Goal: Complete application form: Complete application form

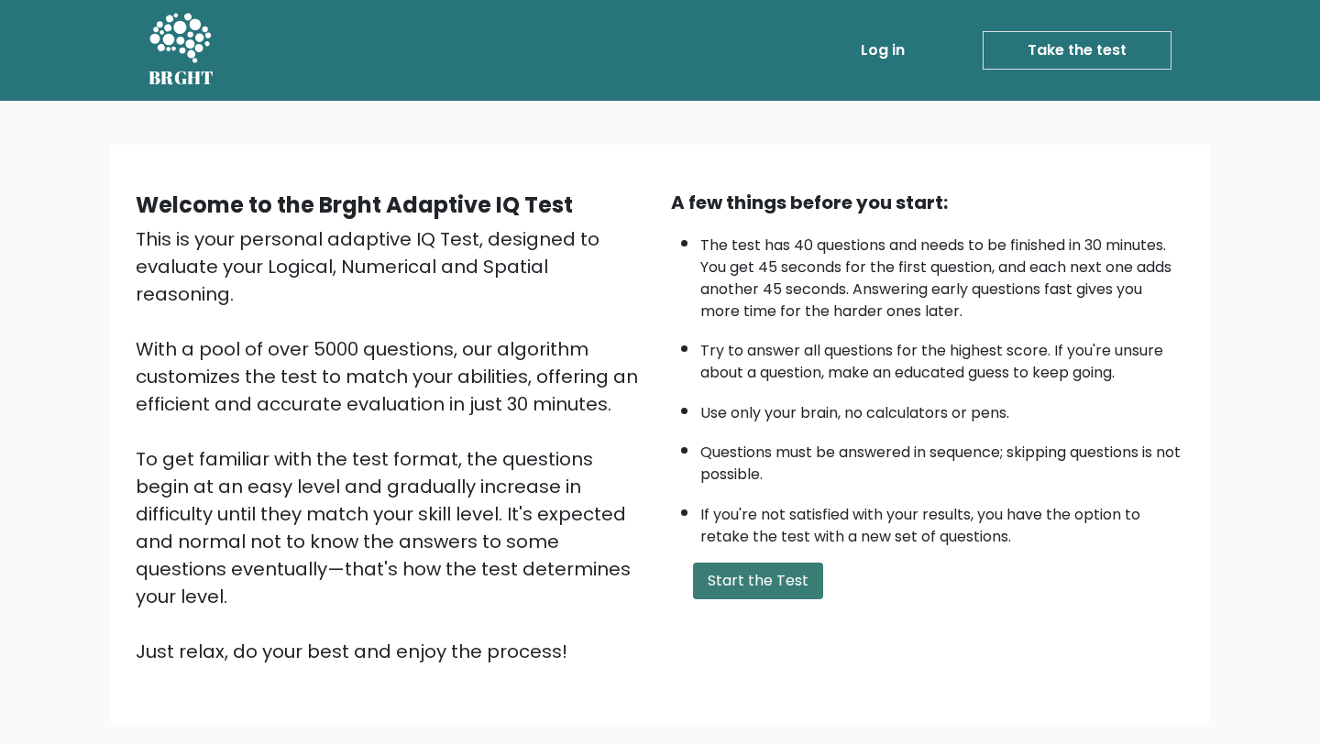
click at [745, 585] on button "Start the Test" at bounding box center [758, 581] width 130 height 37
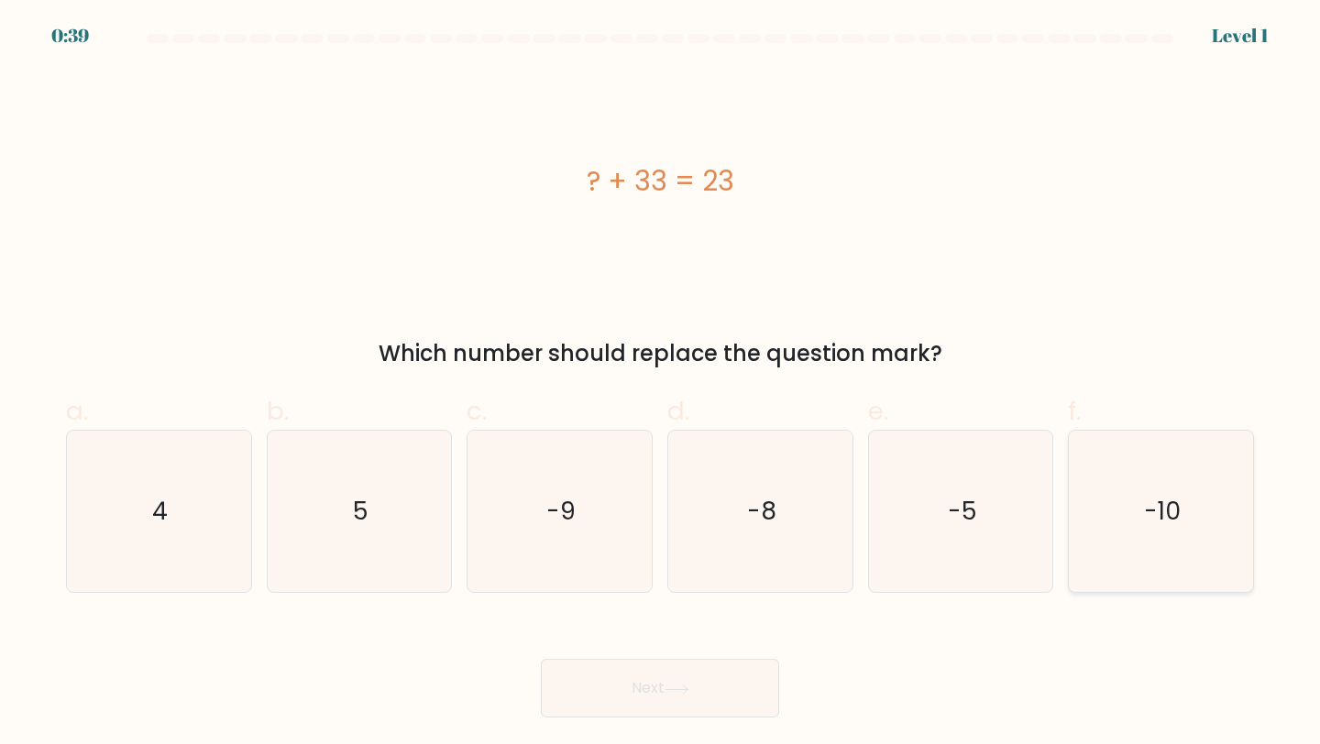
click at [1141, 508] on icon "-10" at bounding box center [1161, 512] width 162 height 162
click at [661, 384] on input "f. -10" at bounding box center [660, 378] width 1 height 12
radio input "true"
click at [703, 702] on button "Next" at bounding box center [660, 688] width 238 height 59
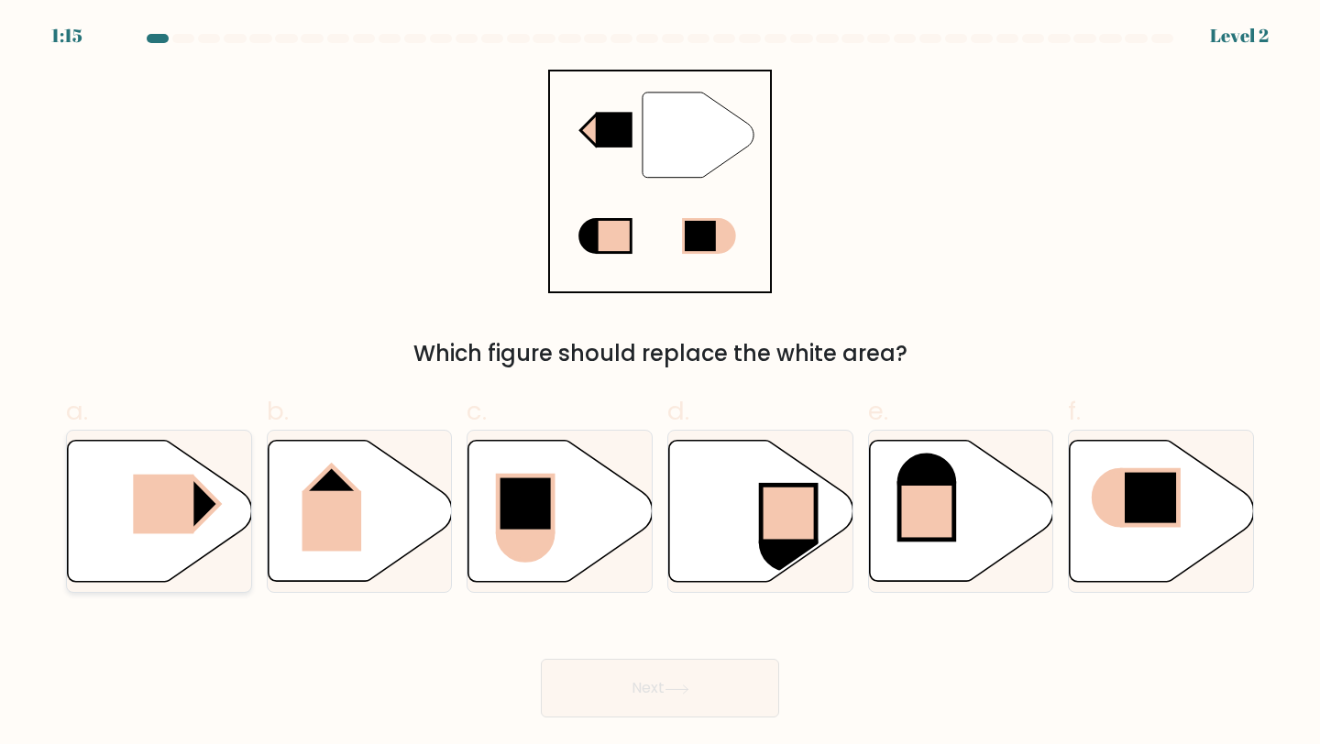
click at [193, 481] on rect at bounding box center [163, 504] width 61 height 60
click at [660, 384] on input "a." at bounding box center [660, 378] width 1 height 12
radio input "true"
click at [577, 674] on button "Next" at bounding box center [660, 688] width 238 height 59
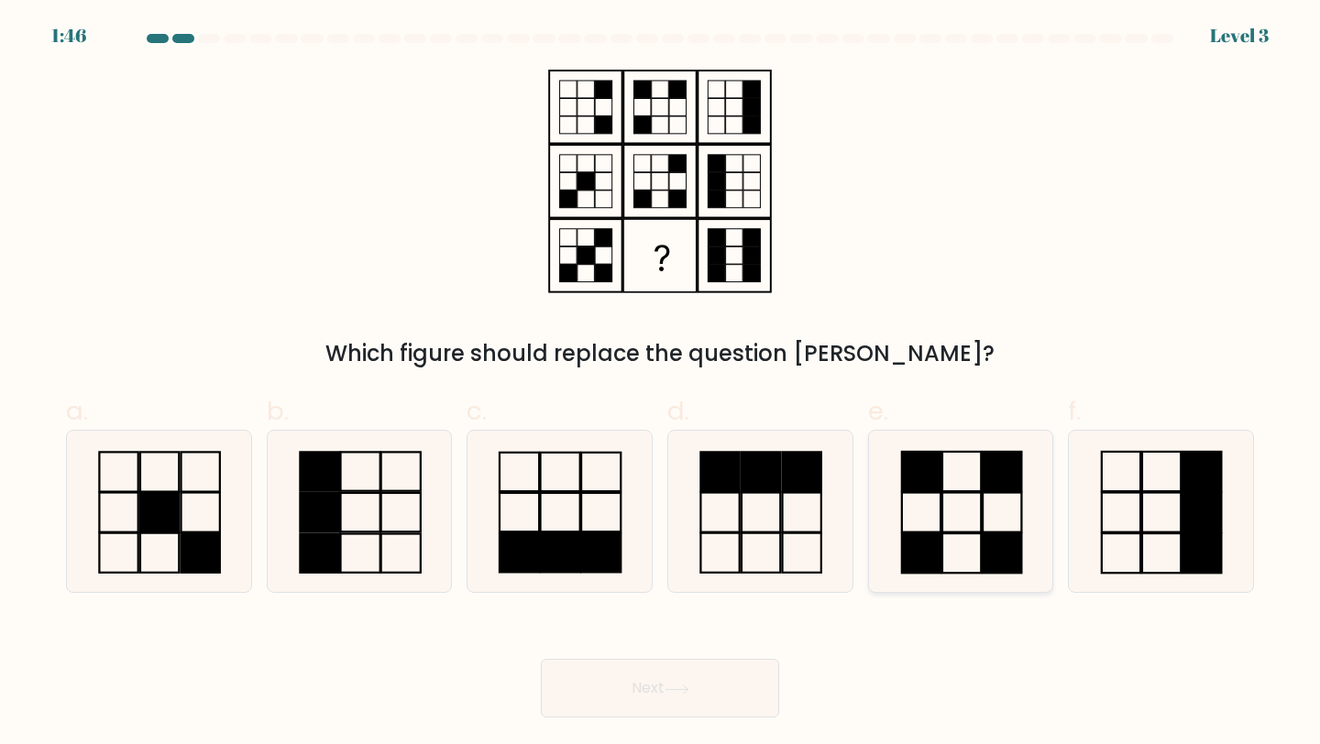
click at [923, 502] on icon at bounding box center [961, 512] width 162 height 162
click at [661, 384] on input "e." at bounding box center [660, 378] width 1 height 12
radio input "true"
click at [668, 678] on button "Next" at bounding box center [660, 688] width 238 height 59
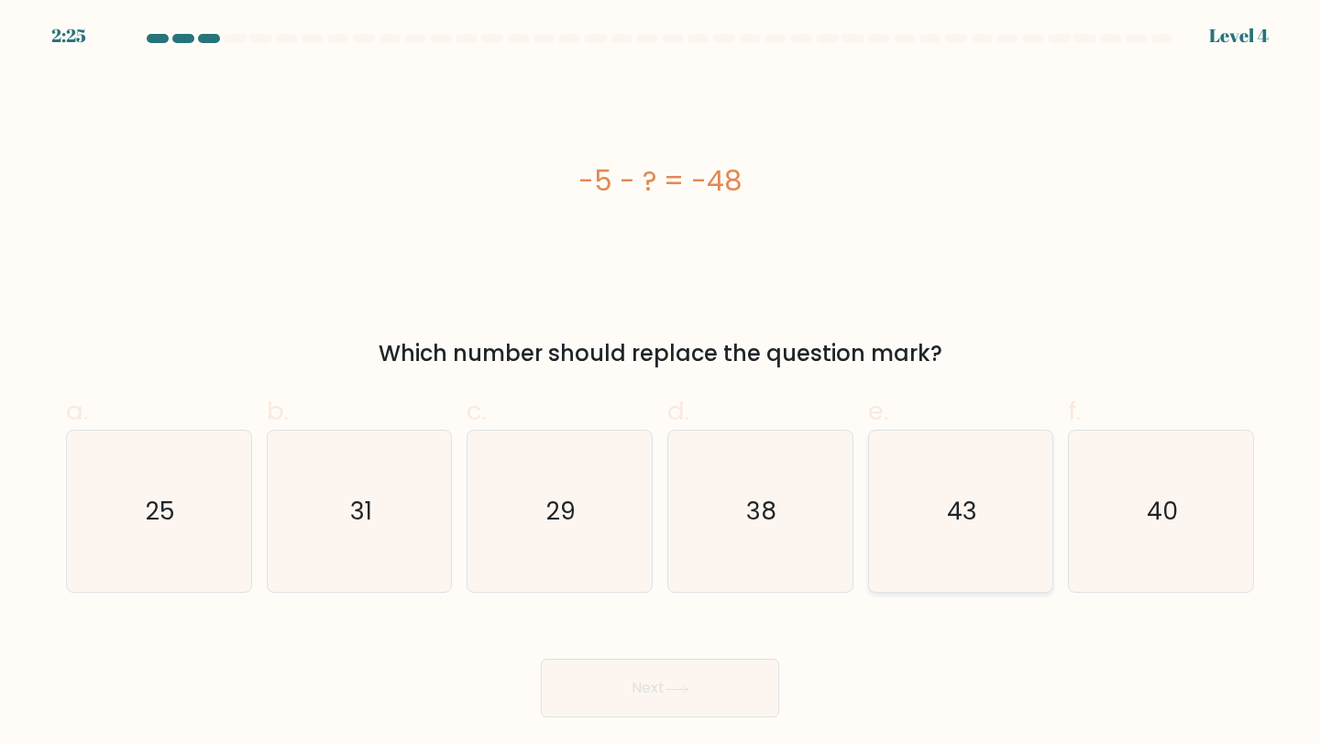
click at [972, 521] on text "43" at bounding box center [962, 511] width 30 height 34
click at [661, 384] on input "e. 43" at bounding box center [660, 378] width 1 height 12
radio input "true"
click at [704, 678] on button "Next" at bounding box center [660, 688] width 238 height 59
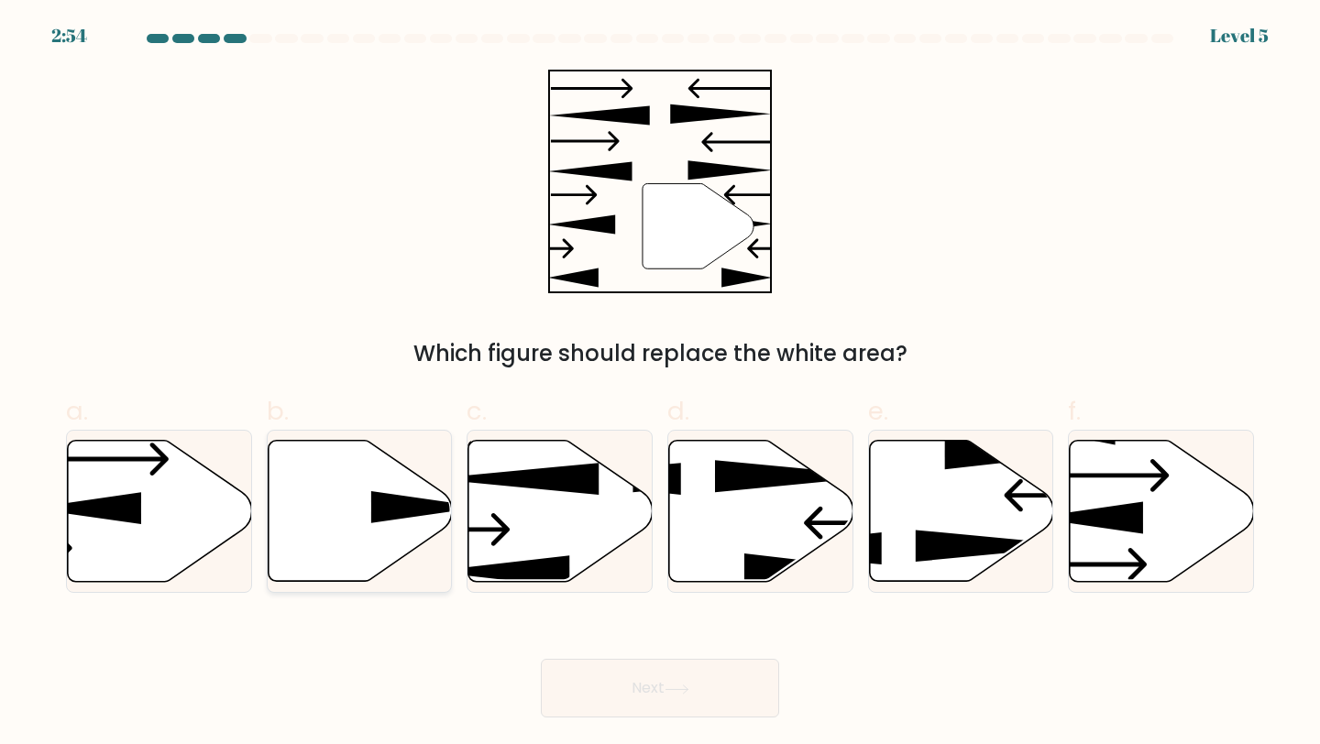
click at [387, 513] on icon at bounding box center [426, 507] width 111 height 32
click at [660, 384] on input "b." at bounding box center [660, 378] width 1 height 12
radio input "true"
click at [607, 679] on button "Next" at bounding box center [660, 688] width 238 height 59
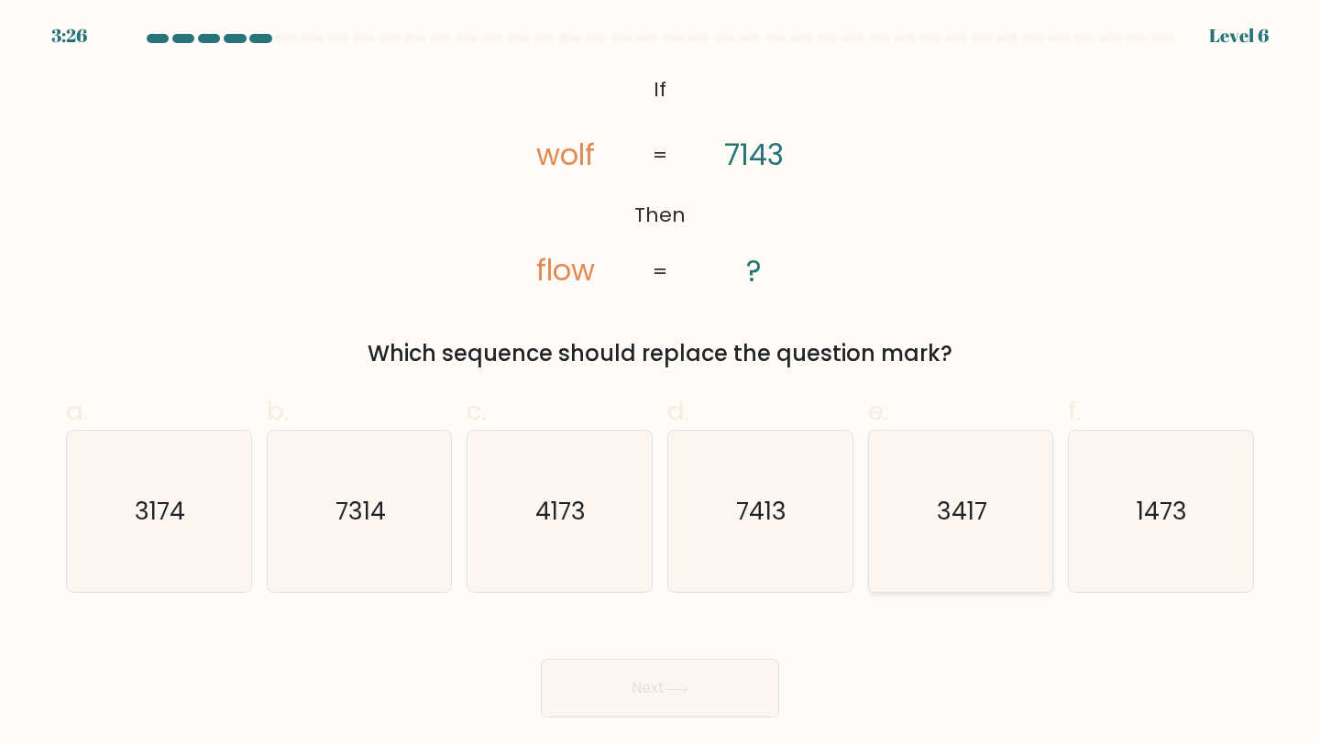
click at [975, 515] on text "3417" at bounding box center [962, 511] width 50 height 34
click at [661, 384] on input "e. 3417" at bounding box center [660, 378] width 1 height 12
radio input "true"
click at [711, 671] on button "Next" at bounding box center [660, 688] width 238 height 59
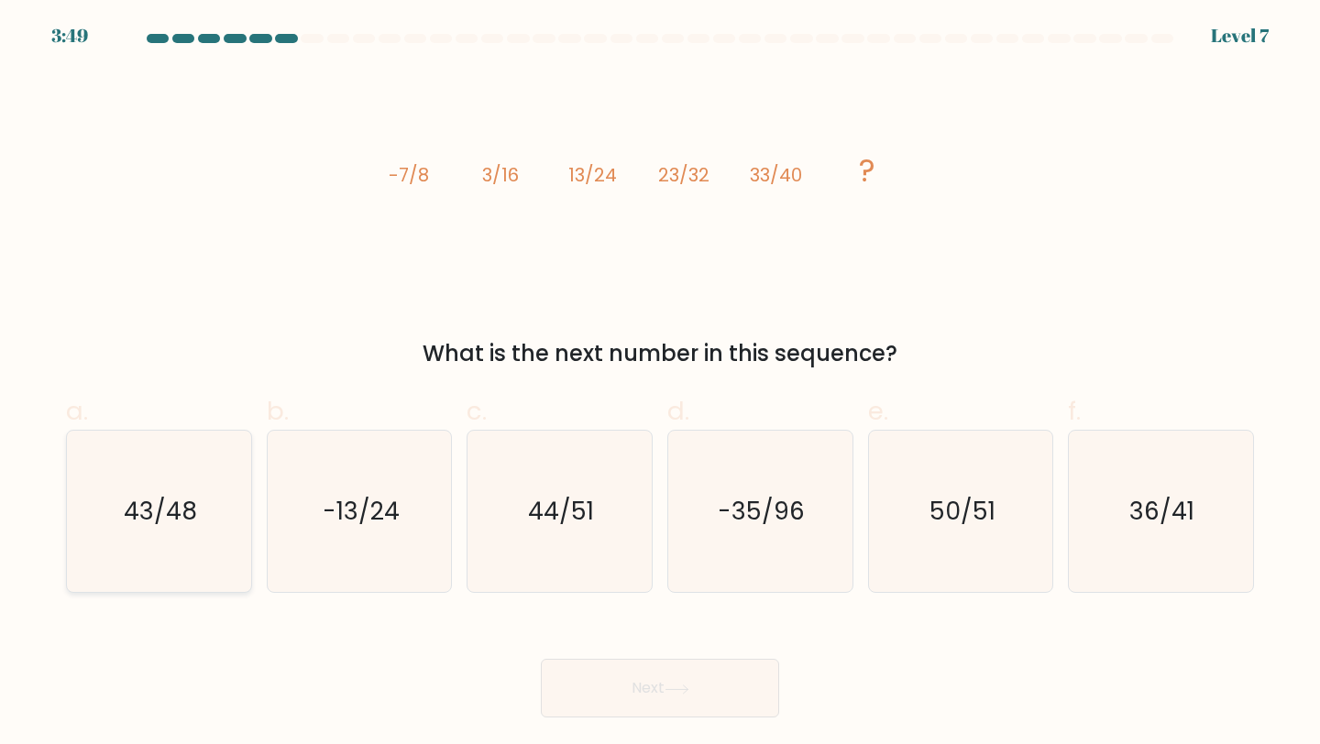
click at [172, 520] on text "43/48" at bounding box center [160, 511] width 73 height 34
click at [660, 384] on input "a. 43/48" at bounding box center [660, 378] width 1 height 12
radio input "true"
click at [624, 693] on button "Next" at bounding box center [660, 688] width 238 height 59
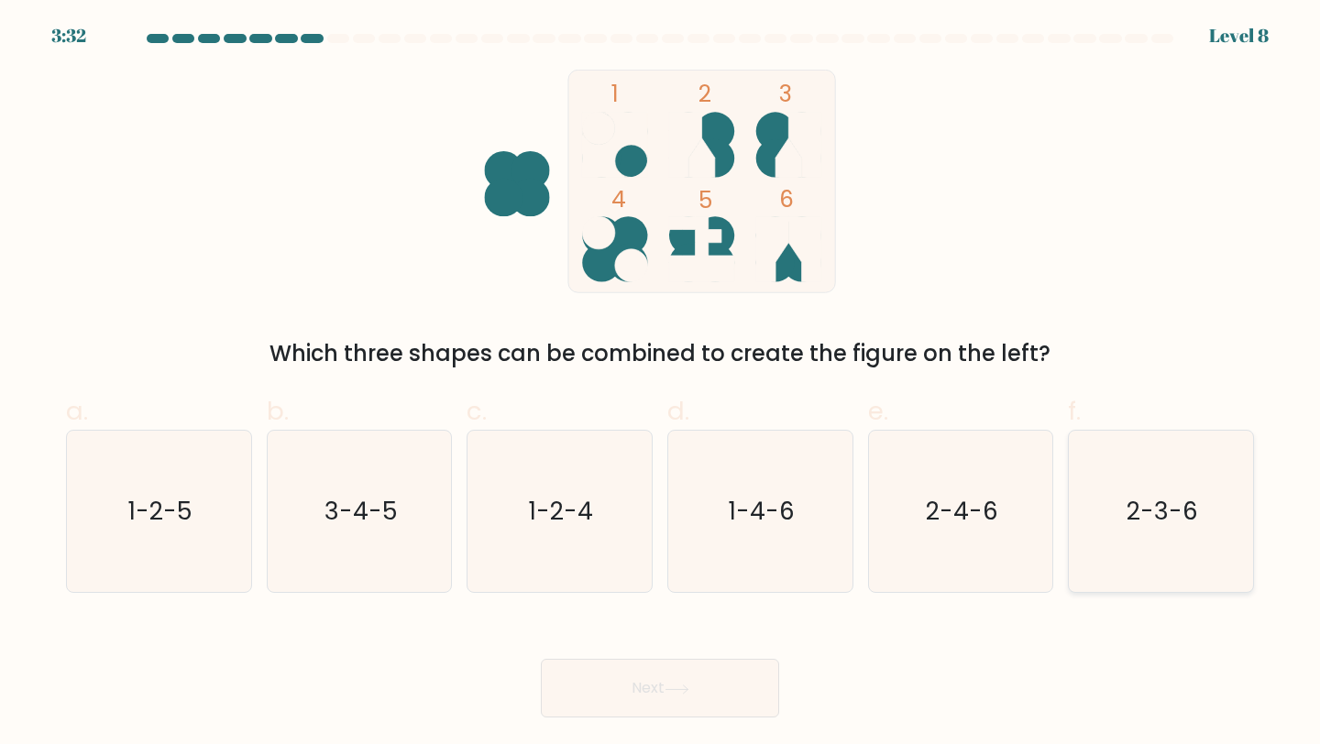
click at [1176, 463] on icon "2-3-6" at bounding box center [1161, 512] width 162 height 162
click at [661, 384] on input "f. 2-3-6" at bounding box center [660, 378] width 1 height 12
radio input "true"
click at [617, 704] on button "Next" at bounding box center [660, 688] width 238 height 59
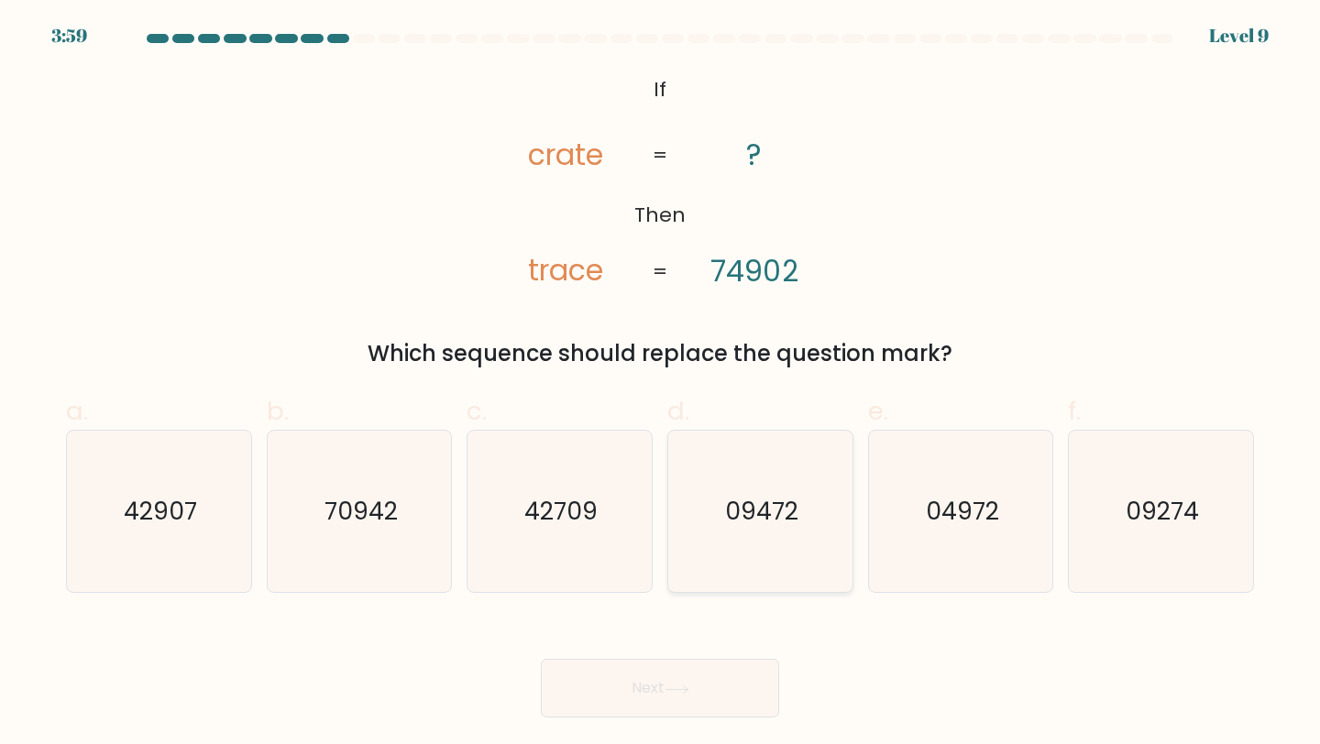
click at [764, 525] on text "09472" at bounding box center [761, 511] width 73 height 34
click at [661, 384] on input "d. 09472" at bounding box center [660, 378] width 1 height 12
radio input "true"
click at [948, 543] on icon "04972" at bounding box center [961, 512] width 162 height 162
click at [661, 384] on input "e. 04972" at bounding box center [660, 378] width 1 height 12
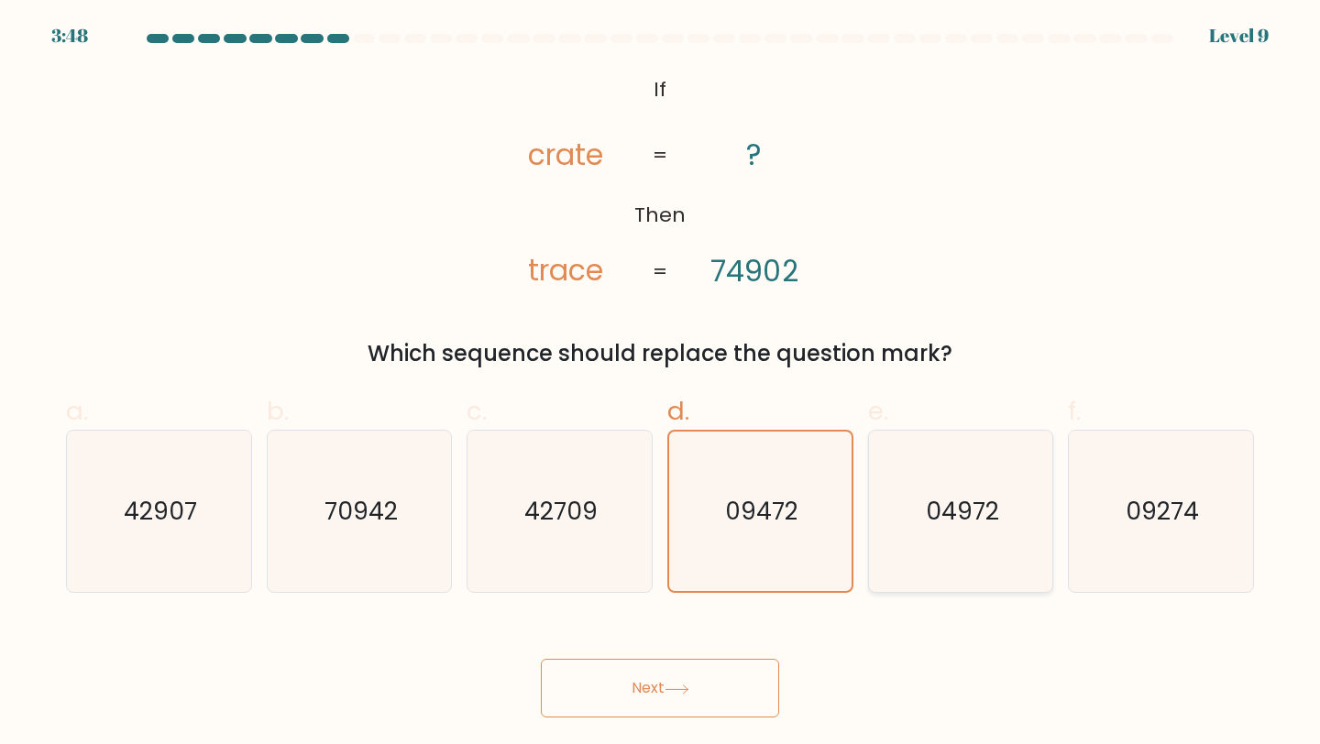
radio input "true"
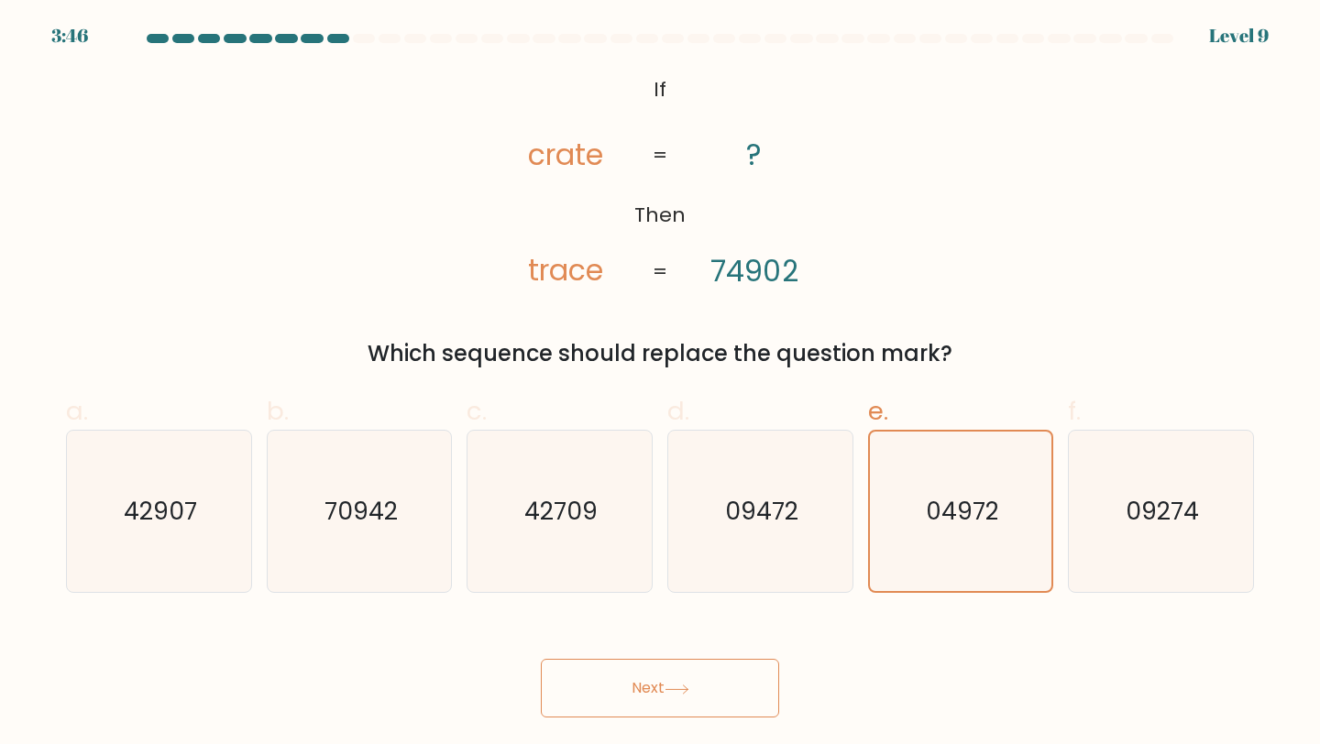
click at [639, 685] on button "Next" at bounding box center [660, 688] width 238 height 59
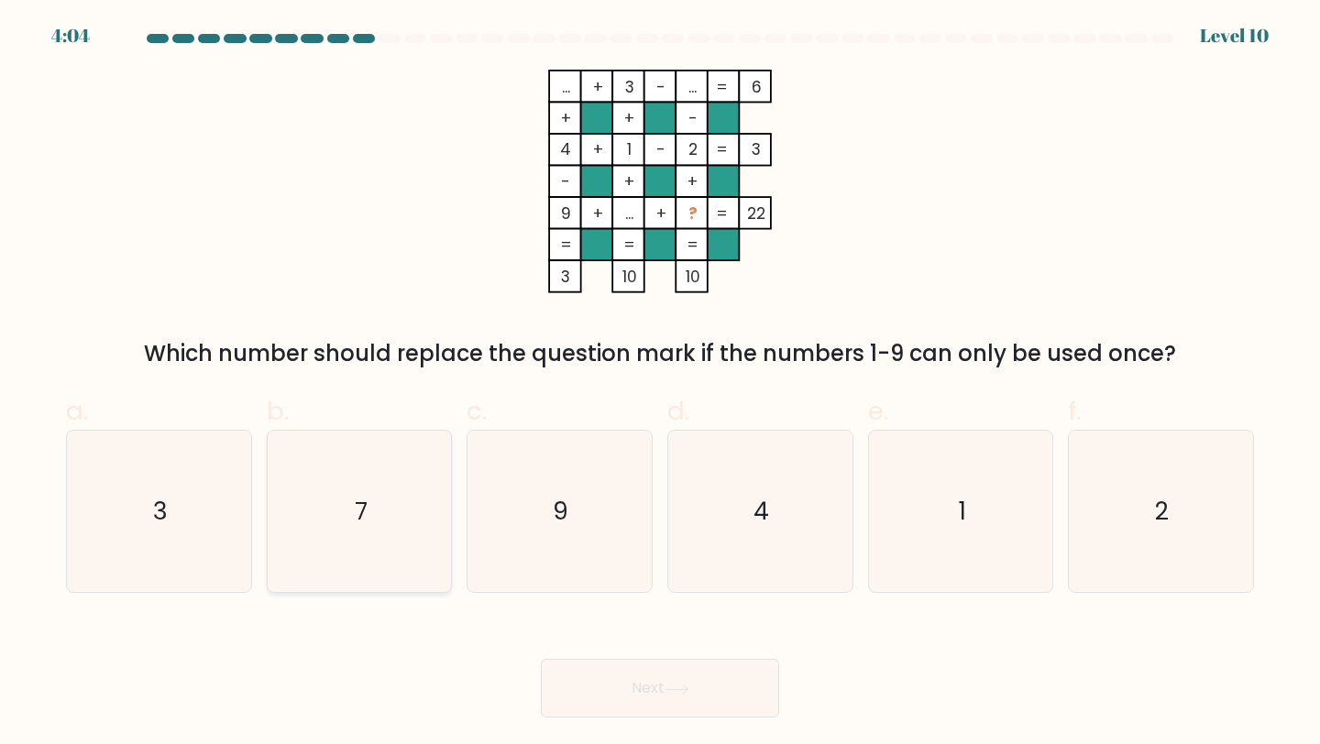
click at [362, 475] on icon "7" at bounding box center [360, 512] width 162 height 162
click at [660, 384] on input "b. 7" at bounding box center [660, 378] width 1 height 12
radio input "true"
click at [666, 689] on button "Next" at bounding box center [660, 688] width 238 height 59
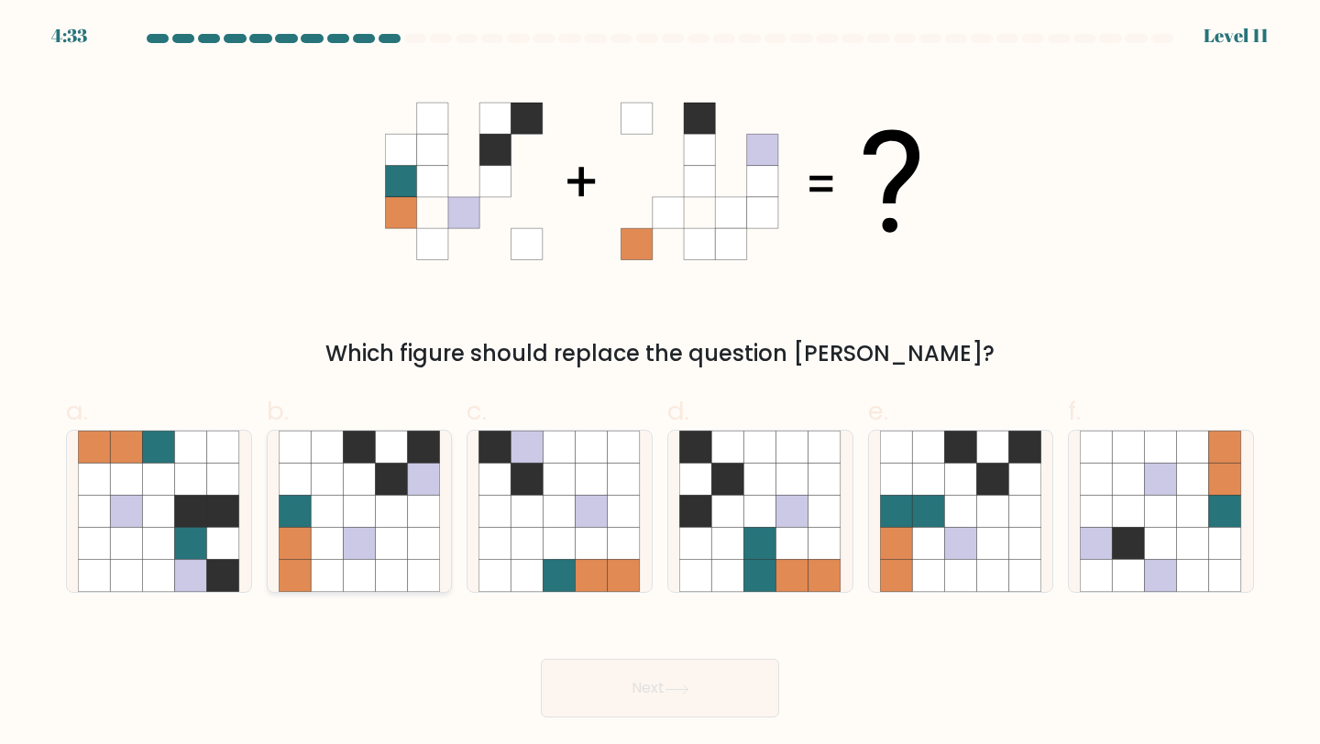
click at [417, 488] on icon at bounding box center [424, 479] width 32 height 32
click at [660, 384] on input "b." at bounding box center [660, 378] width 1 height 12
radio input "true"
click at [689, 674] on button "Next" at bounding box center [660, 688] width 238 height 59
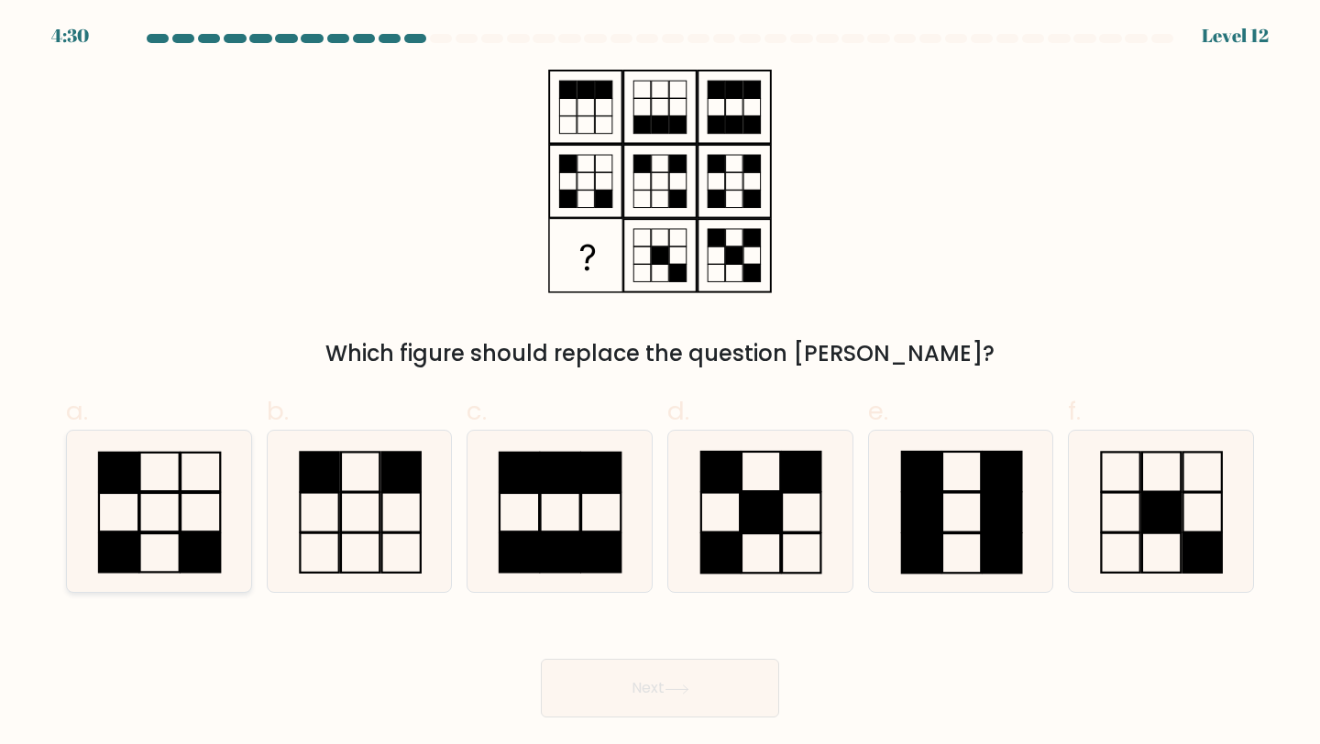
click at [179, 484] on rect at bounding box center [159, 472] width 39 height 39
click at [660, 384] on input "a." at bounding box center [660, 378] width 1 height 12
radio input "true"
click at [600, 685] on button "Next" at bounding box center [660, 688] width 238 height 59
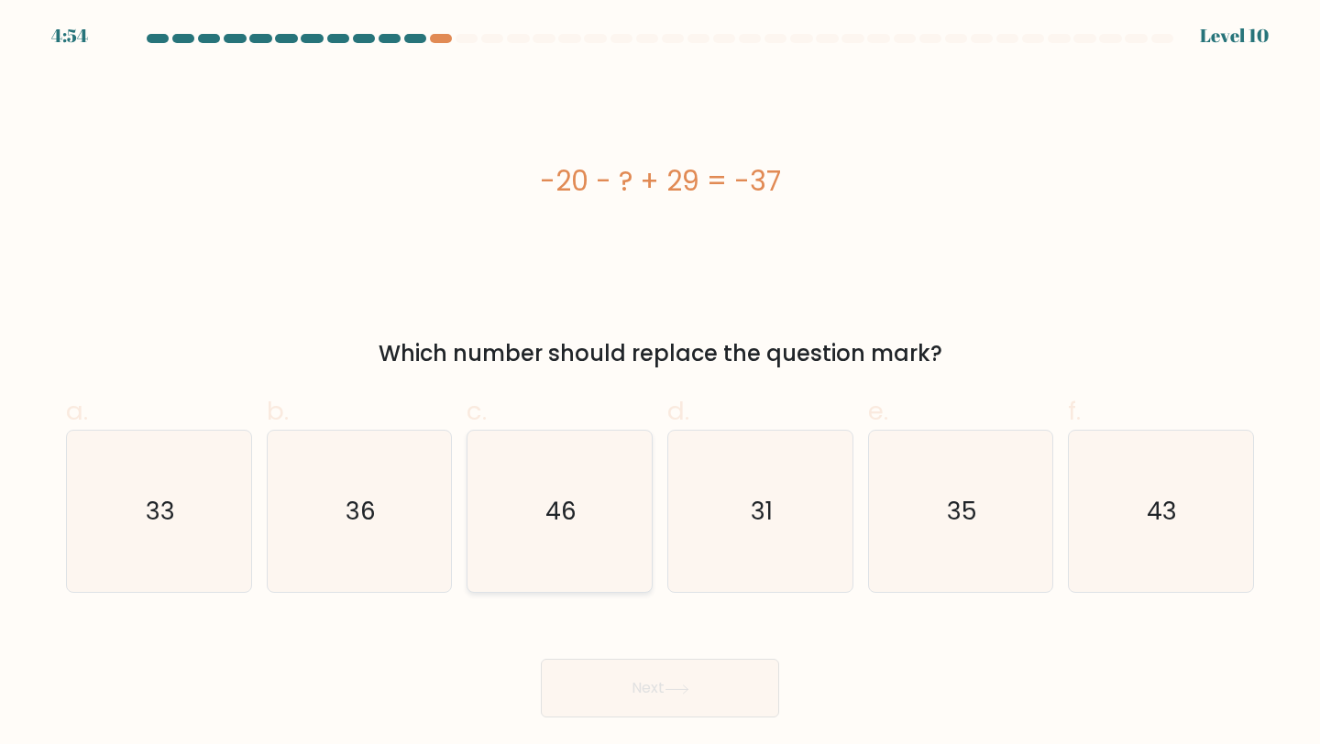
click at [578, 559] on icon "46" at bounding box center [560, 512] width 162 height 162
click at [660, 384] on input "c. 46" at bounding box center [660, 378] width 1 height 12
radio input "true"
click at [613, 711] on button "Next" at bounding box center [660, 688] width 238 height 59
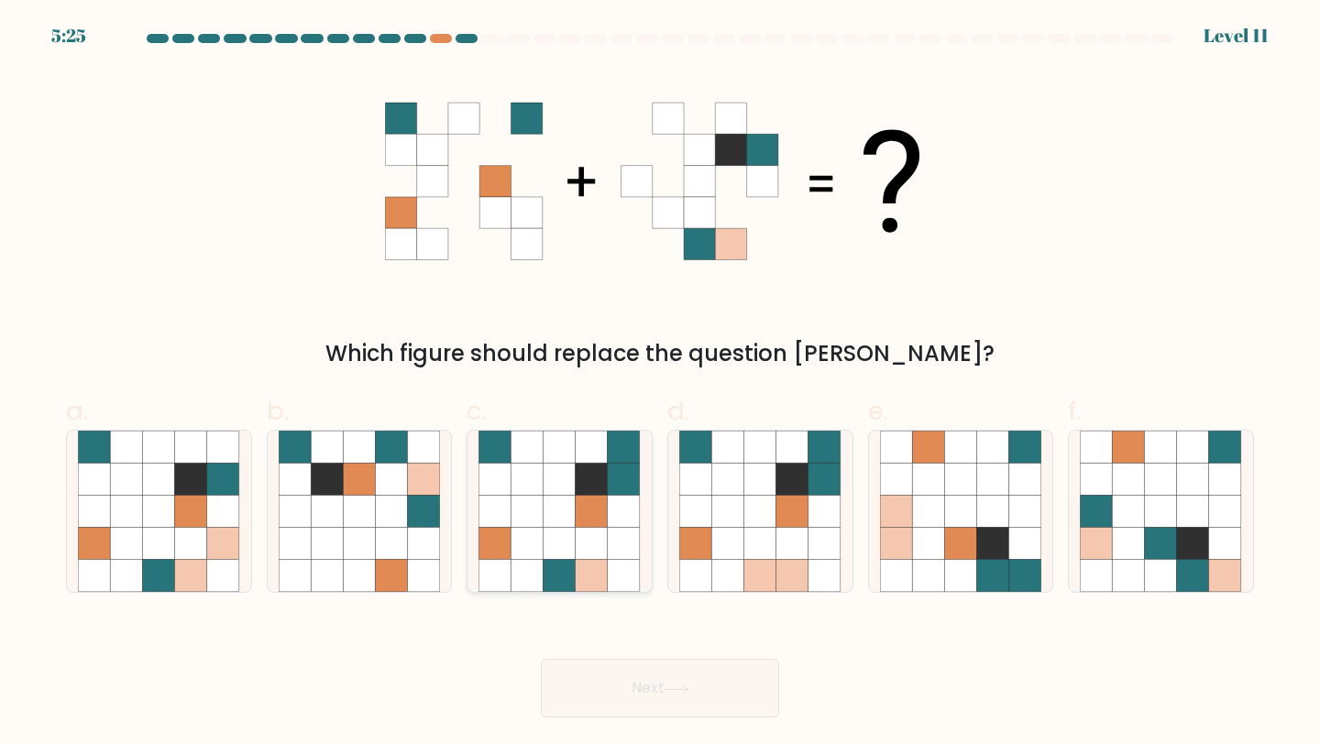
click at [520, 473] on icon at bounding box center [528, 479] width 32 height 32
click at [660, 384] on input "c." at bounding box center [660, 378] width 1 height 12
radio input "true"
click at [597, 678] on button "Next" at bounding box center [660, 688] width 238 height 59
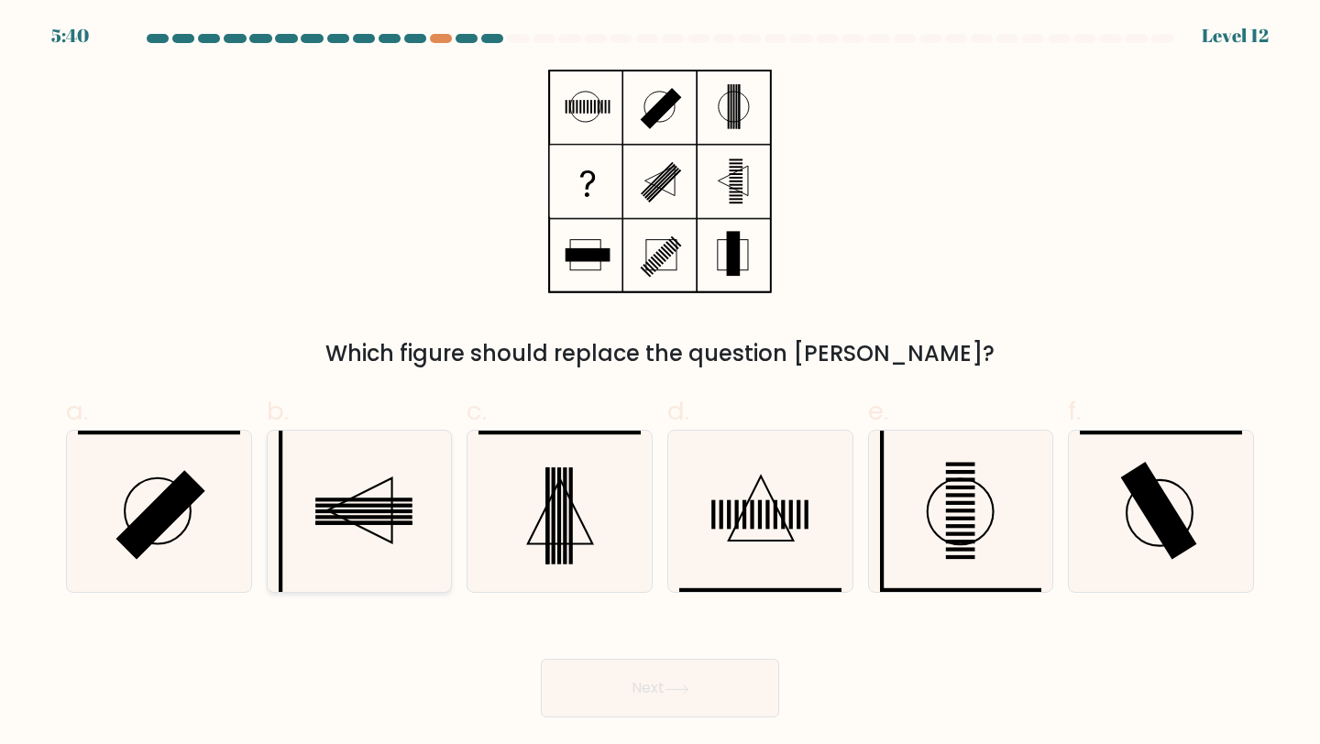
click at [356, 509] on icon at bounding box center [360, 512] width 162 height 162
click at [660, 384] on input "b." at bounding box center [660, 378] width 1 height 12
radio input "true"
click at [612, 675] on button "Next" at bounding box center [660, 688] width 238 height 59
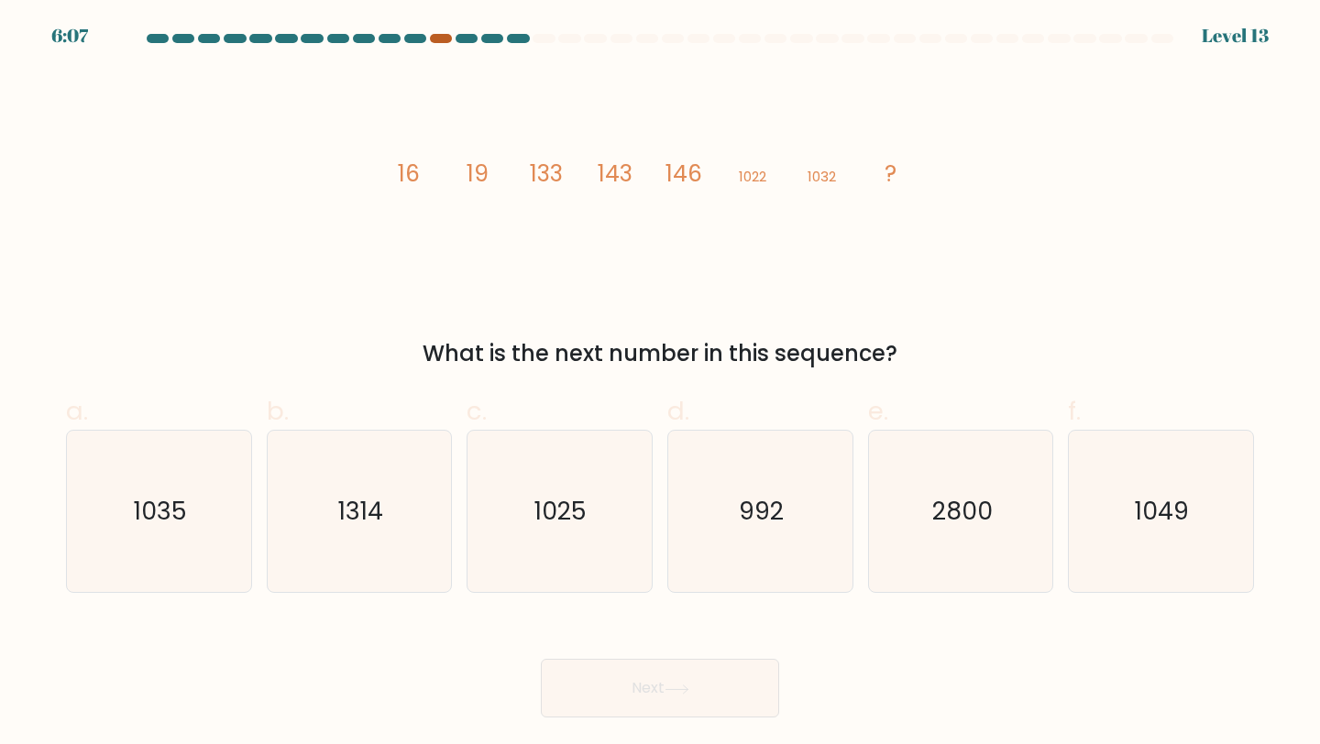
click at [446, 34] on div at bounding box center [441, 38] width 22 height 9
click at [1143, 519] on text "1049" at bounding box center [1163, 511] width 54 height 34
click at [661, 384] on input "f. 1049" at bounding box center [660, 378] width 1 height 12
radio input "true"
click at [677, 677] on button "Next" at bounding box center [660, 688] width 238 height 59
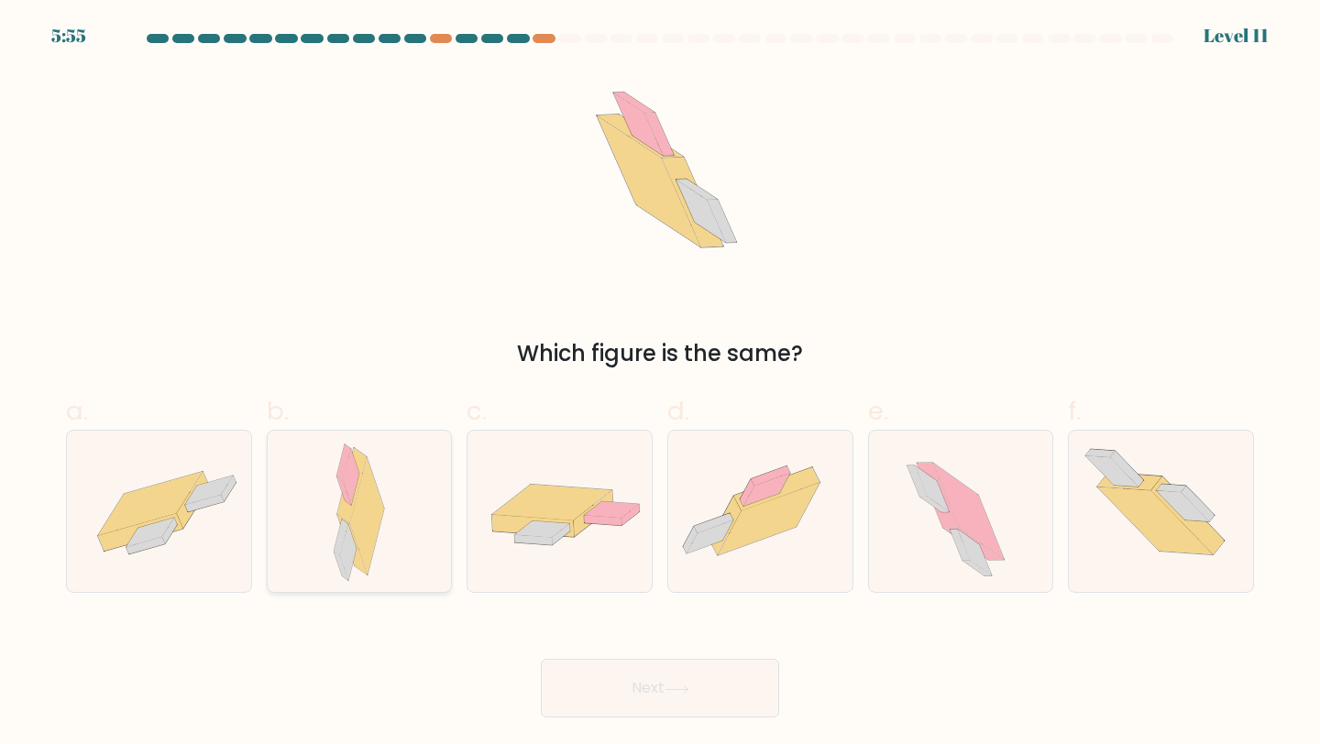
click at [413, 519] on div at bounding box center [360, 512] width 186 height 164
click at [660, 384] on input "b." at bounding box center [660, 378] width 1 height 12
radio input "true"
click at [633, 678] on button "Next" at bounding box center [660, 688] width 238 height 59
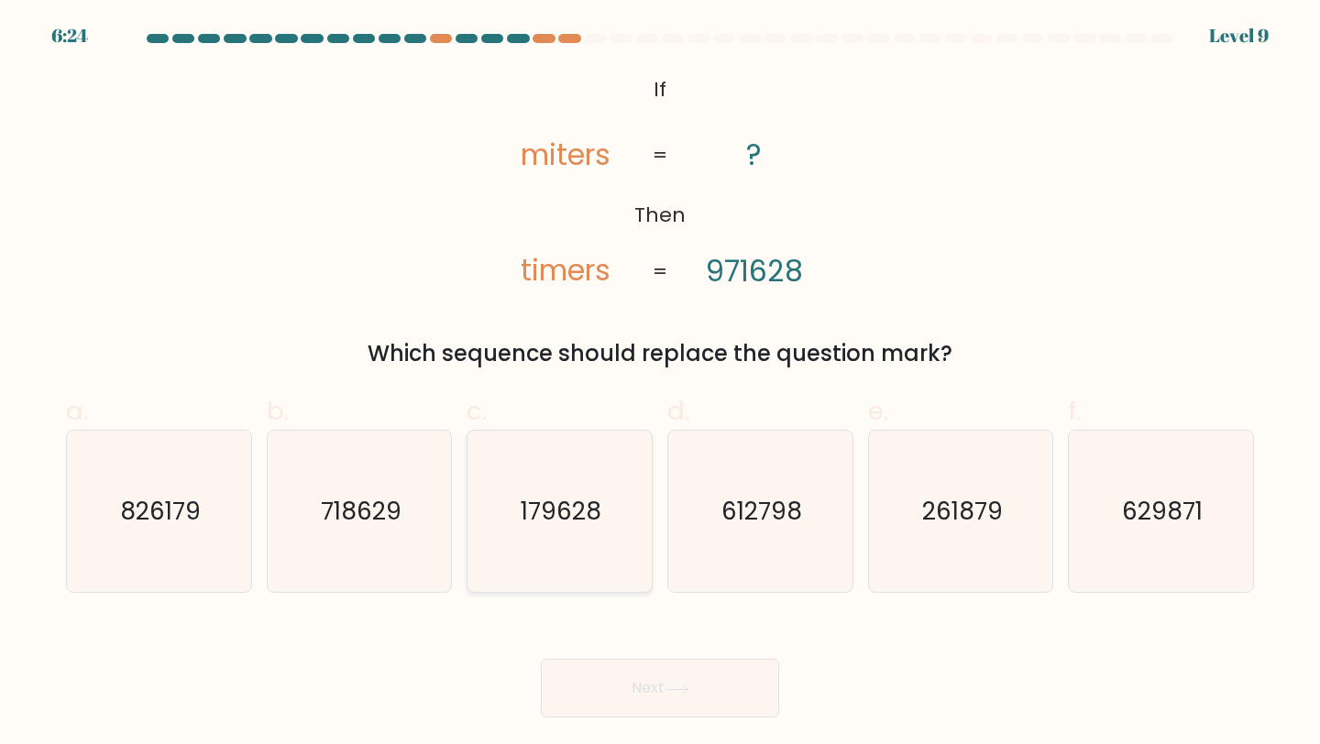
click at [567, 535] on icon "179628" at bounding box center [560, 512] width 162 height 162
click at [660, 384] on input "c. 179628" at bounding box center [660, 378] width 1 height 12
radio input "true"
click at [651, 679] on button "Next" at bounding box center [660, 688] width 238 height 59
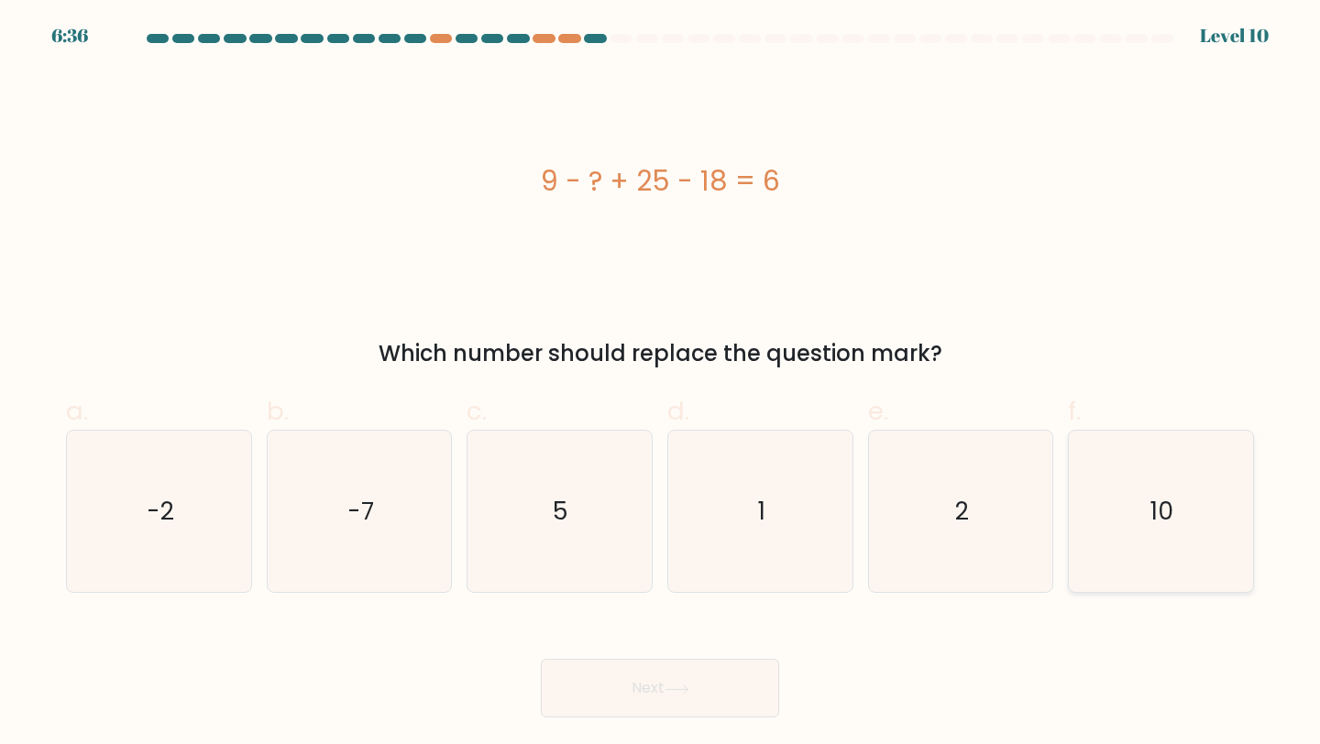
click at [1222, 508] on icon "10" at bounding box center [1161, 512] width 162 height 162
click at [661, 384] on input "f. 10" at bounding box center [660, 378] width 1 height 12
radio input "true"
click at [660, 705] on button "Next" at bounding box center [660, 688] width 238 height 59
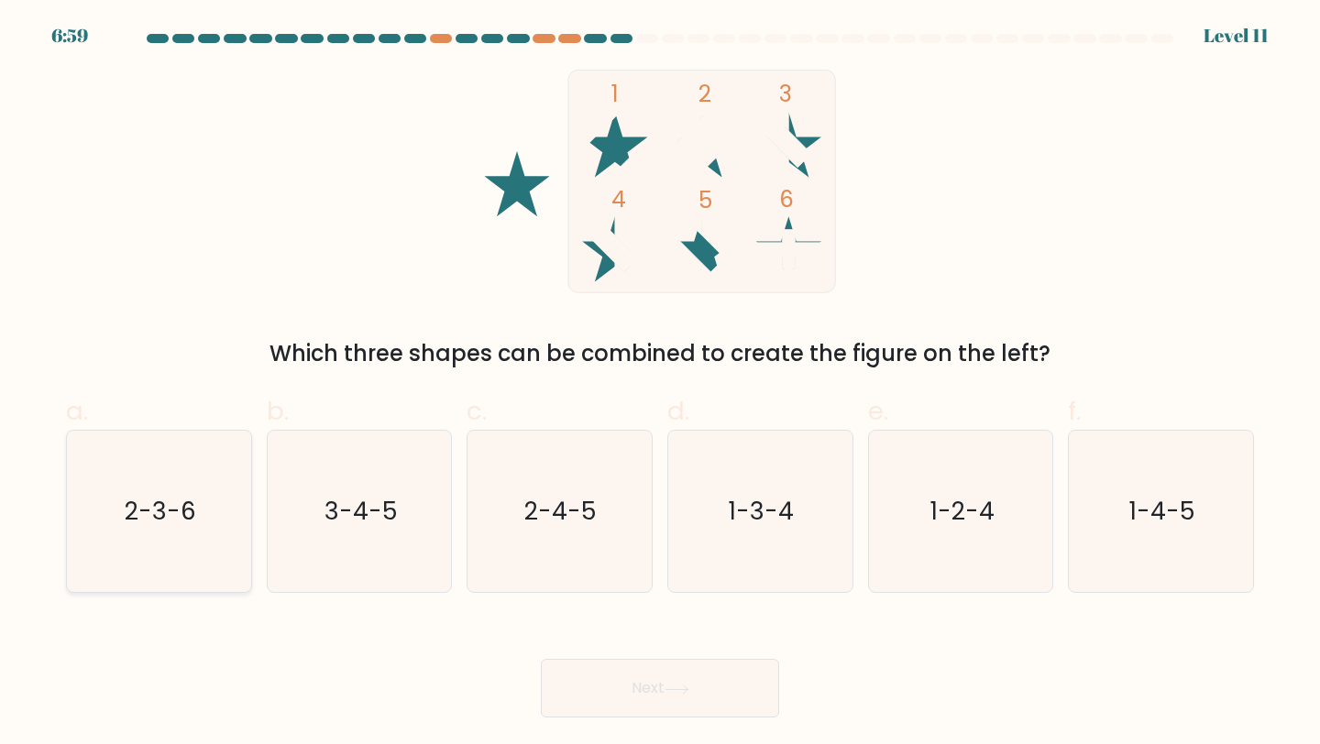
click at [204, 500] on icon "2-3-6" at bounding box center [159, 512] width 162 height 162
click at [660, 384] on input "a. 2-3-6" at bounding box center [660, 378] width 1 height 12
radio input "true"
click at [352, 514] on text "3-4-5" at bounding box center [361, 511] width 73 height 34
click at [660, 384] on input "b. 3-4-5" at bounding box center [660, 378] width 1 height 12
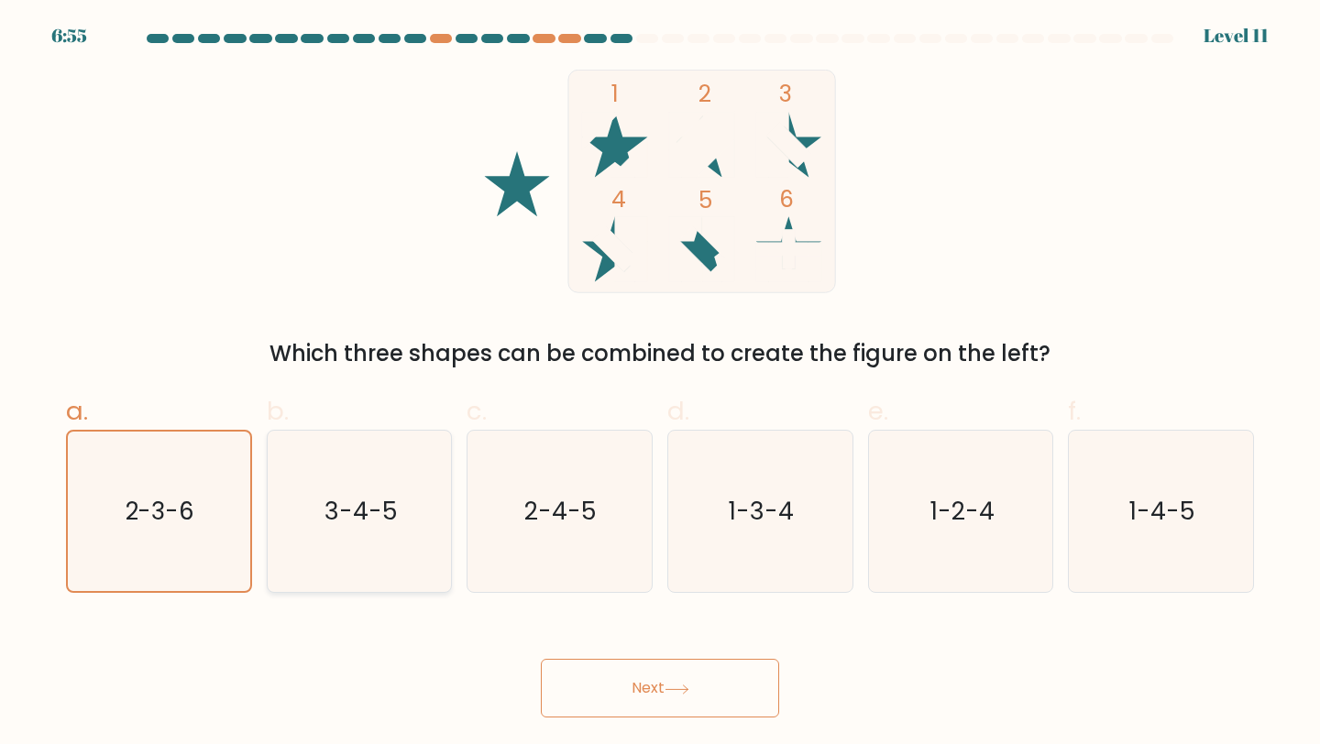
radio input "true"
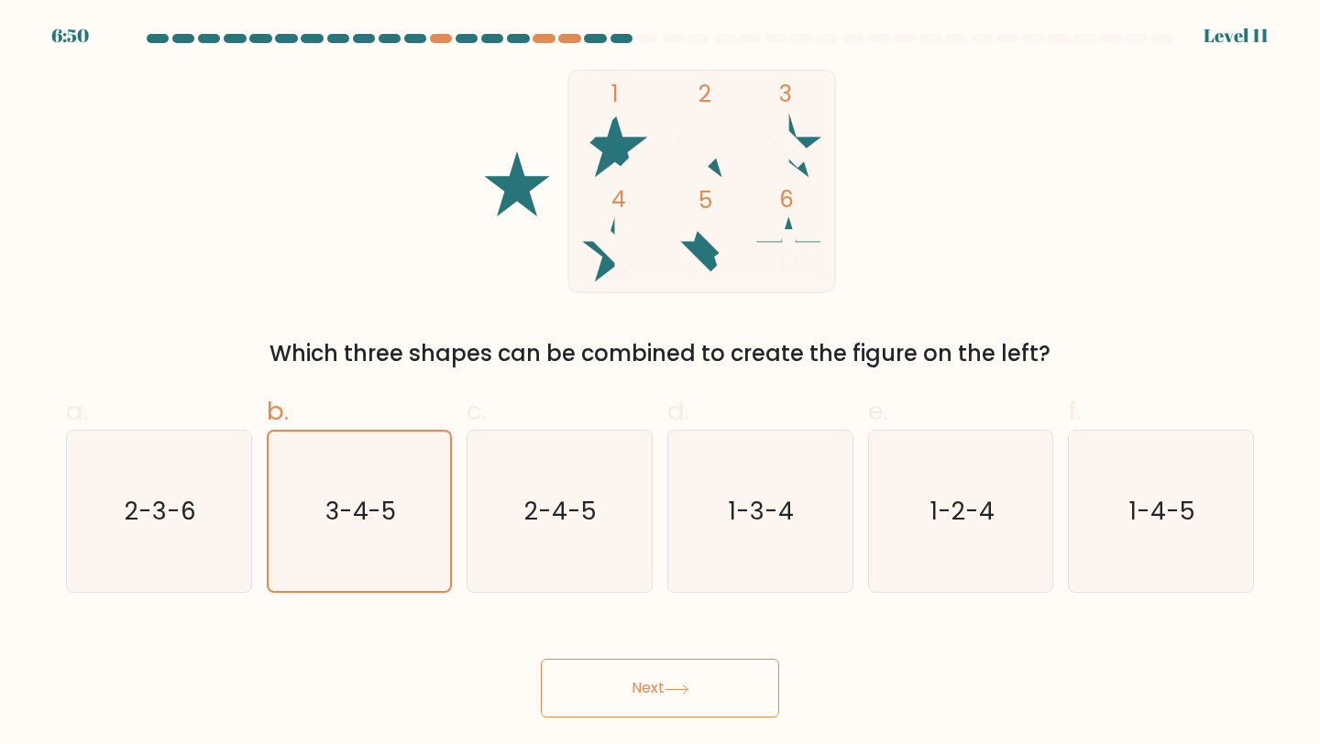
click at [600, 681] on button "Next" at bounding box center [660, 688] width 238 height 59
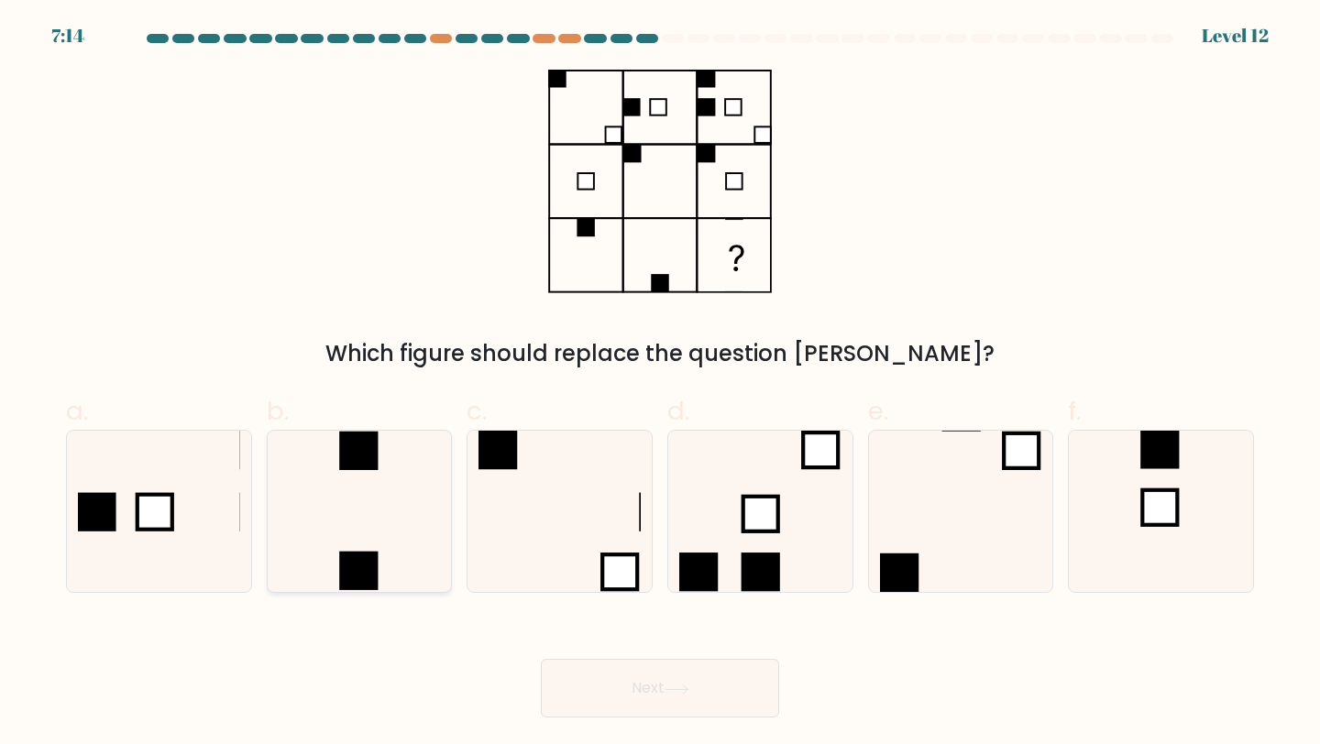
click at [388, 474] on icon at bounding box center [360, 512] width 162 height 162
click at [660, 384] on input "b." at bounding box center [660, 378] width 1 height 12
radio input "true"
click at [609, 697] on button "Next" at bounding box center [660, 688] width 238 height 59
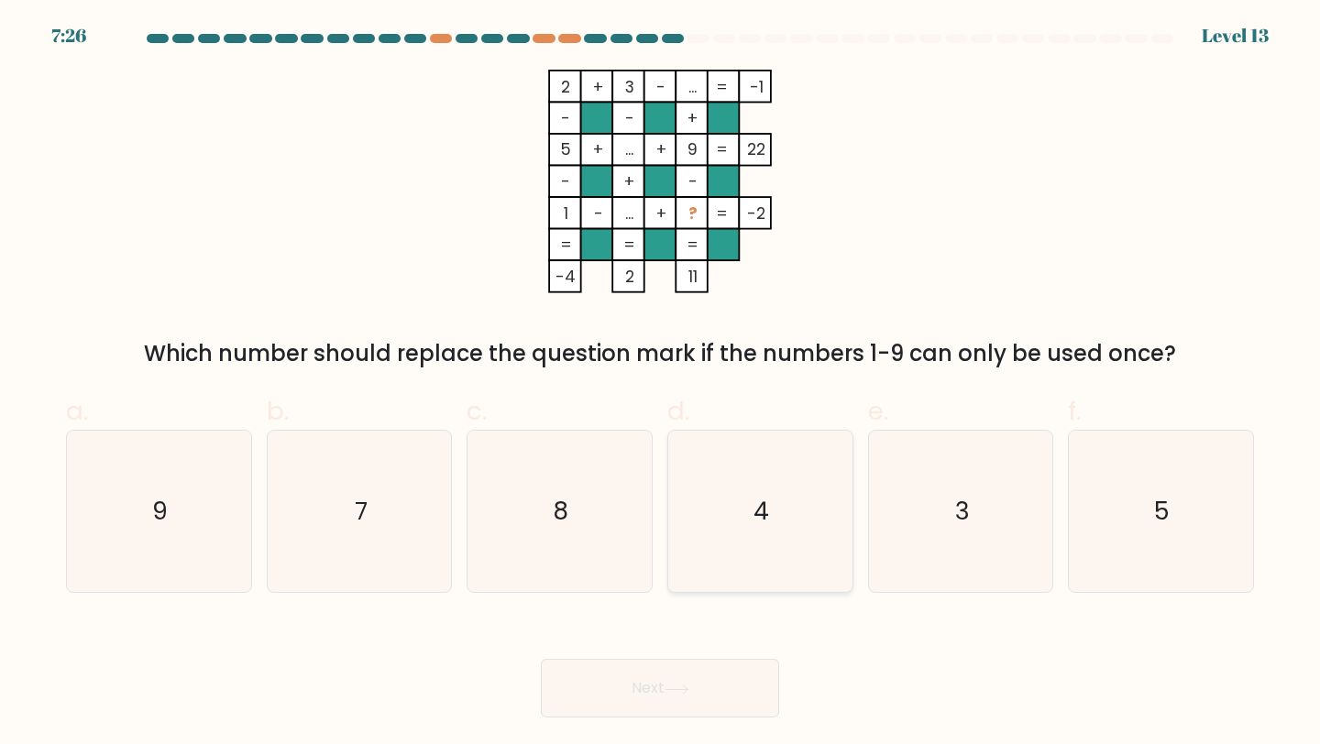
click at [755, 492] on icon "4" at bounding box center [760, 512] width 162 height 162
click at [661, 384] on input "d. 4" at bounding box center [660, 378] width 1 height 12
radio input "true"
click at [713, 675] on button "Next" at bounding box center [660, 688] width 238 height 59
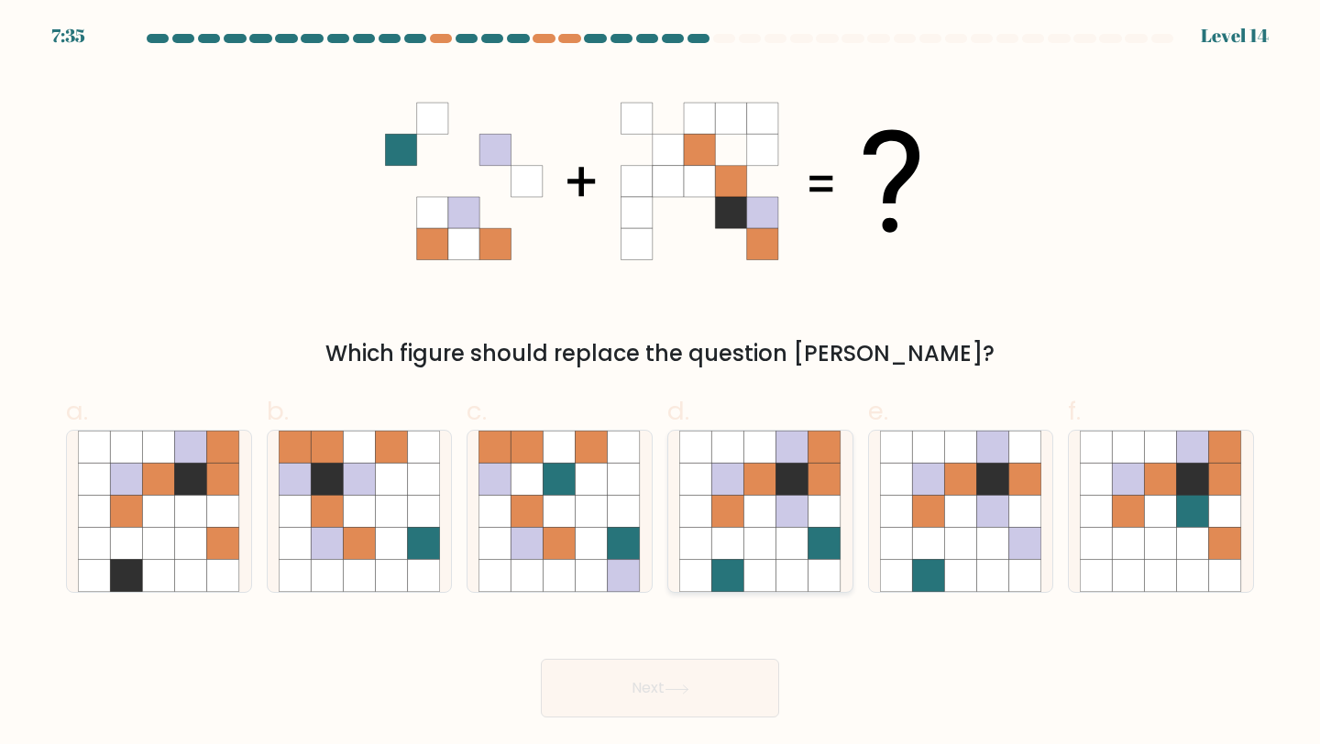
click at [712, 483] on icon at bounding box center [728, 479] width 32 height 32
click at [661, 384] on input "d." at bounding box center [660, 378] width 1 height 12
radio input "true"
click at [673, 696] on button "Next" at bounding box center [660, 688] width 238 height 59
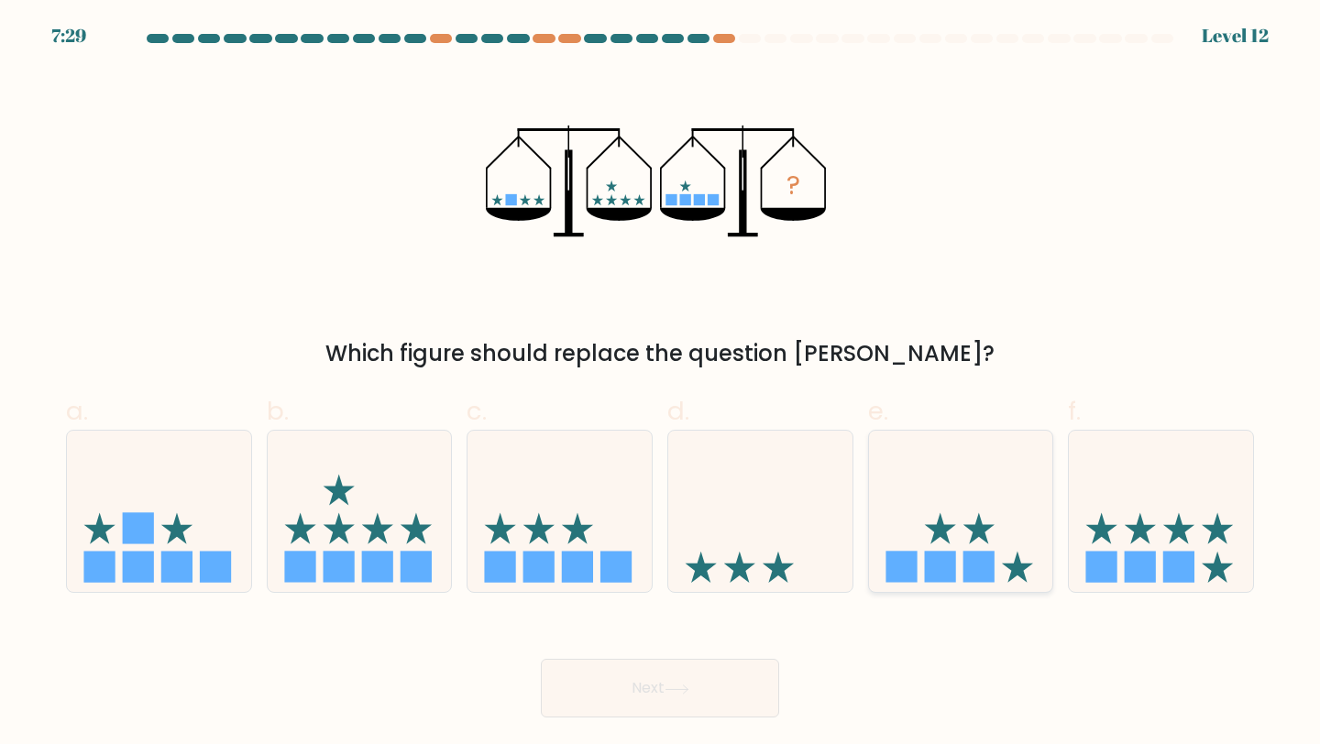
click at [952, 540] on icon at bounding box center [961, 511] width 184 height 152
click at [661, 384] on input "e." at bounding box center [660, 378] width 1 height 12
radio input "true"
click at [706, 686] on button "Next" at bounding box center [660, 688] width 238 height 59
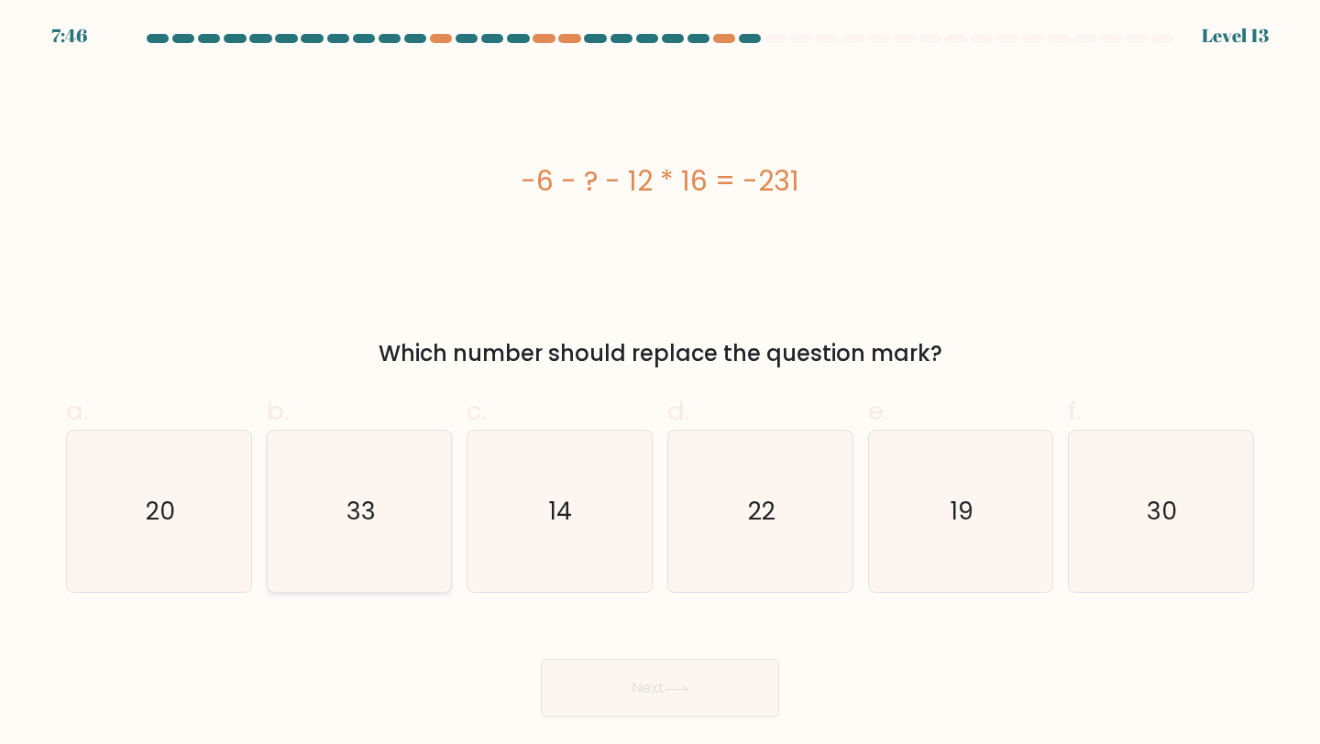
click at [401, 525] on icon "33" at bounding box center [360, 512] width 162 height 162
click at [660, 384] on input "b. 33" at bounding box center [660, 378] width 1 height 12
radio input "true"
click at [581, 686] on button "Next" at bounding box center [660, 688] width 238 height 59
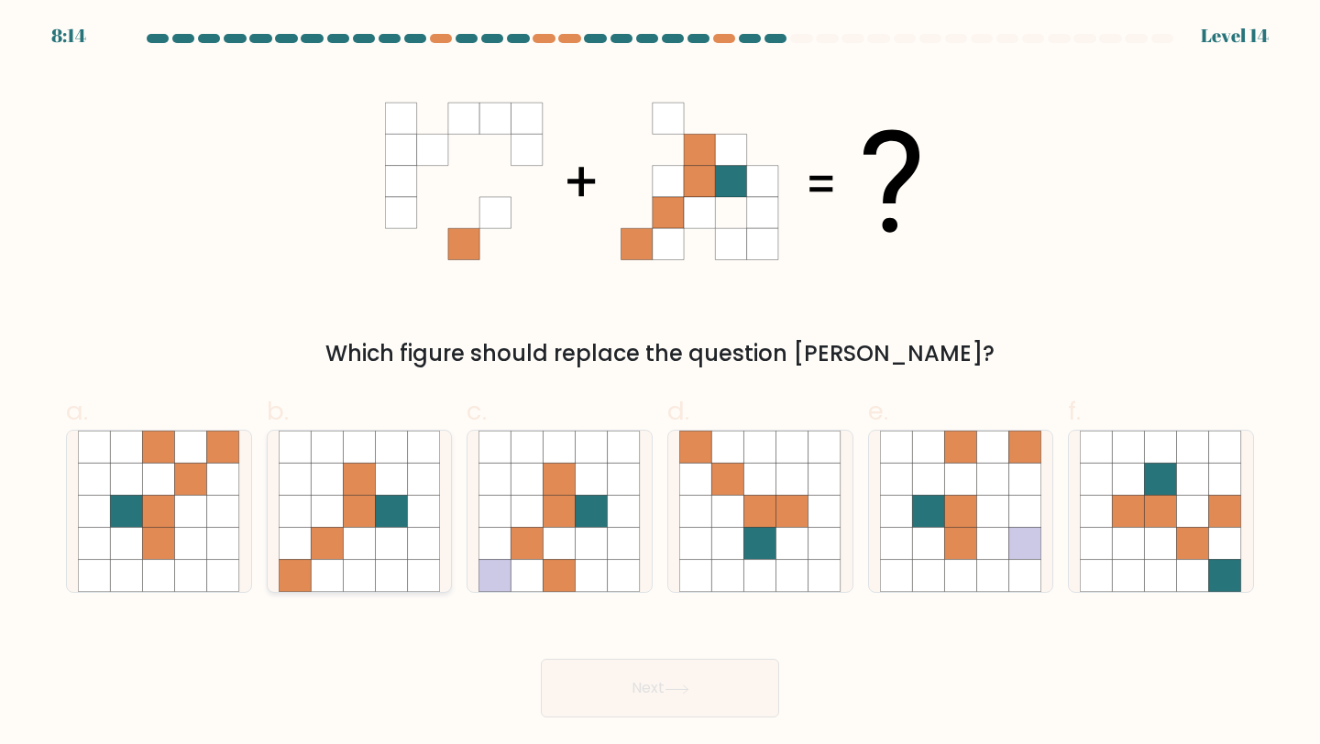
click at [333, 503] on icon at bounding box center [327, 512] width 32 height 32
click at [660, 384] on input "b." at bounding box center [660, 378] width 1 height 12
radio input "true"
click at [603, 682] on button "Next" at bounding box center [660, 688] width 238 height 59
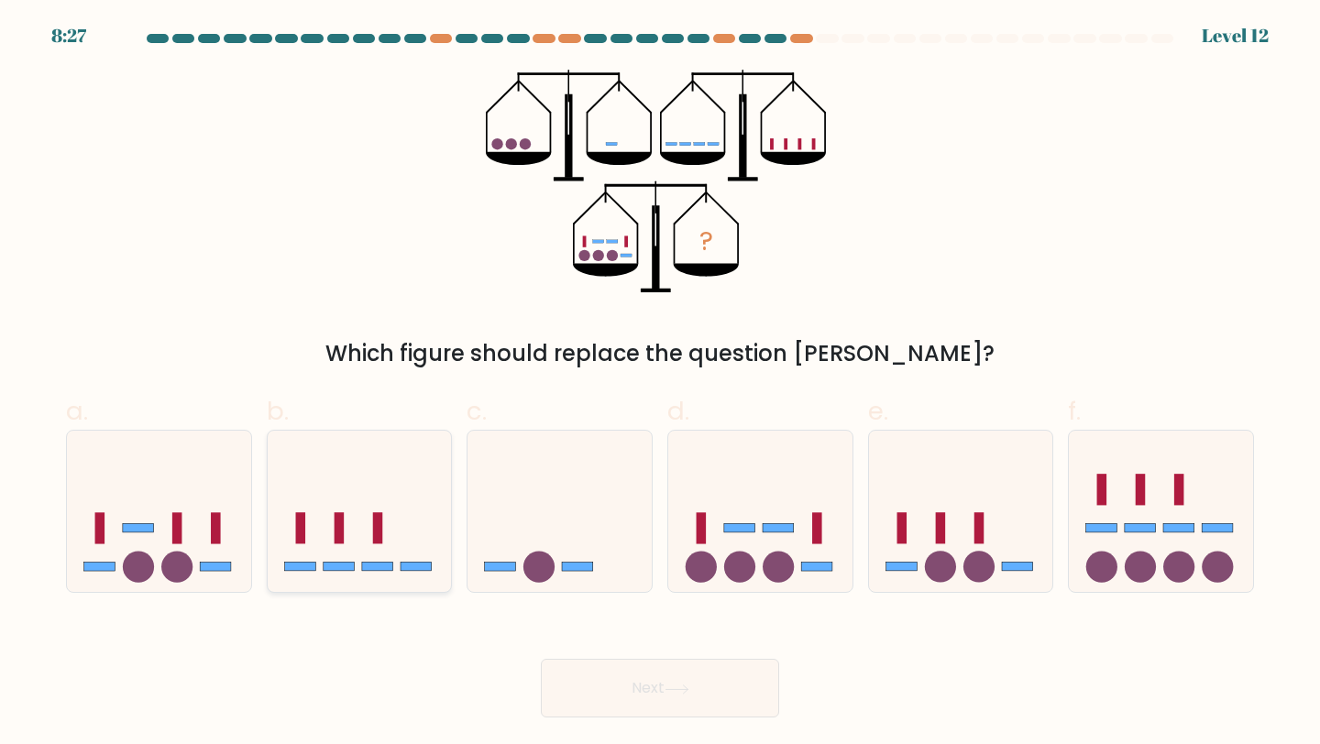
click at [372, 571] on rect at bounding box center [377, 567] width 31 height 9
click at [660, 384] on input "b." at bounding box center [660, 378] width 1 height 12
radio input "true"
click at [725, 536] on icon at bounding box center [760, 511] width 184 height 152
click at [661, 384] on input "d." at bounding box center [660, 378] width 1 height 12
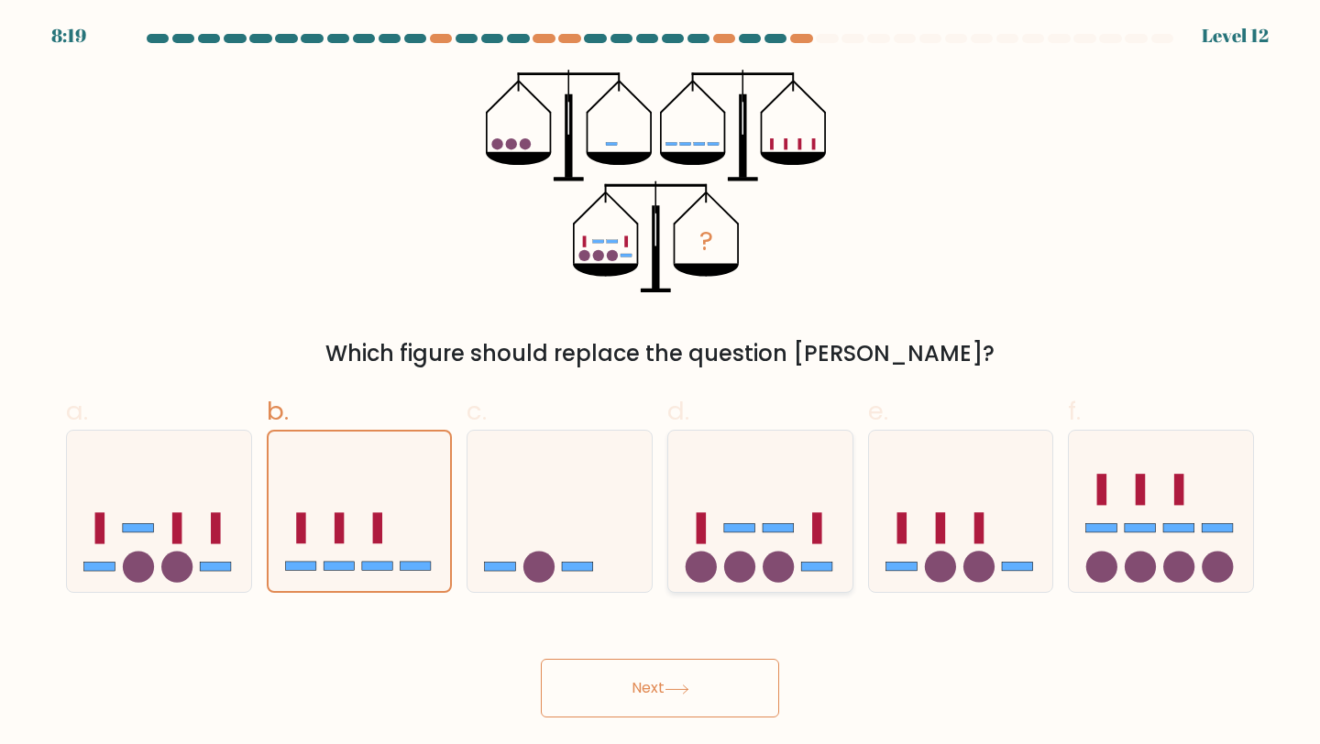
radio input "true"
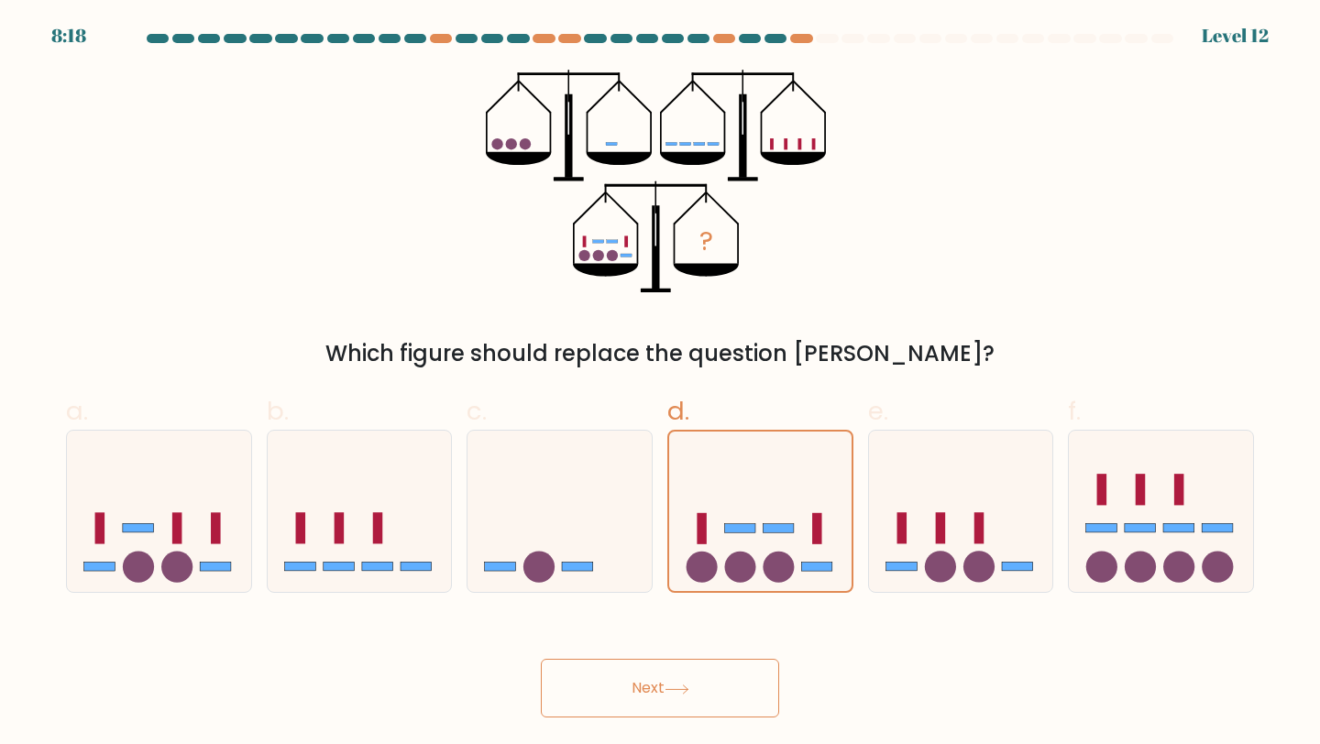
click at [712, 696] on button "Next" at bounding box center [660, 688] width 238 height 59
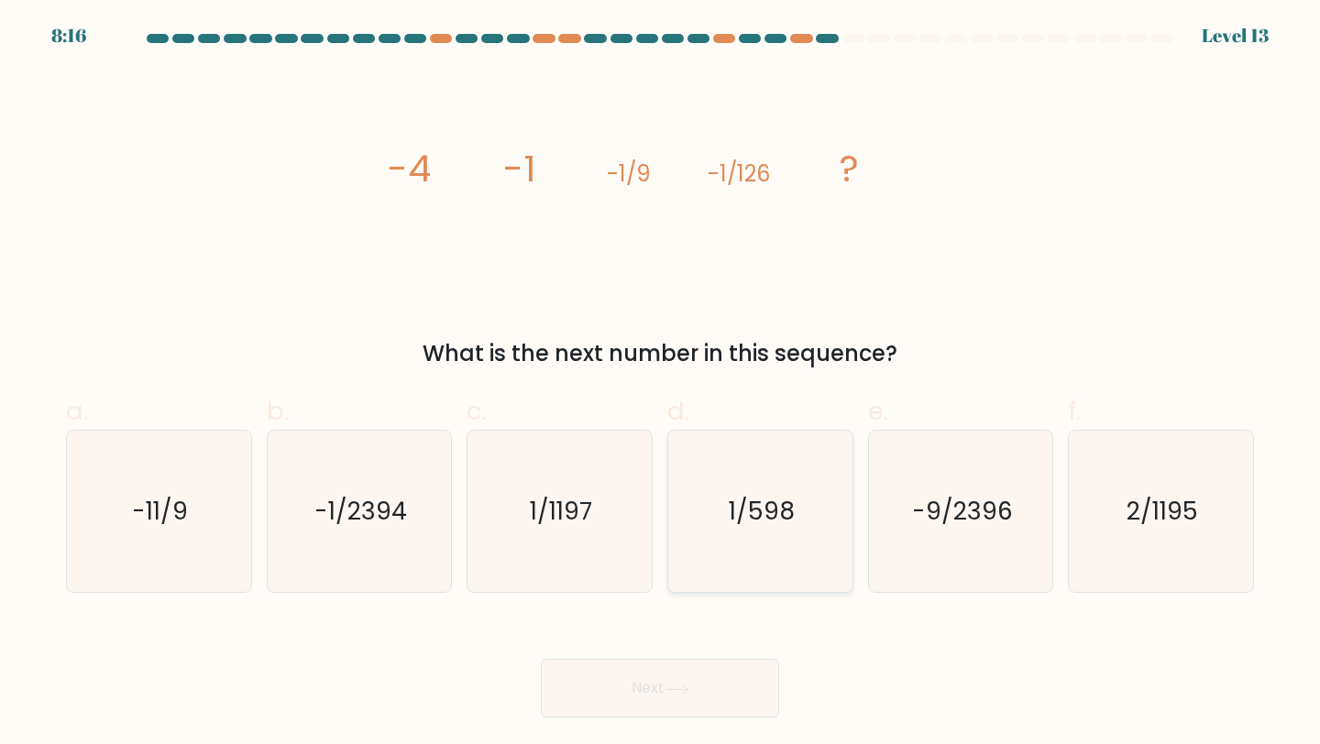
click at [785, 529] on icon "1/598" at bounding box center [760, 512] width 162 height 162
click at [661, 384] on input "d. 1/598" at bounding box center [660, 378] width 1 height 12
radio input "true"
click at [724, 672] on button "Next" at bounding box center [660, 688] width 238 height 59
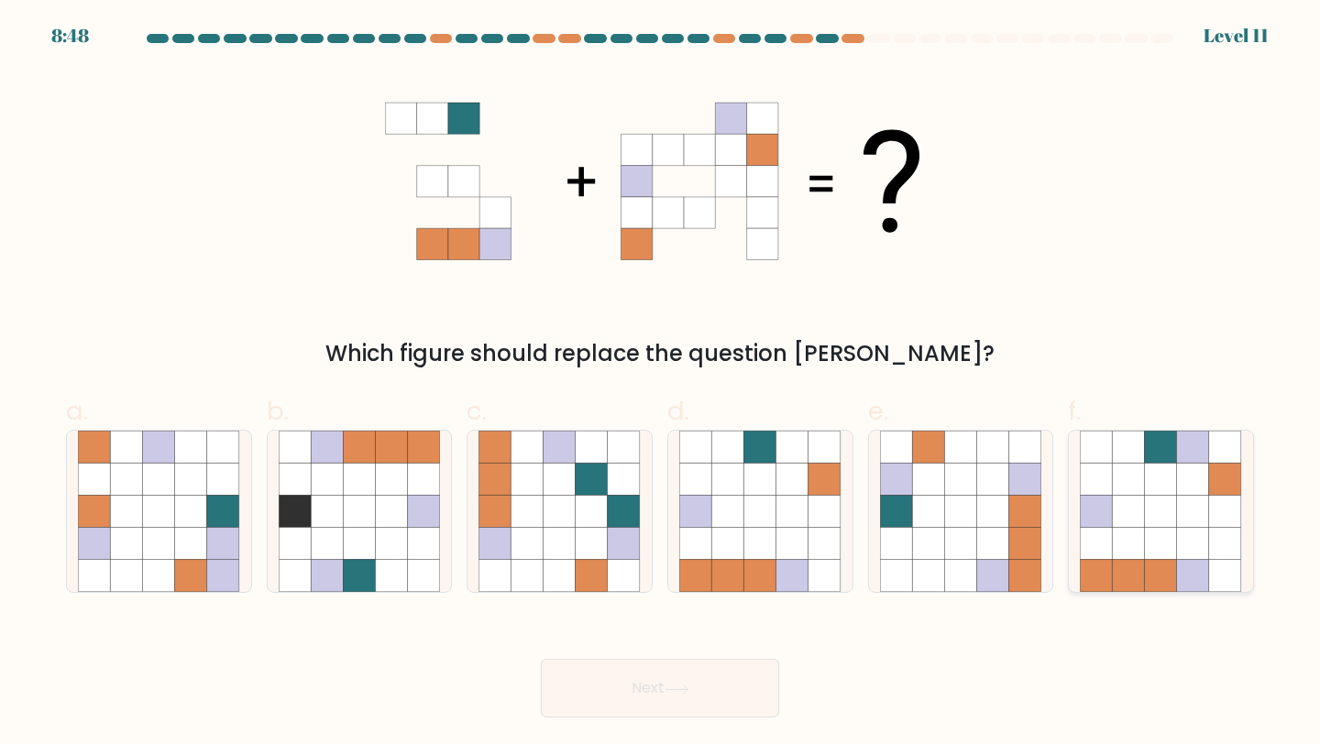
click at [1136, 534] on icon at bounding box center [1129, 544] width 32 height 32
click at [661, 384] on input "f." at bounding box center [660, 378] width 1 height 12
radio input "true"
click at [668, 678] on button "Next" at bounding box center [660, 688] width 238 height 59
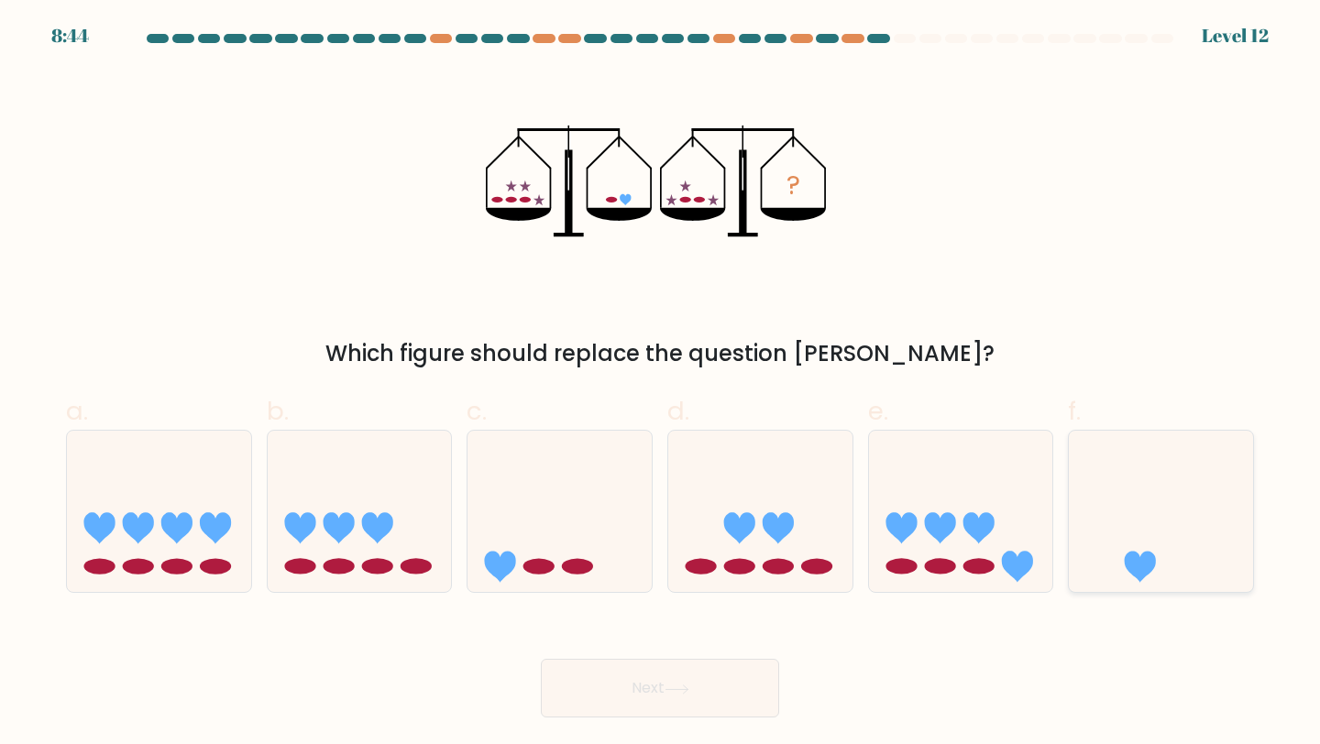
click at [1148, 517] on icon at bounding box center [1161, 511] width 184 height 152
click at [661, 384] on input "f." at bounding box center [660, 378] width 1 height 12
radio input "true"
click at [663, 691] on button "Next" at bounding box center [660, 688] width 238 height 59
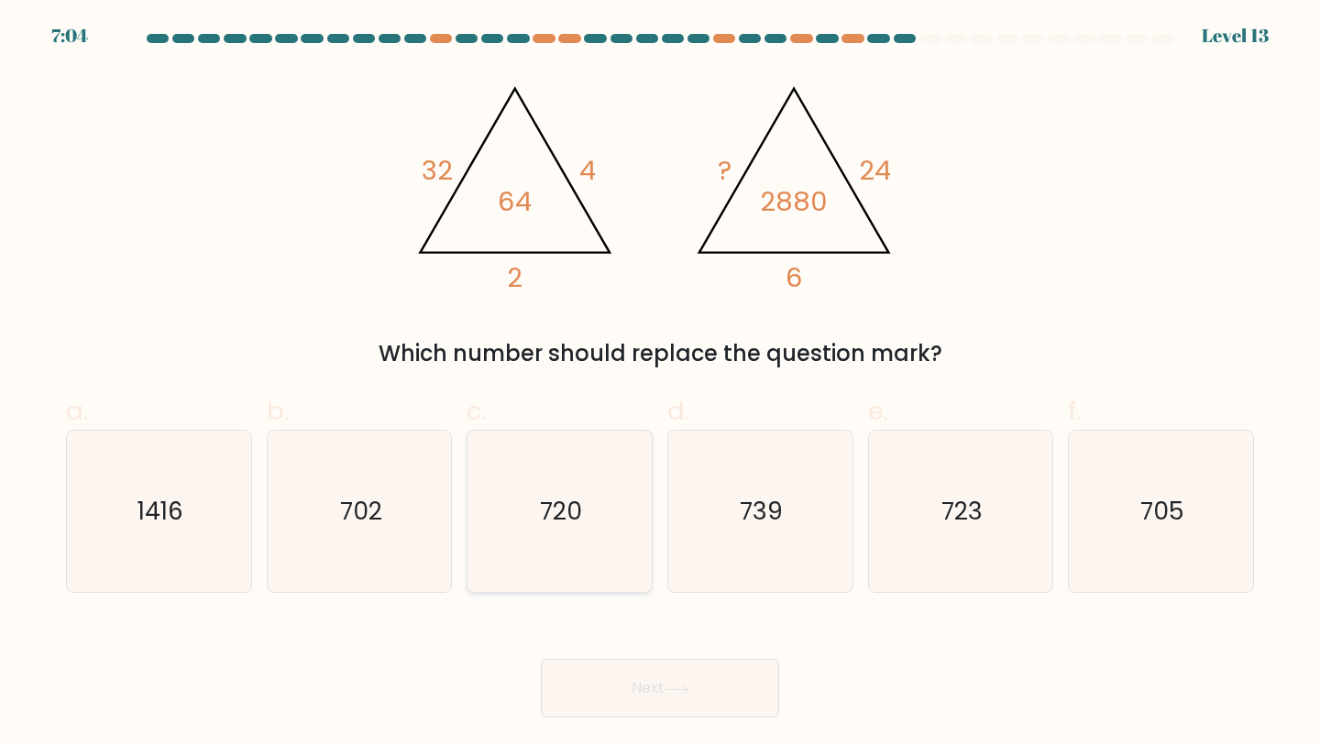
click at [580, 516] on text "720" at bounding box center [561, 511] width 42 height 34
click at [660, 384] on input "c. 720" at bounding box center [660, 378] width 1 height 12
radio input "true"
click at [624, 689] on button "Next" at bounding box center [660, 688] width 238 height 59
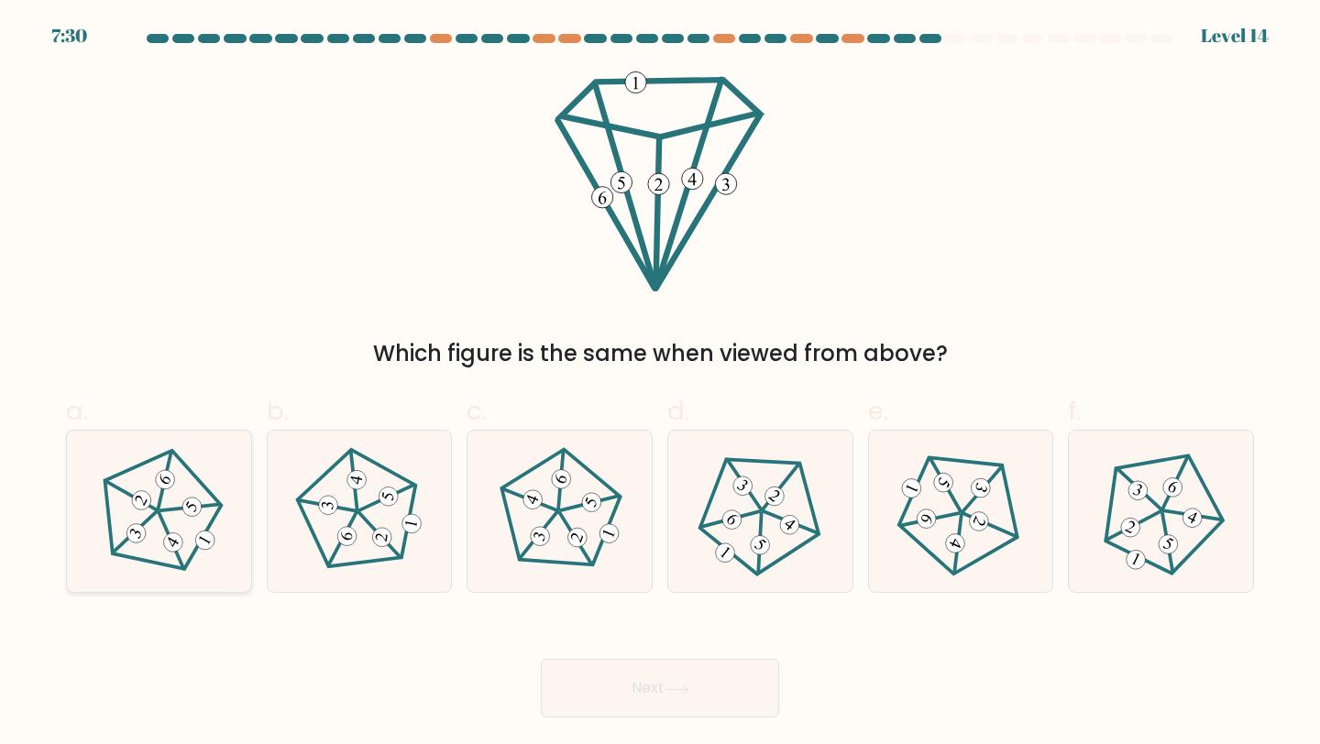
click at [204, 545] on 646 at bounding box center [205, 540] width 26 height 26
click at [660, 384] on input "a." at bounding box center [660, 378] width 1 height 12
radio input "true"
click at [590, 689] on button "Next" at bounding box center [660, 688] width 238 height 59
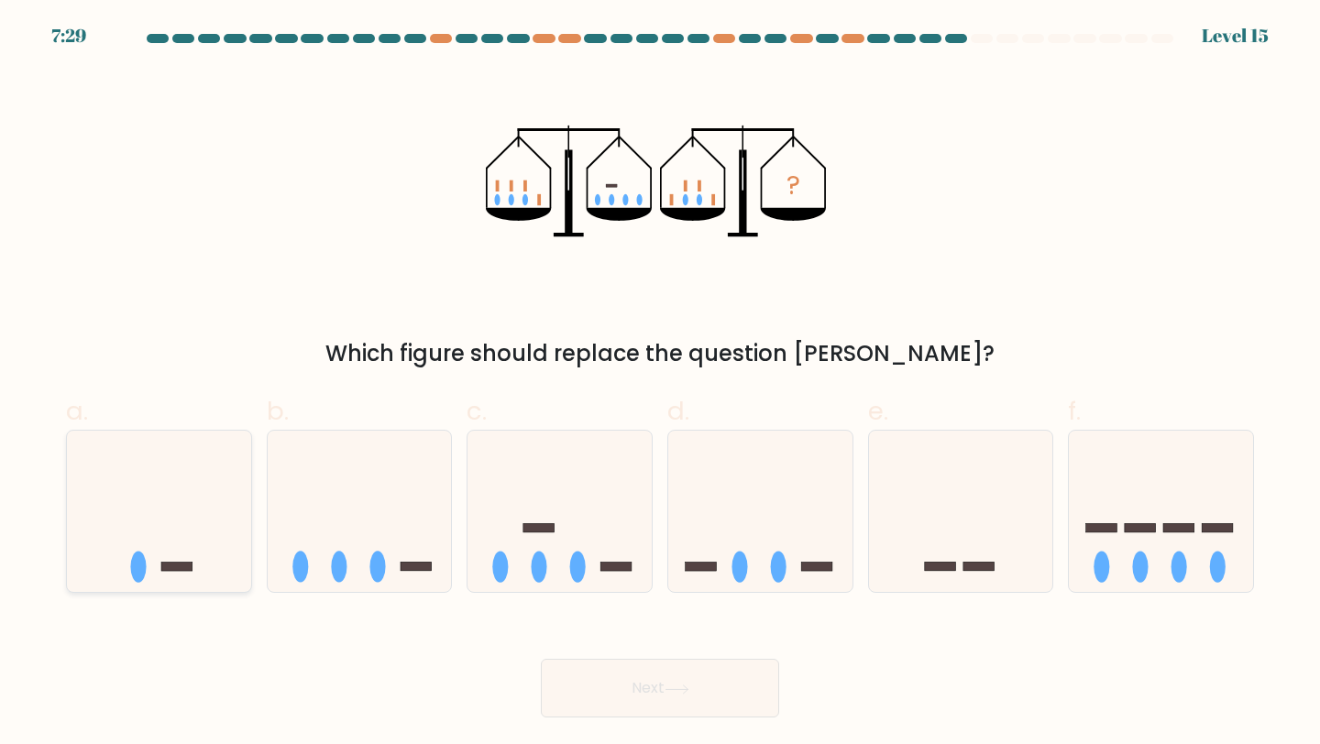
click at [231, 552] on icon at bounding box center [159, 511] width 184 height 152
click at [660, 384] on input "a." at bounding box center [660, 378] width 1 height 12
radio input "true"
click at [372, 535] on icon at bounding box center [360, 511] width 184 height 152
click at [660, 384] on input "b." at bounding box center [660, 378] width 1 height 12
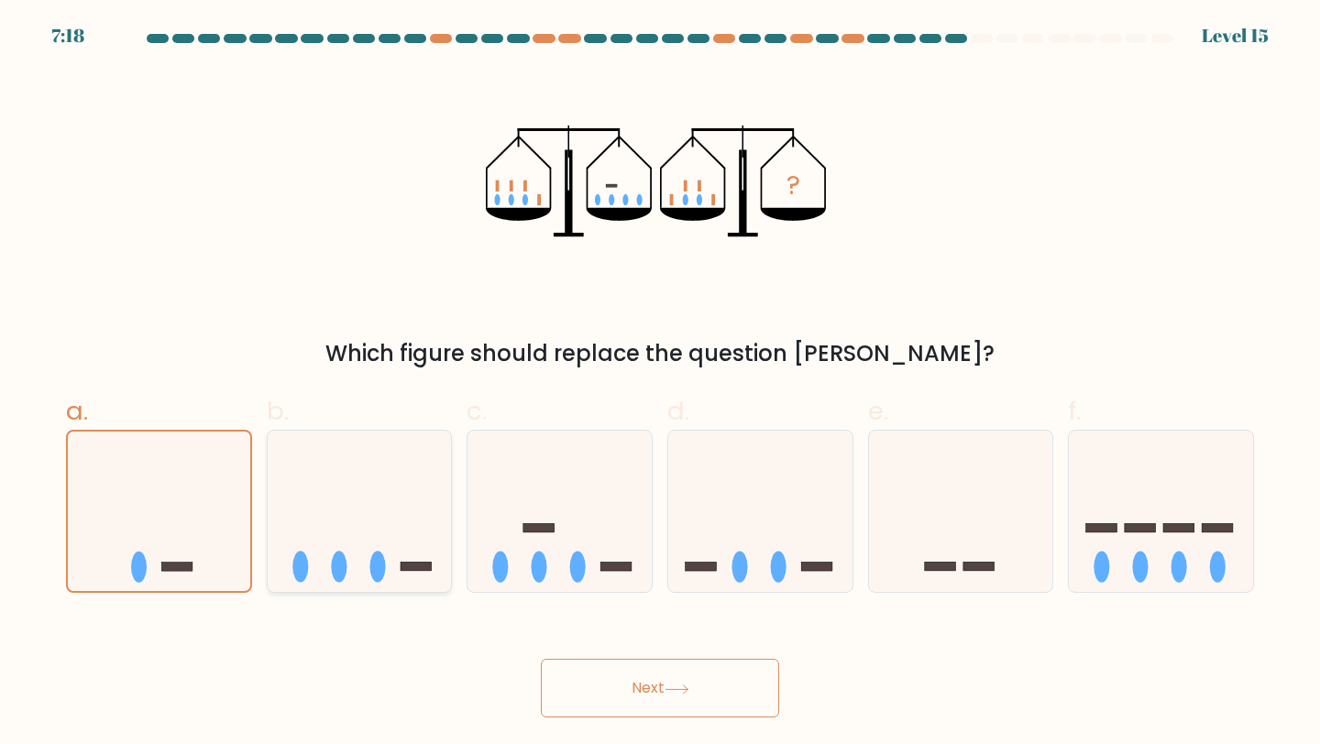
radio input "true"
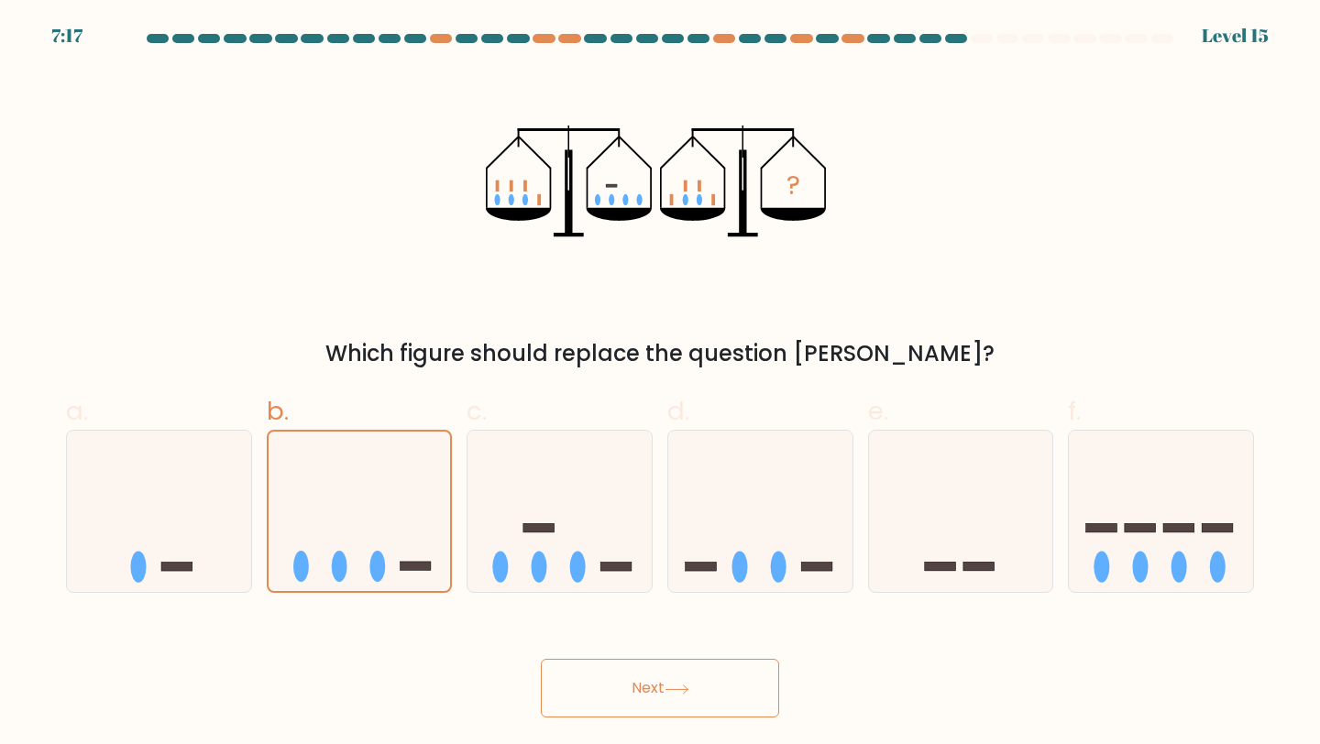
click at [606, 687] on button "Next" at bounding box center [660, 688] width 238 height 59
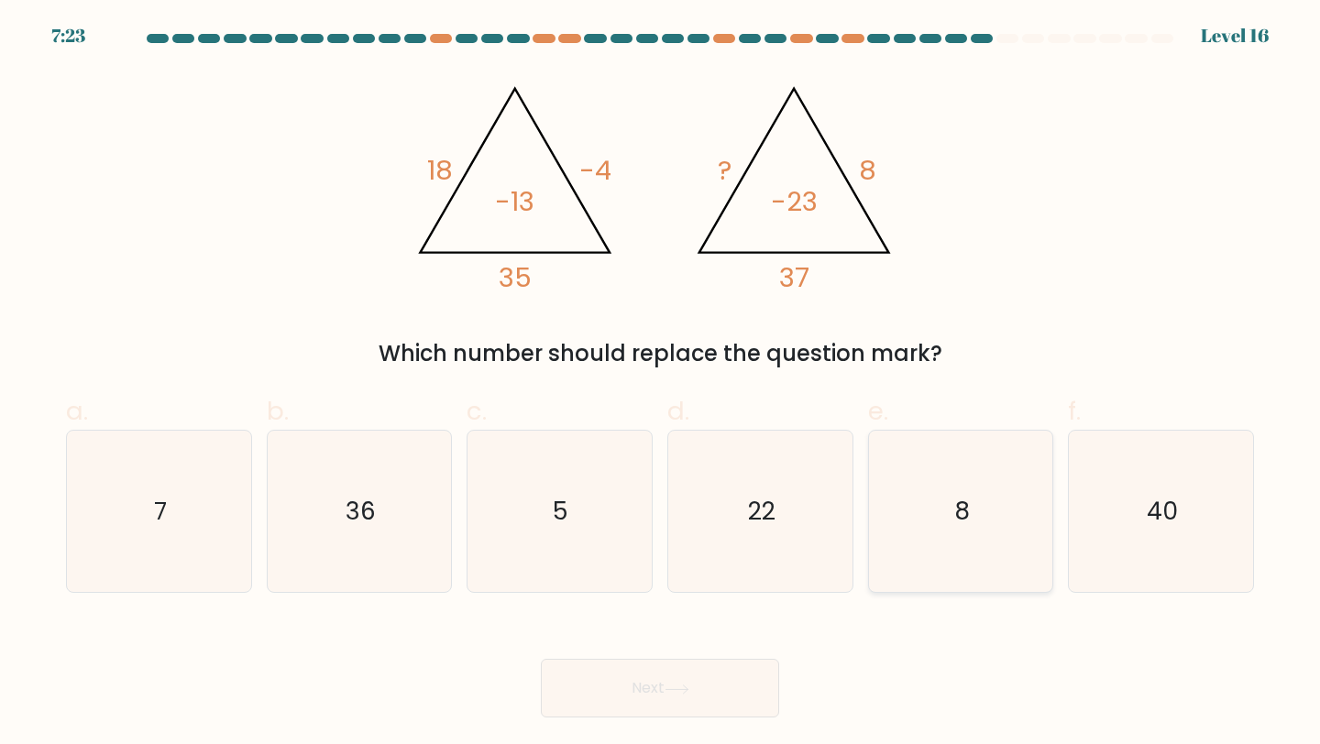
click at [931, 499] on icon "8" at bounding box center [961, 512] width 162 height 162
click at [661, 384] on input "e. 8" at bounding box center [660, 378] width 1 height 12
radio input "true"
click at [804, 551] on icon "22" at bounding box center [760, 512] width 162 height 162
click at [661, 384] on input "d. 22" at bounding box center [660, 378] width 1 height 12
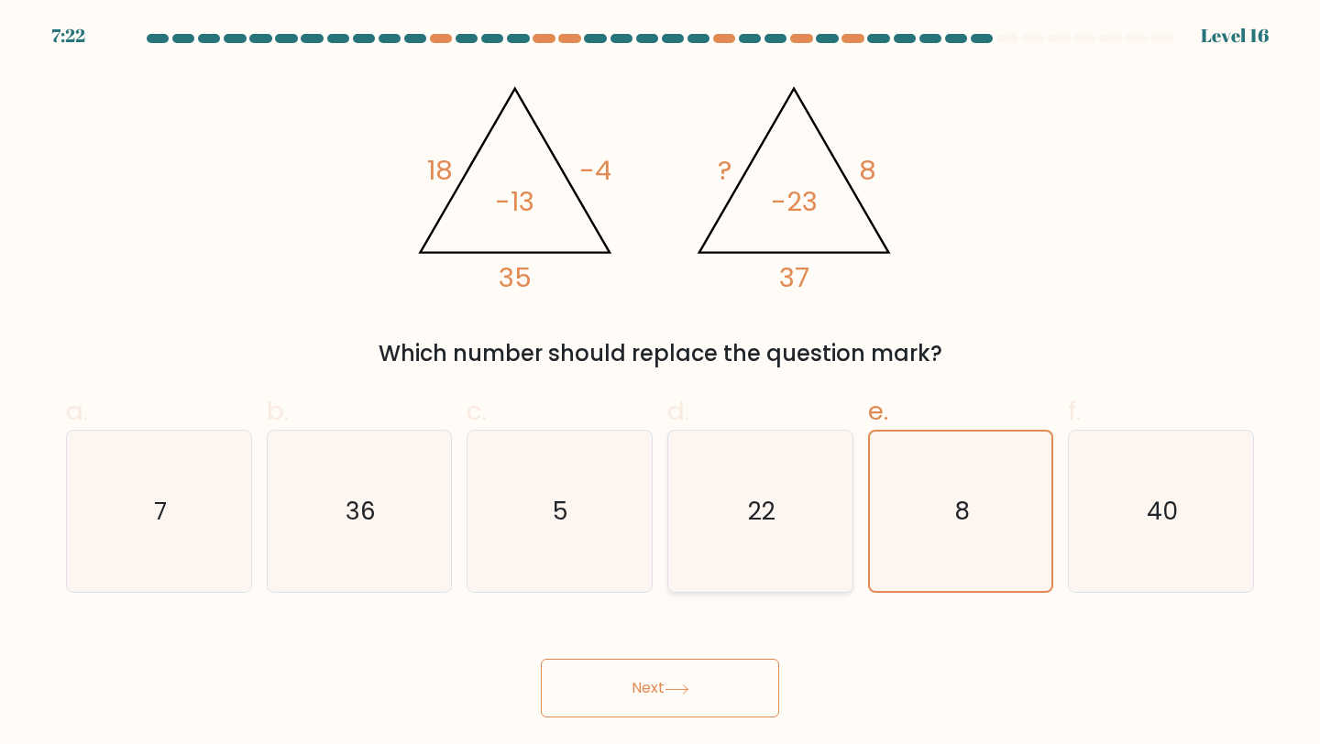
radio input "true"
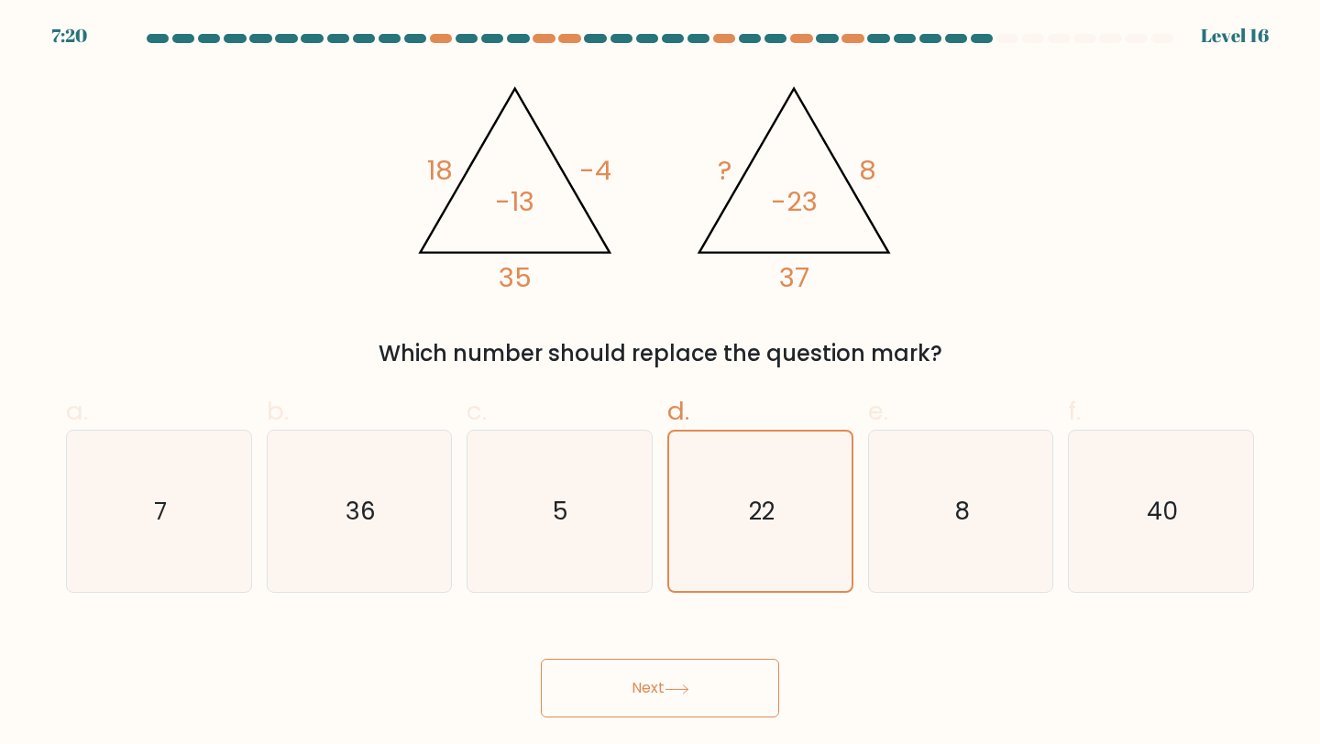
click at [671, 685] on icon at bounding box center [677, 690] width 25 height 10
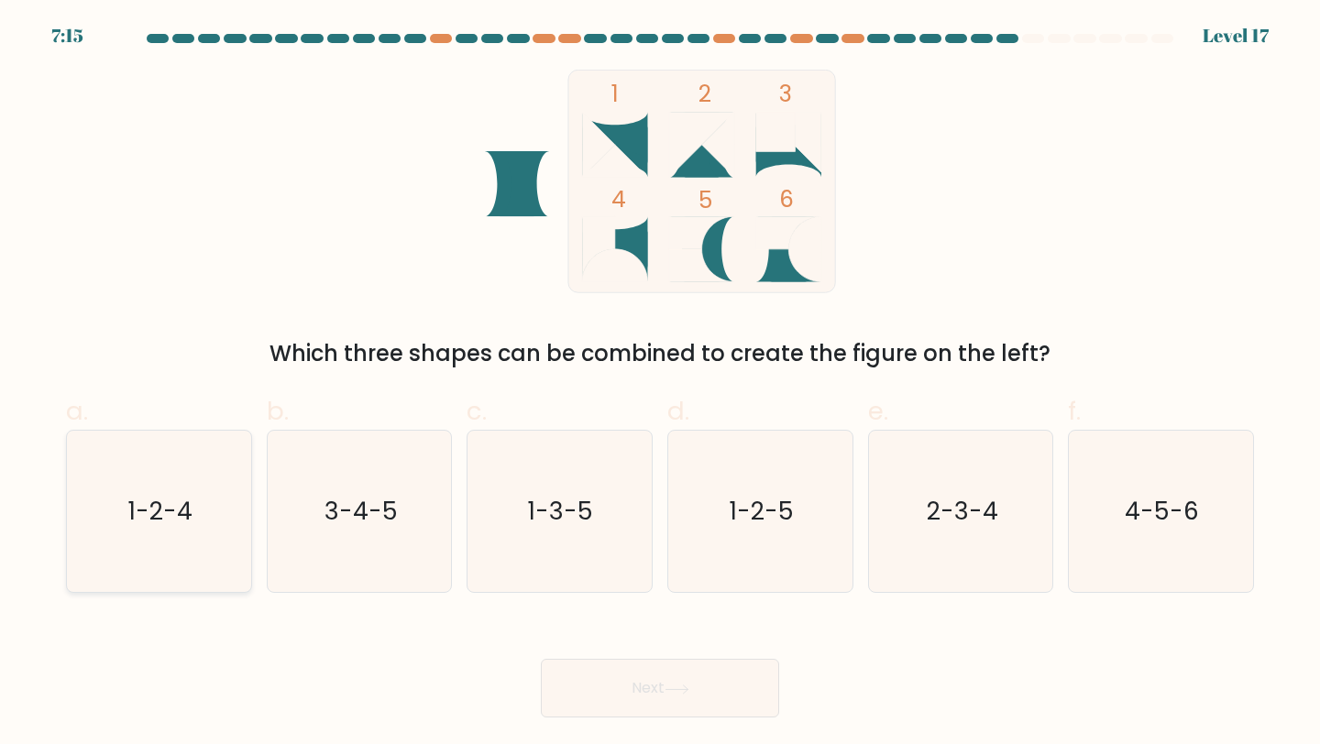
click at [237, 526] on icon "1-2-4" at bounding box center [159, 512] width 162 height 162
click at [660, 384] on input "a. 1-2-4" at bounding box center [660, 378] width 1 height 12
radio input "true"
click at [391, 512] on text "3-4-5" at bounding box center [361, 511] width 73 height 34
click at [660, 384] on input "b. 3-4-5" at bounding box center [660, 378] width 1 height 12
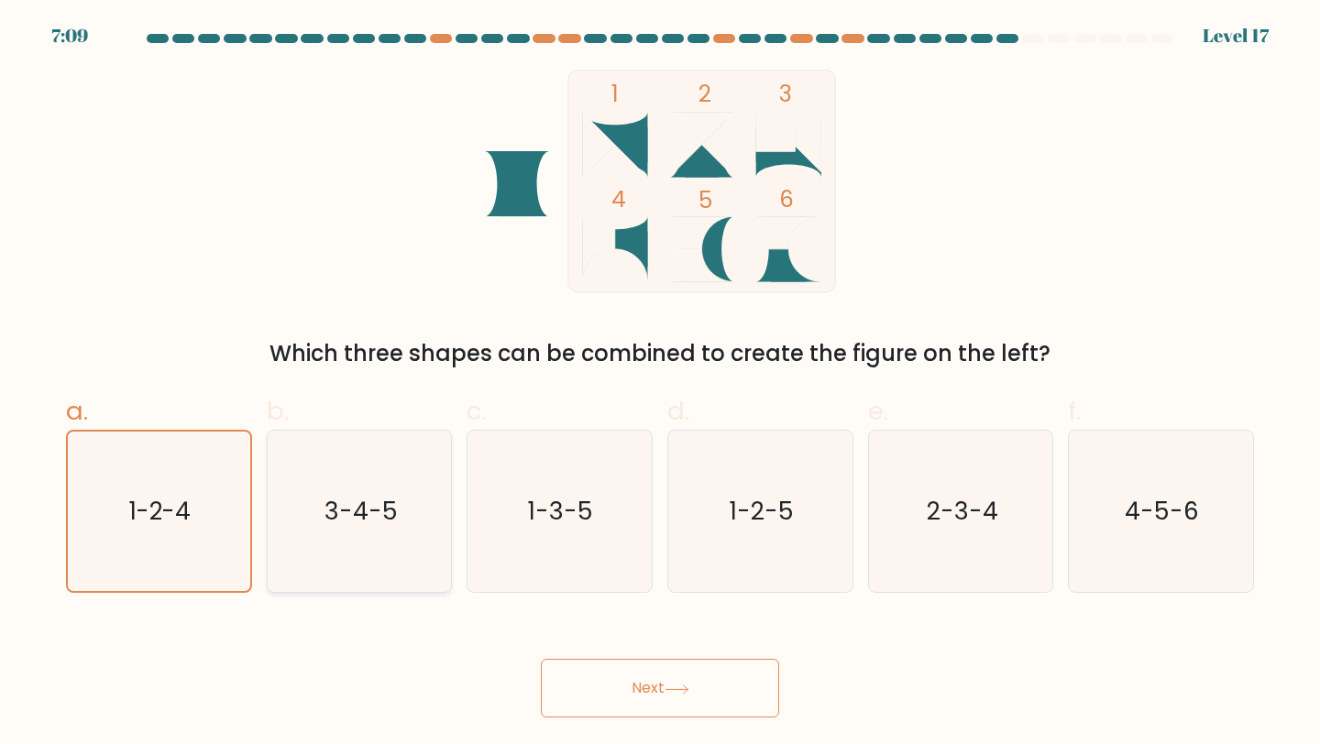
radio input "true"
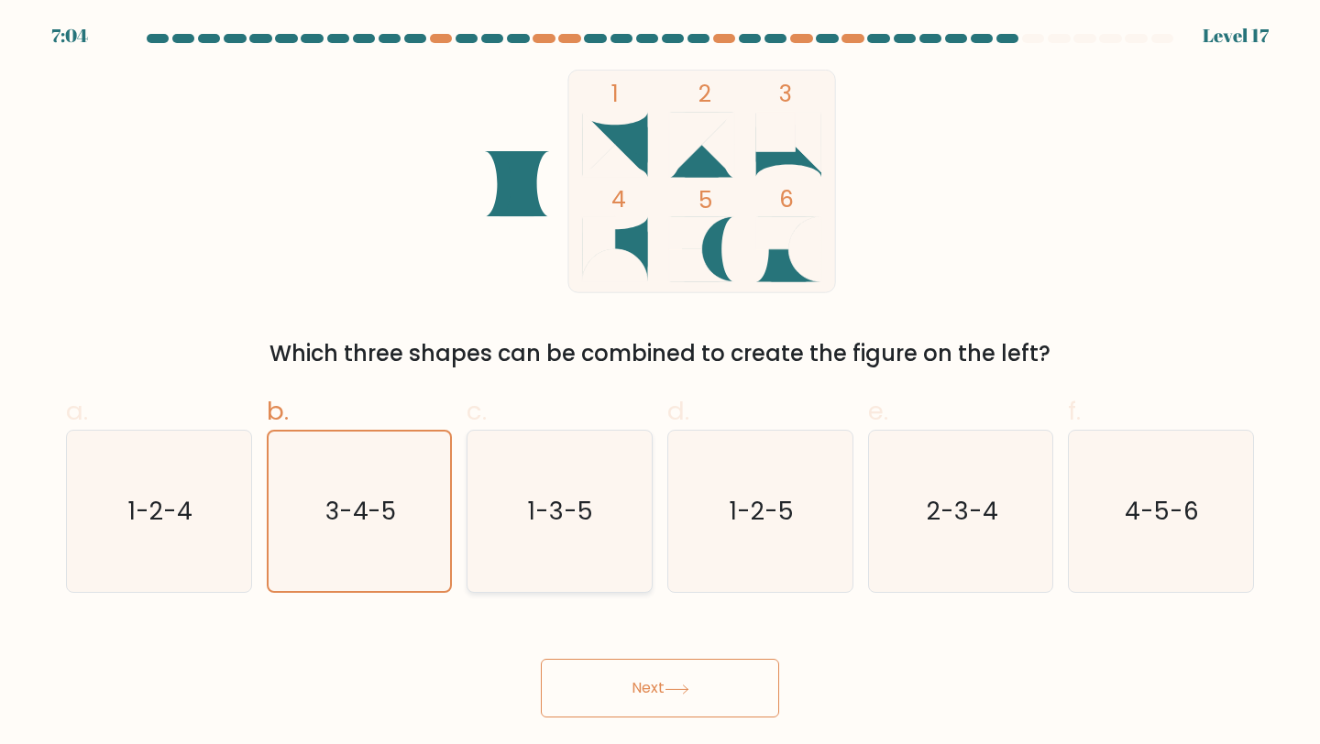
click at [509, 503] on icon "1-3-5" at bounding box center [560, 512] width 162 height 162
click at [660, 384] on input "c. 1-3-5" at bounding box center [660, 378] width 1 height 12
radio input "true"
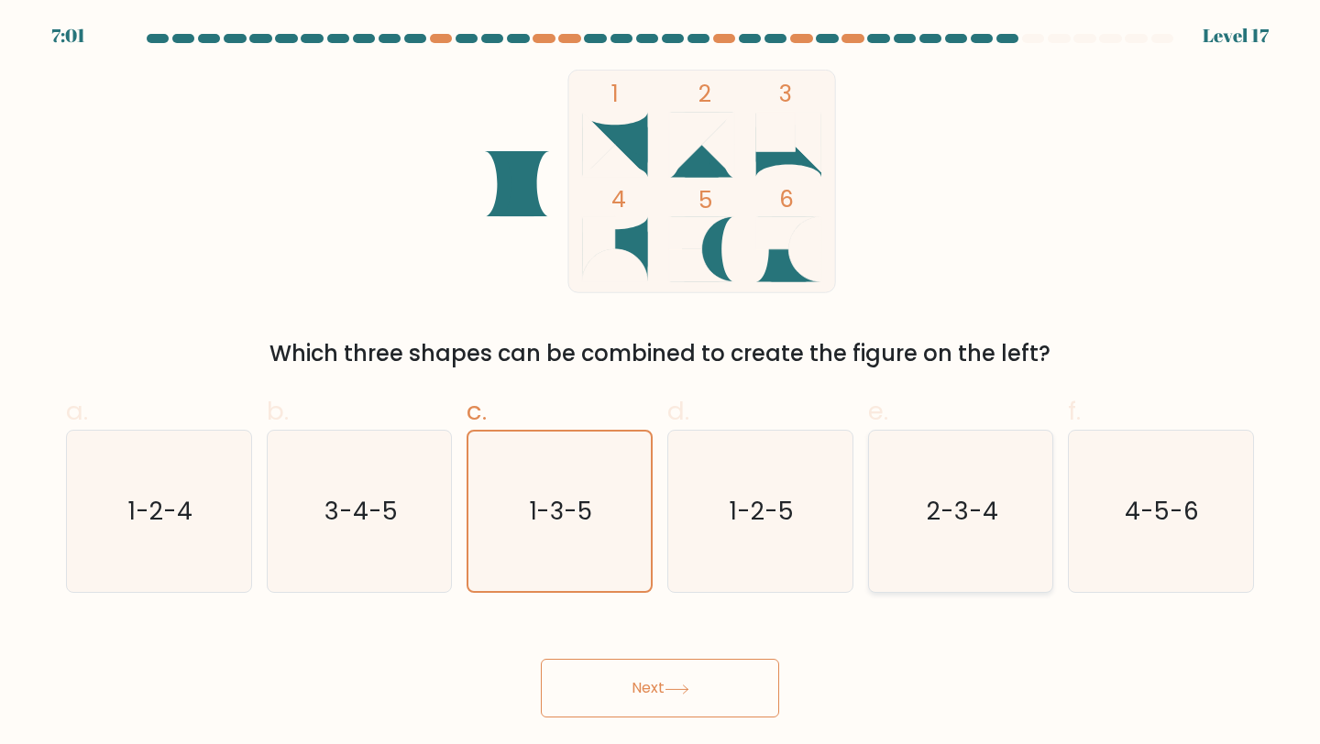
click at [976, 512] on text "2-3-4" at bounding box center [963, 511] width 72 height 34
click at [661, 384] on input "e. 2-3-4" at bounding box center [660, 378] width 1 height 12
radio input "true"
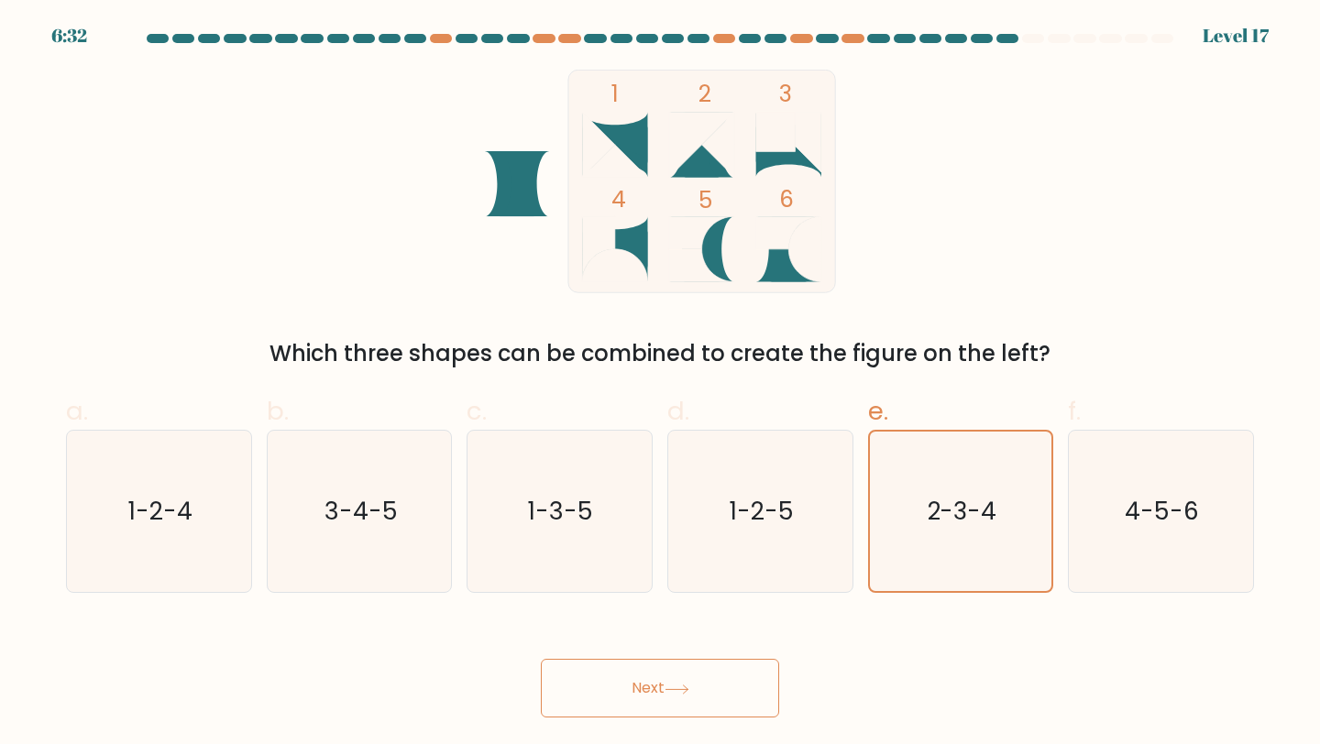
click at [677, 697] on button "Next" at bounding box center [660, 688] width 238 height 59
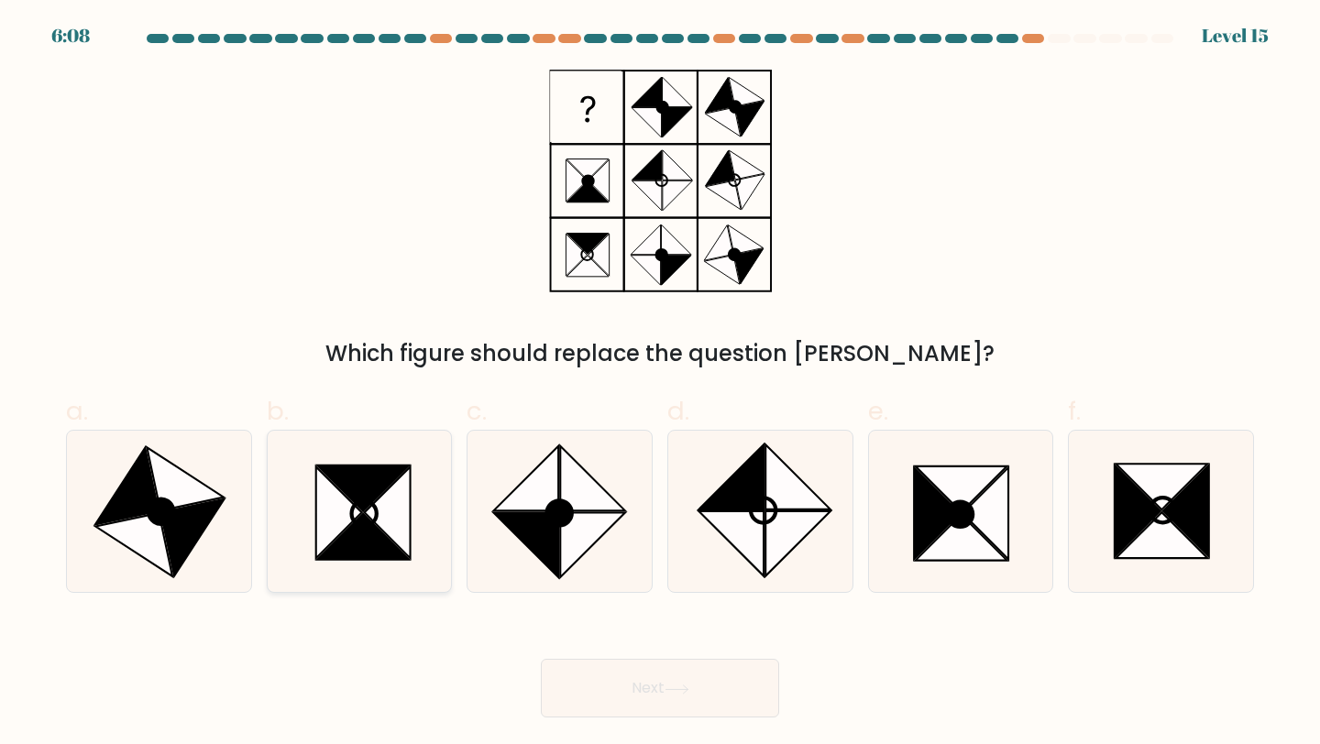
click at [376, 530] on icon at bounding box center [363, 537] width 92 height 46
click at [660, 384] on input "b." at bounding box center [660, 378] width 1 height 12
radio input "true"
click at [678, 686] on icon at bounding box center [677, 690] width 25 height 10
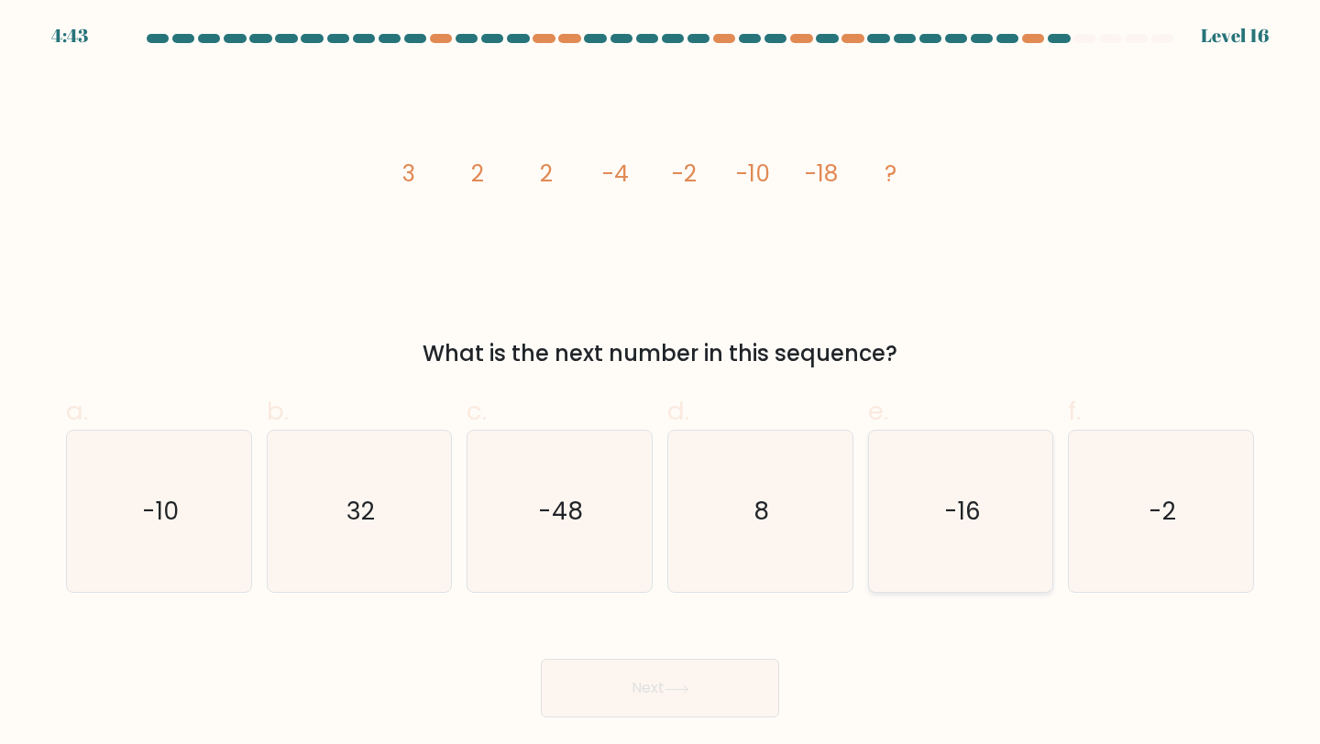
click at [953, 542] on icon "-16" at bounding box center [961, 512] width 162 height 162
click at [661, 384] on input "e. -16" at bounding box center [660, 378] width 1 height 12
radio input "true"
click at [722, 684] on button "Next" at bounding box center [660, 688] width 238 height 59
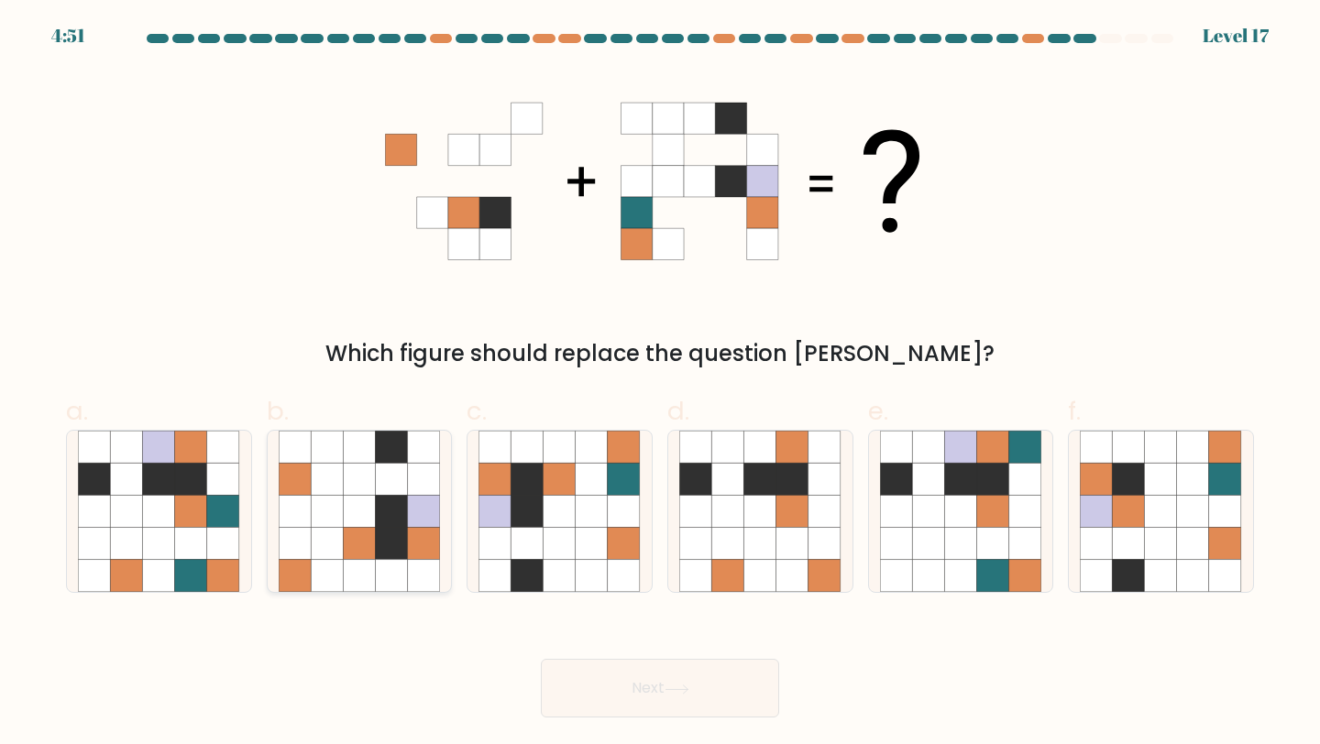
click at [377, 524] on icon at bounding box center [392, 512] width 32 height 32
click at [660, 384] on input "b." at bounding box center [660, 378] width 1 height 12
radio input "true"
click at [600, 700] on button "Next" at bounding box center [660, 688] width 238 height 59
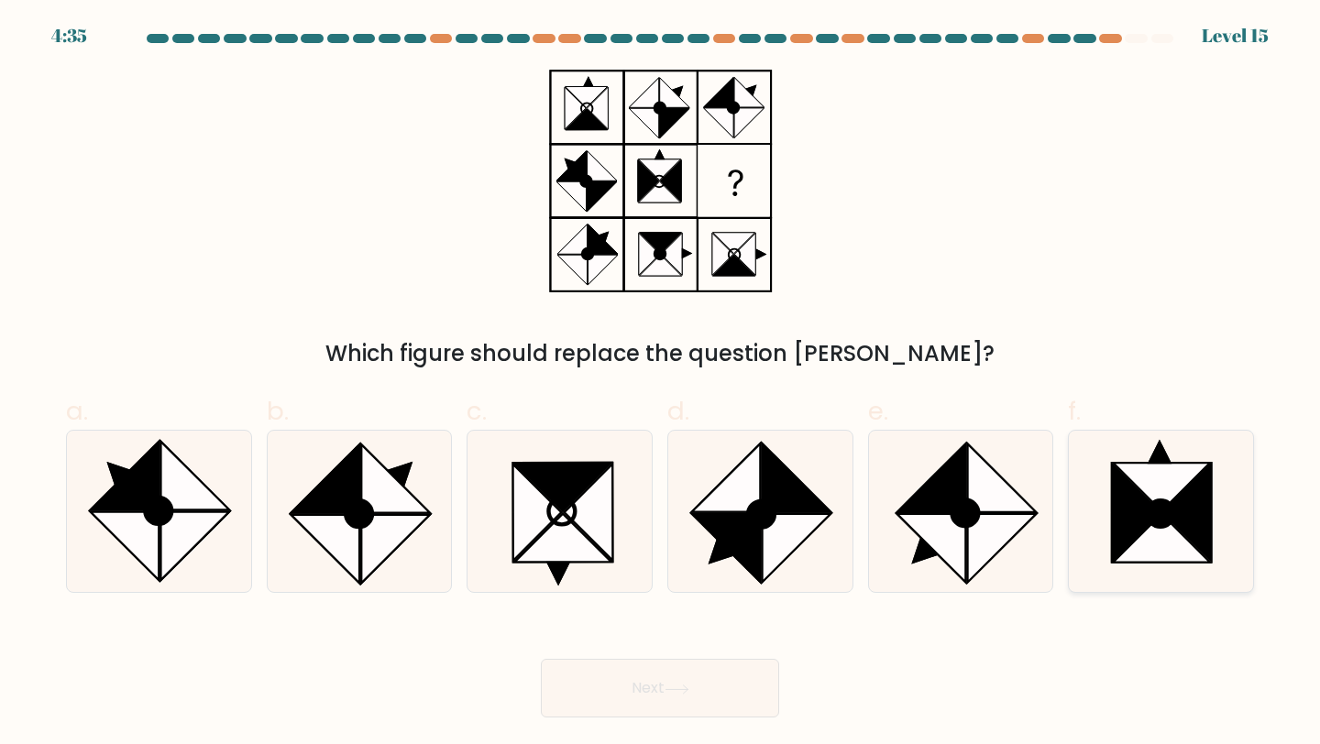
click at [1091, 486] on icon at bounding box center [1161, 512] width 162 height 162
click at [661, 384] on input "f." at bounding box center [660, 378] width 1 height 12
radio input "true"
click at [566, 488] on icon at bounding box center [563, 487] width 97 height 49
click at [660, 384] on input "c." at bounding box center [660, 378] width 1 height 12
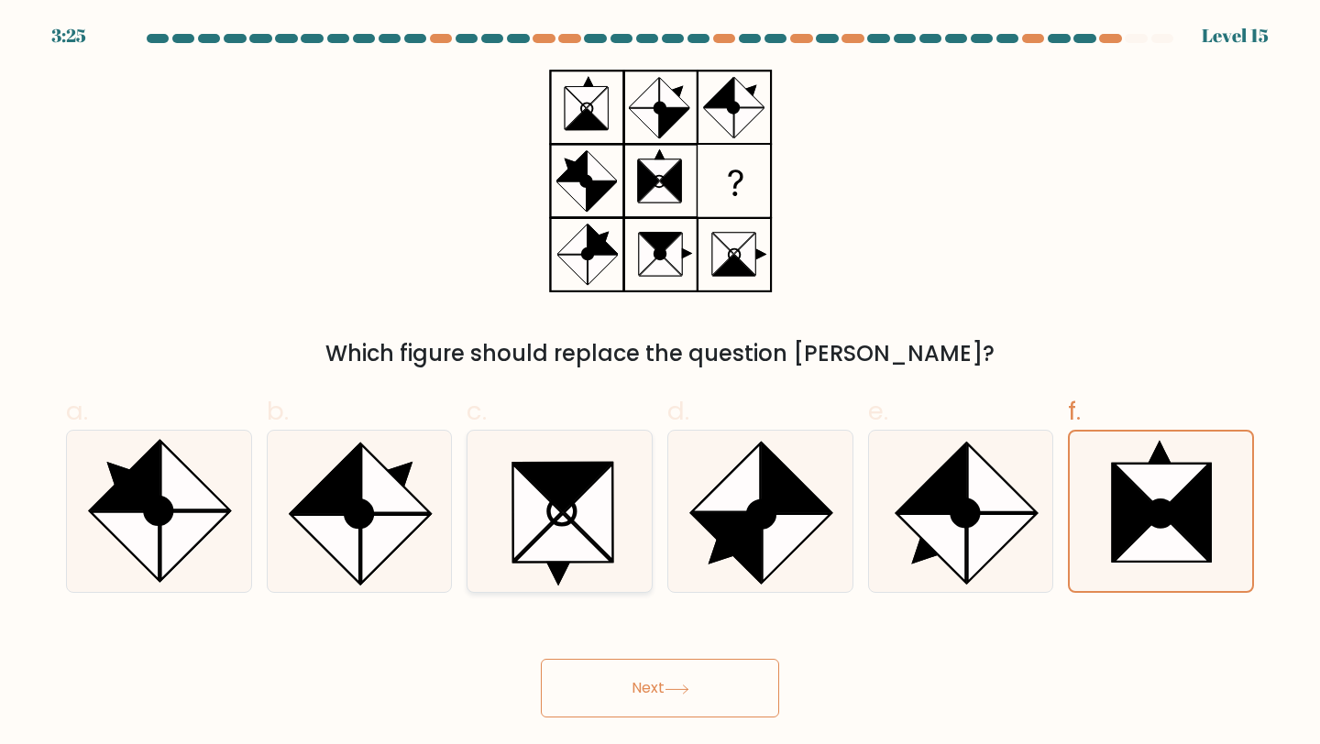
radio input "true"
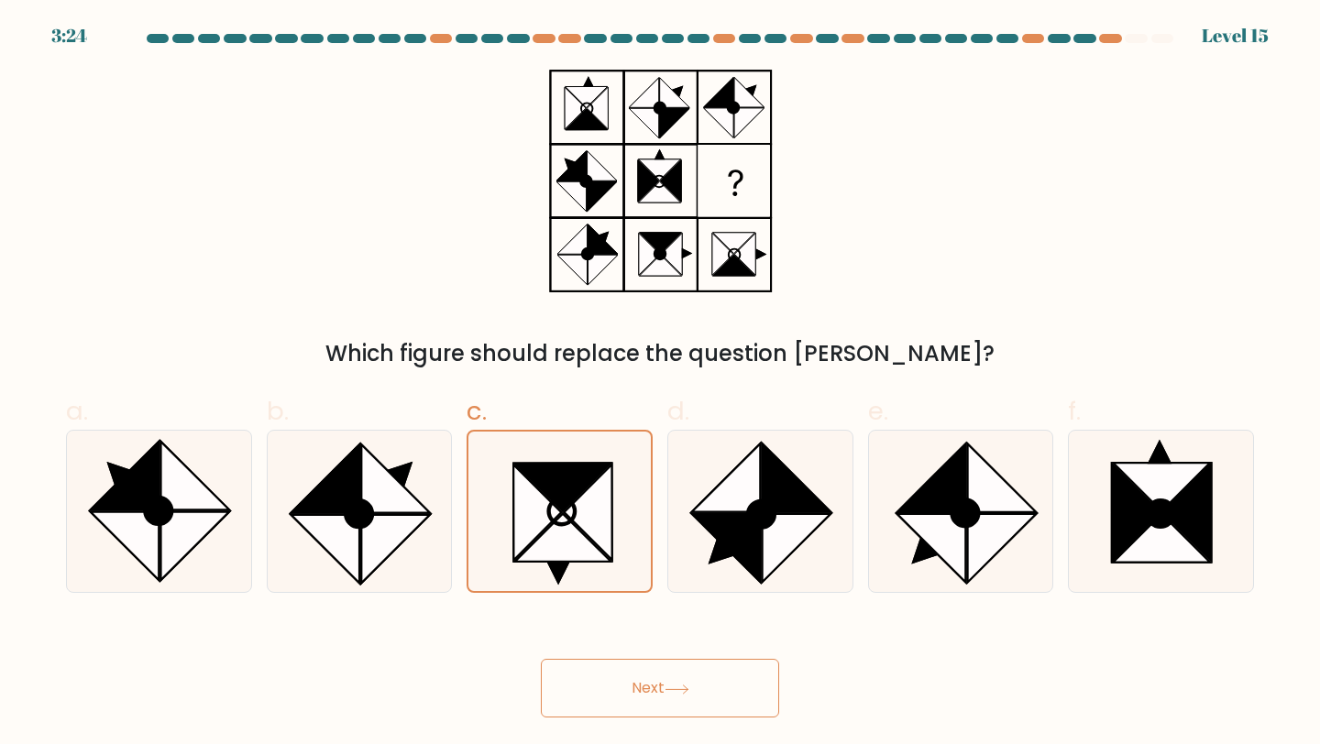
click at [628, 673] on button "Next" at bounding box center [660, 688] width 238 height 59
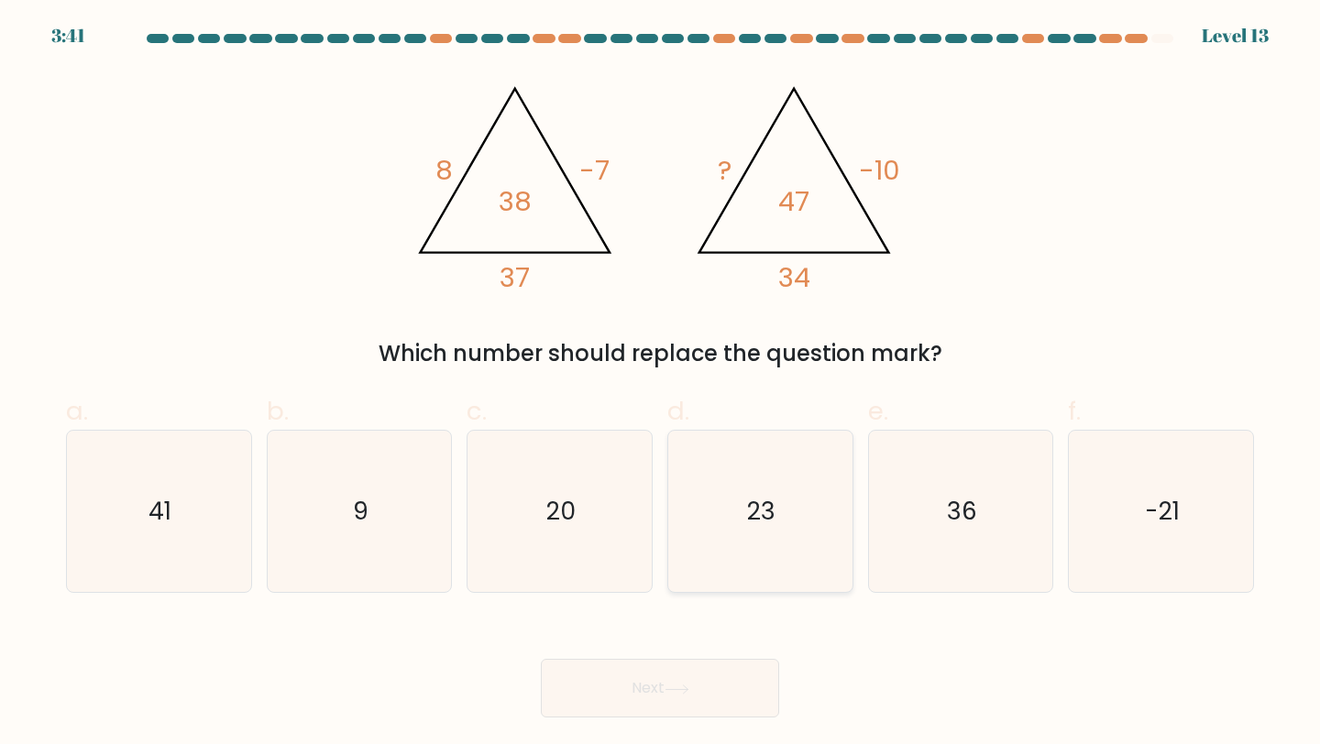
click at [787, 478] on icon "23" at bounding box center [760, 512] width 162 height 162
click at [661, 384] on input "d. 23" at bounding box center [660, 378] width 1 height 12
radio input "true"
click at [708, 677] on button "Next" at bounding box center [660, 688] width 238 height 59
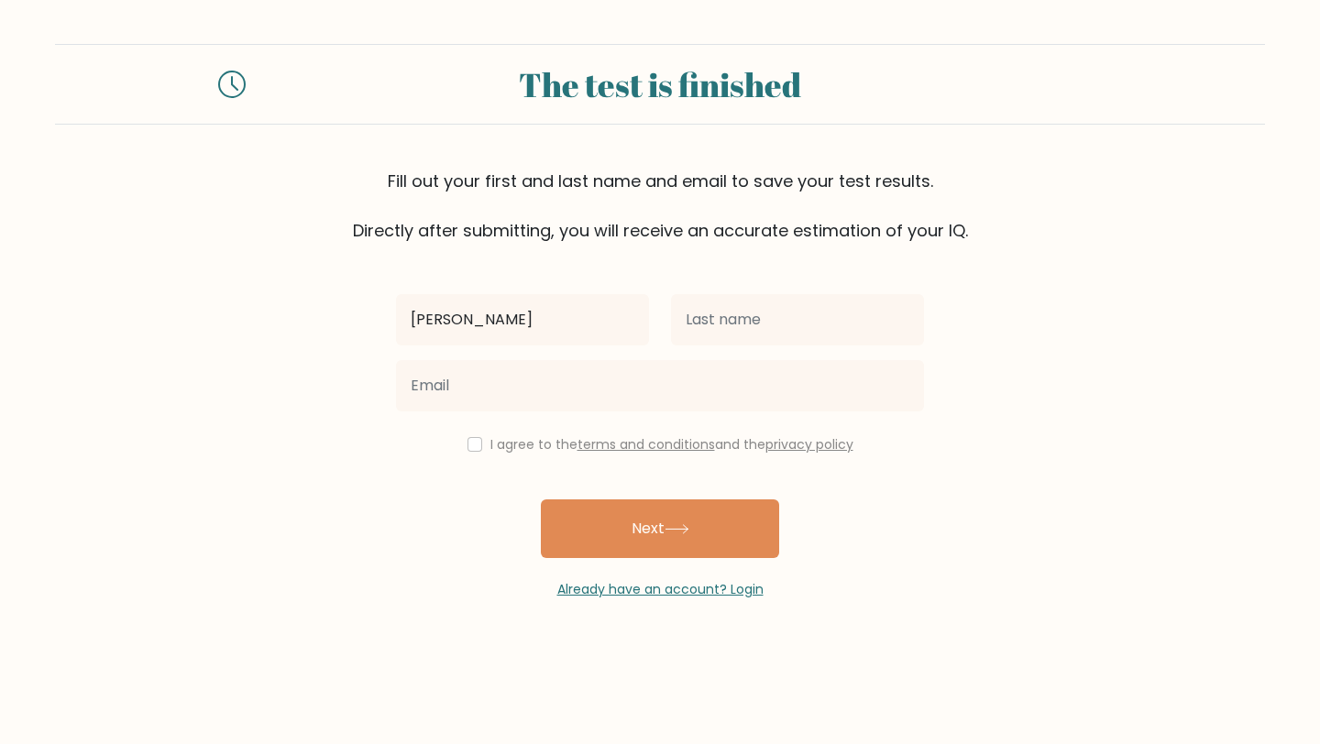
type input "Jonas"
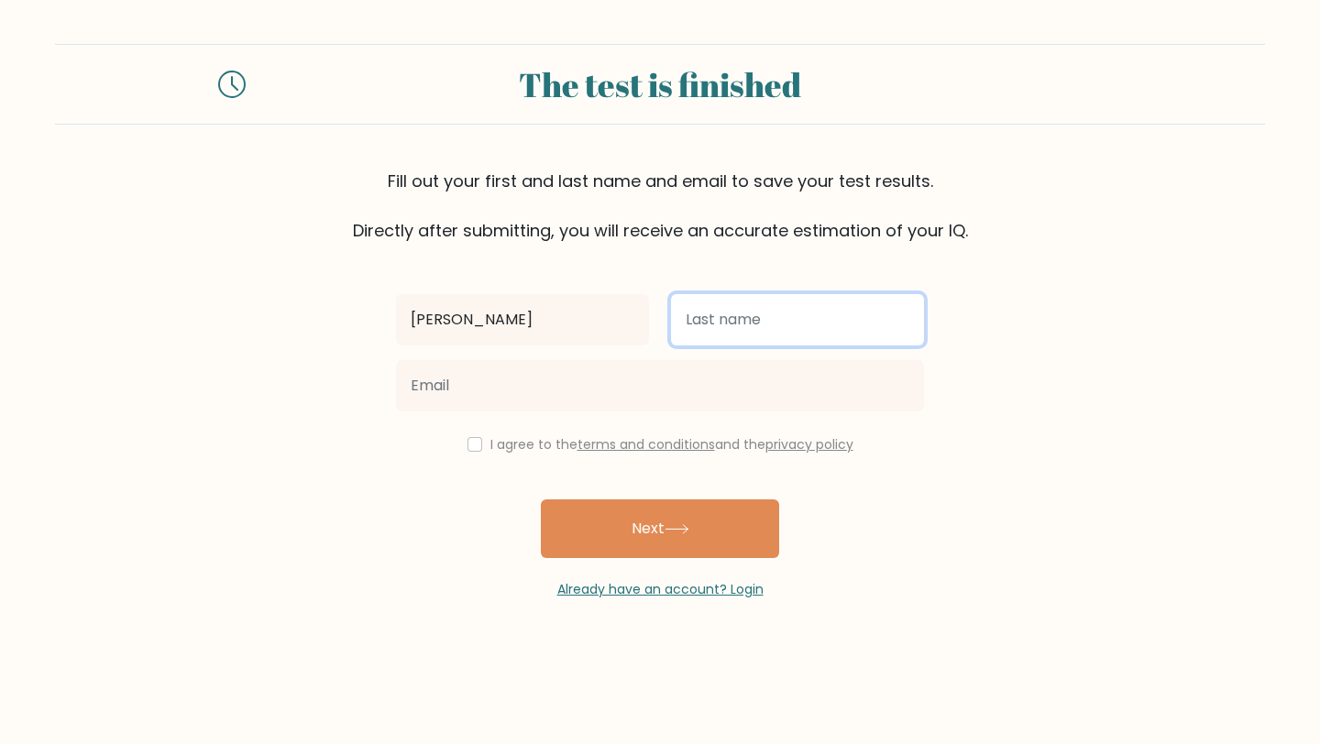
click at [853, 322] on input "text" at bounding box center [797, 319] width 253 height 51
type input "Adam"
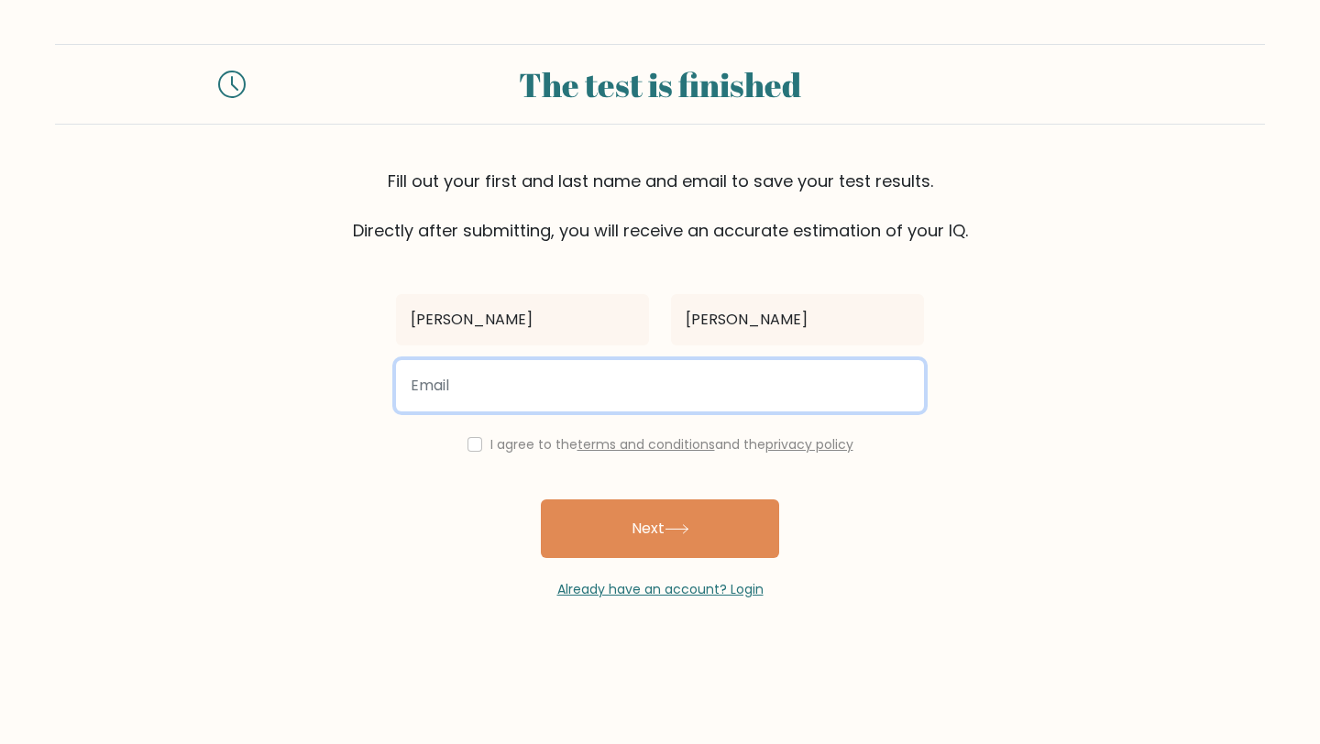
click at [751, 397] on input "email" at bounding box center [660, 385] width 528 height 51
type input "jonasadam7@gmail.com"
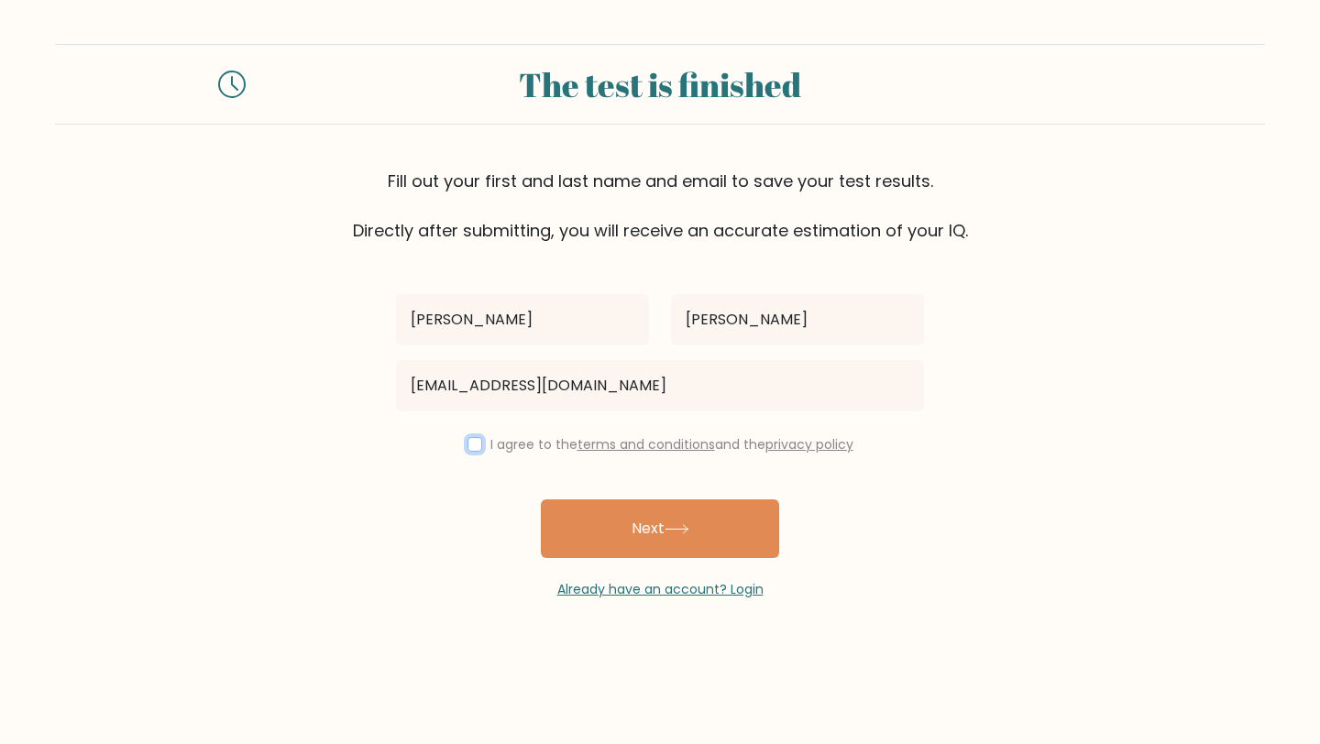
click at [474, 443] on input "checkbox" at bounding box center [475, 444] width 15 height 15
checkbox input "true"
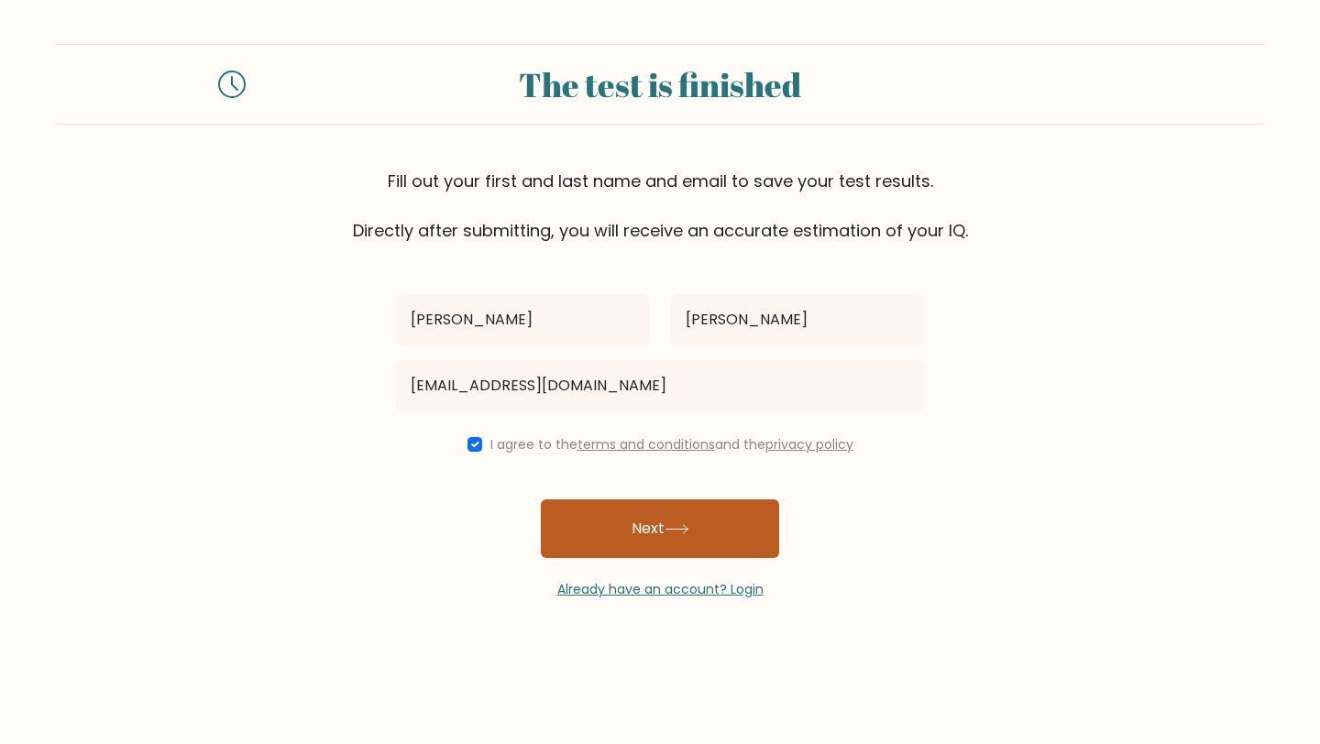
click at [556, 528] on button "Next" at bounding box center [660, 529] width 238 height 59
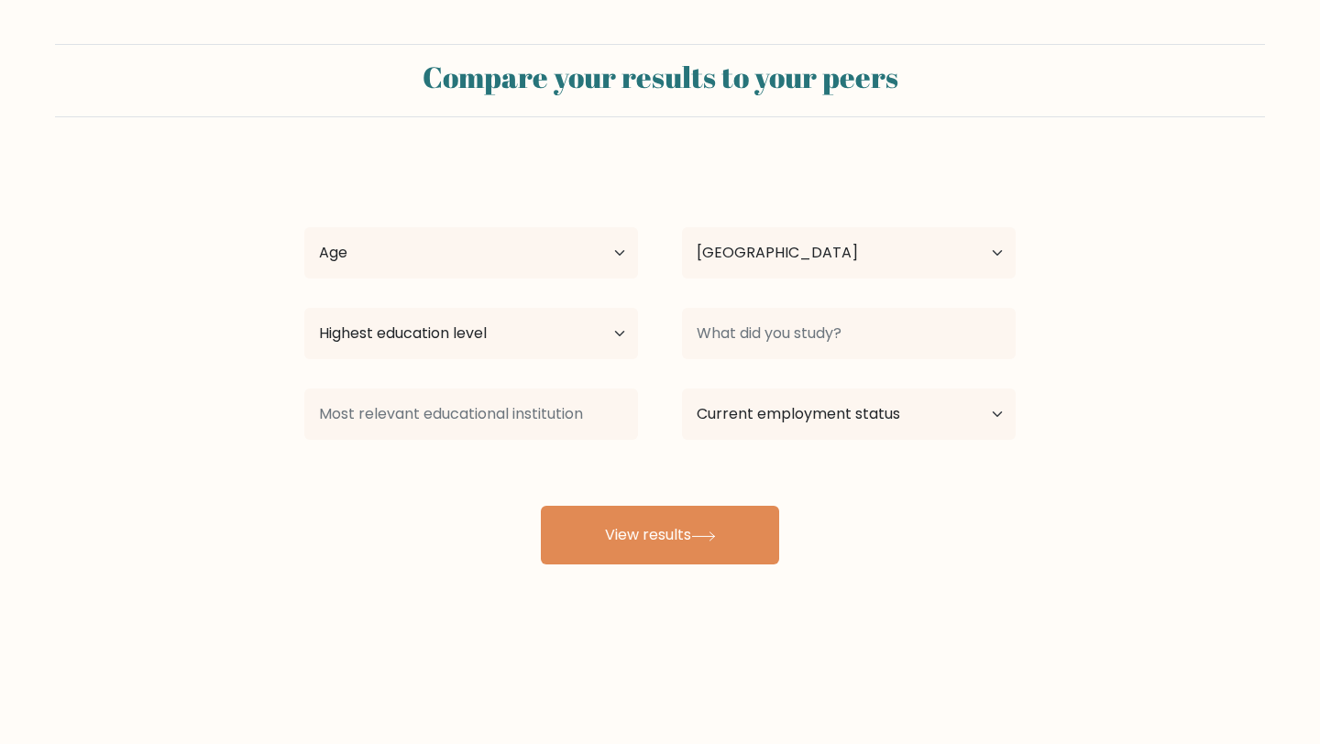
select select "DE"
click at [476, 247] on select "Age Under [DEMOGRAPHIC_DATA] [DEMOGRAPHIC_DATA] [DEMOGRAPHIC_DATA] [DEMOGRAPHIC…" at bounding box center [471, 252] width 334 height 51
select select "25_34"
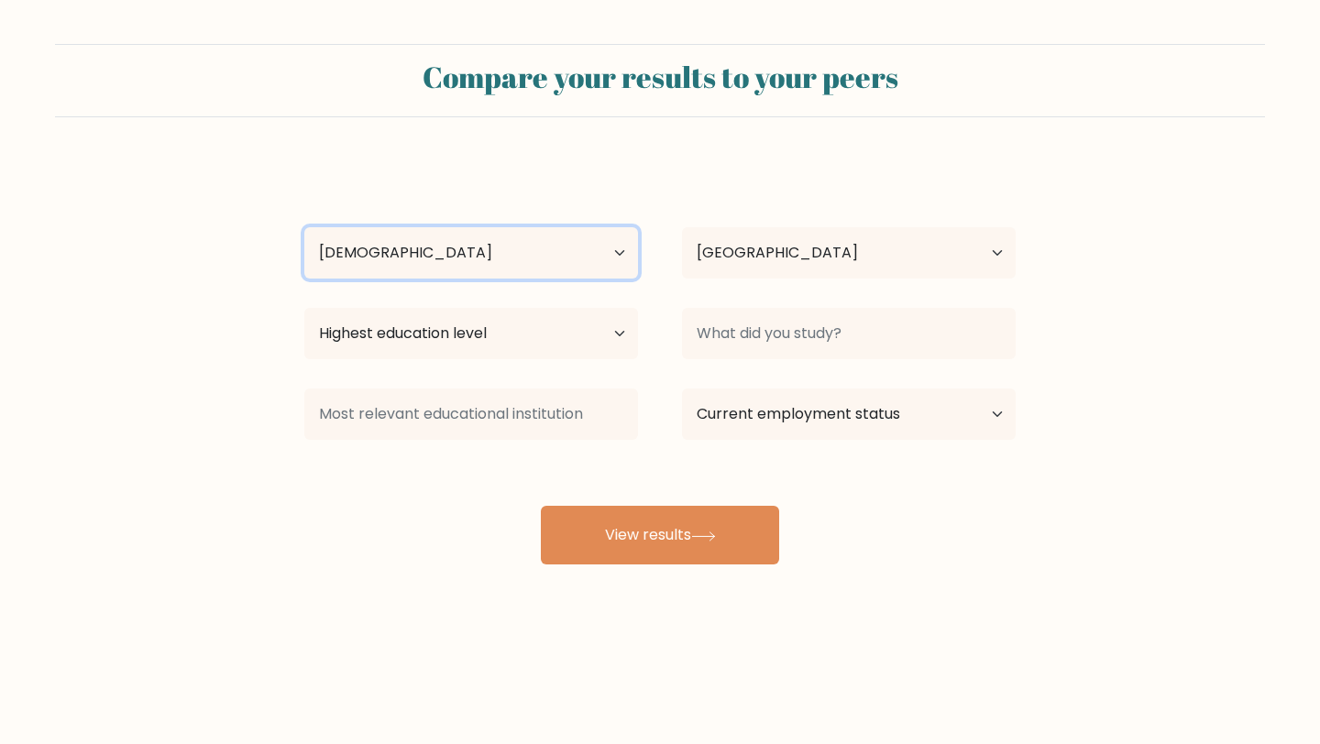
click at [304, 227] on select "Age Under [DEMOGRAPHIC_DATA] [DEMOGRAPHIC_DATA] [DEMOGRAPHIC_DATA] [DEMOGRAPHIC…" at bounding box center [471, 252] width 334 height 51
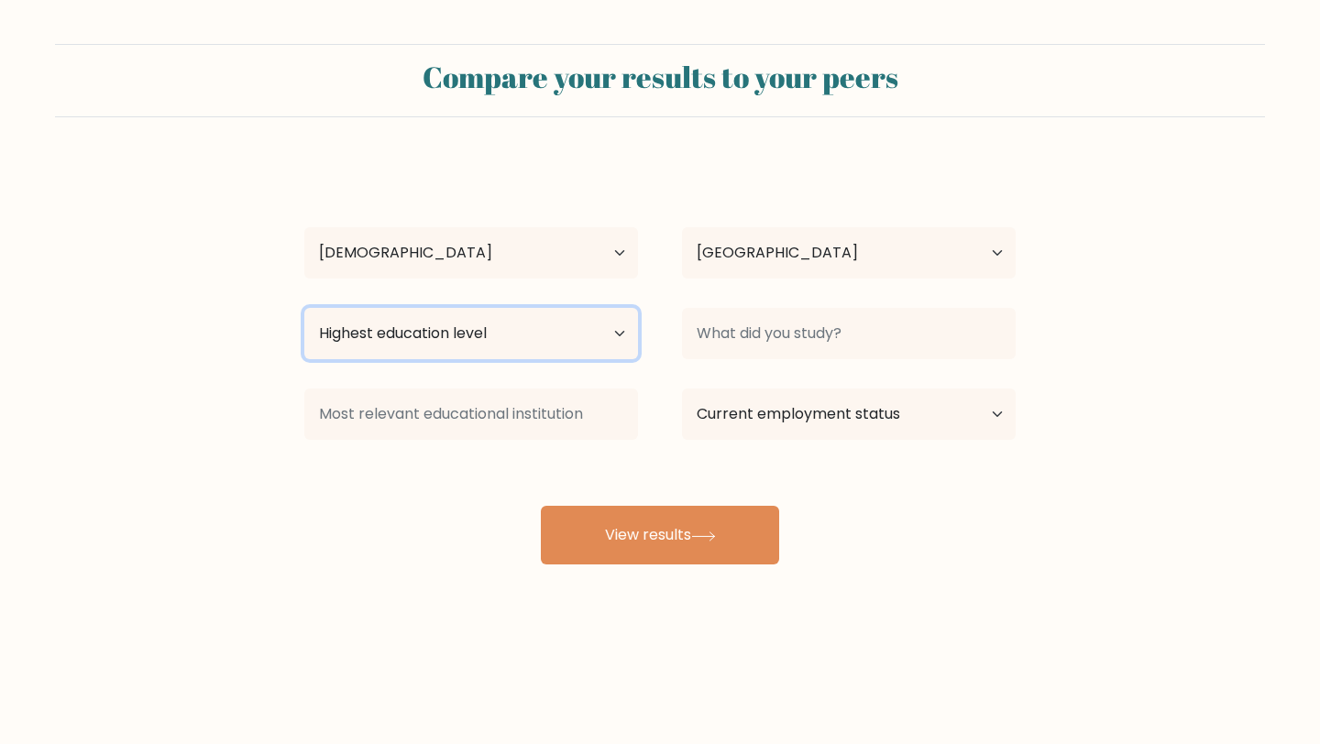
click at [508, 347] on select "Highest education level No schooling Primary Lower Secondary Upper Secondary Oc…" at bounding box center [471, 333] width 334 height 51
select select "masters_degree"
click at [304, 308] on select "Highest education level No schooling Primary Lower Secondary Upper Secondary Oc…" at bounding box center [471, 333] width 334 height 51
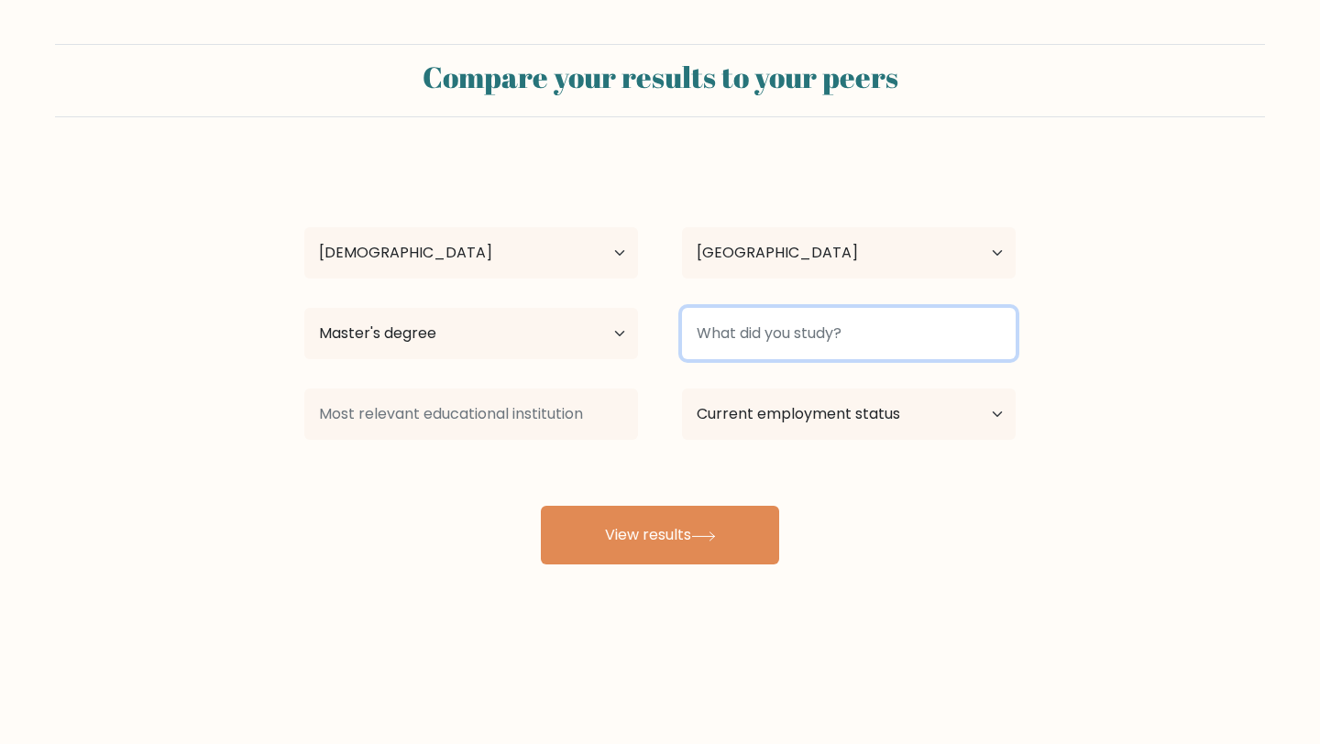
click at [745, 339] on input at bounding box center [849, 333] width 334 height 51
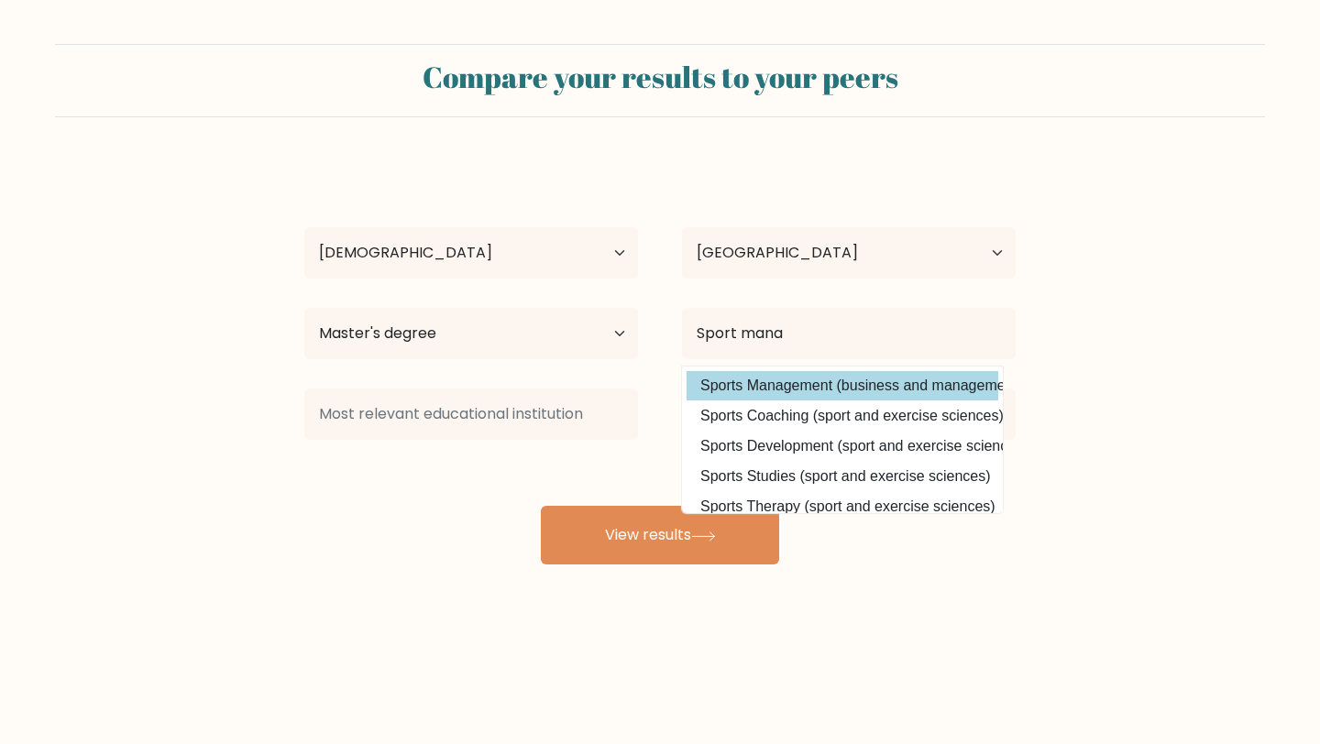
click at [744, 377] on option "Sports Management (business and management)" at bounding box center [843, 385] width 312 height 29
type input "Sports Management"
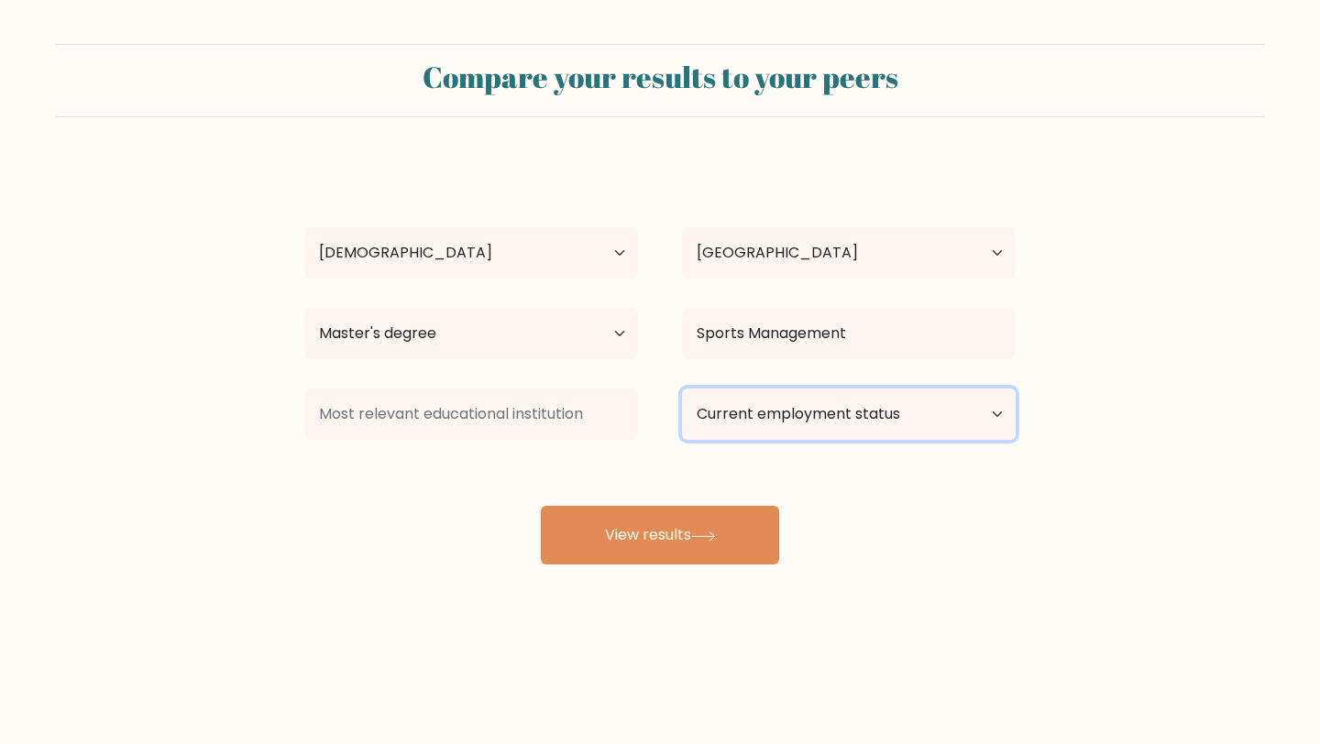
click at [736, 420] on select "Current employment status Employed Student Retired Other / prefer not to answer" at bounding box center [849, 414] width 334 height 51
select select "other"
click at [682, 389] on select "Current employment status Employed Student Retired Other / prefer not to answer" at bounding box center [849, 414] width 334 height 51
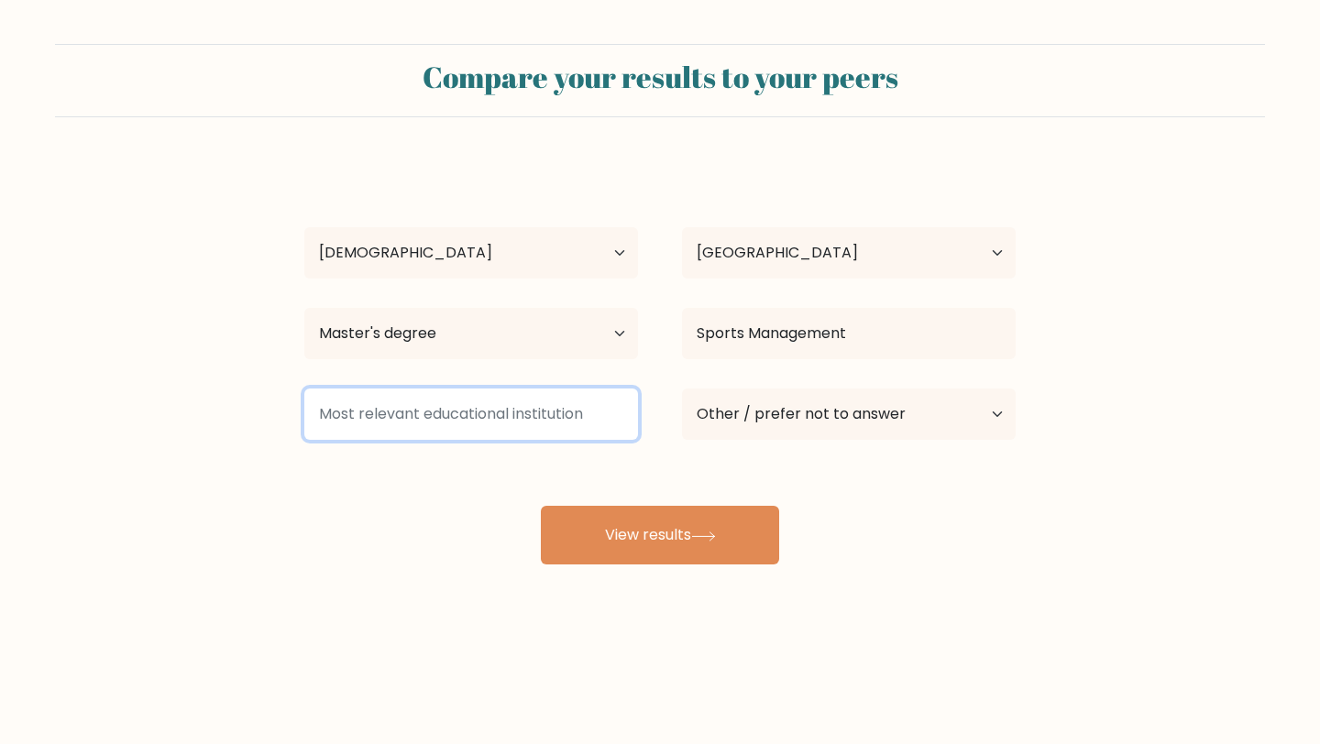
click at [541, 393] on input at bounding box center [471, 414] width 334 height 51
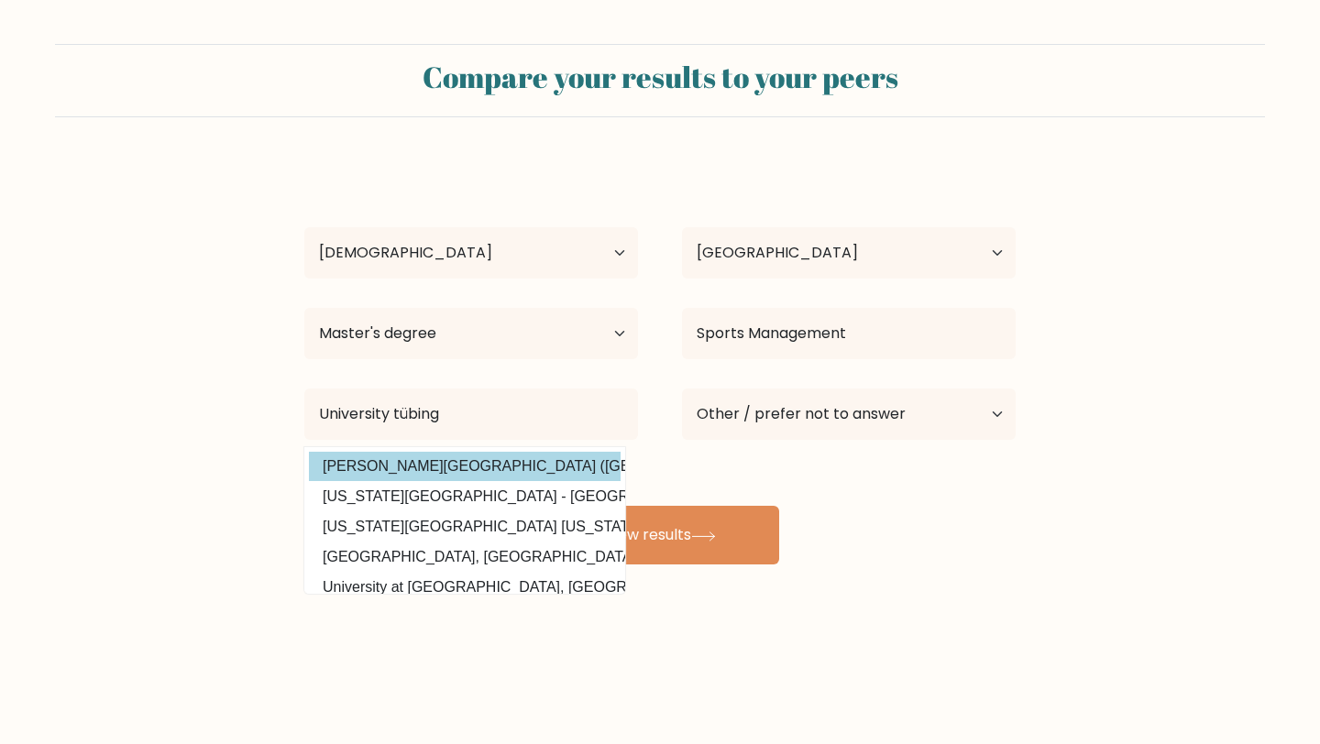
click at [524, 466] on option "Eberhard Karls Universität Tübingen (Germany)" at bounding box center [465, 466] width 312 height 29
type input "Eberhard Karls Universität Tübingen"
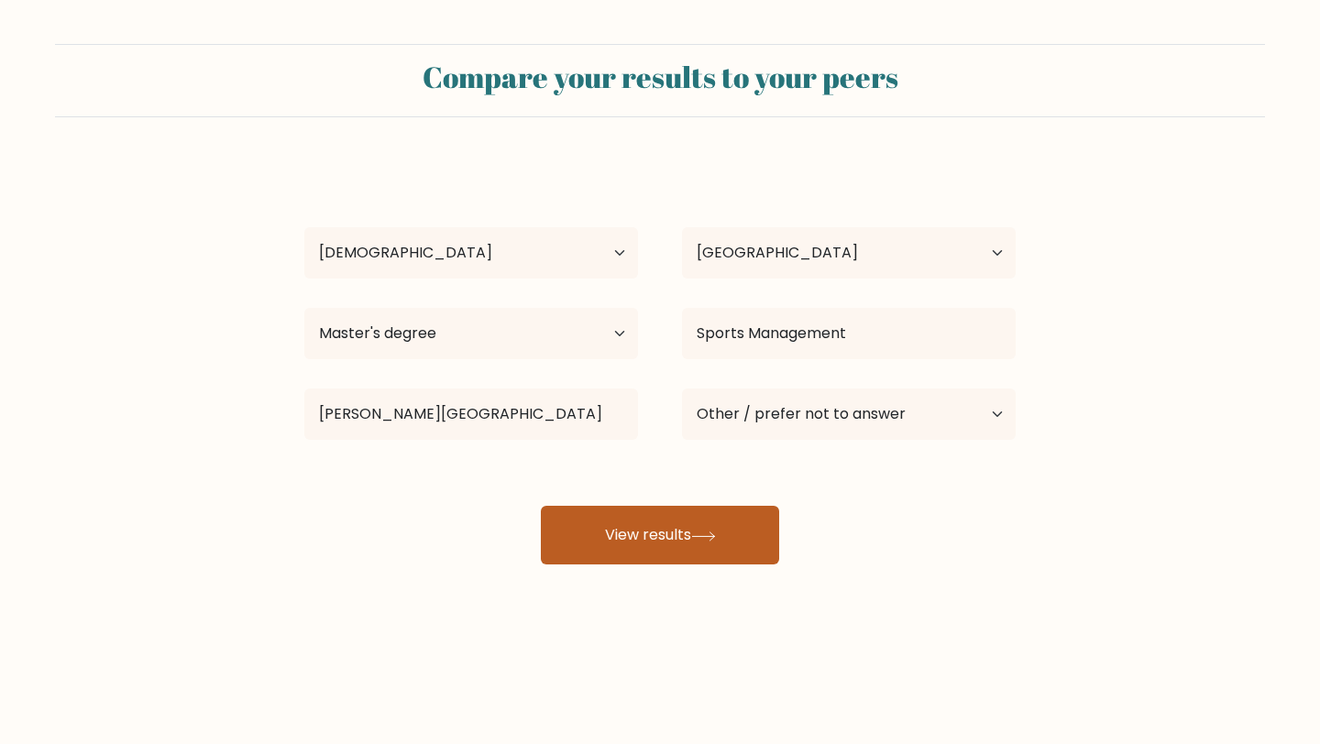
click at [616, 555] on button "View results" at bounding box center [660, 535] width 238 height 59
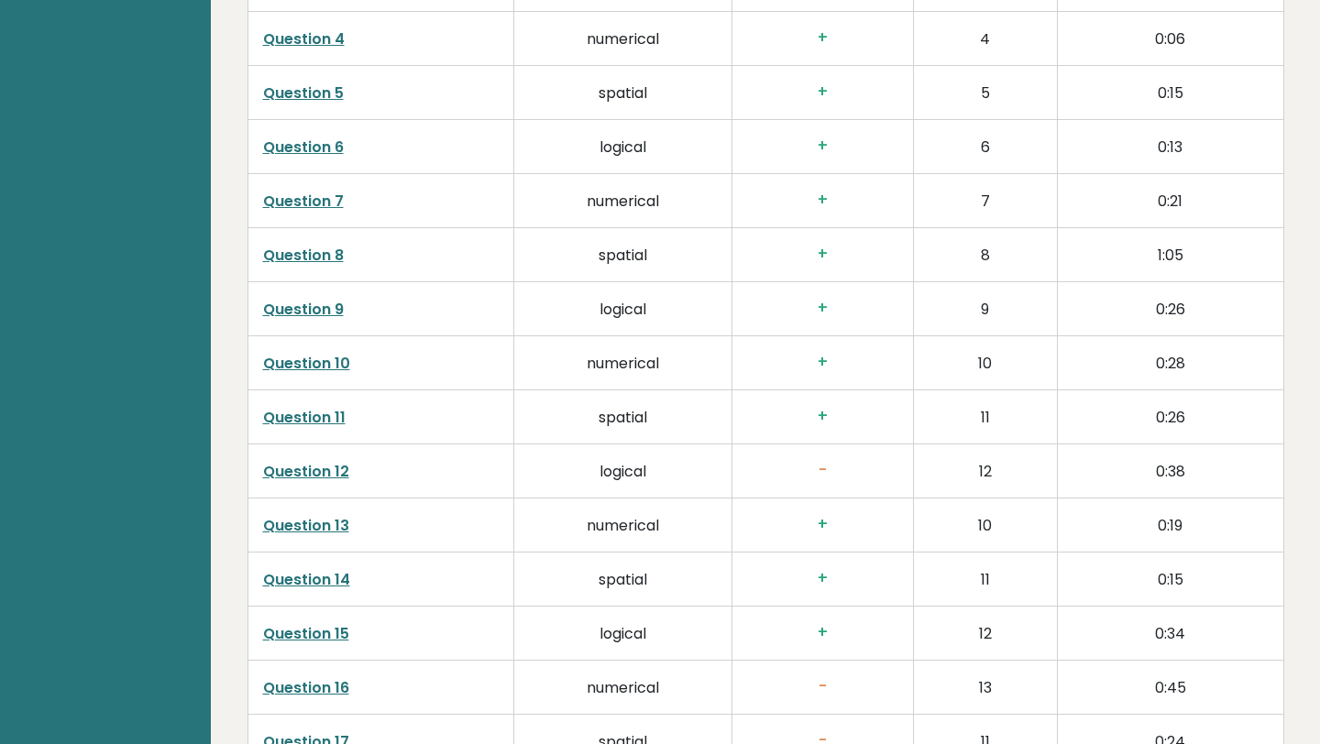
scroll to position [3171, 0]
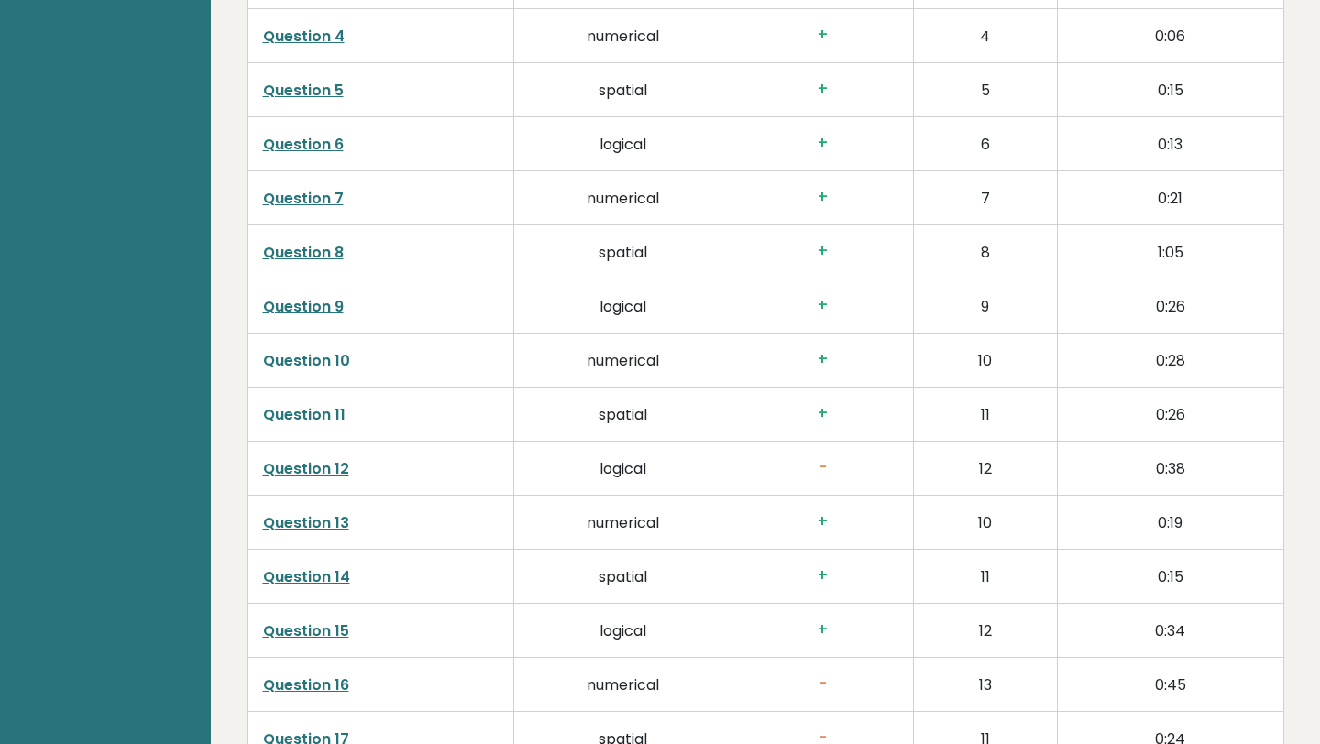
click at [316, 458] on link "Question 12" at bounding box center [306, 468] width 86 height 21
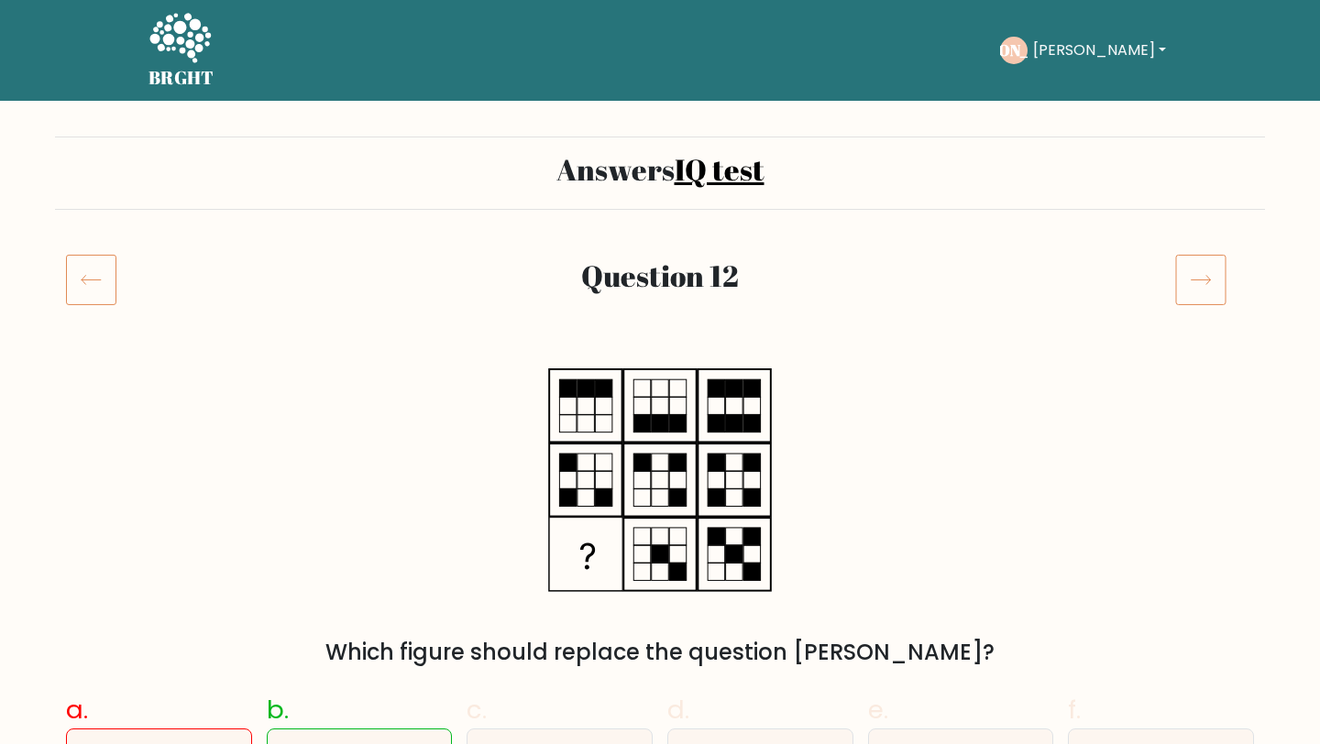
click at [82, 282] on icon at bounding box center [91, 279] width 50 height 51
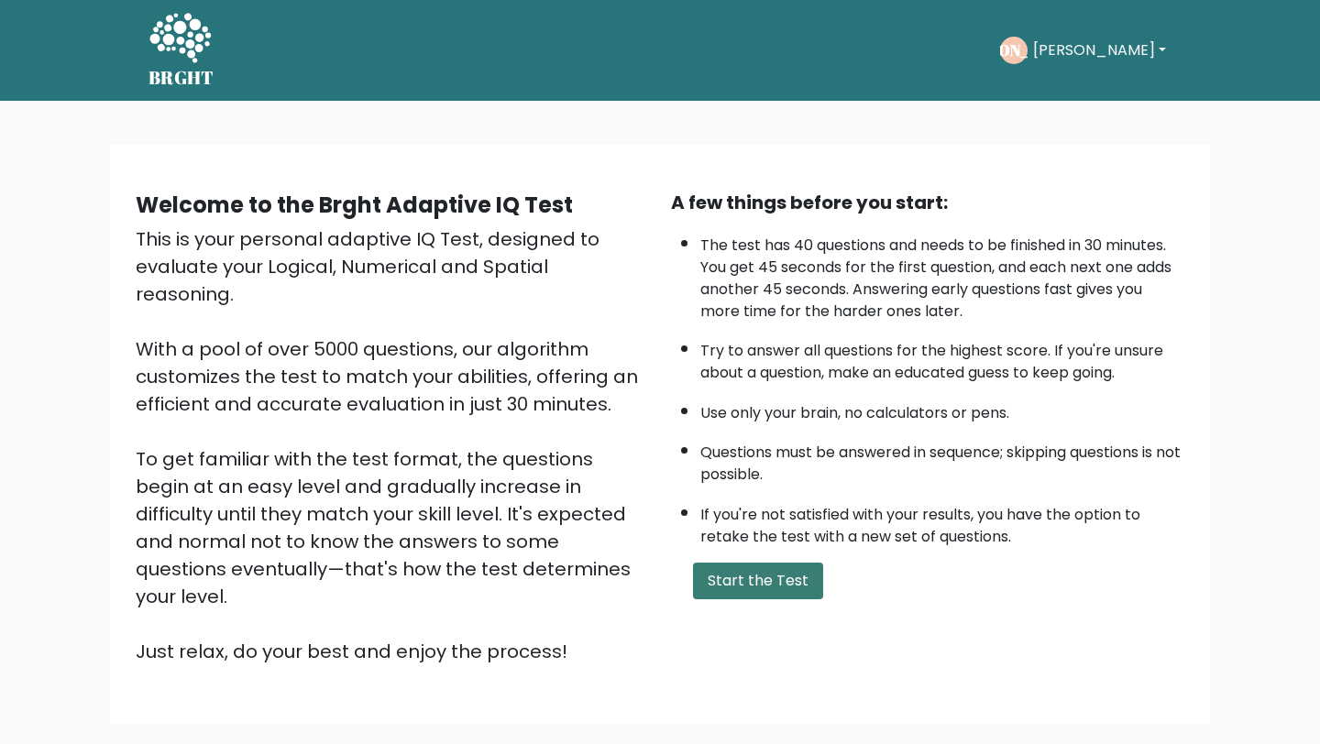
click at [756, 577] on button "Start the Test" at bounding box center [758, 581] width 130 height 37
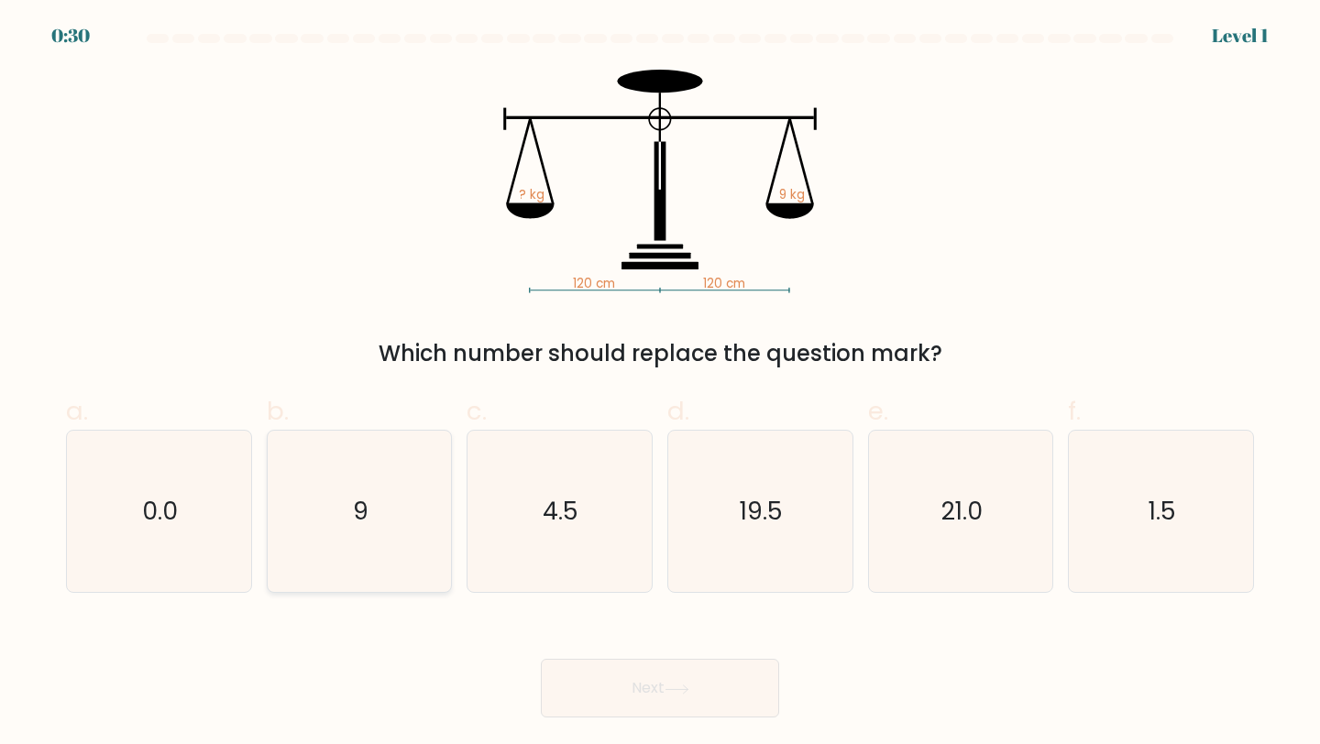
click at [301, 437] on icon "9" at bounding box center [360, 512] width 162 height 162
click at [660, 384] on input "b. 9" at bounding box center [660, 378] width 1 height 12
radio input "true"
click at [603, 678] on button "Next" at bounding box center [660, 688] width 238 height 59
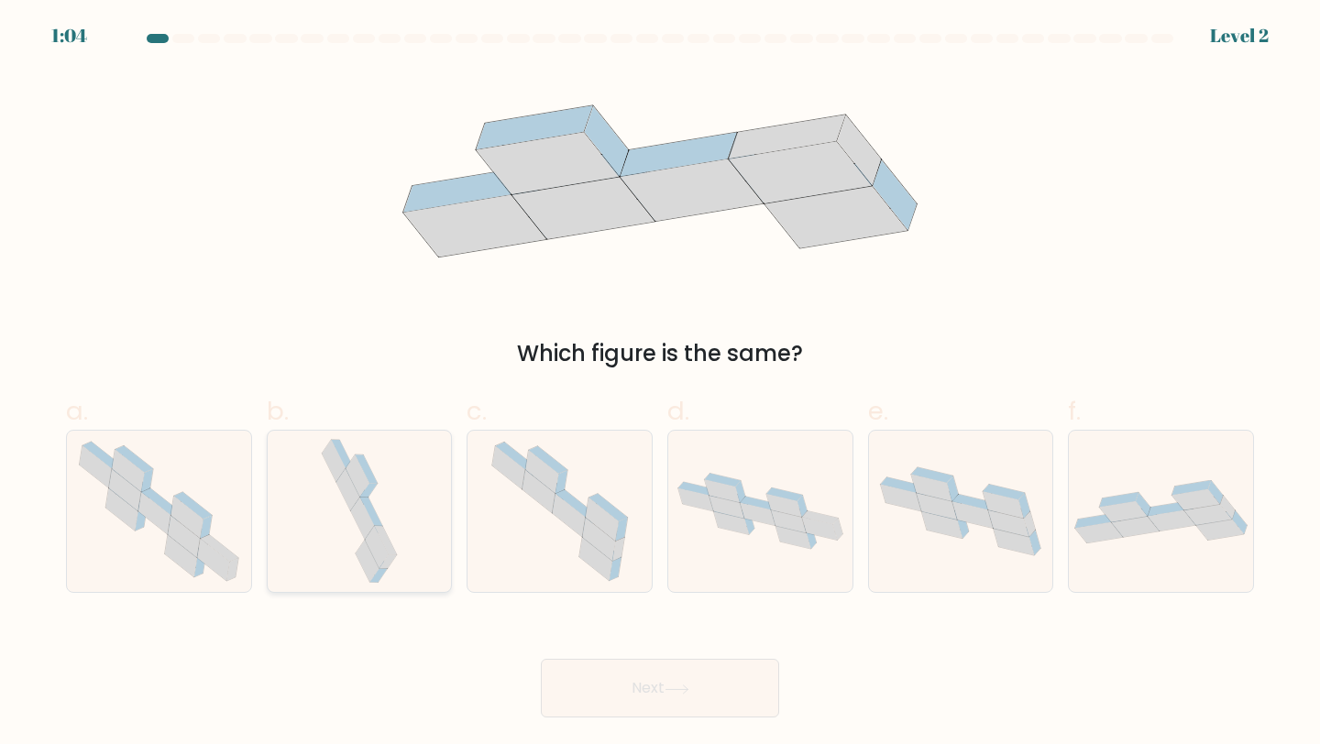
click at [351, 536] on icon at bounding box center [359, 512] width 85 height 162
click at [660, 384] on input "b." at bounding box center [660, 378] width 1 height 12
radio input "true"
click at [589, 692] on button "Next" at bounding box center [660, 688] width 238 height 59
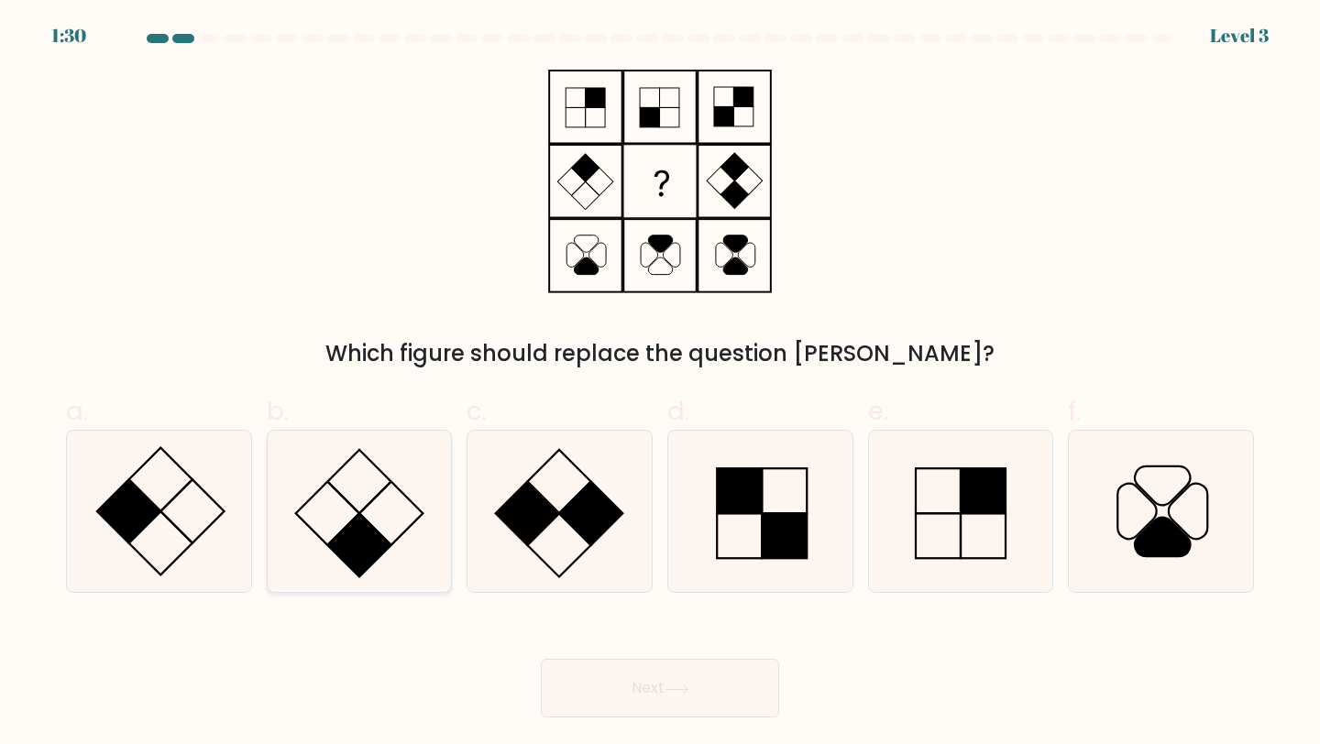
click at [386, 528] on icon at bounding box center [360, 512] width 162 height 162
click at [660, 384] on input "b." at bounding box center [660, 378] width 1 height 12
radio input "true"
click at [667, 703] on button "Next" at bounding box center [660, 688] width 238 height 59
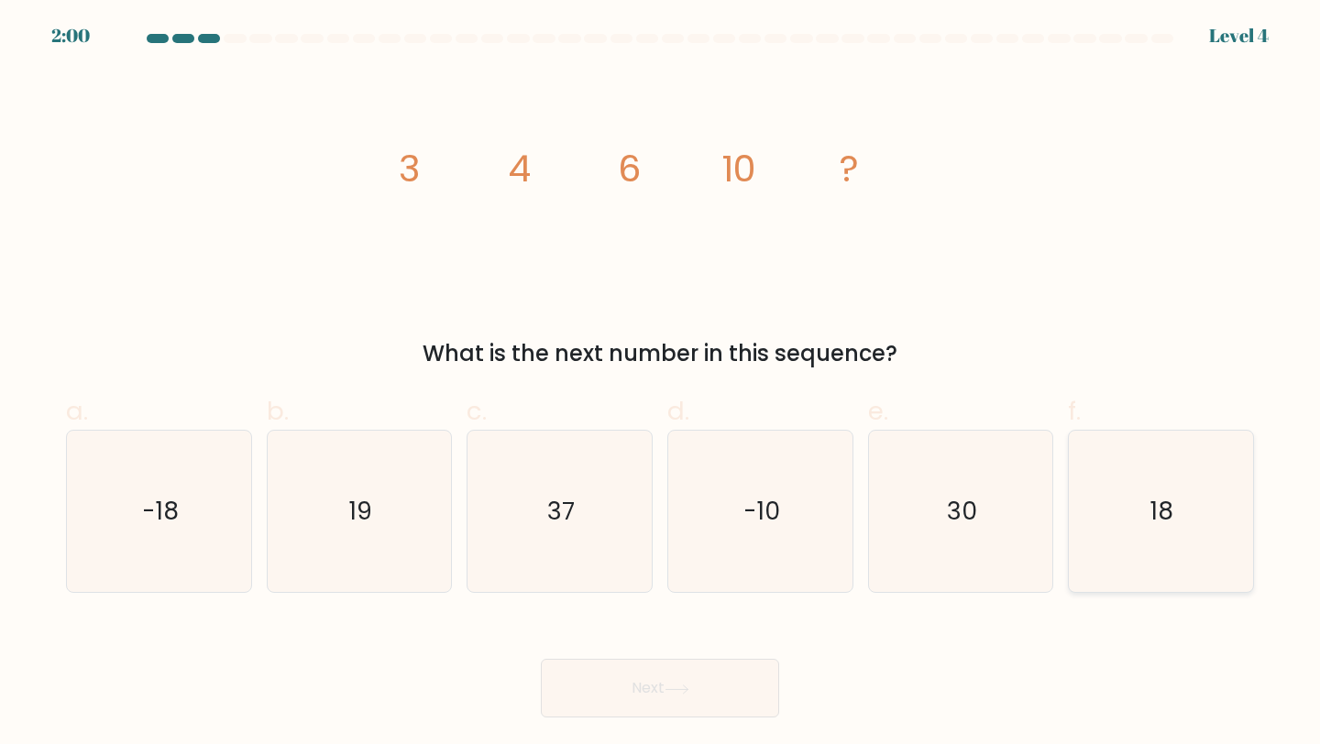
click at [1132, 477] on icon "18" at bounding box center [1161, 512] width 162 height 162
click at [661, 384] on input "f. 18" at bounding box center [660, 378] width 1 height 12
radio input "true"
click at [734, 683] on button "Next" at bounding box center [660, 688] width 238 height 59
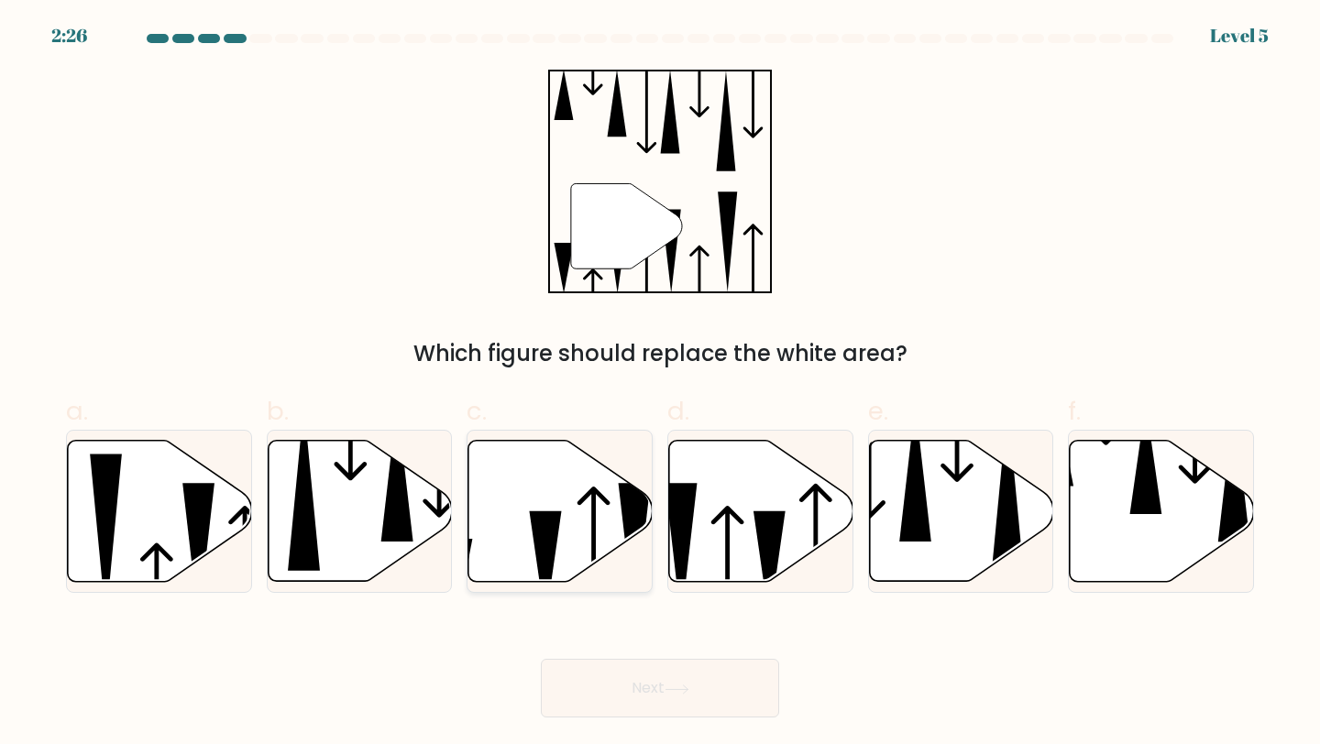
click at [534, 568] on icon at bounding box center [560, 511] width 184 height 141
click at [660, 384] on input "c." at bounding box center [660, 378] width 1 height 12
radio input "true"
click at [593, 696] on button "Next" at bounding box center [660, 688] width 238 height 59
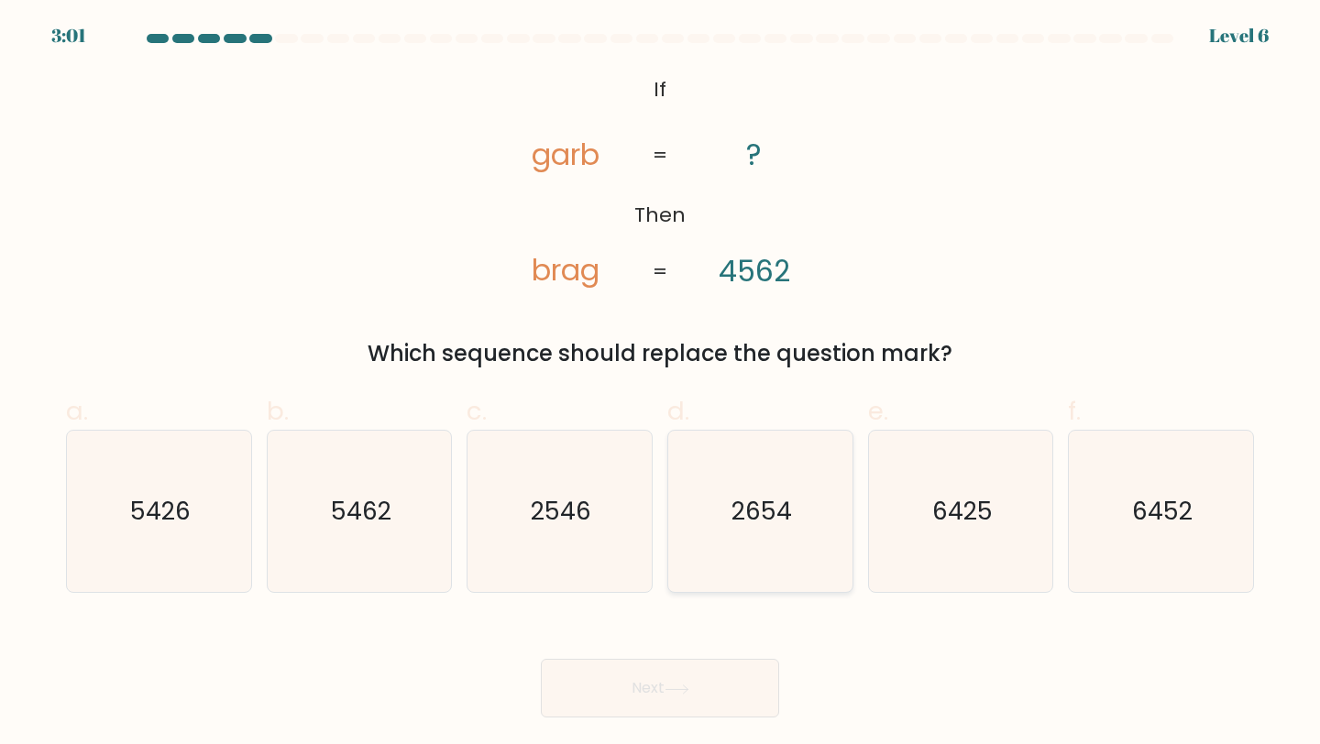
click at [746, 531] on icon "2654" at bounding box center [760, 512] width 162 height 162
click at [661, 384] on input "d. 2654" at bounding box center [660, 378] width 1 height 12
radio input "true"
click at [696, 675] on button "Next" at bounding box center [660, 688] width 238 height 59
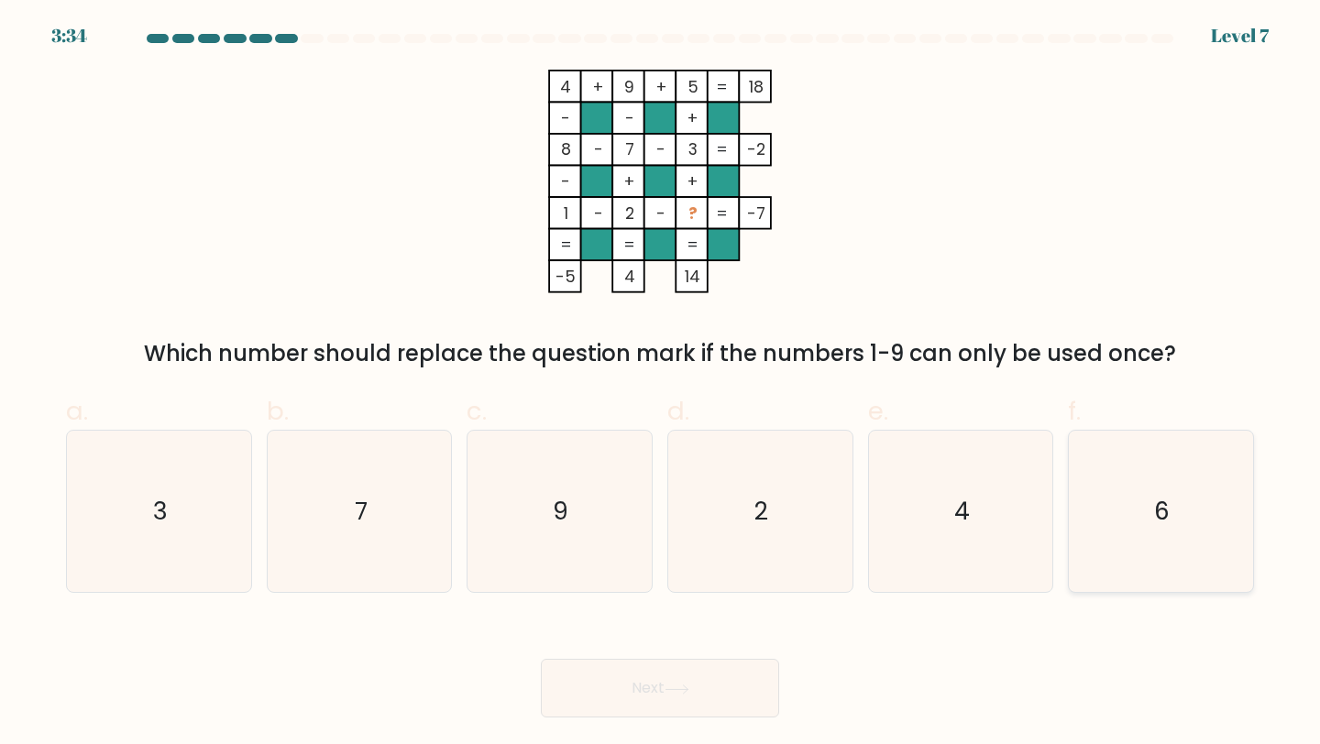
click at [1207, 490] on icon "6" at bounding box center [1161, 512] width 162 height 162
click at [661, 384] on input "f. 6" at bounding box center [660, 378] width 1 height 12
radio input "true"
click at [751, 673] on button "Next" at bounding box center [660, 688] width 238 height 59
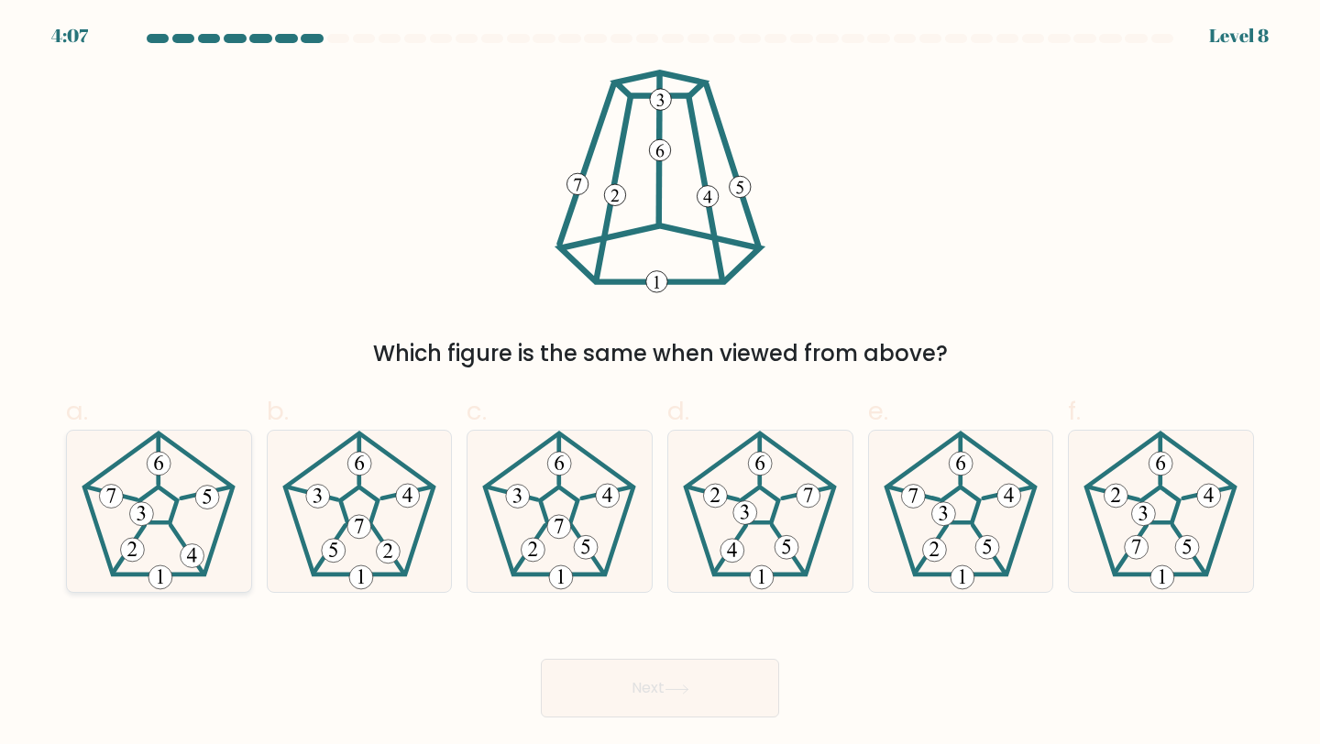
click at [175, 556] on icon at bounding box center [159, 512] width 162 height 162
click at [660, 384] on input "a." at bounding box center [660, 378] width 1 height 12
radio input "true"
click at [634, 677] on button "Next" at bounding box center [660, 688] width 238 height 59
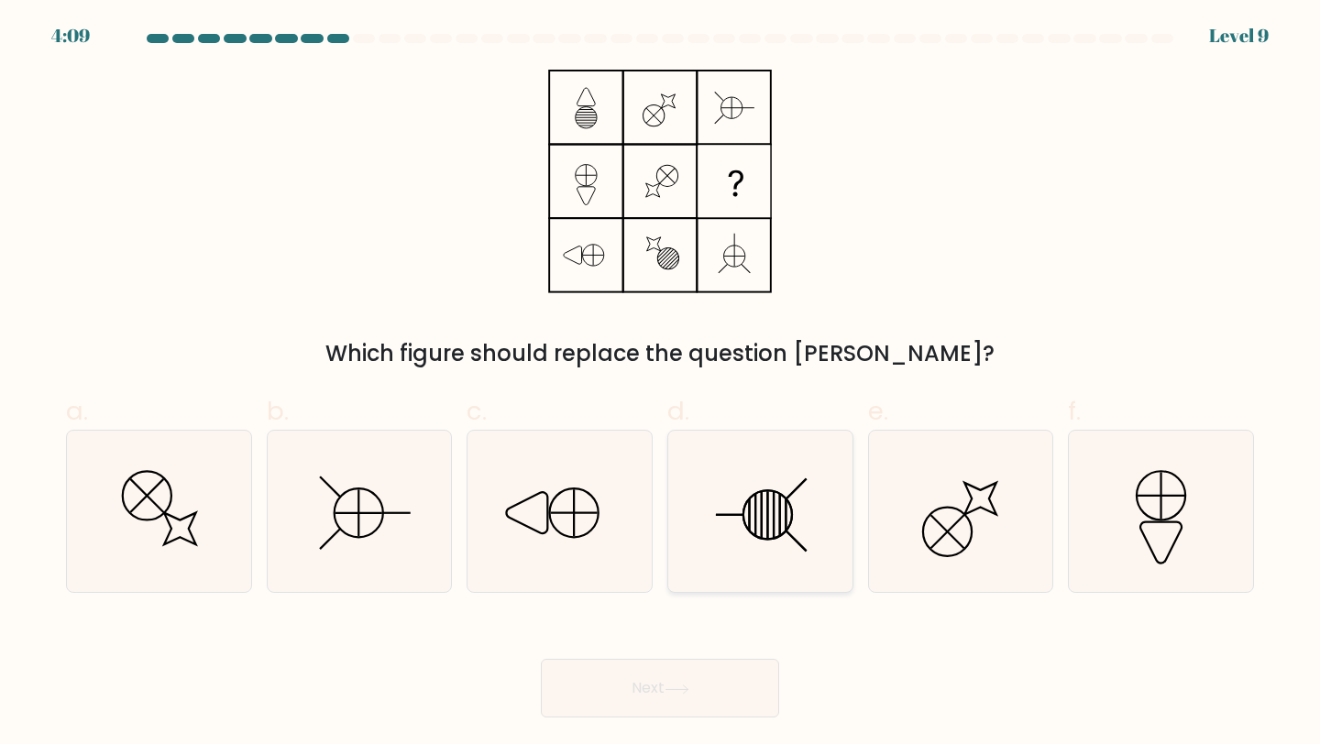
click at [773, 559] on icon at bounding box center [760, 512] width 162 height 162
click at [661, 384] on input "d." at bounding box center [660, 378] width 1 height 12
radio input "true"
click at [363, 491] on icon at bounding box center [360, 512] width 162 height 162
click at [660, 384] on input "b." at bounding box center [660, 378] width 1 height 12
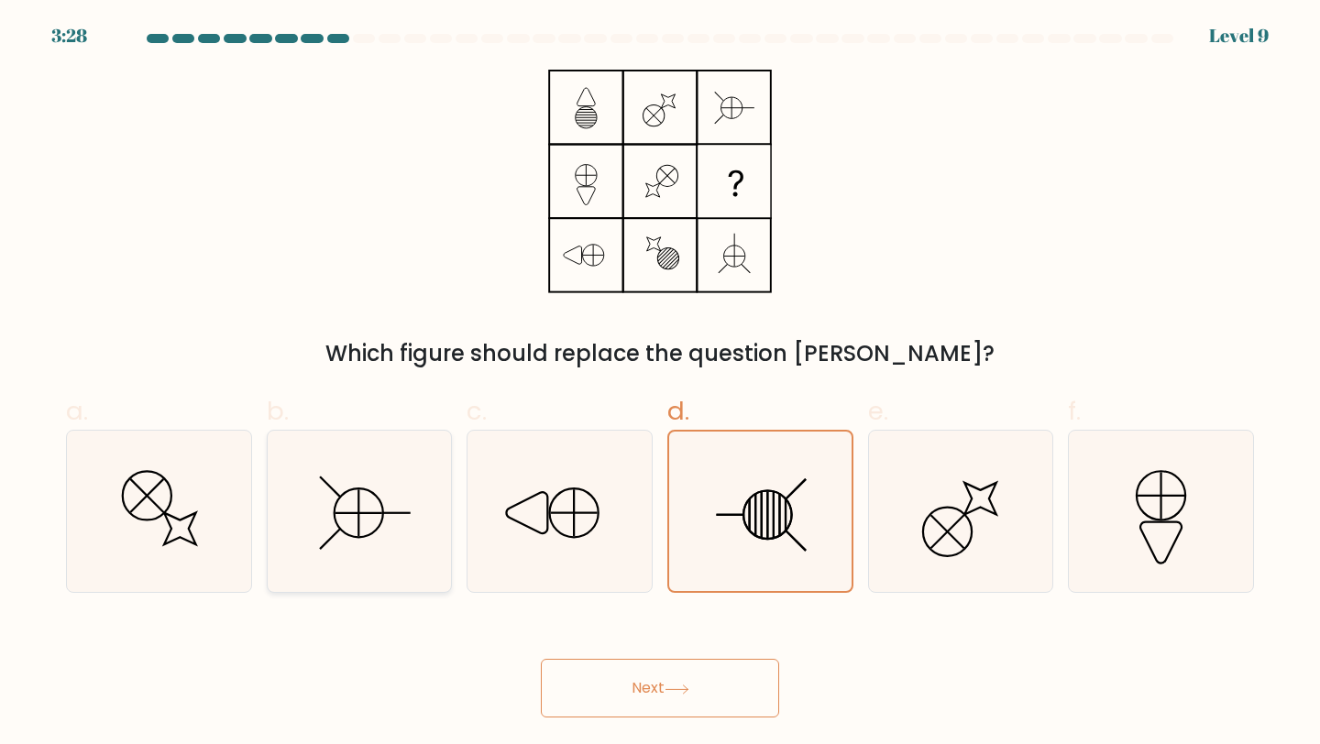
radio input "true"
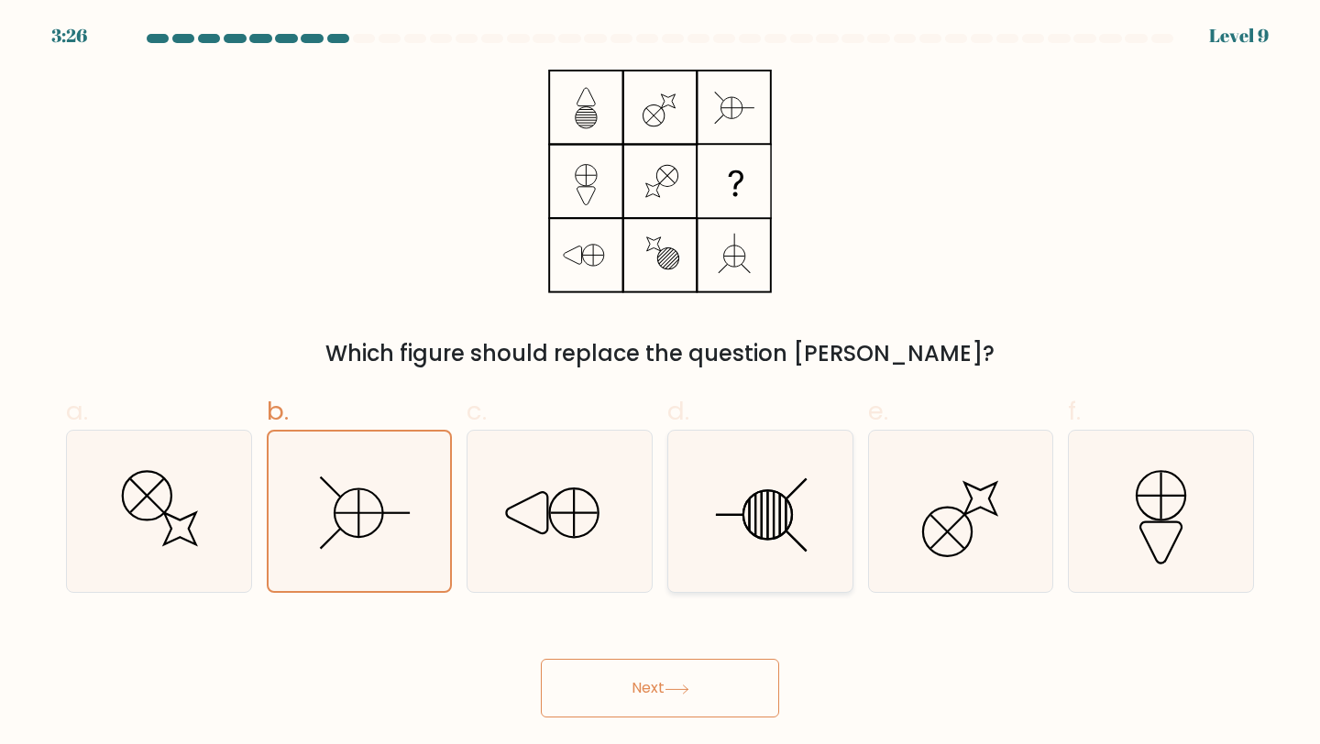
click at [771, 519] on icon at bounding box center [760, 512] width 162 height 162
click at [661, 384] on input "d." at bounding box center [660, 378] width 1 height 12
radio input "true"
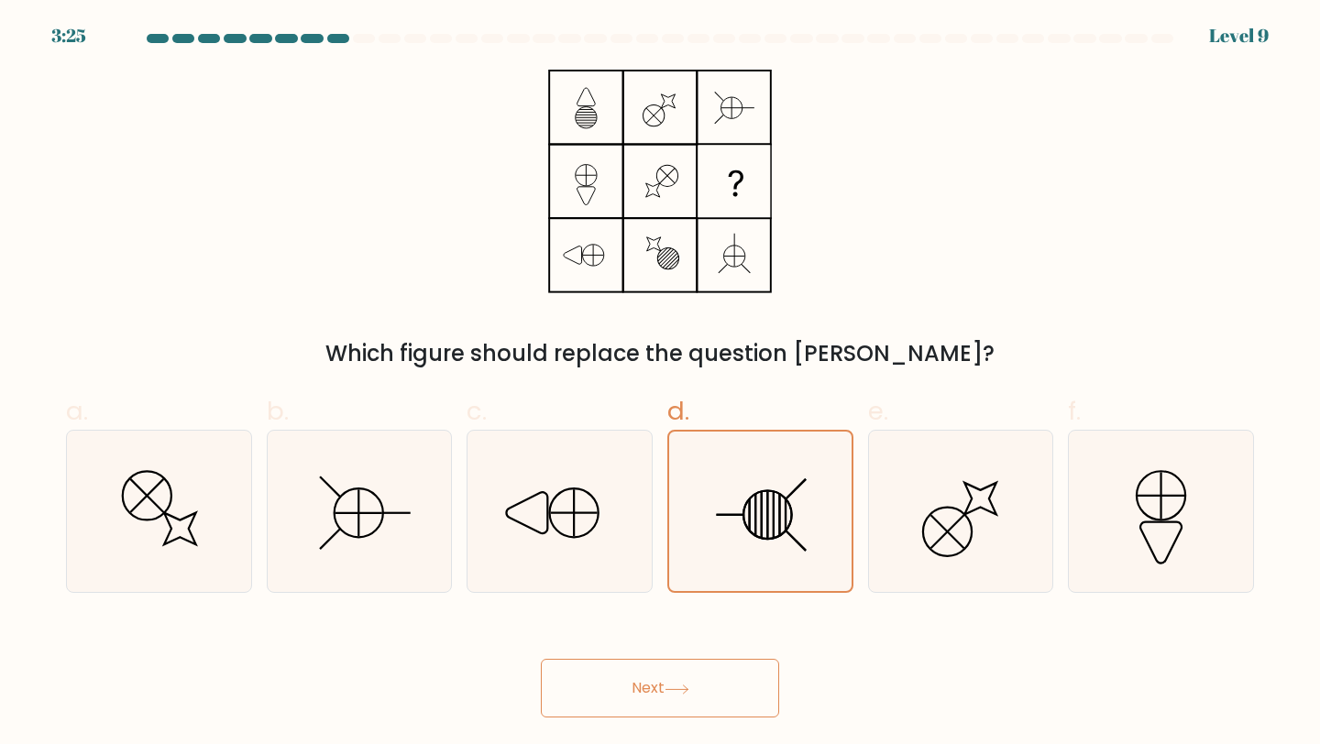
click at [707, 689] on button "Next" at bounding box center [660, 688] width 238 height 59
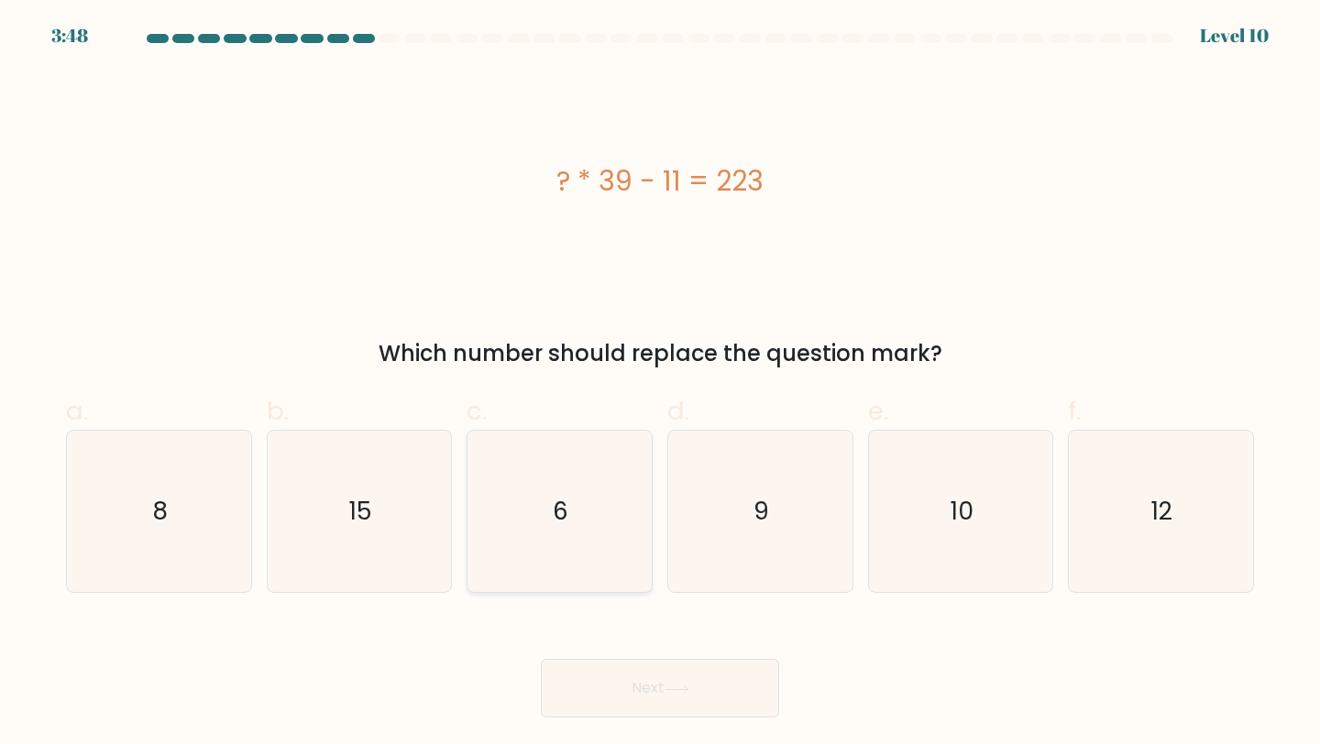
click at [596, 445] on icon "6" at bounding box center [560, 512] width 162 height 162
click at [660, 384] on input "c. 6" at bounding box center [660, 378] width 1 height 12
radio input "true"
click at [711, 680] on button "Next" at bounding box center [660, 688] width 238 height 59
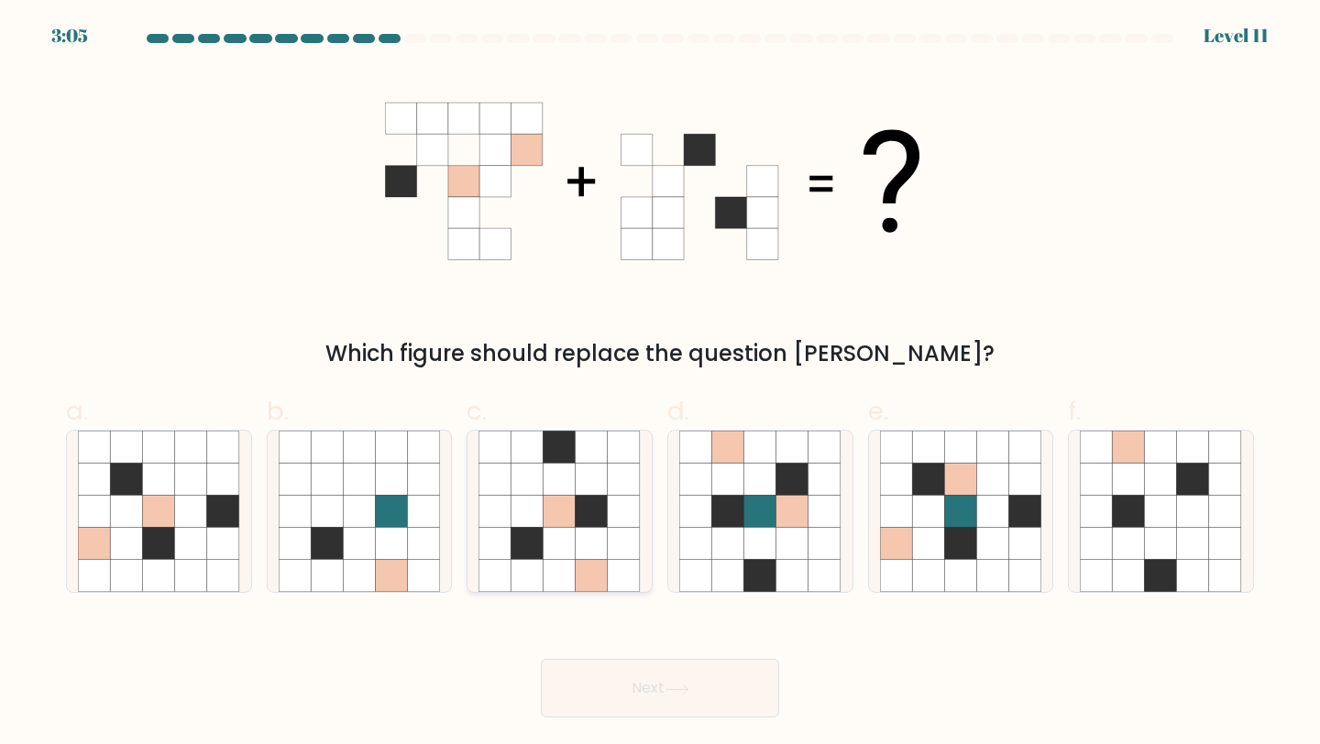
click at [562, 530] on icon at bounding box center [560, 544] width 32 height 32
click at [660, 384] on input "c." at bounding box center [660, 378] width 1 height 12
radio input "true"
click at [605, 689] on button "Next" at bounding box center [660, 688] width 238 height 59
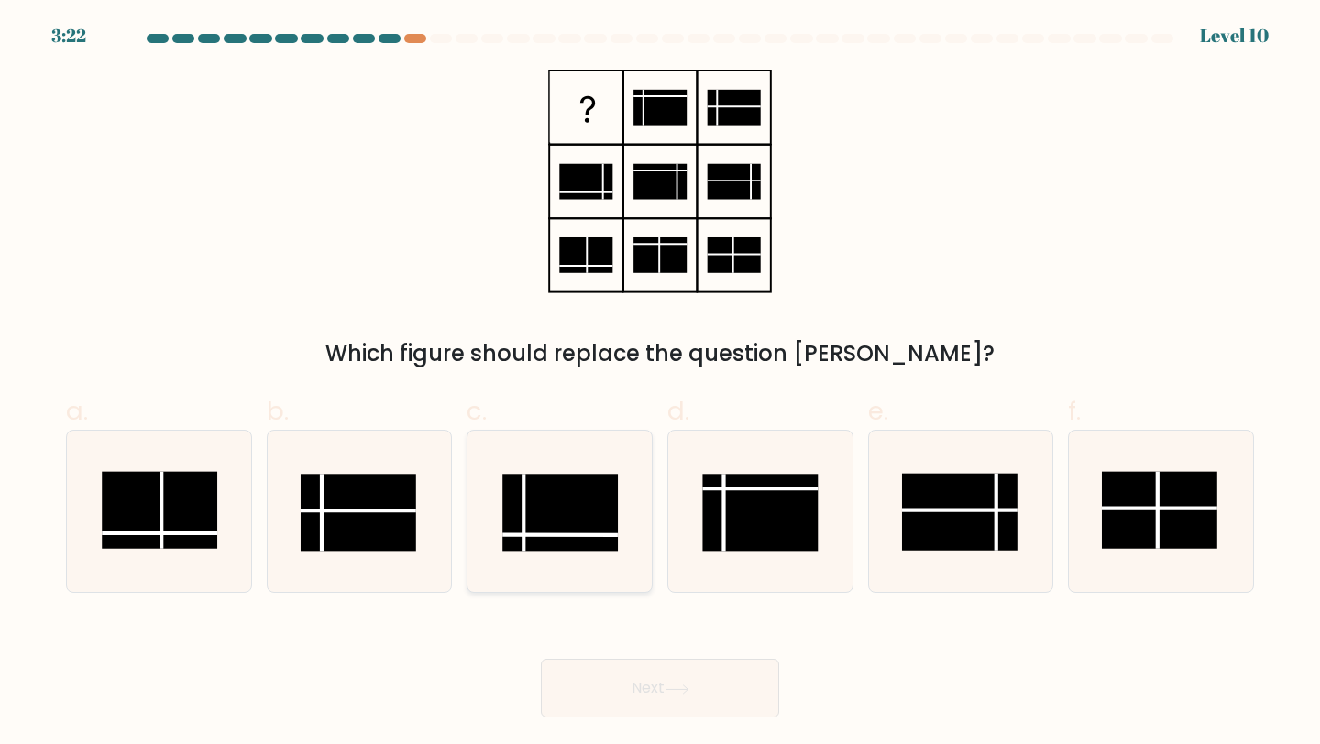
click at [556, 489] on rect at bounding box center [561, 512] width 116 height 77
click at [660, 384] on input "c." at bounding box center [660, 378] width 1 height 12
radio input "true"
click at [601, 700] on button "Next" at bounding box center [660, 688] width 238 height 59
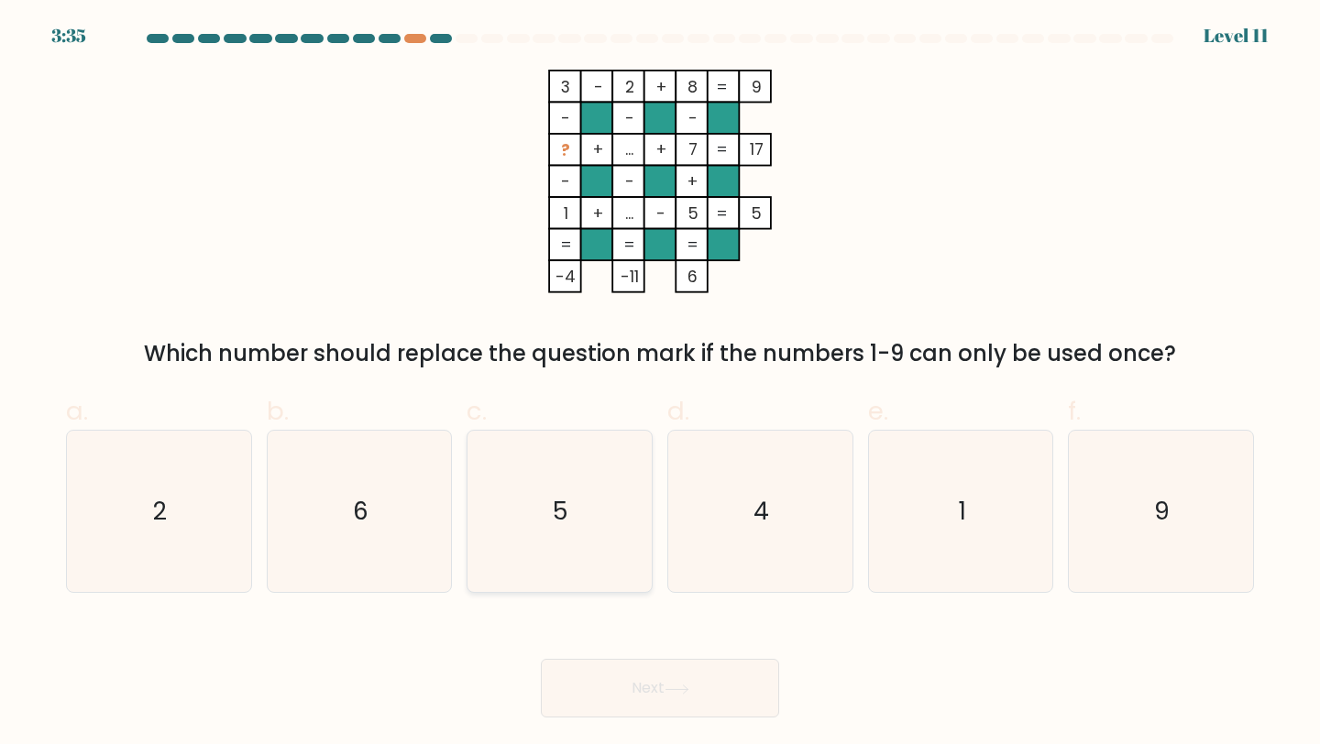
click at [558, 541] on icon "5" at bounding box center [560, 512] width 162 height 162
click at [660, 384] on input "c. 5" at bounding box center [660, 378] width 1 height 12
radio input "true"
click at [391, 534] on icon "6" at bounding box center [360, 512] width 162 height 162
click at [660, 384] on input "b. 6" at bounding box center [660, 378] width 1 height 12
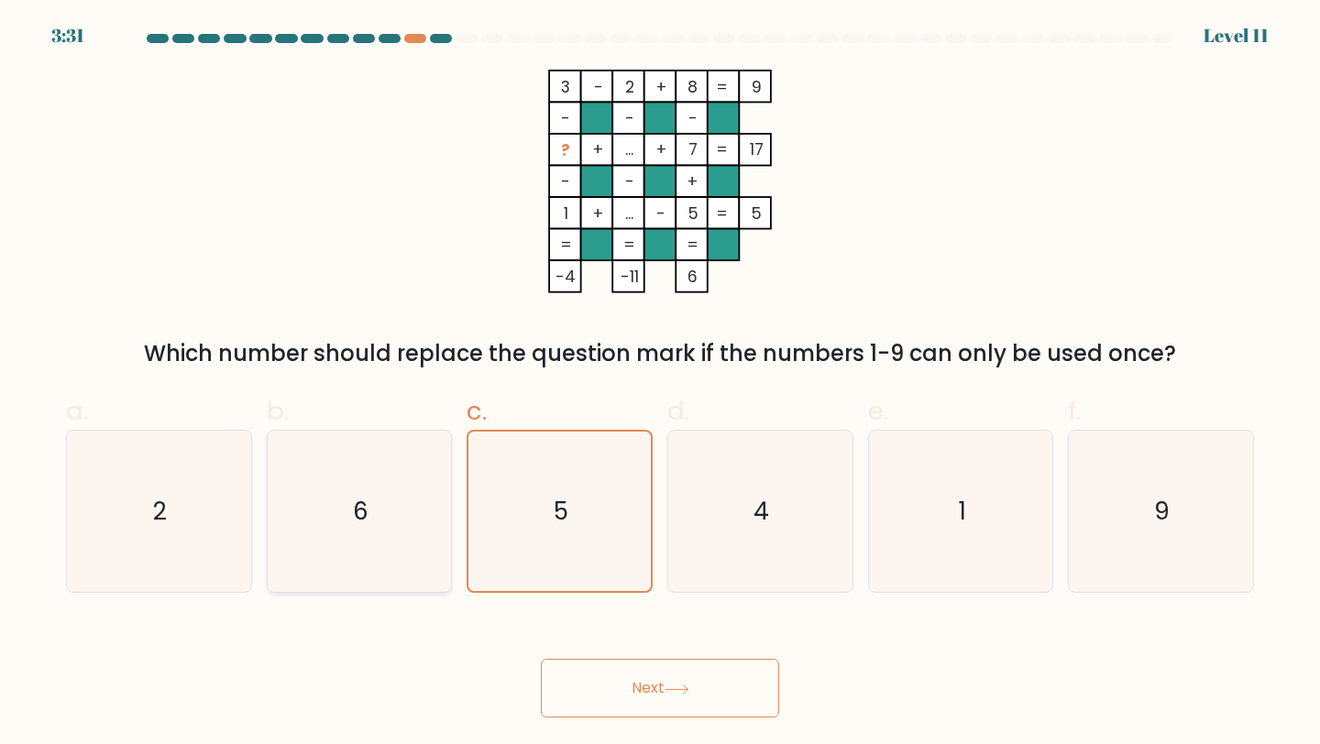
radio input "true"
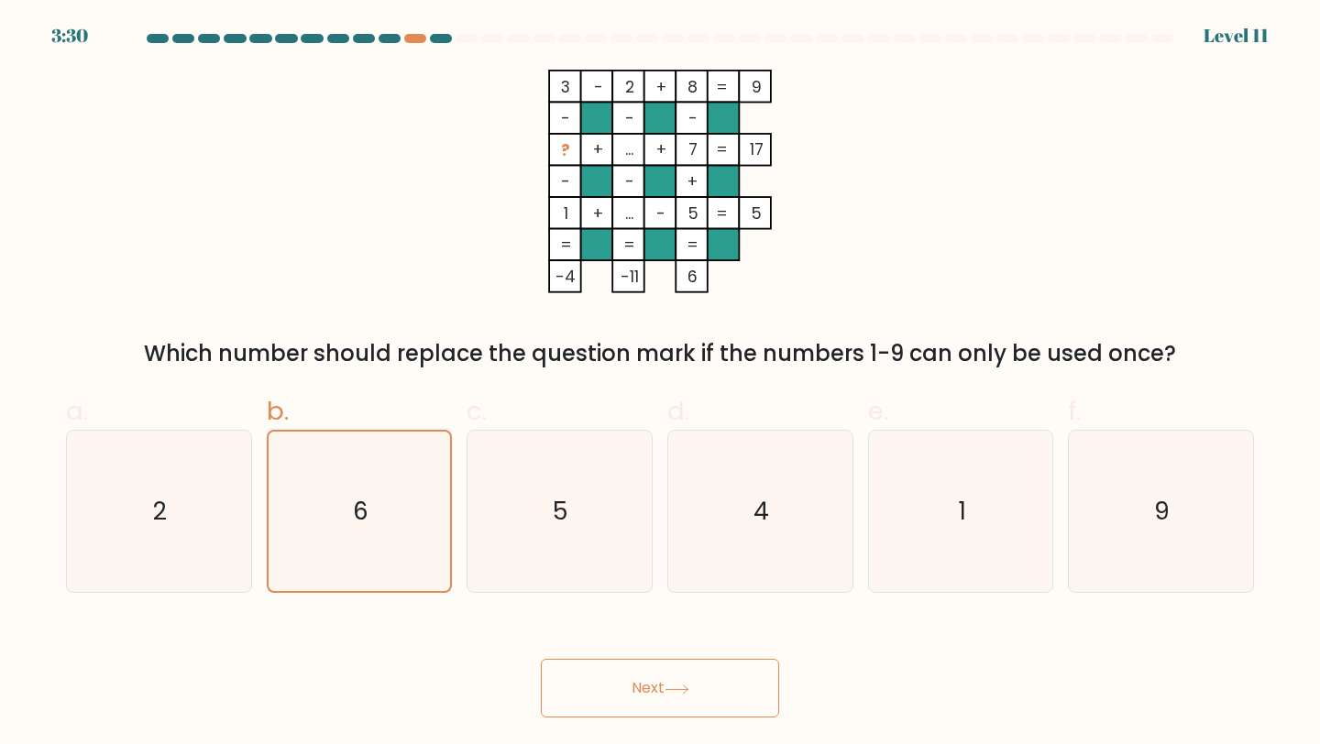
click at [629, 692] on button "Next" at bounding box center [660, 688] width 238 height 59
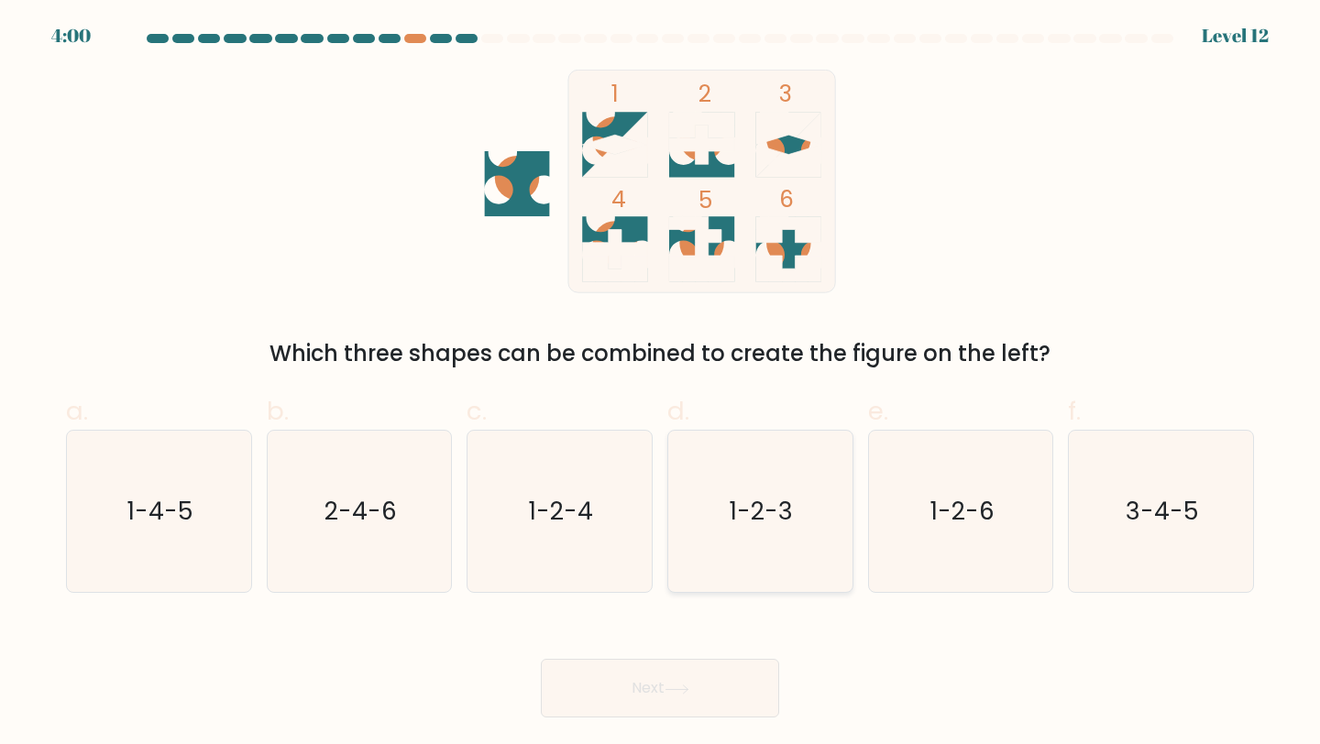
click at [775, 509] on text "1-2-3" at bounding box center [762, 511] width 63 height 34
click at [661, 384] on input "d. 1-2-3" at bounding box center [660, 378] width 1 height 12
radio input "true"
click at [685, 686] on icon at bounding box center [677, 690] width 25 height 10
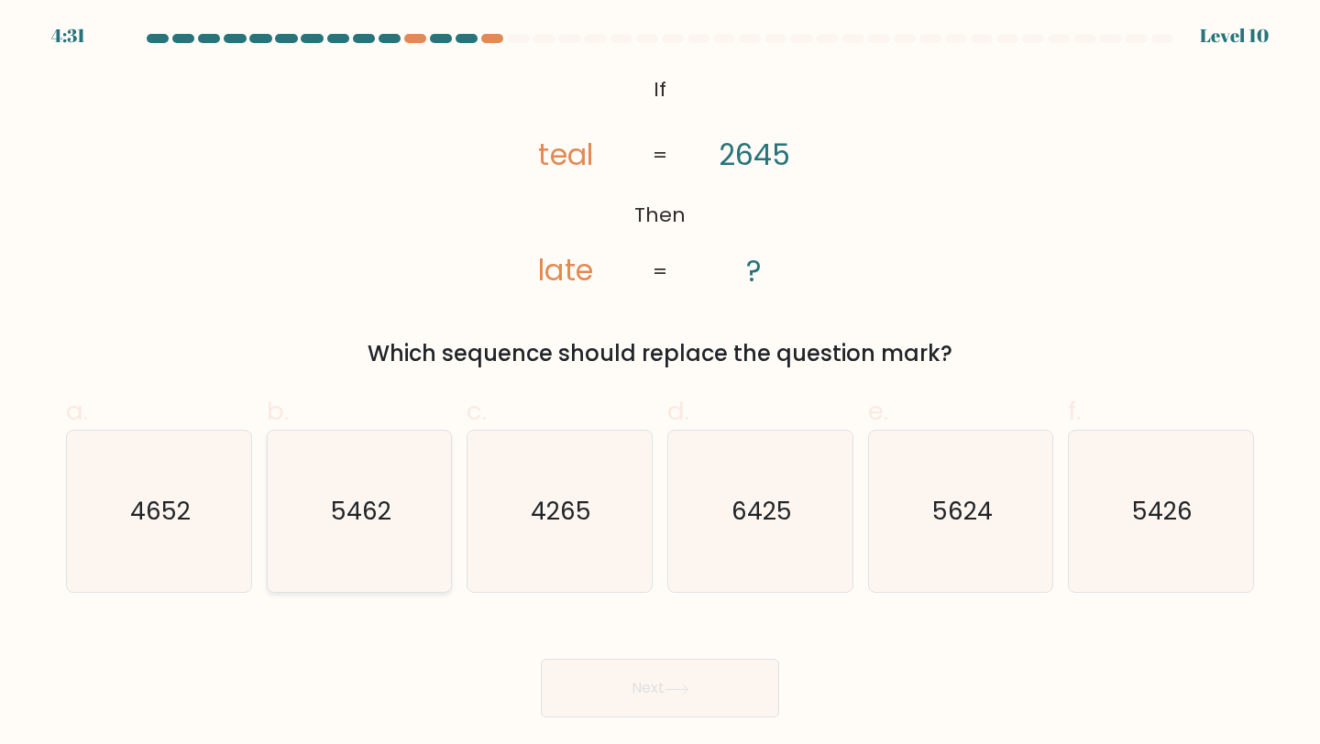
click at [395, 503] on icon "5462" at bounding box center [360, 512] width 162 height 162
click at [660, 384] on input "b. 5462" at bounding box center [660, 378] width 1 height 12
radio input "true"
click at [639, 690] on button "Next" at bounding box center [660, 688] width 238 height 59
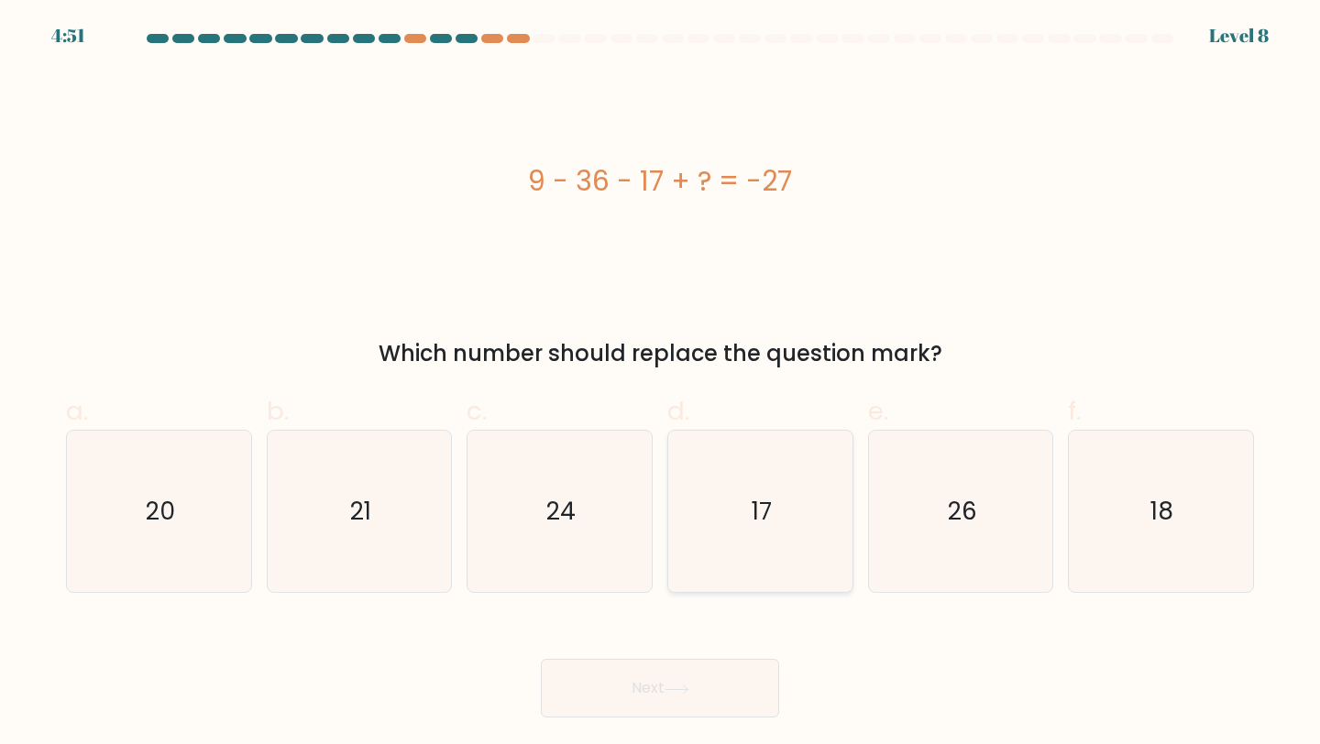
click at [767, 468] on icon "17" at bounding box center [760, 512] width 162 height 162
click at [661, 384] on input "d. 17" at bounding box center [660, 378] width 1 height 12
radio input "true"
click at [710, 678] on button "Next" at bounding box center [660, 688] width 238 height 59
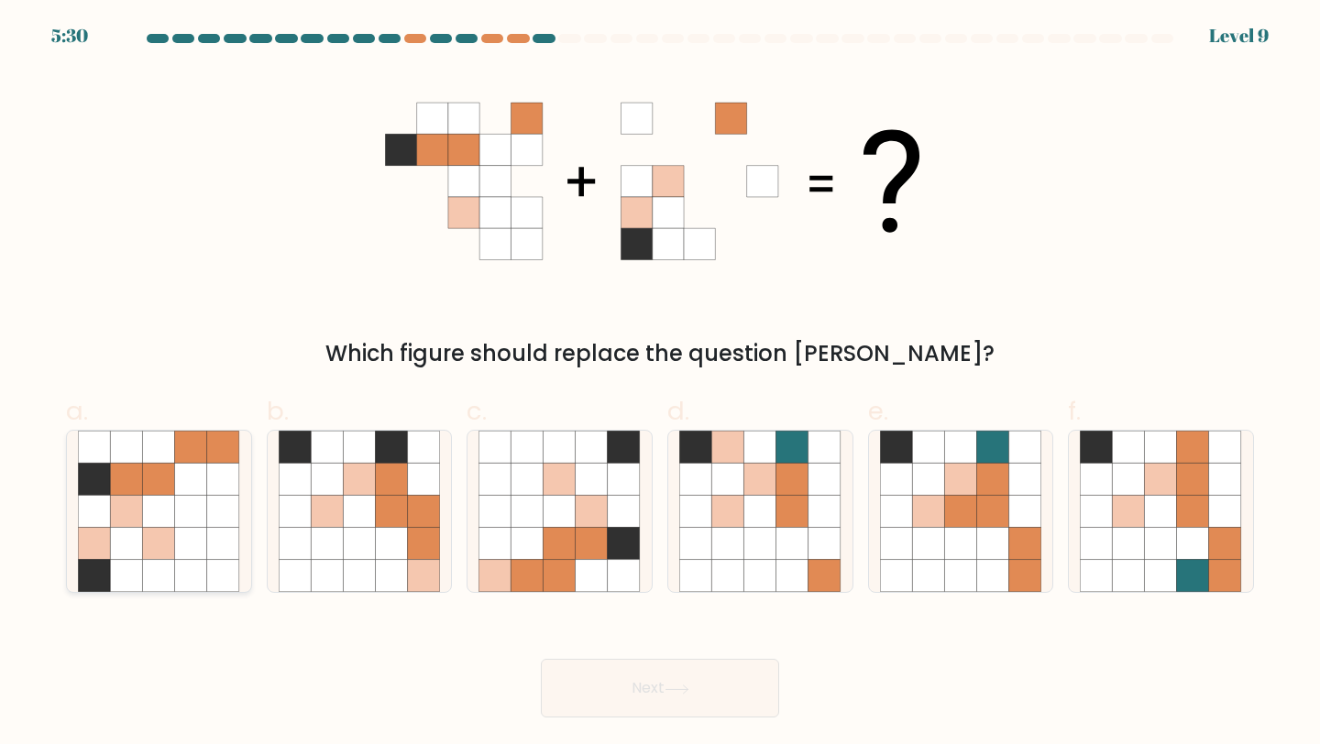
click at [206, 545] on icon at bounding box center [191, 544] width 32 height 32
click at [660, 384] on input "a." at bounding box center [660, 378] width 1 height 12
radio input "true"
click at [611, 702] on button "Next" at bounding box center [660, 688] width 238 height 59
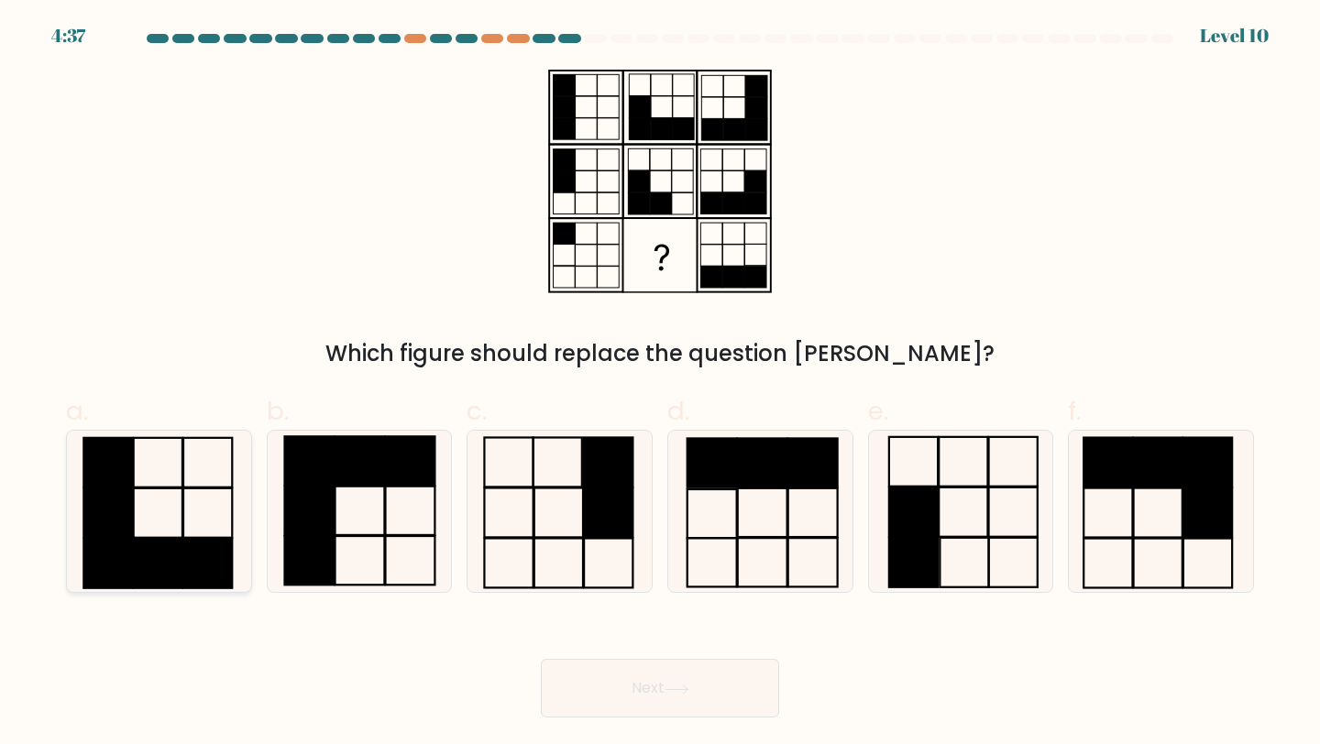
click at [166, 590] on icon at bounding box center [159, 512] width 162 height 162
click at [660, 384] on input "a." at bounding box center [660, 378] width 1 height 12
radio input "true"
click at [318, 555] on rect at bounding box center [309, 560] width 50 height 49
click at [660, 384] on input "b." at bounding box center [660, 378] width 1 height 12
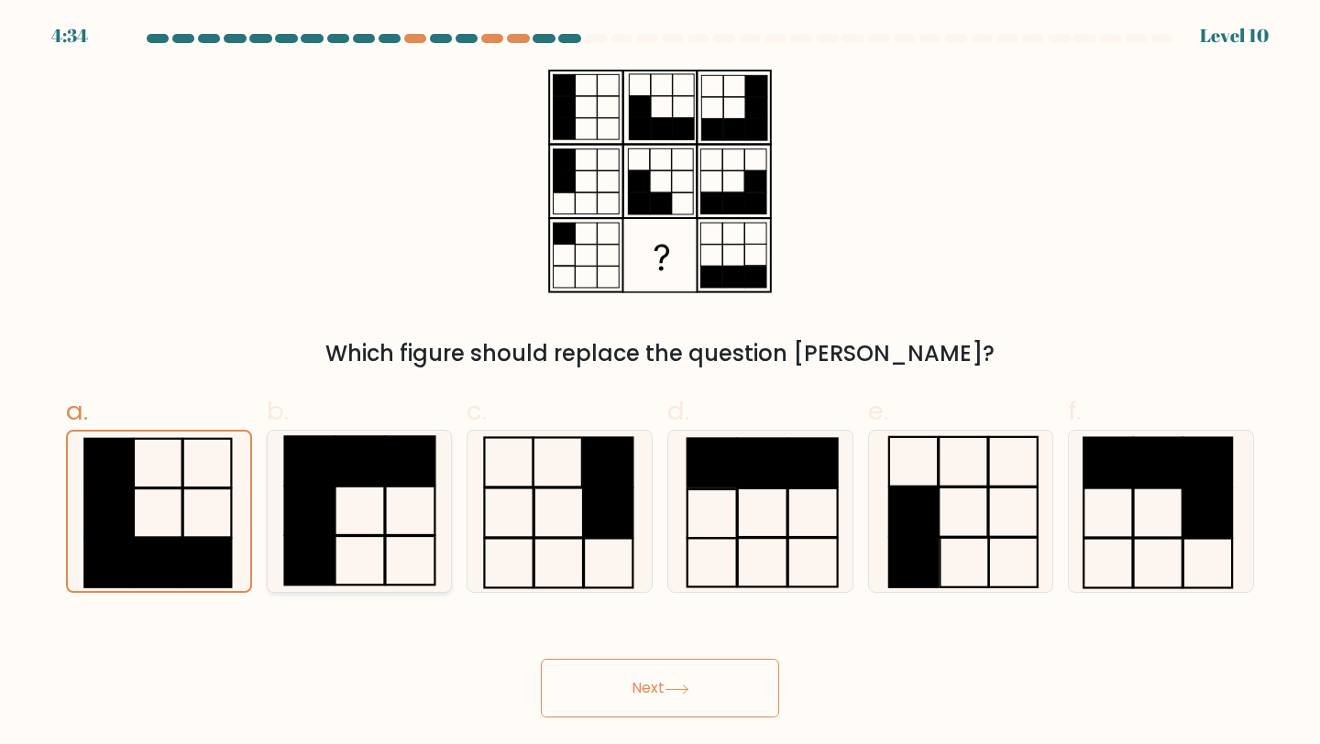
radio input "true"
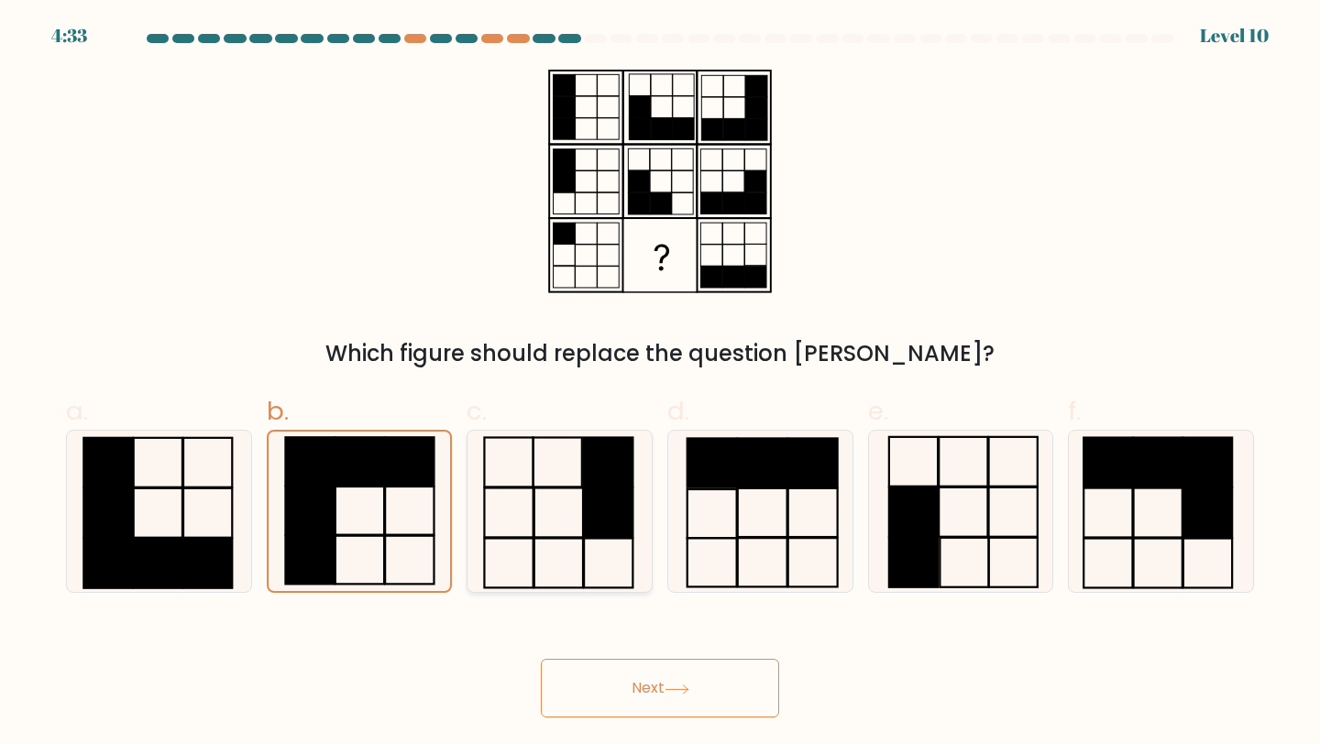
click at [560, 490] on icon at bounding box center [560, 512] width 162 height 162
click at [660, 384] on input "c." at bounding box center [660, 378] width 1 height 12
radio input "true"
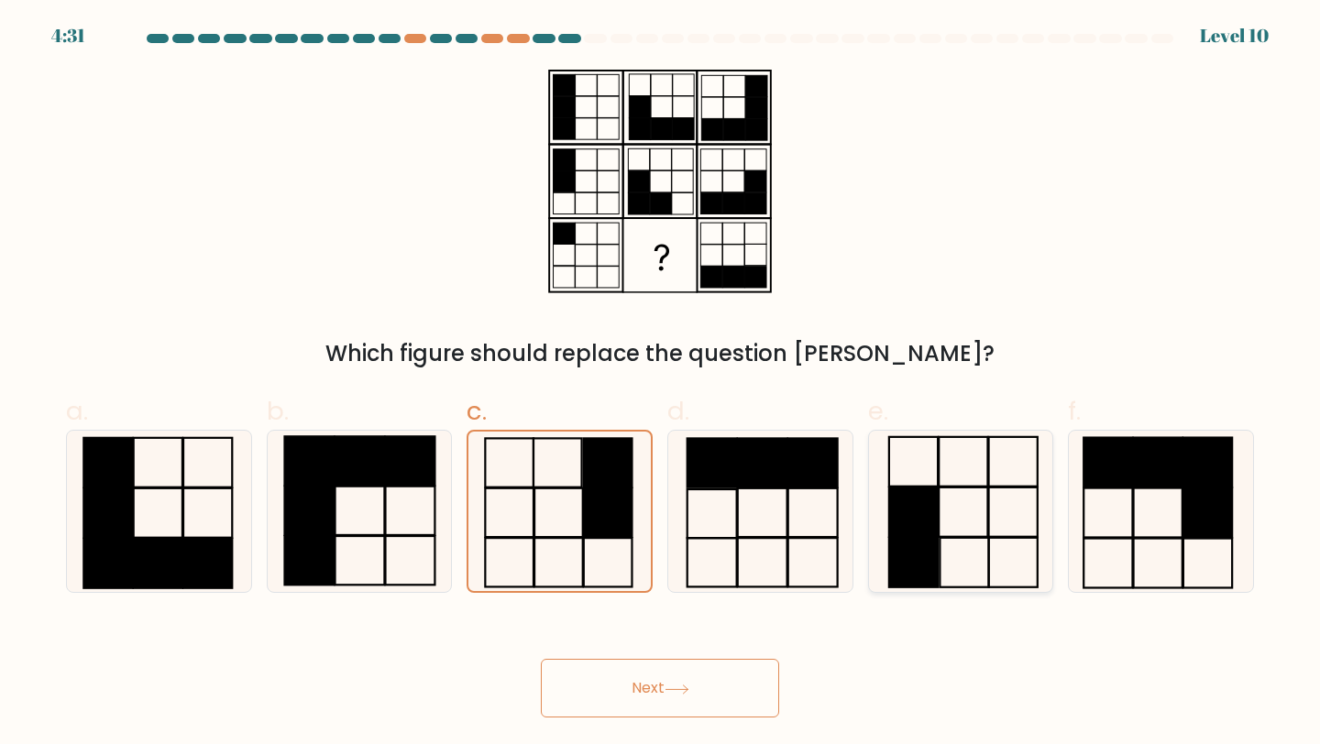
click at [920, 456] on icon at bounding box center [961, 512] width 162 height 162
click at [661, 384] on input "e." at bounding box center [660, 378] width 1 height 12
radio input "true"
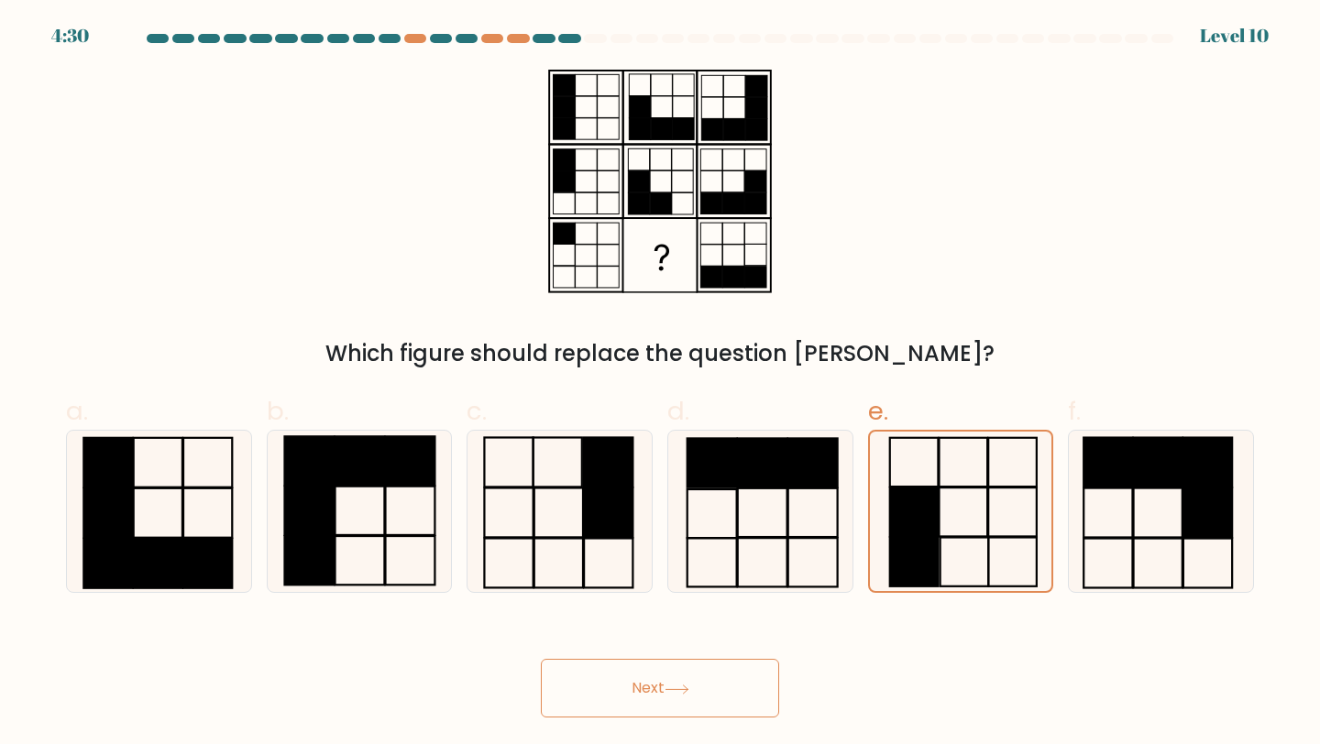
click at [686, 696] on button "Next" at bounding box center [660, 688] width 238 height 59
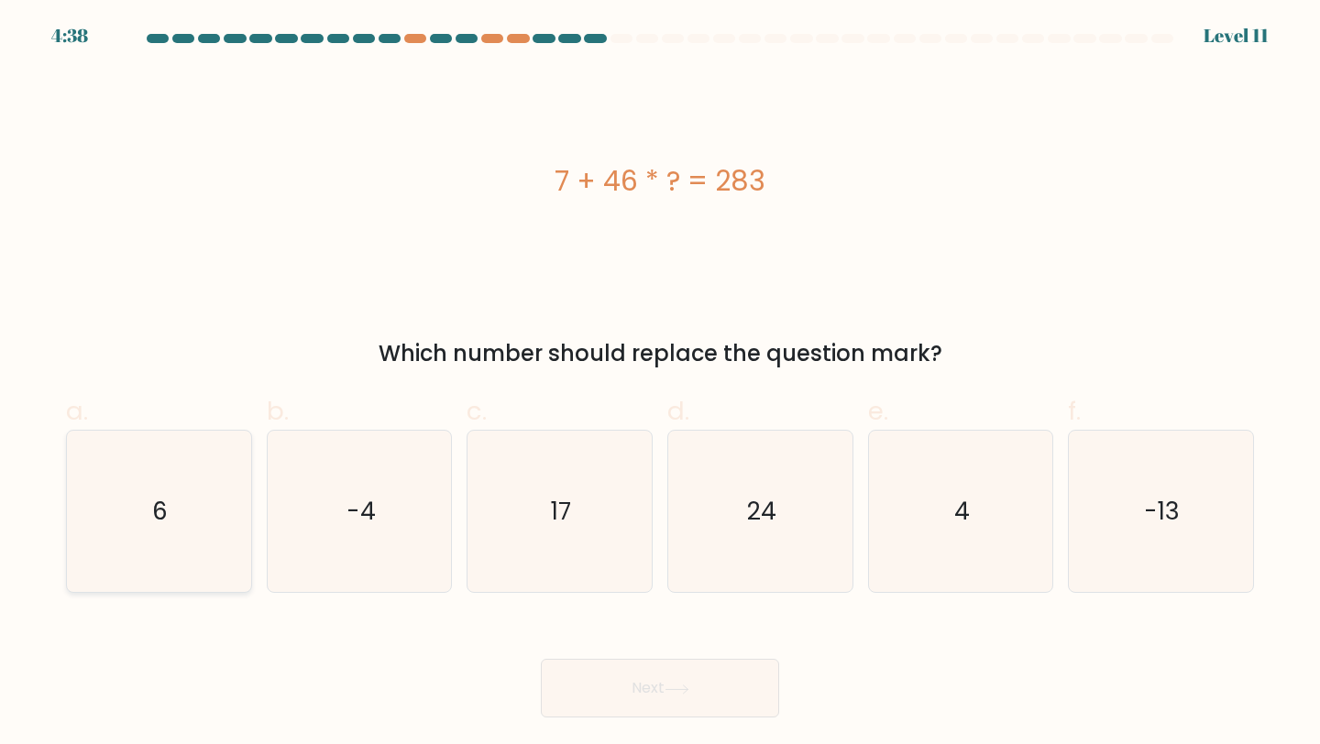
click at [197, 476] on icon "6" at bounding box center [159, 512] width 162 height 162
click at [660, 384] on input "a. 6" at bounding box center [660, 378] width 1 height 12
radio input "true"
click at [655, 681] on button "Next" at bounding box center [660, 688] width 238 height 59
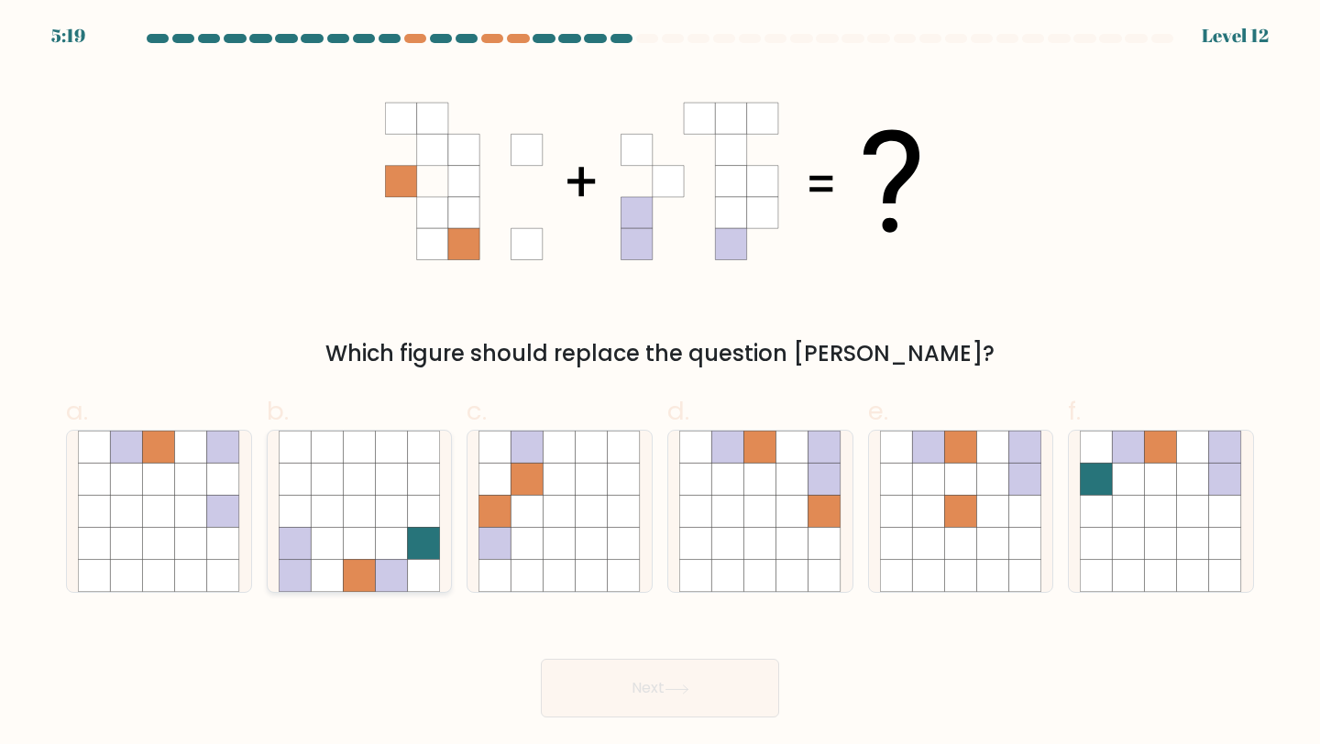
click at [358, 484] on icon at bounding box center [359, 479] width 32 height 32
click at [660, 384] on input "b." at bounding box center [660, 378] width 1 height 12
radio input "true"
click at [726, 528] on icon at bounding box center [728, 544] width 32 height 32
click at [661, 384] on input "d." at bounding box center [660, 378] width 1 height 12
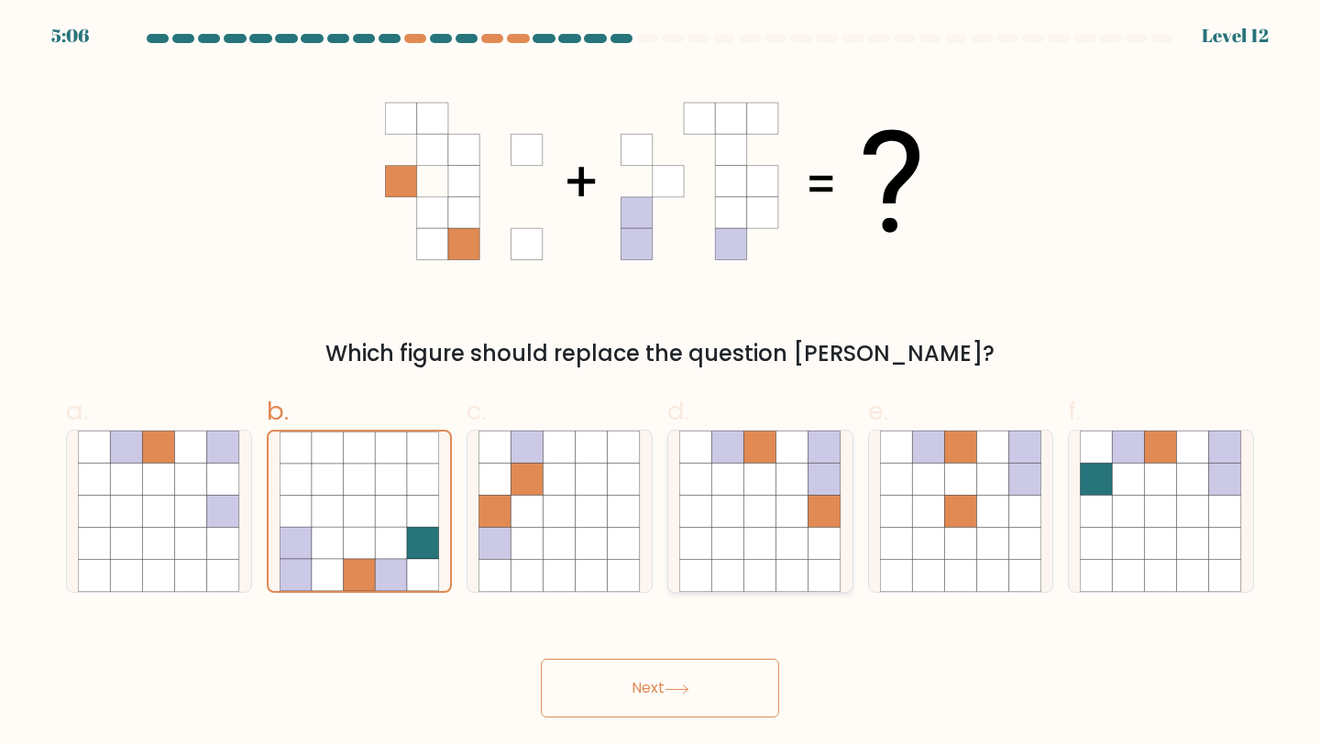
radio input "true"
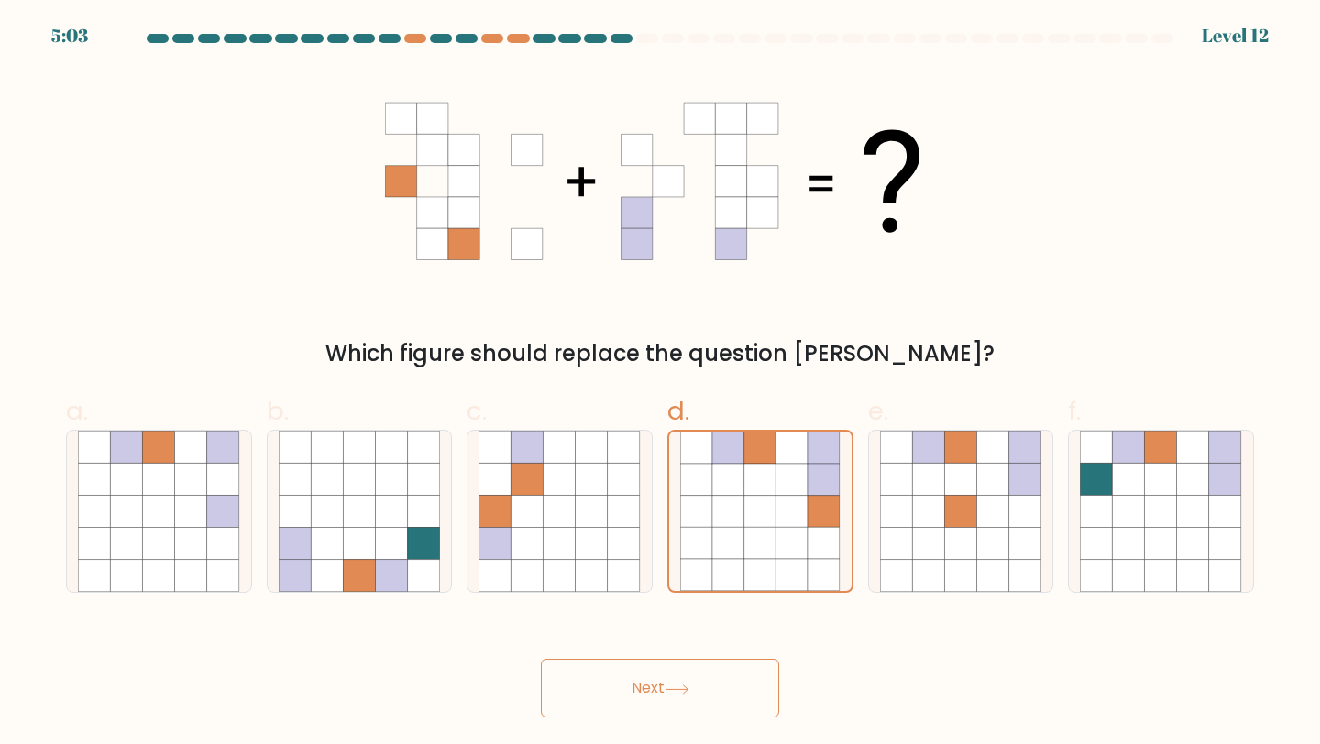
click at [711, 686] on button "Next" at bounding box center [660, 688] width 238 height 59
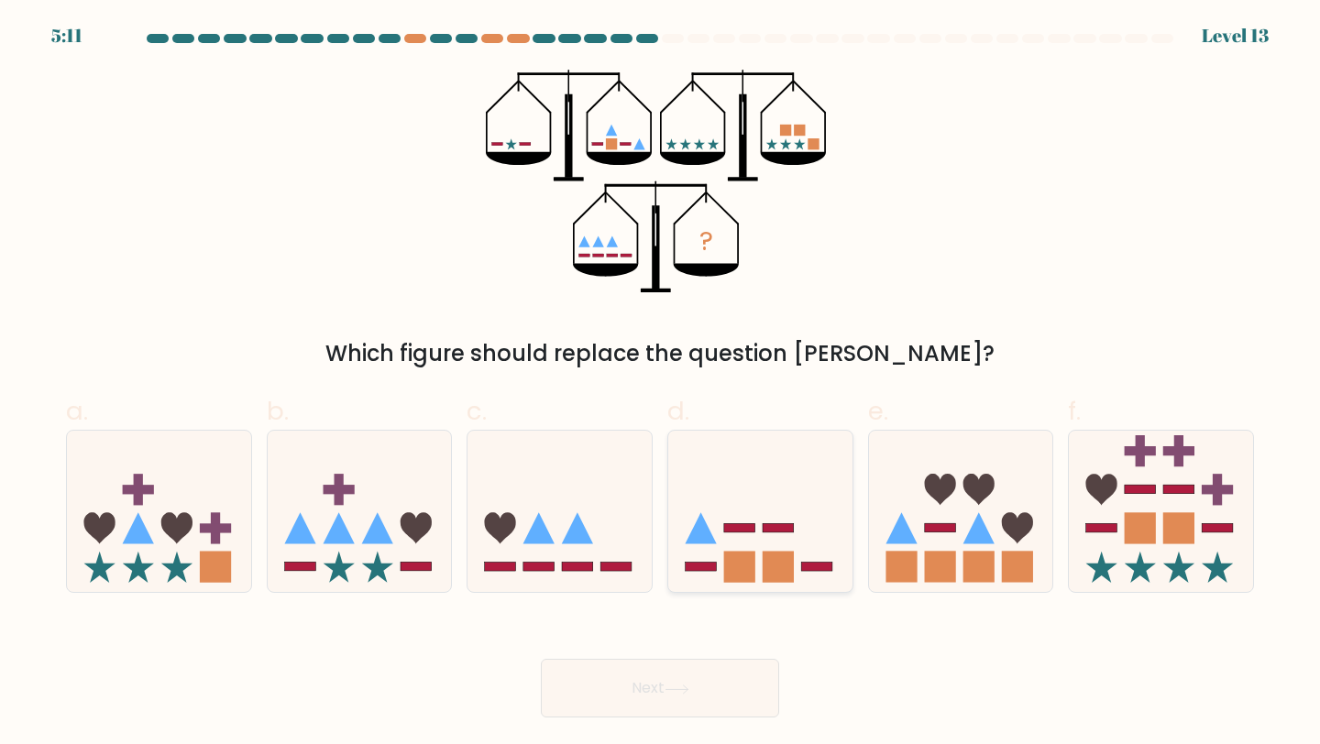
click at [776, 503] on icon at bounding box center [760, 511] width 184 height 152
click at [661, 384] on input "d." at bounding box center [660, 378] width 1 height 12
radio input "true"
click at [689, 694] on icon at bounding box center [677, 690] width 25 height 10
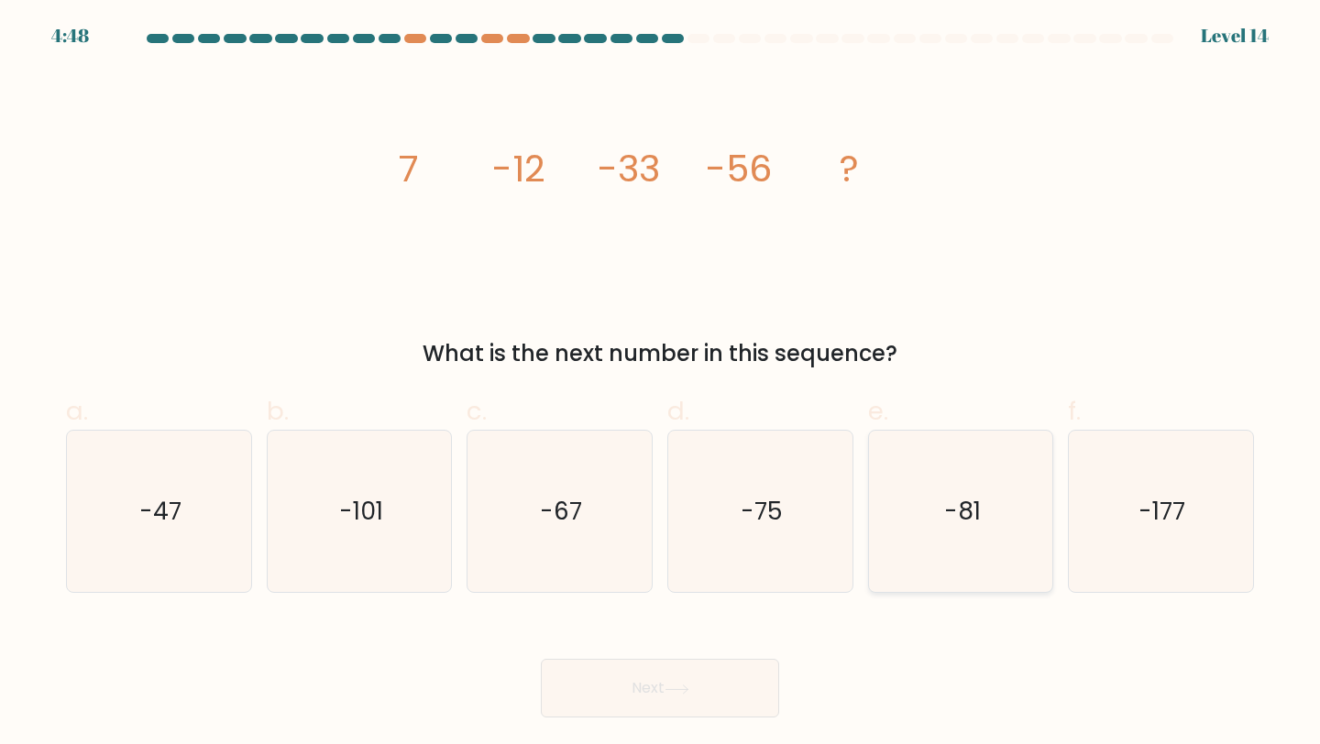
click at [953, 498] on text "-81" at bounding box center [962, 511] width 37 height 34
click at [661, 384] on input "e. -81" at bounding box center [660, 378] width 1 height 12
radio input "true"
click at [711, 679] on button "Next" at bounding box center [660, 688] width 238 height 59
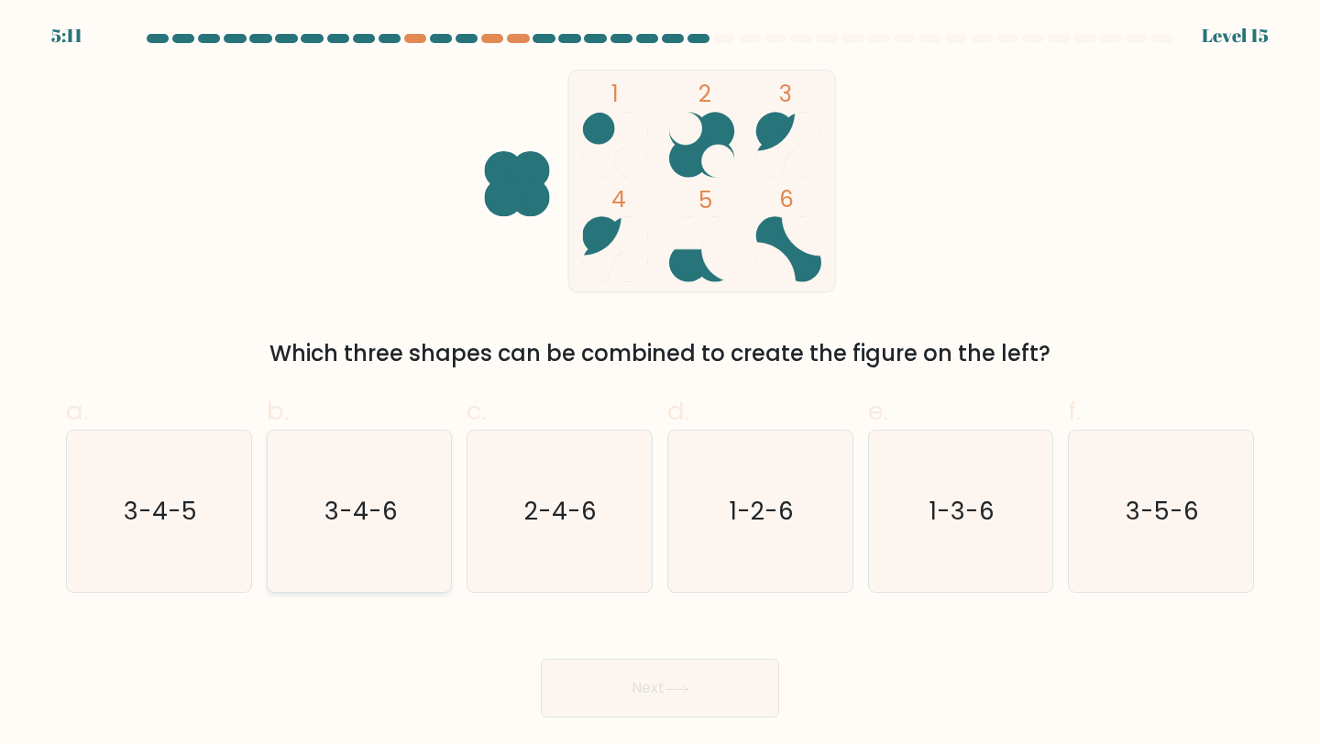
click at [344, 479] on icon "3-4-6" at bounding box center [360, 512] width 162 height 162
click at [660, 384] on input "b. 3-4-6" at bounding box center [660, 378] width 1 height 12
radio input "true"
click at [573, 550] on icon "2-4-6" at bounding box center [560, 512] width 162 height 162
click at [660, 384] on input "c. 2-4-6" at bounding box center [660, 378] width 1 height 12
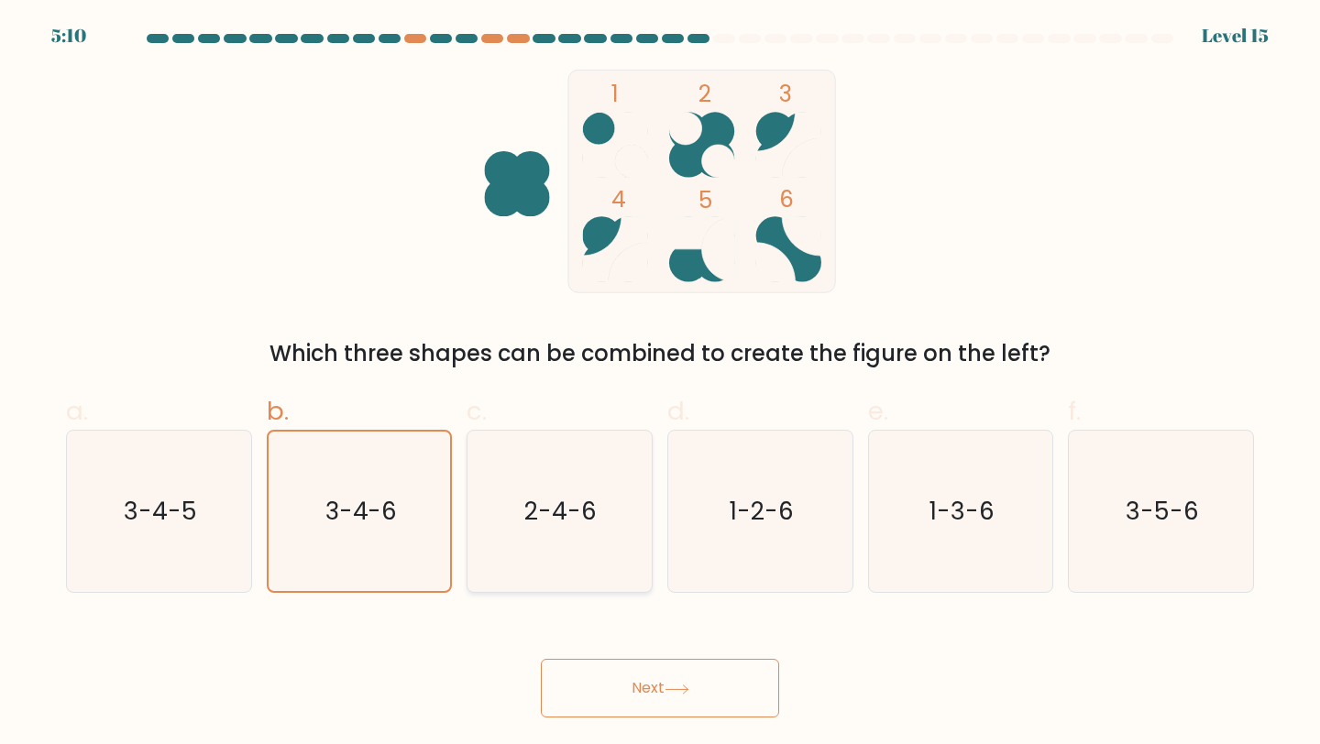
radio input "true"
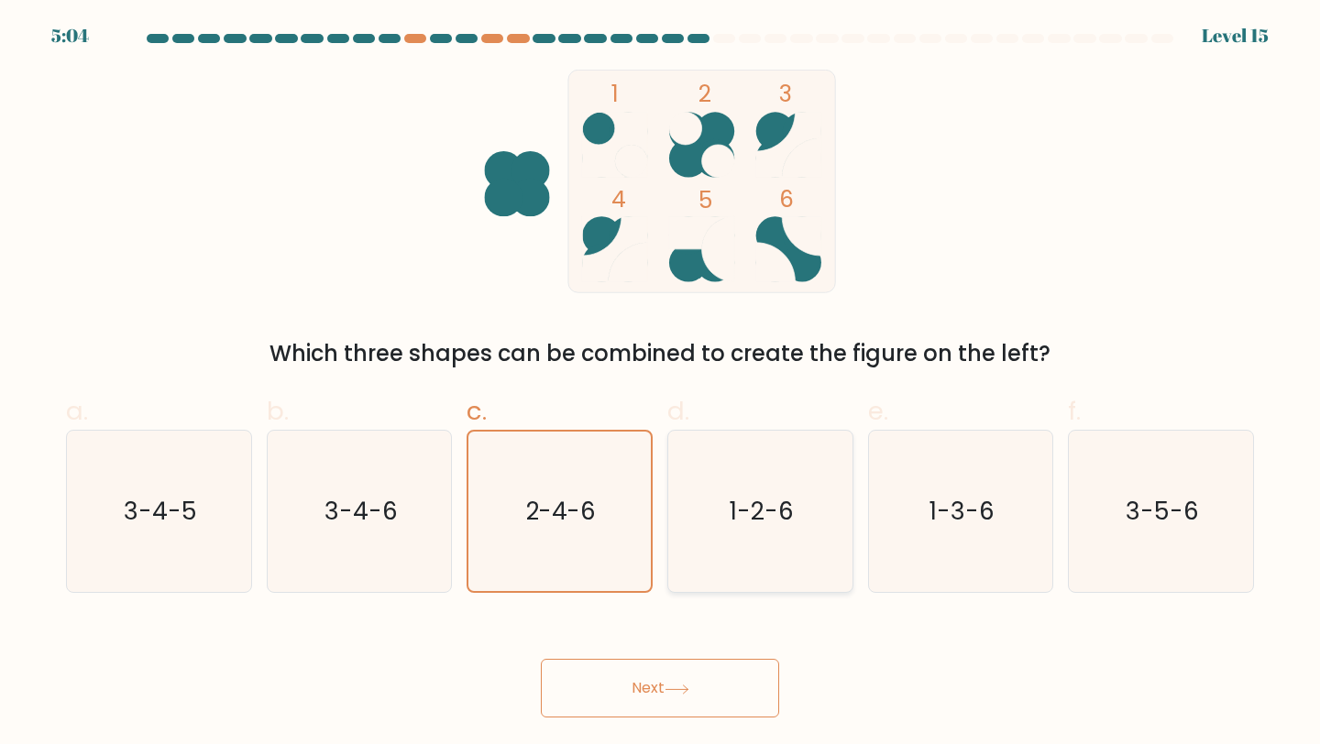
click at [749, 517] on text "1-2-6" at bounding box center [762, 511] width 64 height 34
click at [661, 384] on input "d. 1-2-6" at bounding box center [660, 378] width 1 height 12
radio input "true"
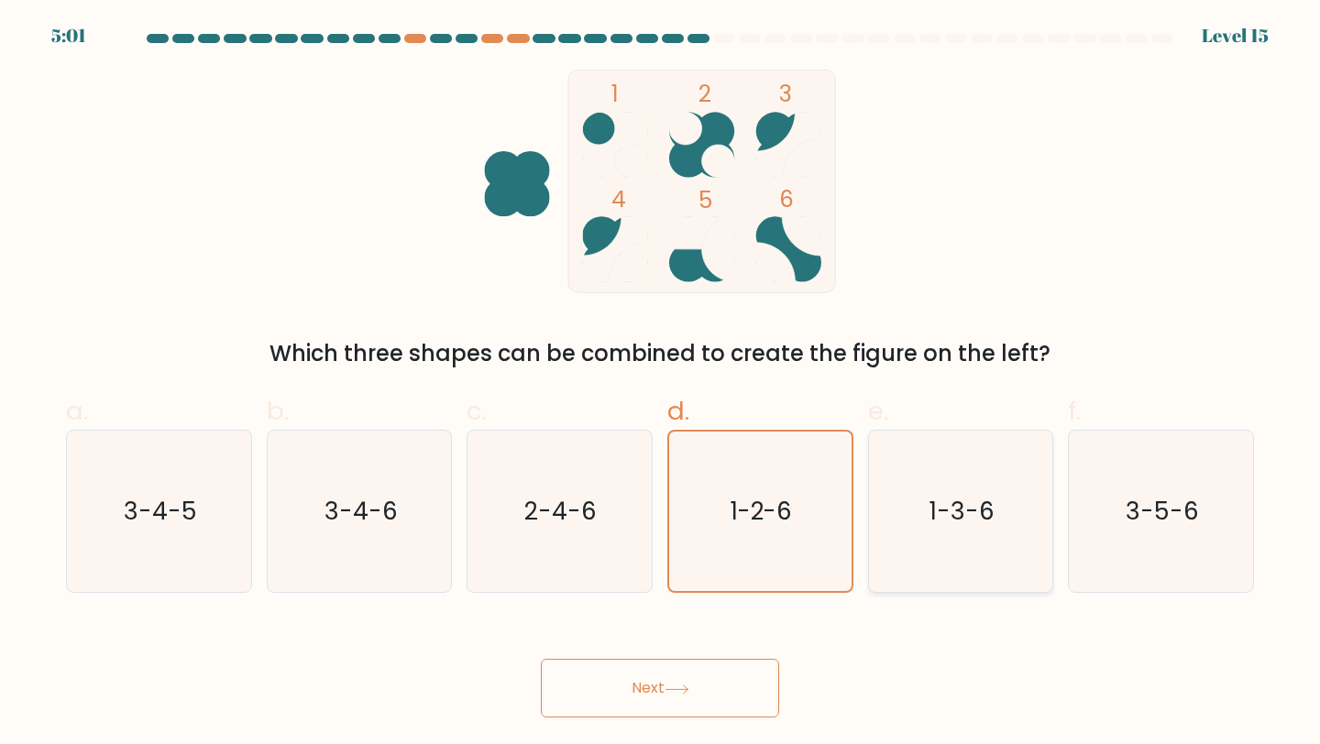
click at [997, 519] on icon "1-3-6" at bounding box center [961, 512] width 162 height 162
click at [661, 384] on input "e. 1-3-6" at bounding box center [660, 378] width 1 height 12
radio input "true"
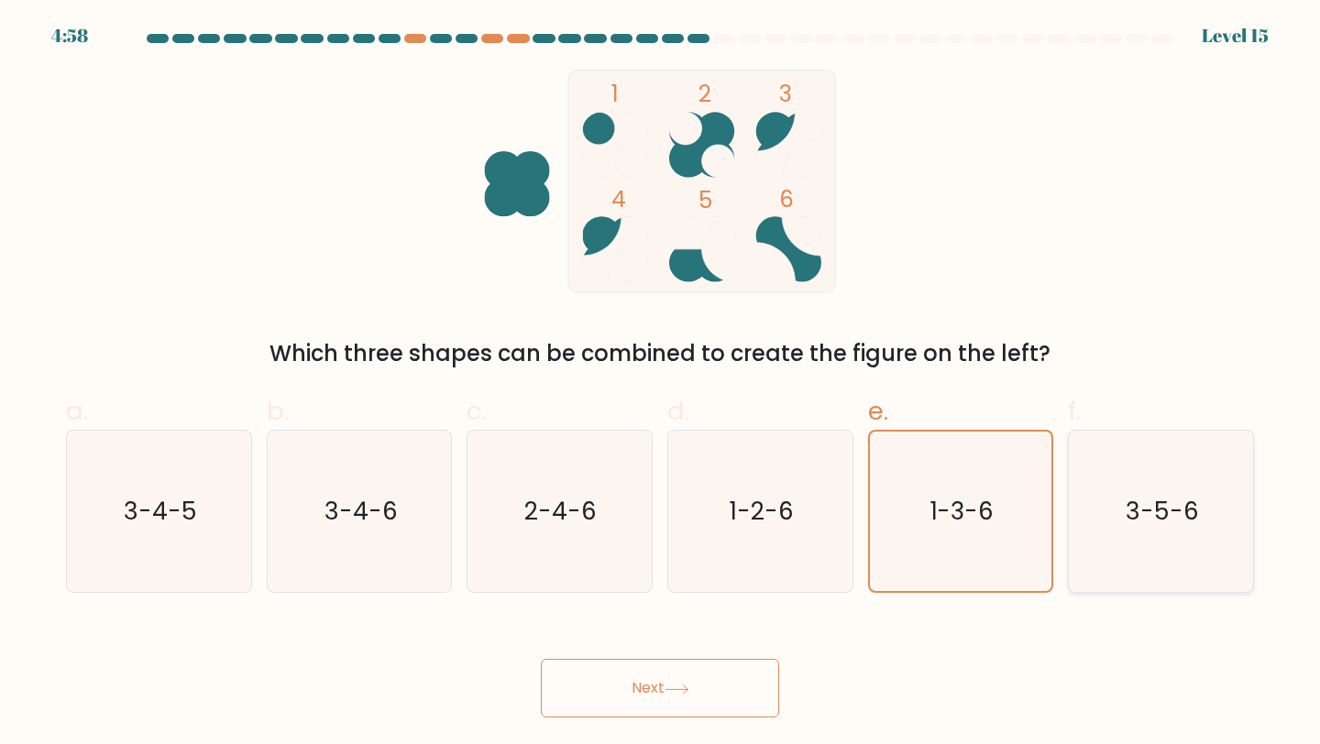
click at [1158, 523] on text "3-5-6" at bounding box center [1162, 511] width 73 height 34
click at [661, 384] on input "f. 3-5-6" at bounding box center [660, 378] width 1 height 12
radio input "true"
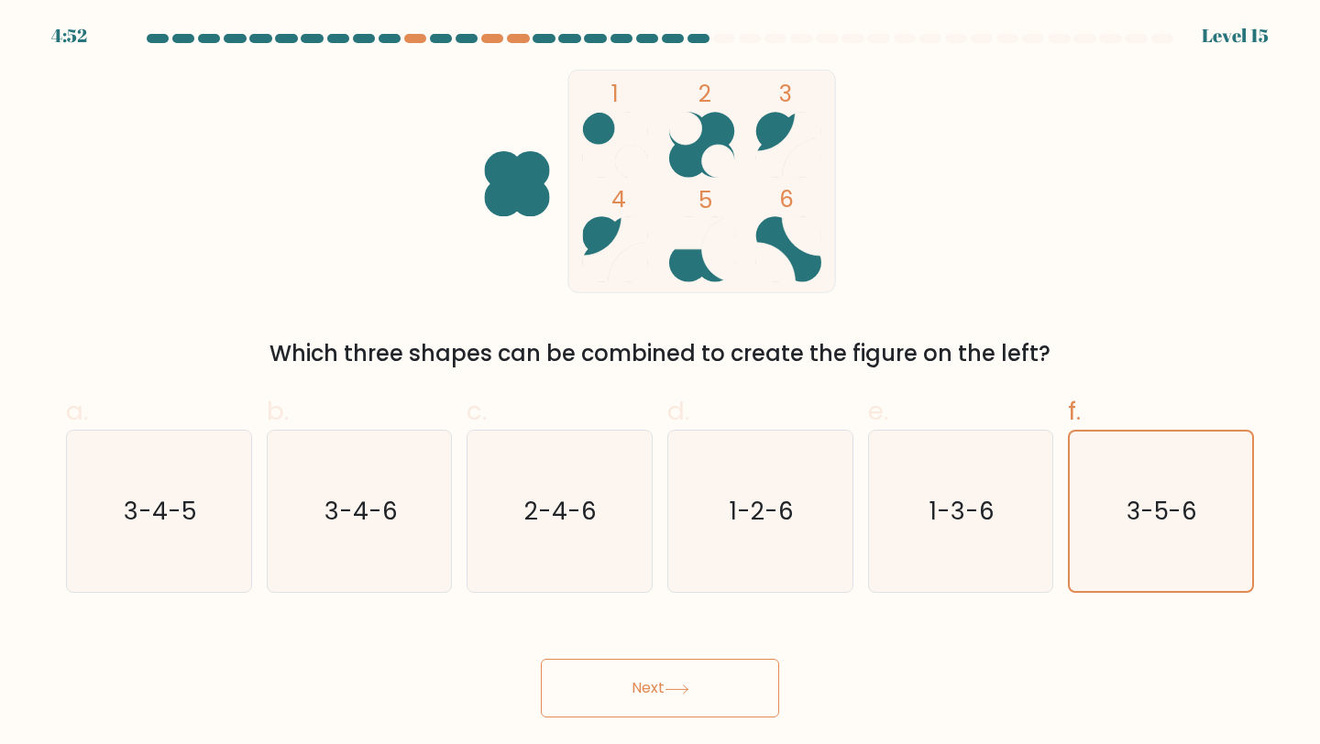
click at [708, 682] on button "Next" at bounding box center [660, 688] width 238 height 59
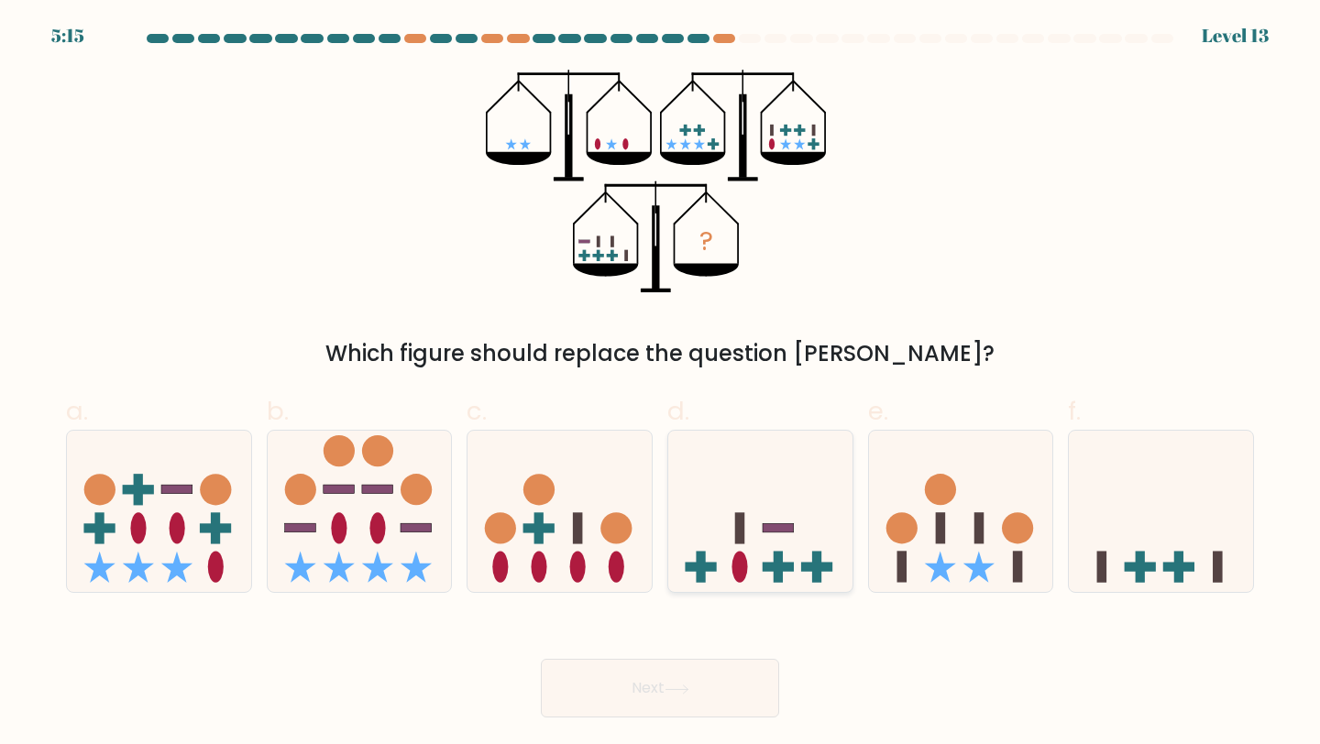
click at [795, 556] on icon at bounding box center [760, 511] width 184 height 152
click at [661, 384] on input "d." at bounding box center [660, 378] width 1 height 12
radio input "true"
click at [1074, 516] on icon at bounding box center [1161, 511] width 184 height 152
click at [661, 384] on input "f." at bounding box center [660, 378] width 1 height 12
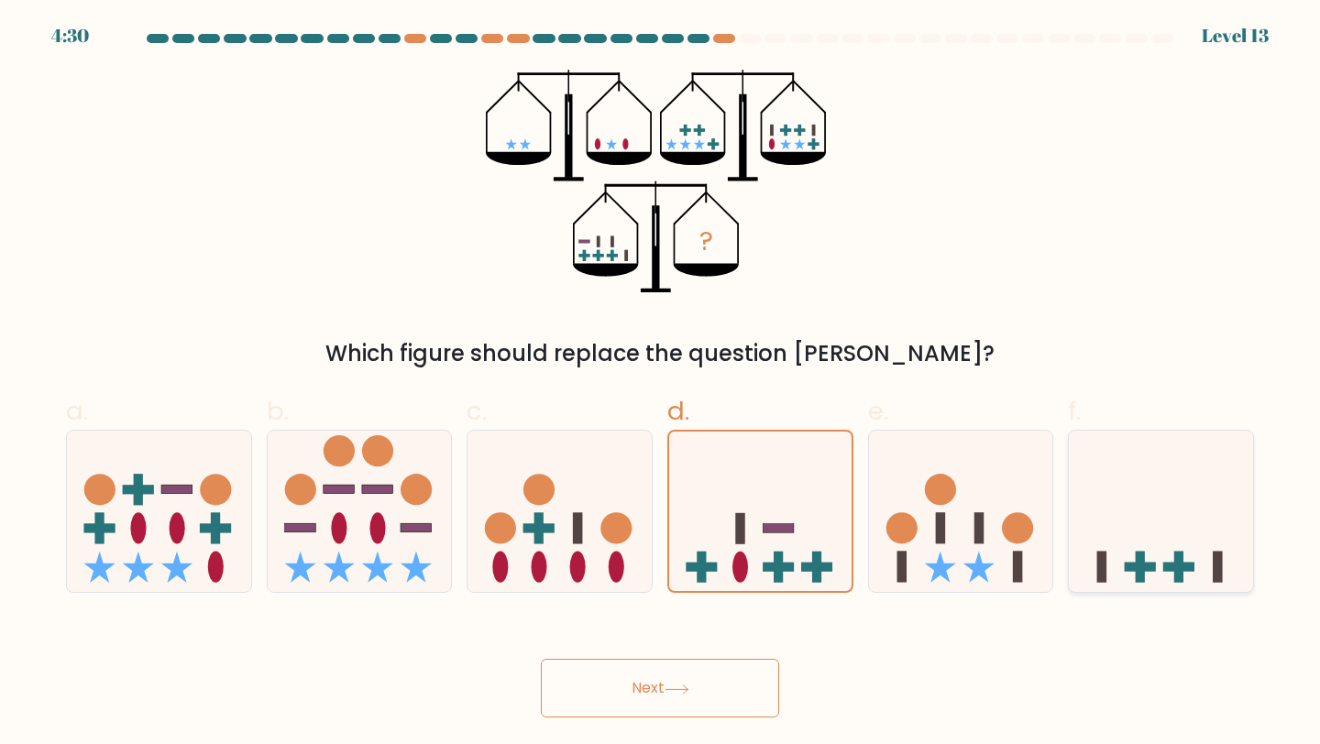
radio input "true"
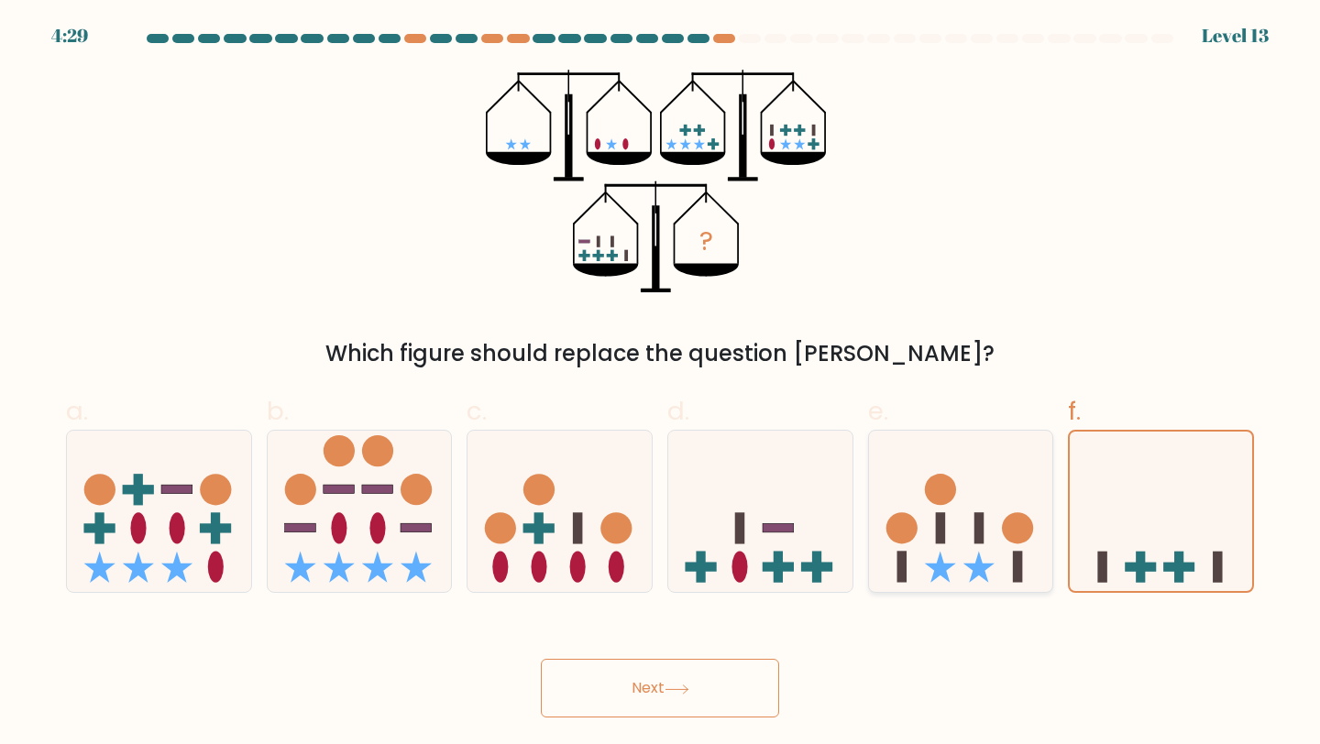
click at [972, 550] on icon at bounding box center [961, 511] width 184 height 152
click at [661, 384] on input "e." at bounding box center [660, 378] width 1 height 12
radio input "true"
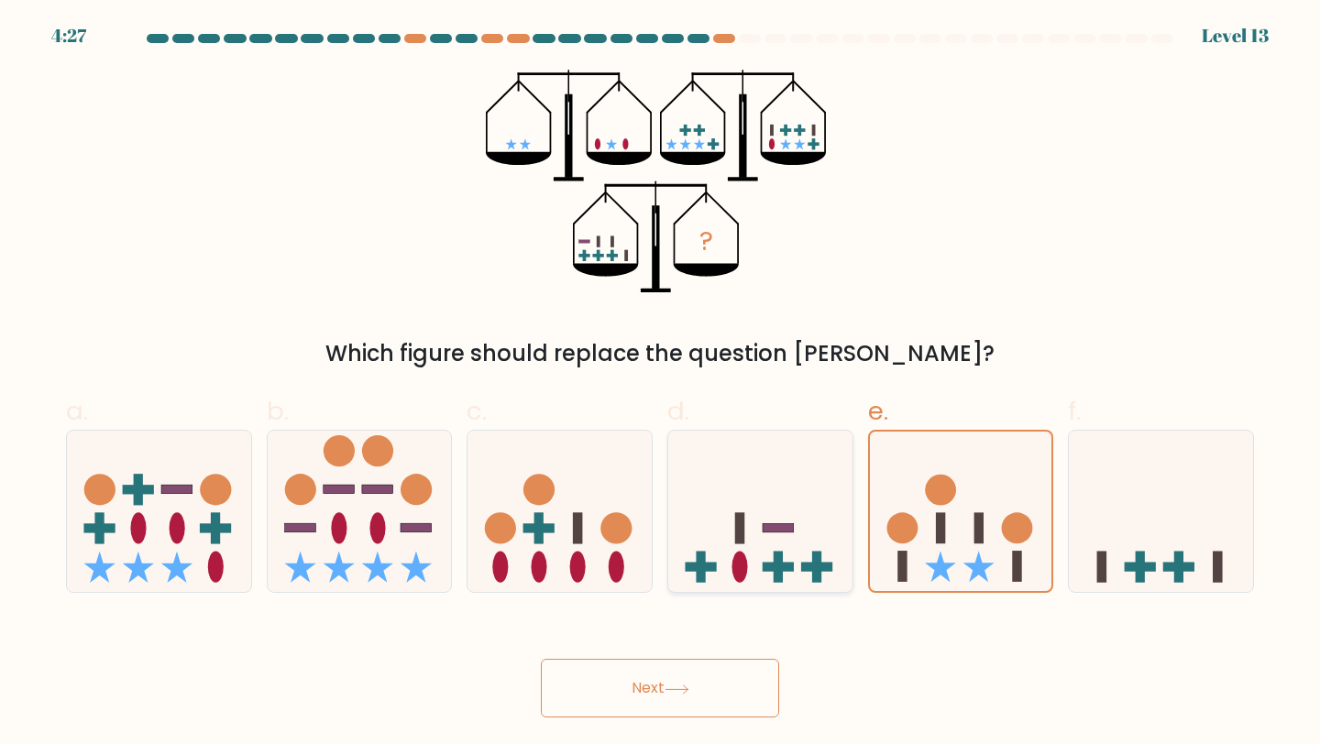
click at [757, 552] on icon at bounding box center [760, 511] width 184 height 152
click at [661, 384] on input "d." at bounding box center [660, 378] width 1 height 12
radio input "true"
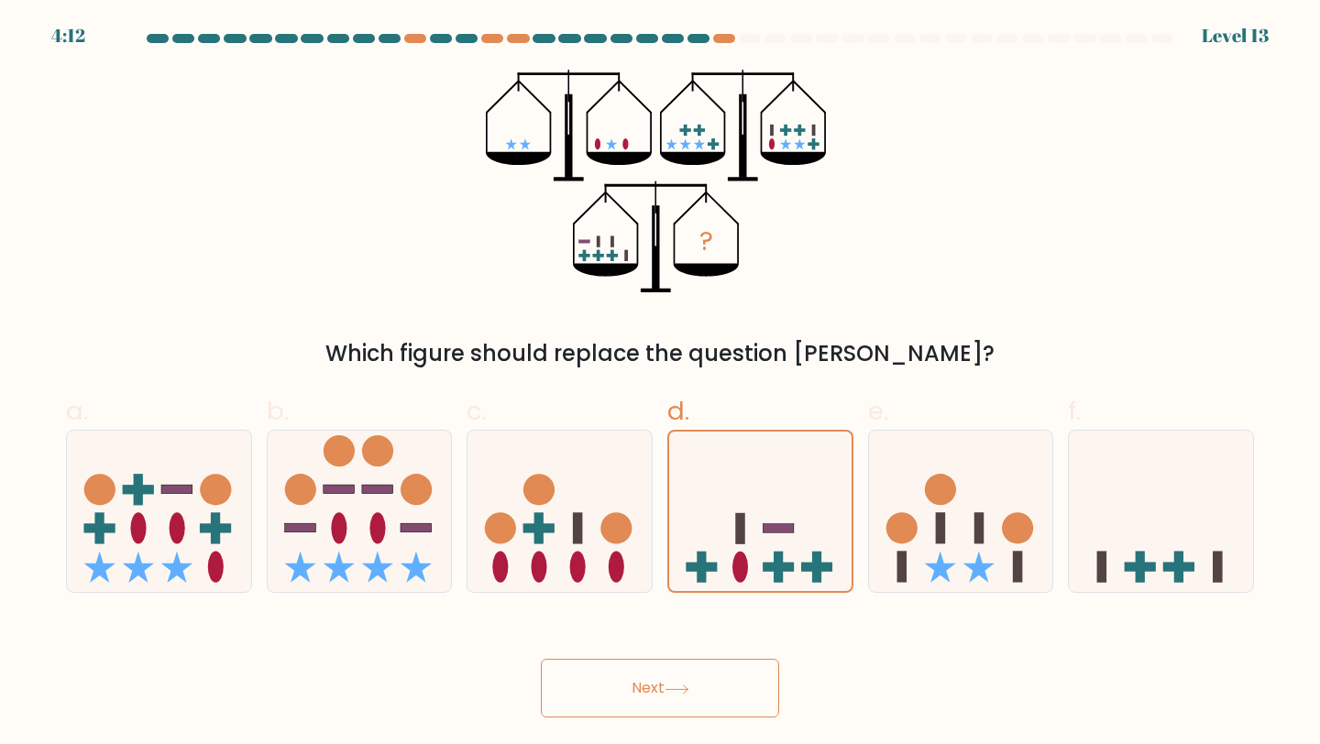
click at [660, 684] on button "Next" at bounding box center [660, 688] width 238 height 59
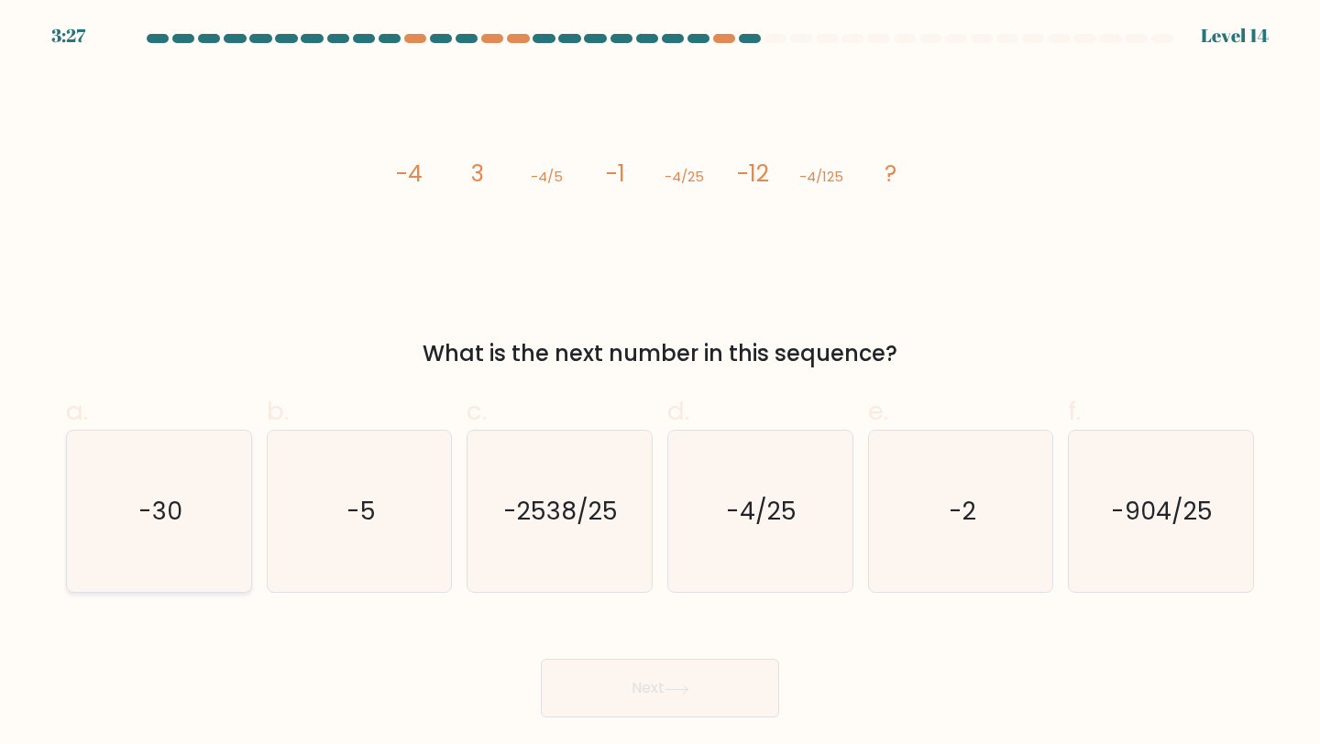
click at [218, 540] on icon "-30" at bounding box center [159, 512] width 162 height 162
click at [660, 384] on input "a. -30" at bounding box center [660, 378] width 1 height 12
radio input "true"
click at [615, 692] on button "Next" at bounding box center [660, 688] width 238 height 59
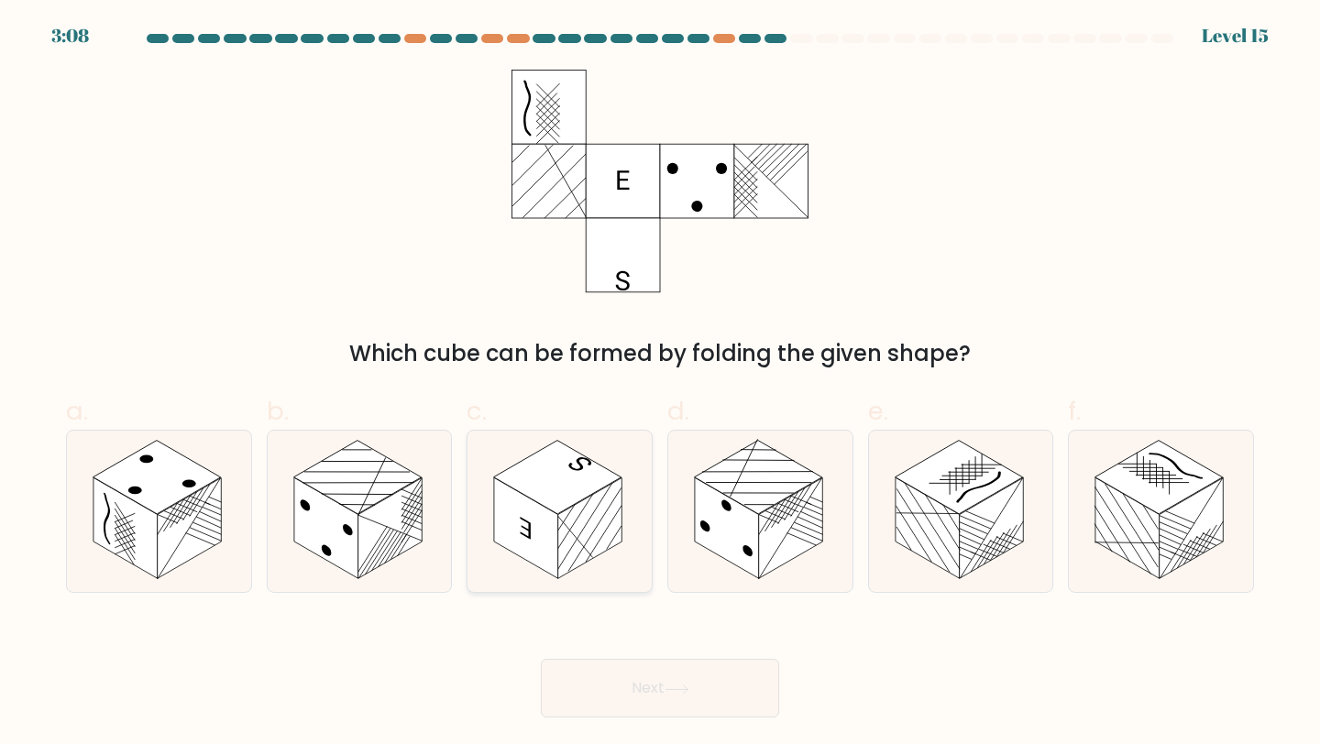
click at [556, 466] on rect at bounding box center [558, 478] width 128 height 74
click at [660, 384] on input "c." at bounding box center [660, 378] width 1 height 12
radio input "true"
click at [611, 680] on button "Next" at bounding box center [660, 688] width 238 height 59
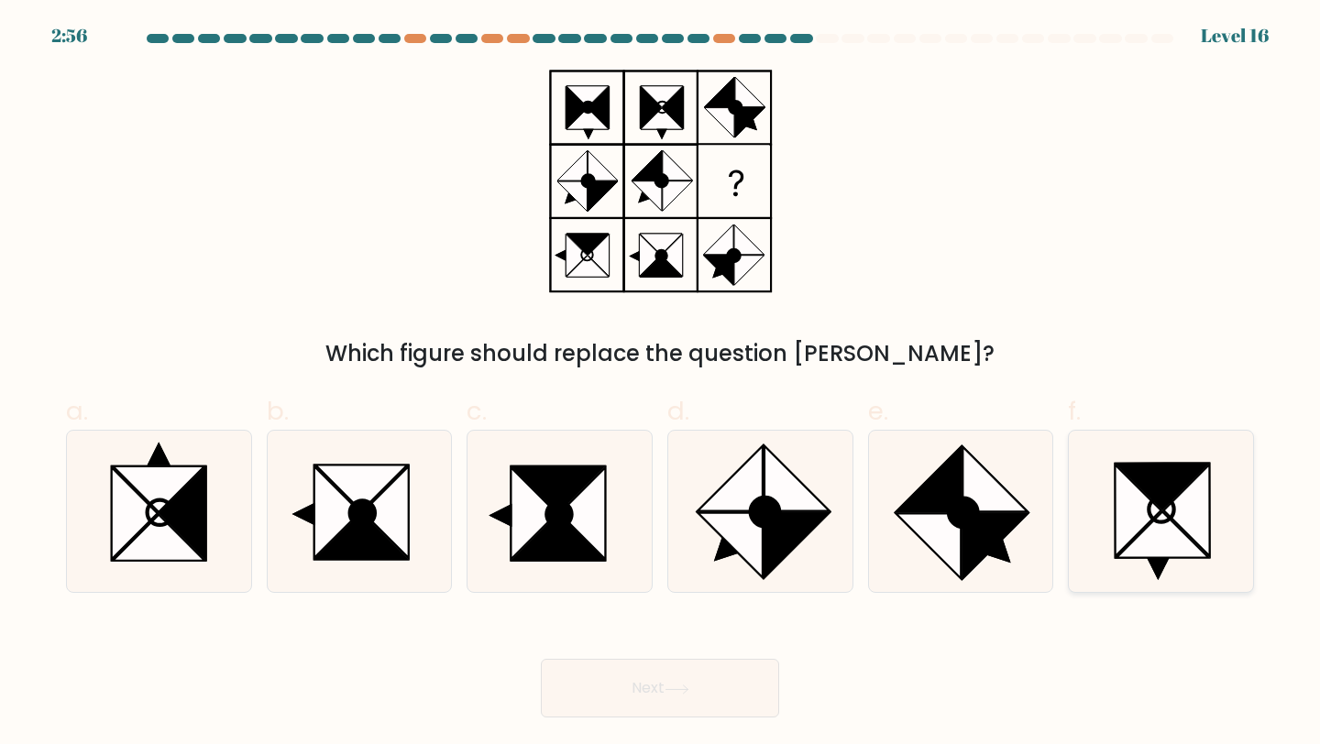
click at [1151, 533] on icon at bounding box center [1164, 535] width 92 height 46
click at [661, 384] on input "f." at bounding box center [660, 378] width 1 height 12
radio input "true"
click at [739, 677] on button "Next" at bounding box center [660, 688] width 238 height 59
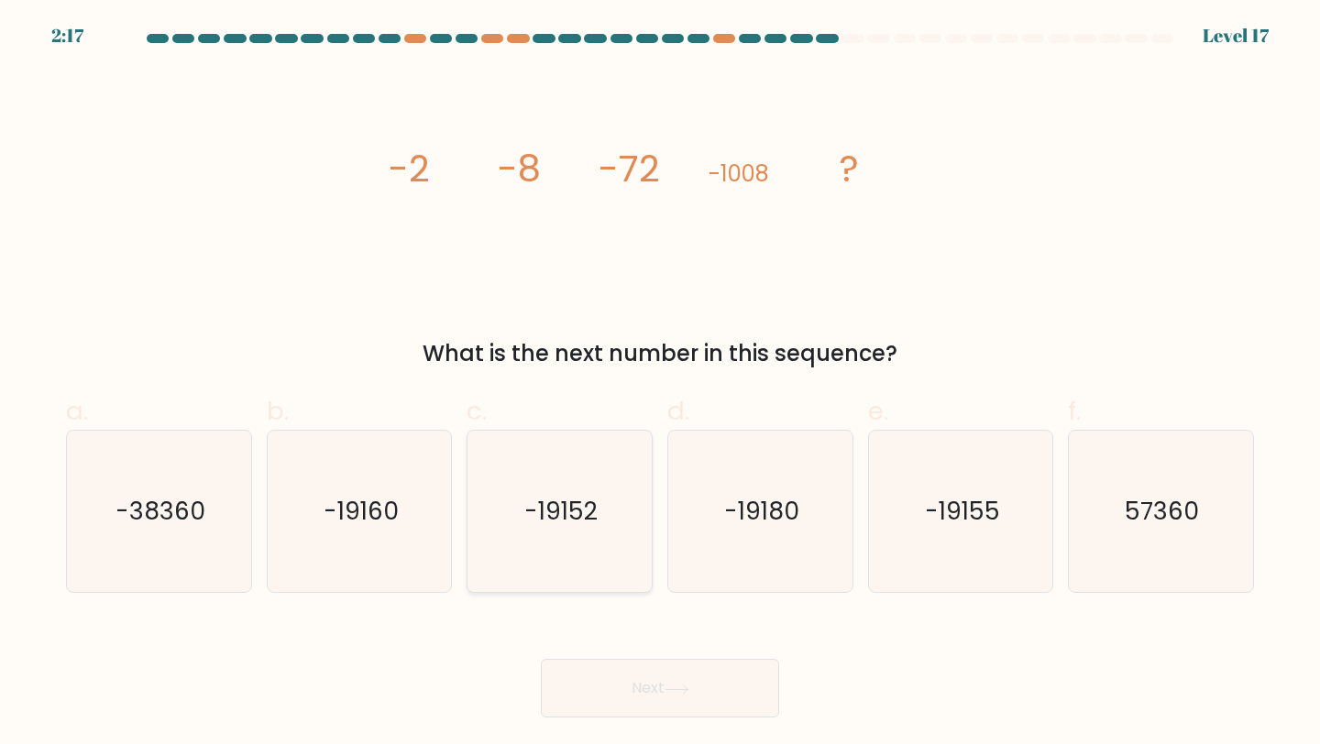
click at [574, 526] on text "-19152" at bounding box center [560, 511] width 73 height 34
click at [660, 384] on input "c. -19152" at bounding box center [660, 378] width 1 height 12
radio input "true"
click at [622, 692] on button "Next" at bounding box center [660, 688] width 238 height 59
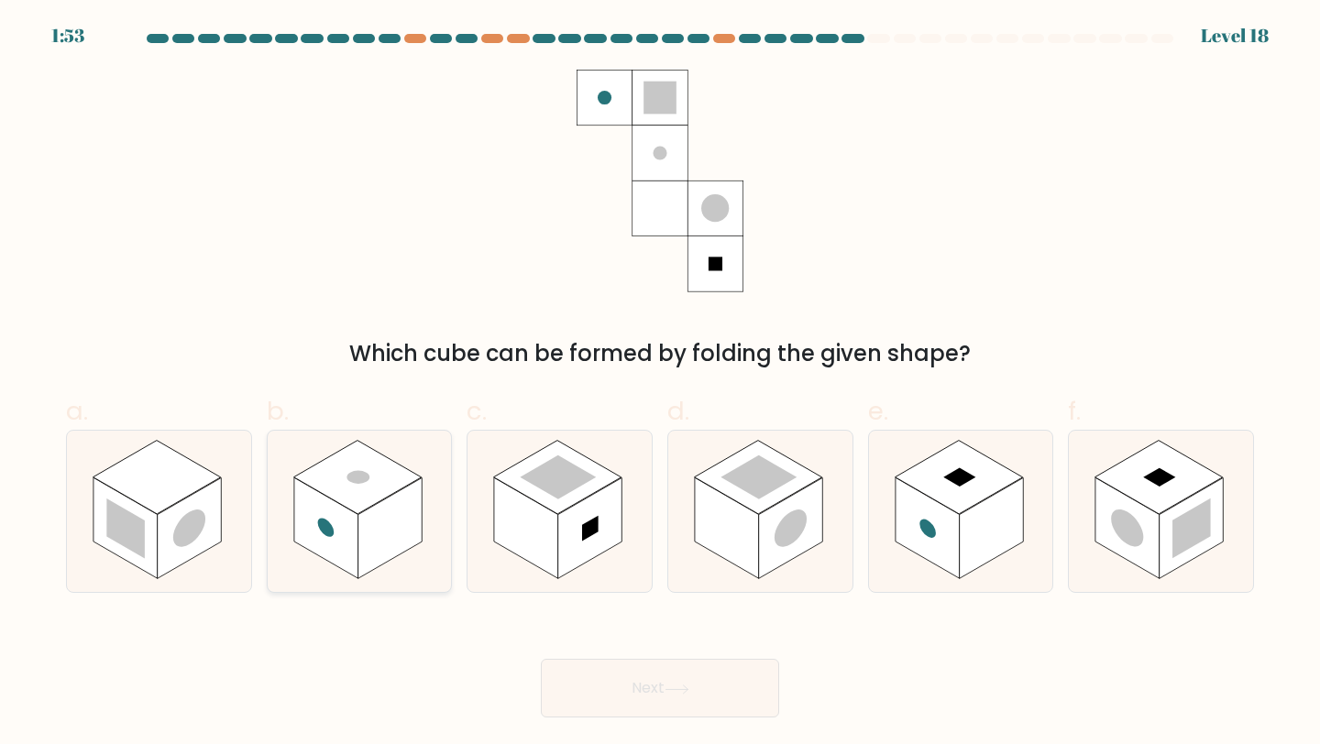
click at [338, 501] on rect at bounding box center [357, 478] width 128 height 74
click at [660, 384] on input "b." at bounding box center [660, 378] width 1 height 12
radio input "true"
click at [1027, 477] on icon at bounding box center [961, 512] width 184 height 162
click at [661, 384] on input "e." at bounding box center [660, 378] width 1 height 12
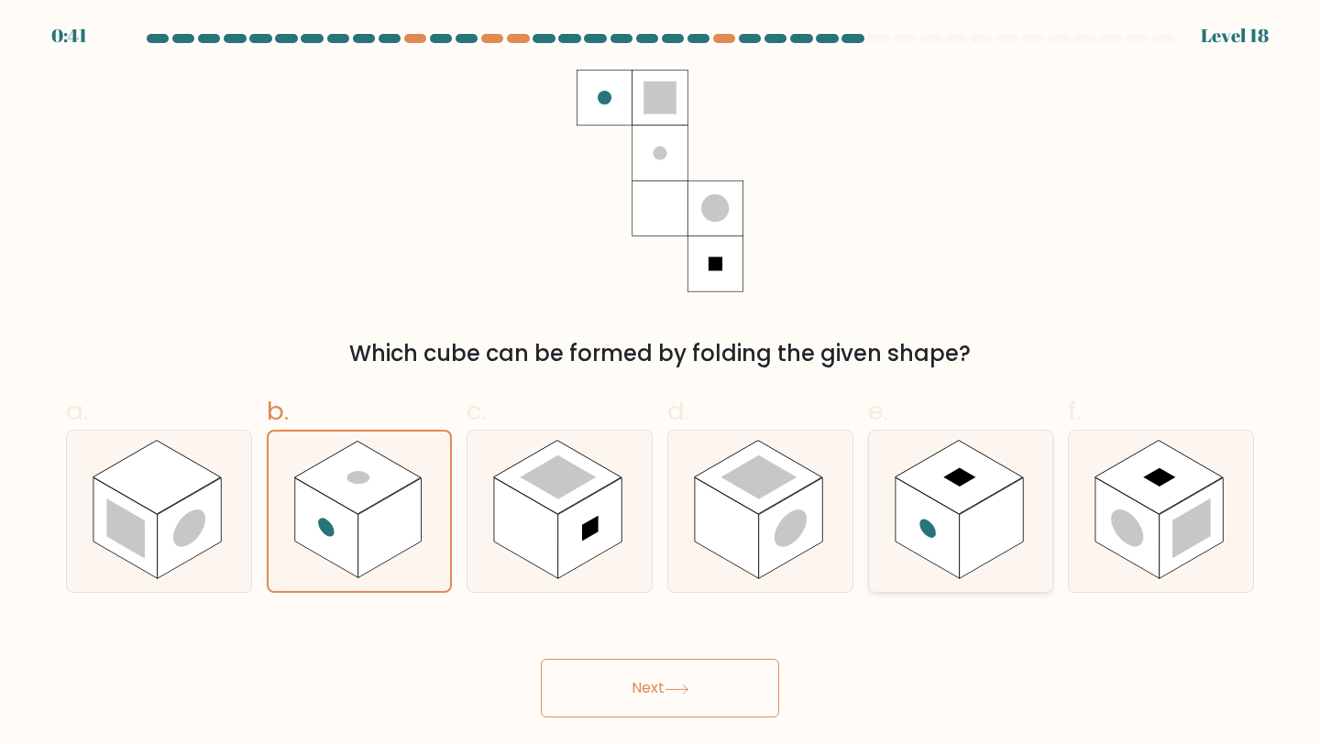
radio input "true"
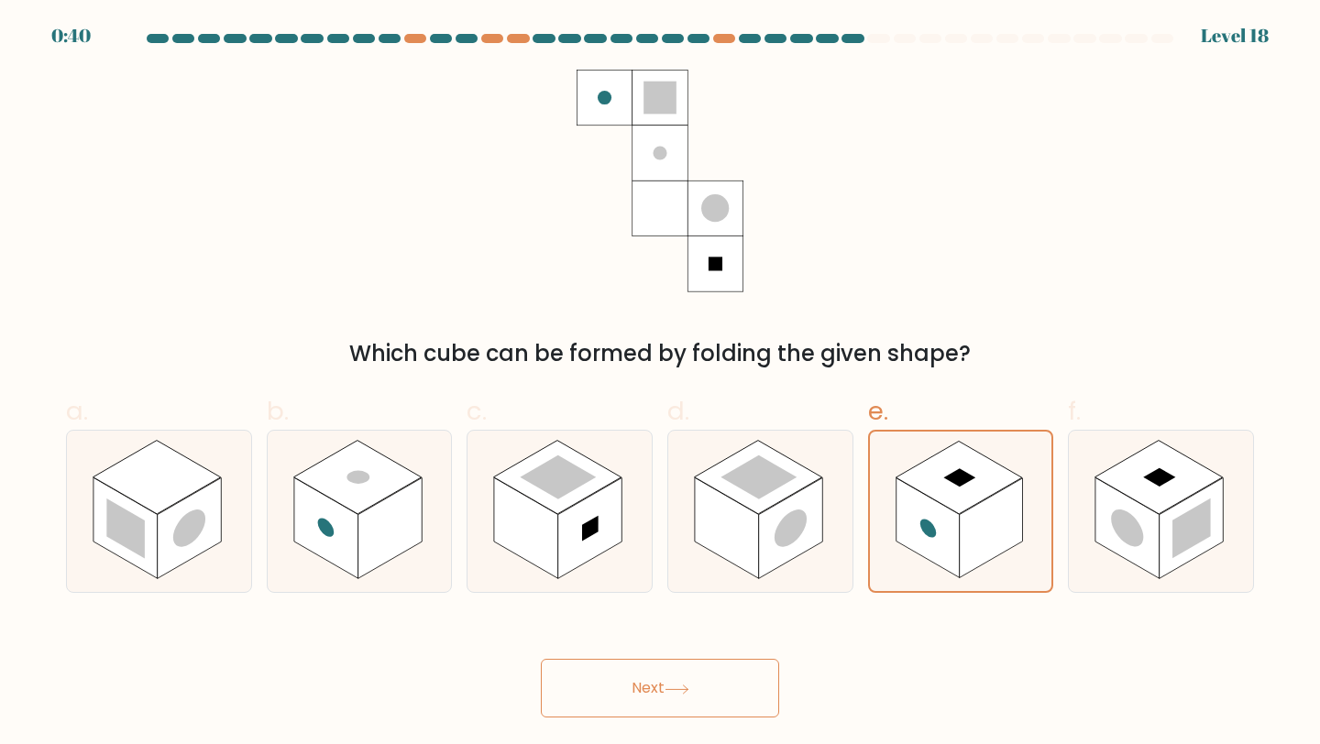
click at [647, 683] on button "Next" at bounding box center [660, 688] width 238 height 59
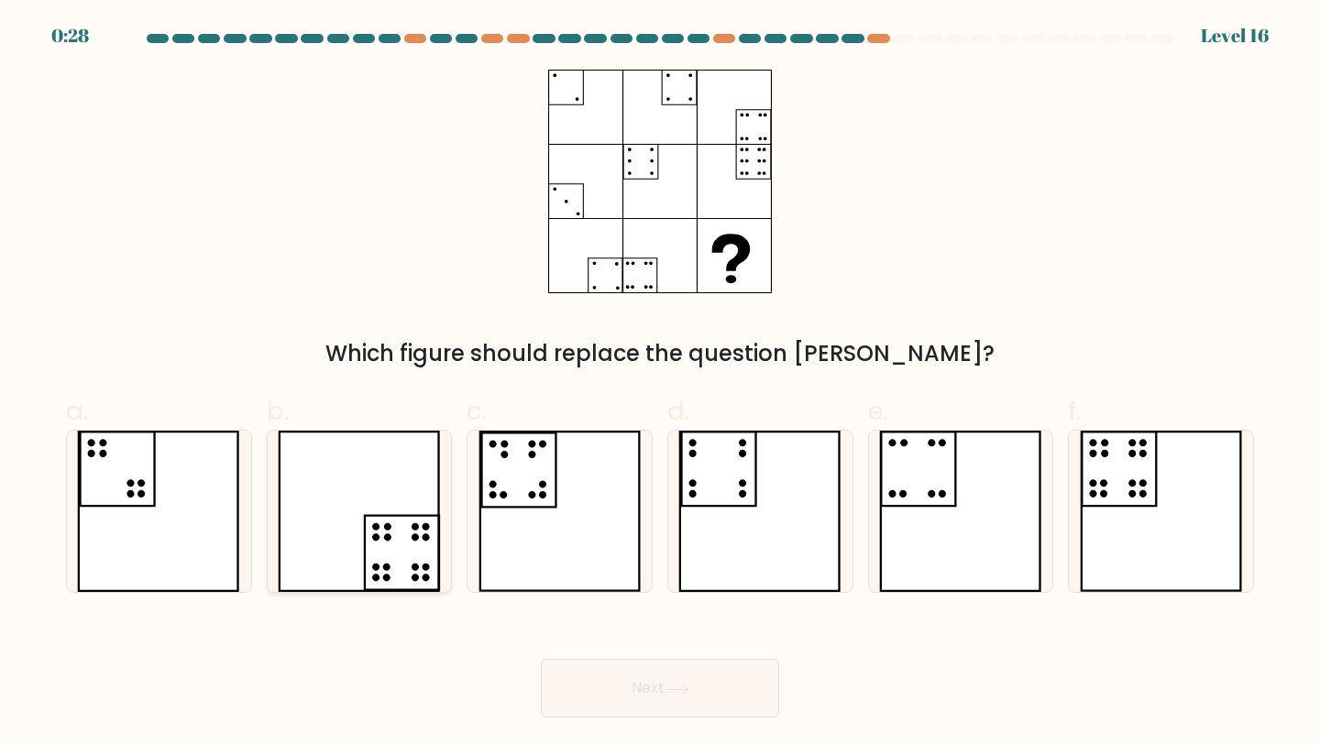
click at [396, 555] on icon at bounding box center [359, 512] width 163 height 162
click at [660, 384] on input "b." at bounding box center [660, 378] width 1 height 12
radio input "true"
click at [1142, 516] on icon at bounding box center [1161, 512] width 163 height 162
click at [661, 384] on input "f." at bounding box center [660, 378] width 1 height 12
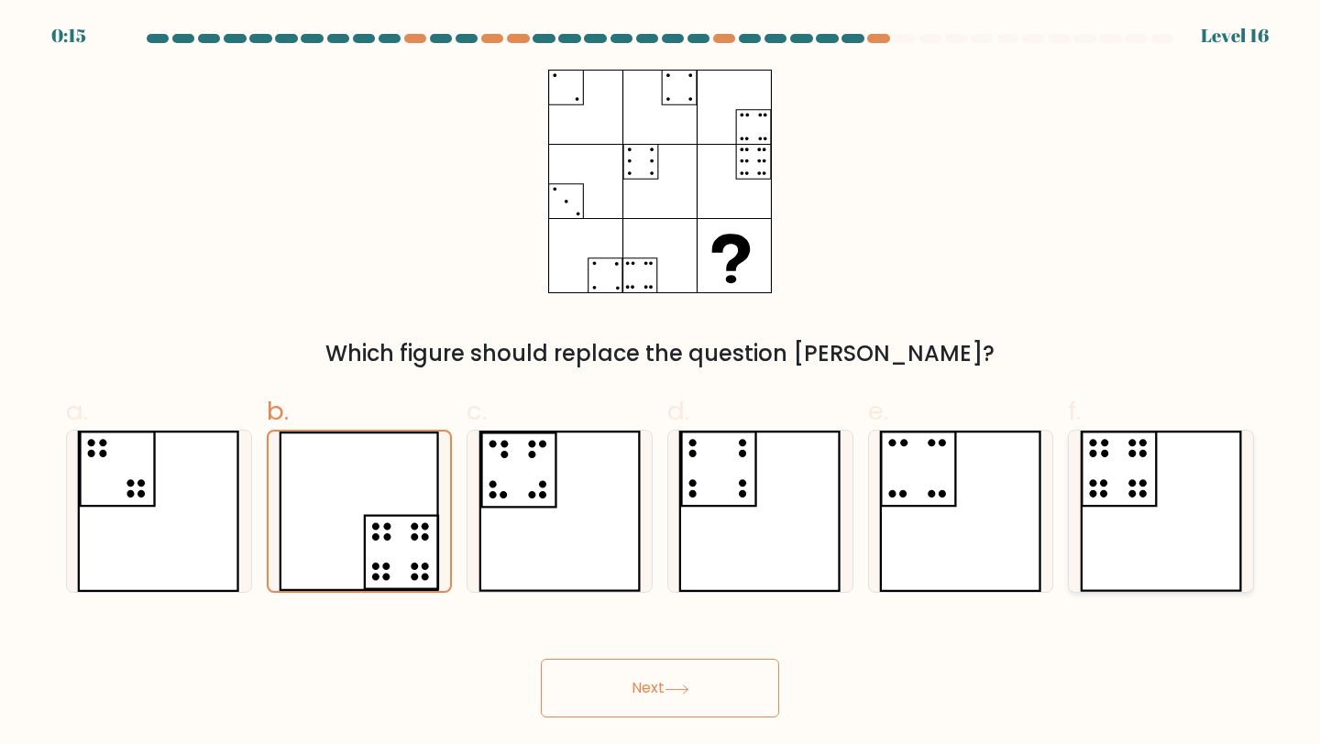
radio input "true"
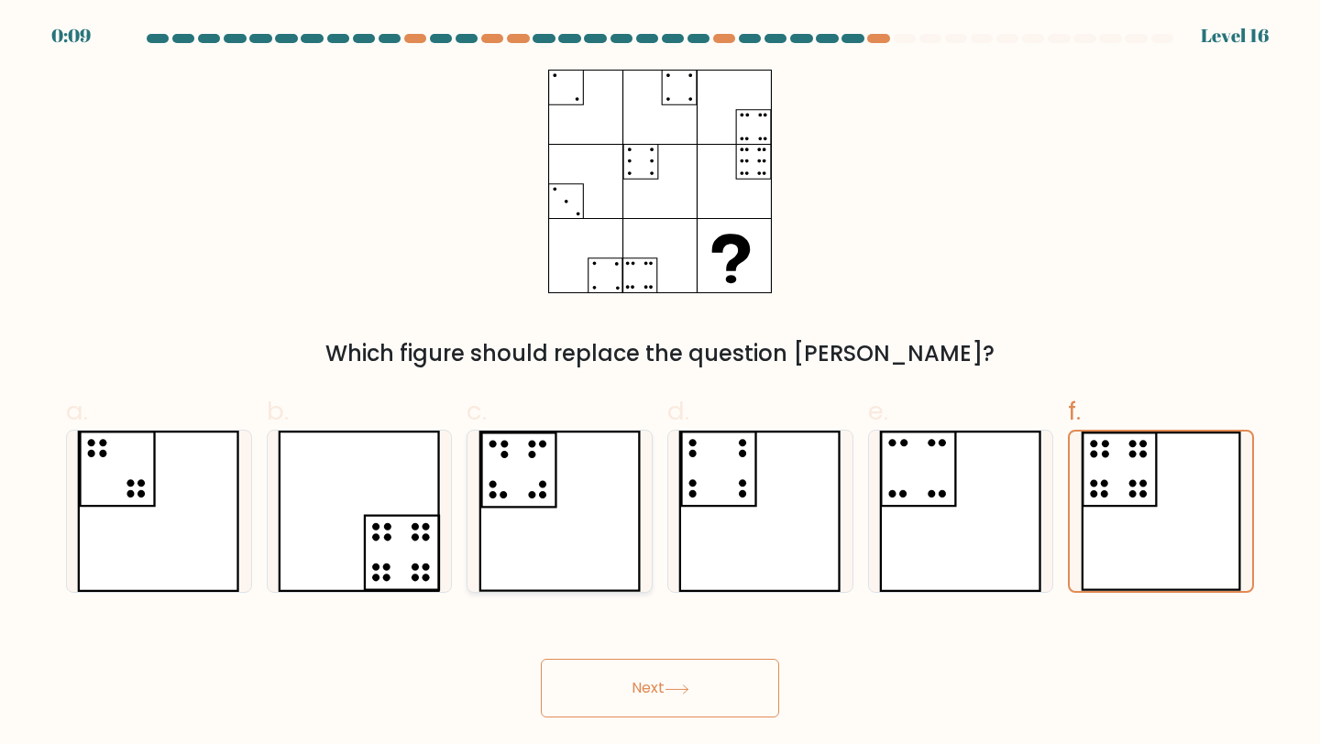
click at [601, 478] on icon at bounding box center [560, 512] width 163 height 162
click at [660, 384] on input "c." at bounding box center [660, 378] width 1 height 12
radio input "true"
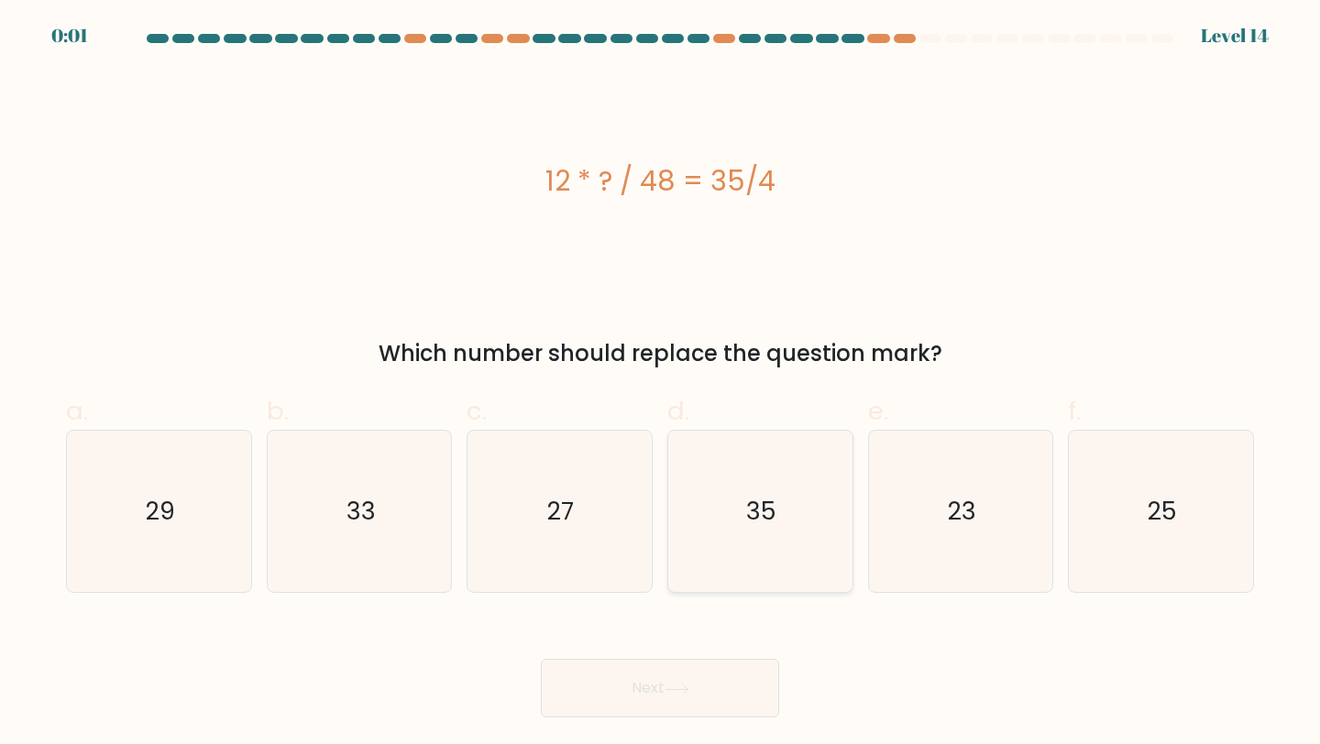
click at [774, 509] on text "35" at bounding box center [762, 511] width 30 height 34
click at [661, 384] on input "d. 35" at bounding box center [660, 378] width 1 height 12
radio input "true"
click at [678, 680] on button "Next" at bounding box center [660, 688] width 238 height 59
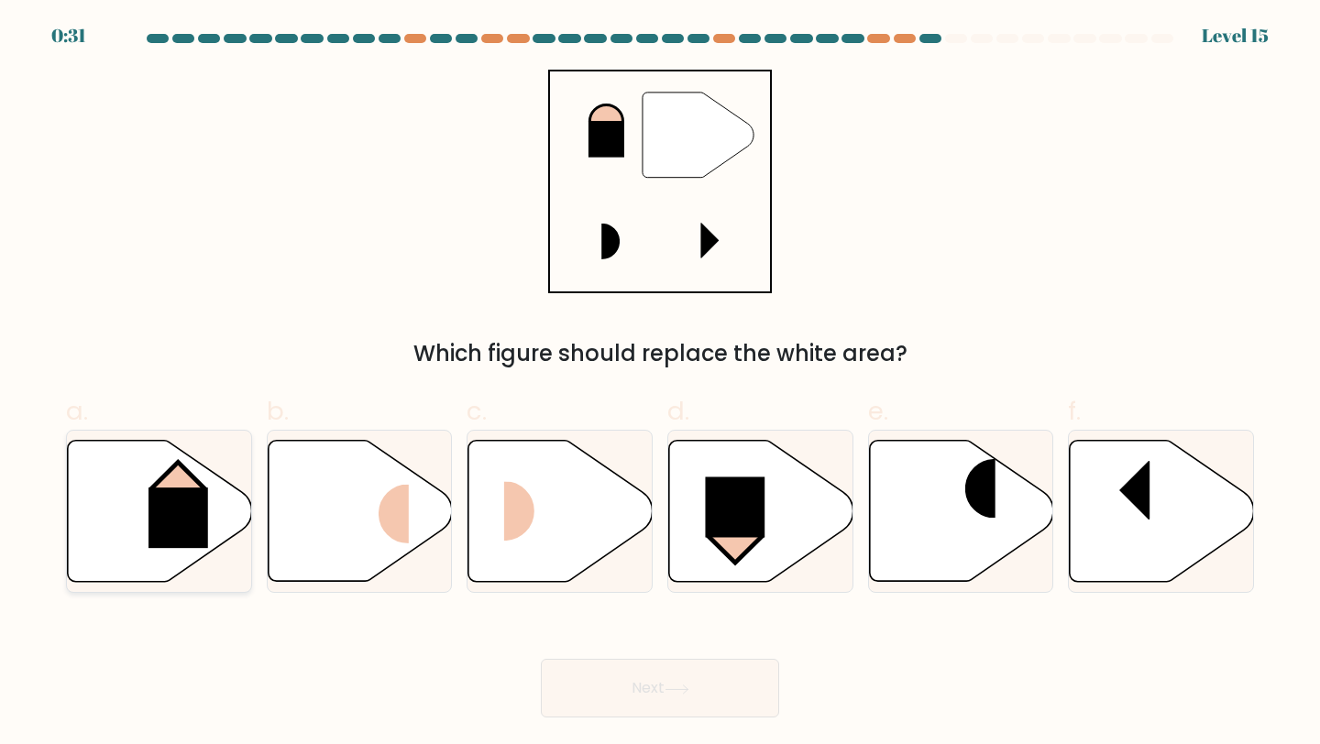
click at [107, 544] on icon at bounding box center [160, 511] width 184 height 141
click at [660, 384] on input "a." at bounding box center [660, 378] width 1 height 12
radio input "true"
click at [614, 693] on button "Next" at bounding box center [660, 688] width 238 height 59
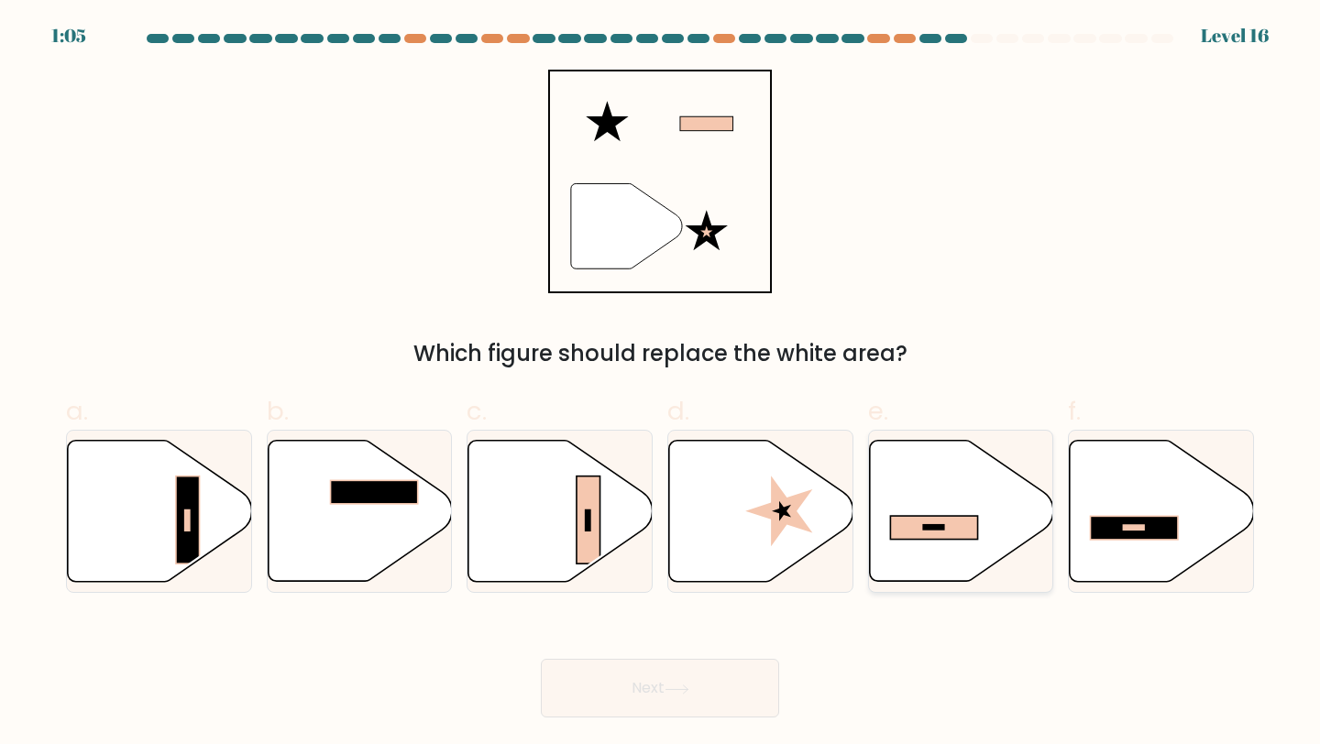
click at [916, 514] on icon at bounding box center [961, 511] width 184 height 141
click at [661, 384] on input "e." at bounding box center [660, 378] width 1 height 12
radio input "true"
click at [689, 685] on icon at bounding box center [677, 690] width 25 height 10
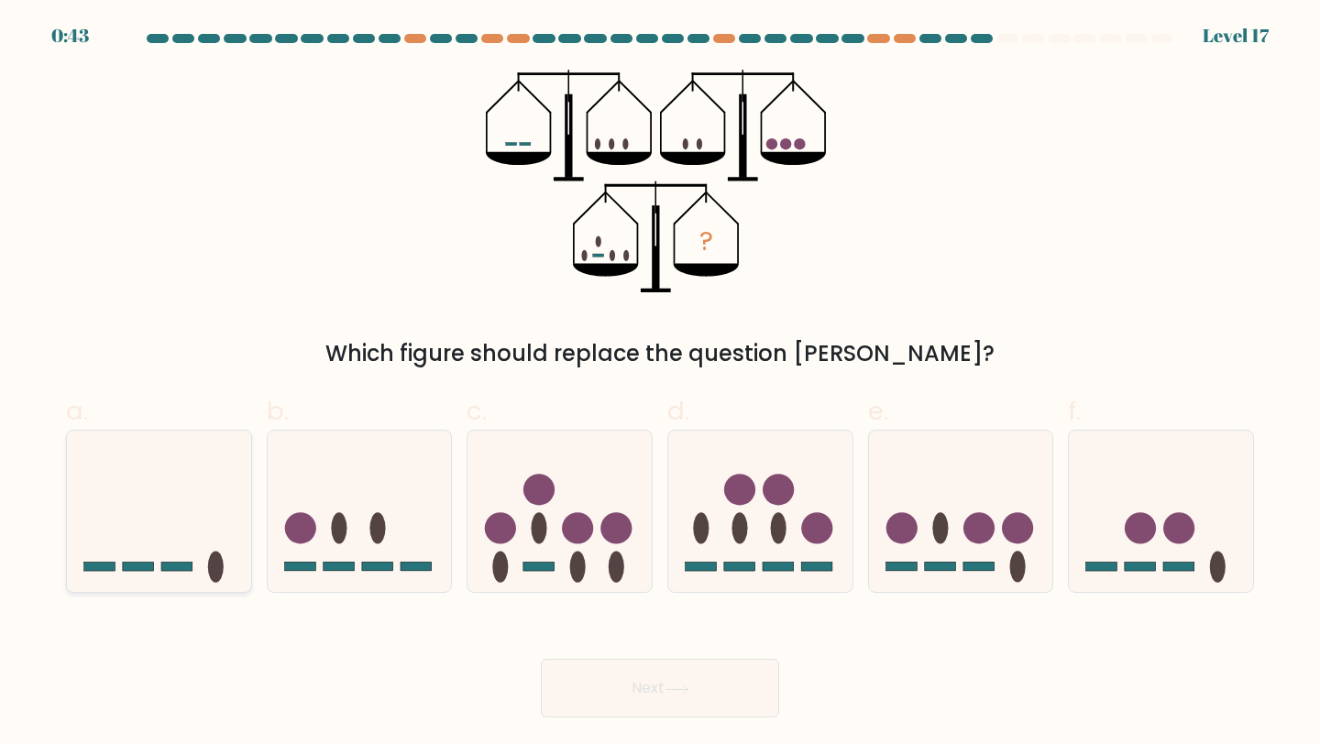
click at [174, 468] on icon at bounding box center [159, 511] width 184 height 152
click at [660, 384] on input "a." at bounding box center [660, 378] width 1 height 12
radio input "true"
click at [364, 515] on icon at bounding box center [360, 511] width 184 height 152
click at [660, 384] on input "b." at bounding box center [660, 378] width 1 height 12
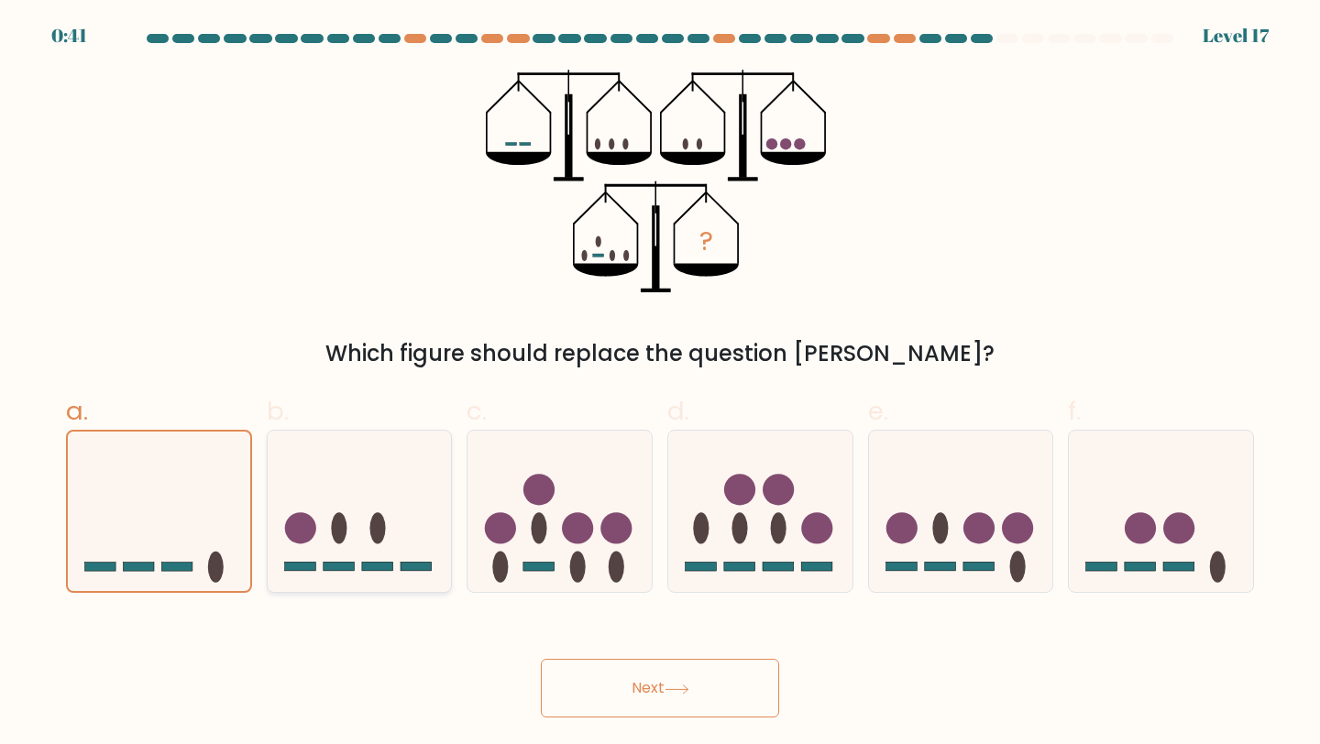
radio input "true"
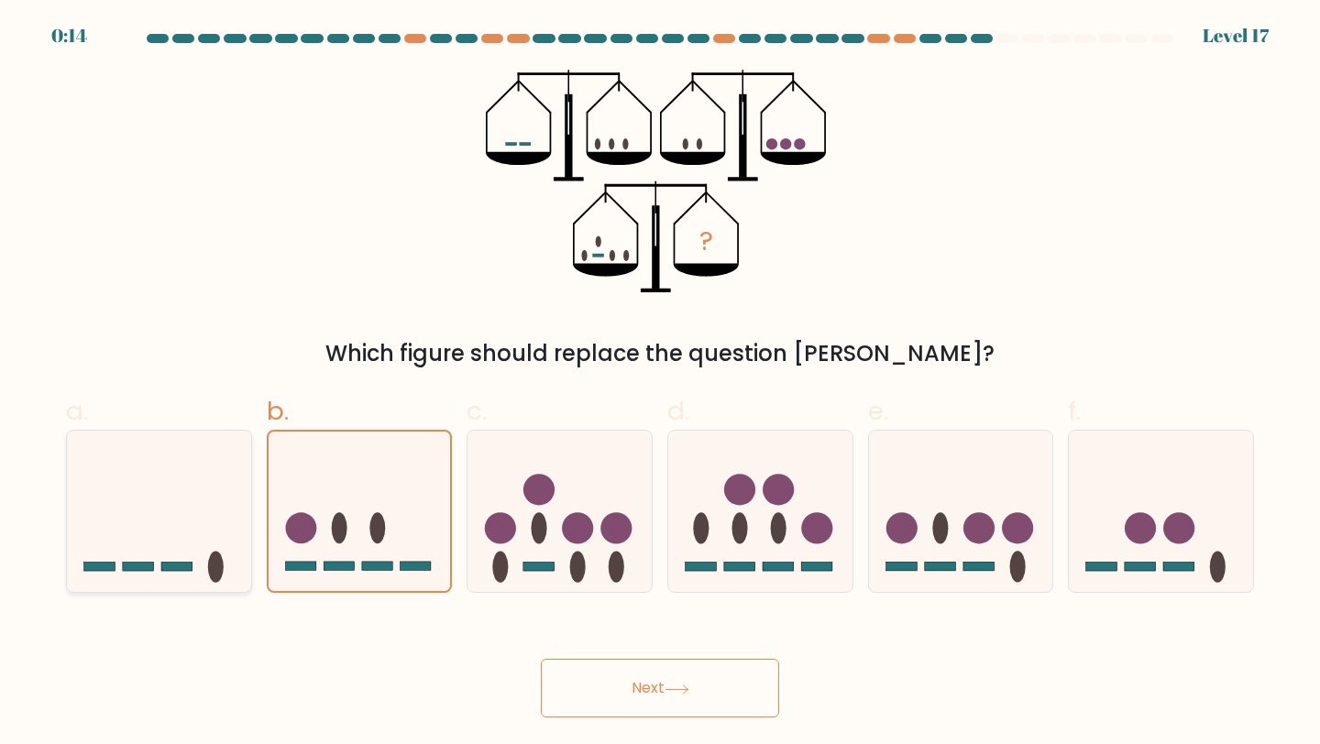
click at [177, 560] on icon at bounding box center [159, 511] width 184 height 152
click at [660, 384] on input "a." at bounding box center [660, 378] width 1 height 12
radio input "true"
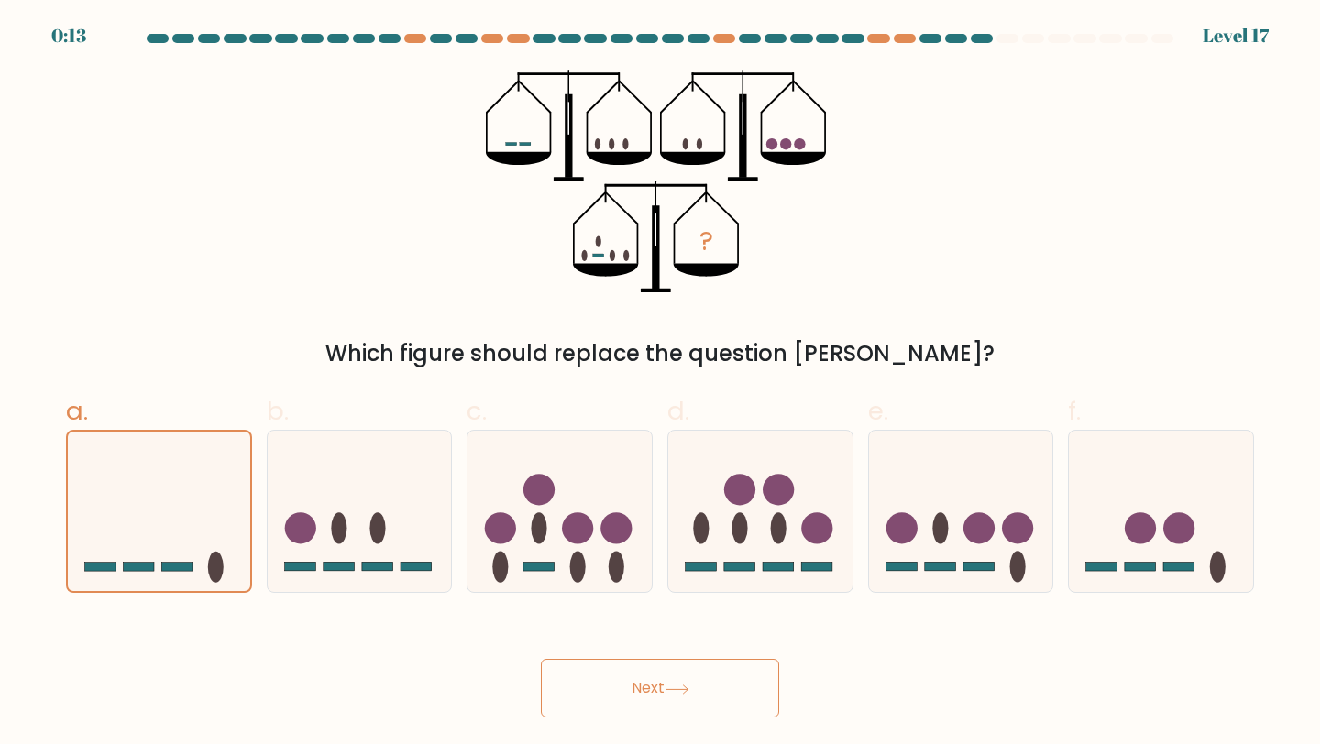
click at [609, 715] on button "Next" at bounding box center [660, 688] width 238 height 59
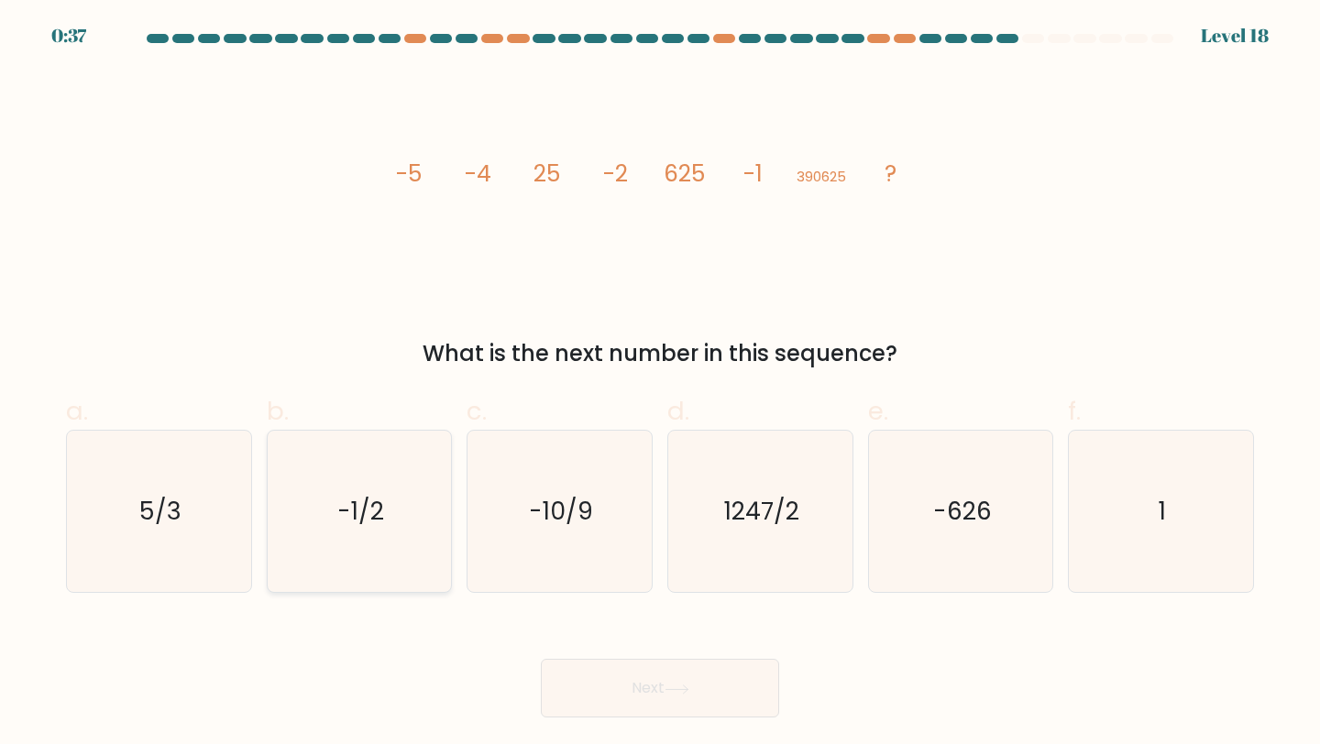
click at [395, 471] on icon "-1/2" at bounding box center [360, 512] width 162 height 162
click at [660, 384] on input "b. -1/2" at bounding box center [660, 378] width 1 height 12
radio input "true"
click at [590, 689] on button "Next" at bounding box center [660, 688] width 238 height 59
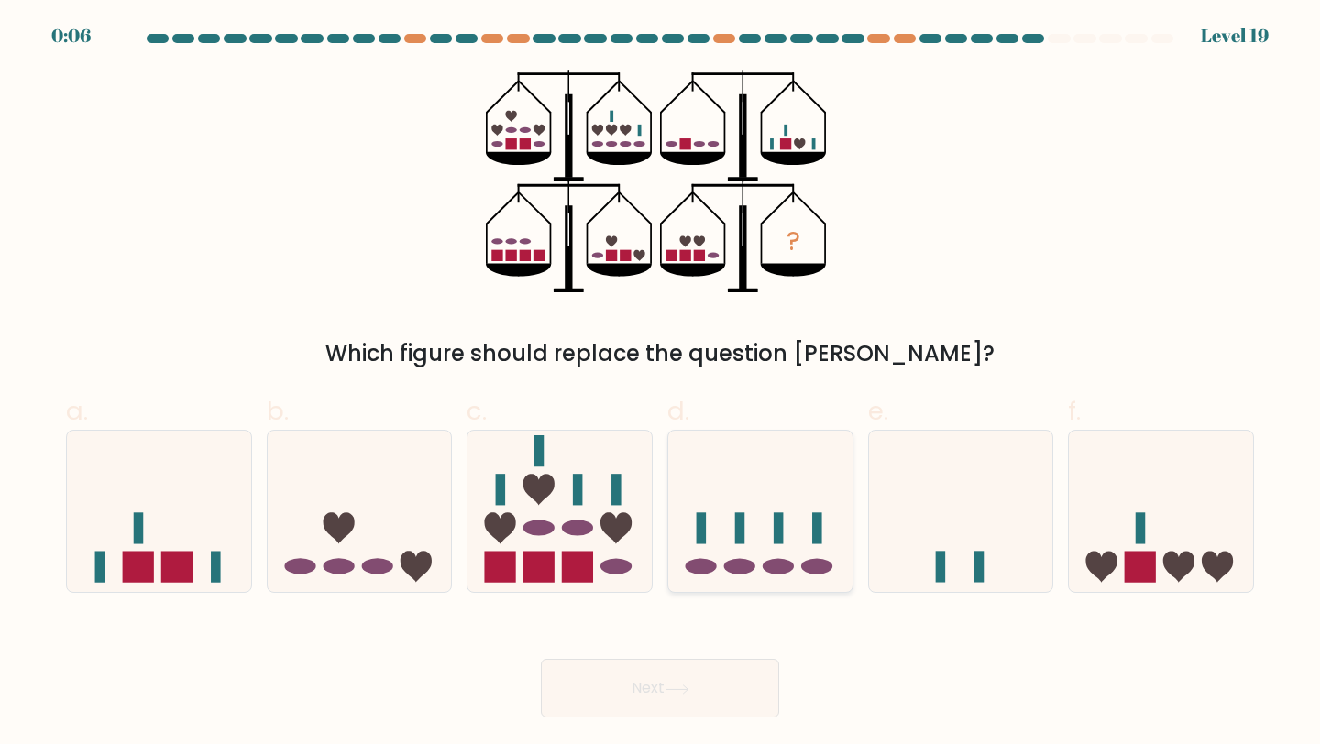
click at [739, 486] on icon at bounding box center [760, 511] width 184 height 152
click at [661, 384] on input "d." at bounding box center [660, 378] width 1 height 12
radio input "true"
click at [699, 692] on button "Next" at bounding box center [660, 688] width 238 height 59
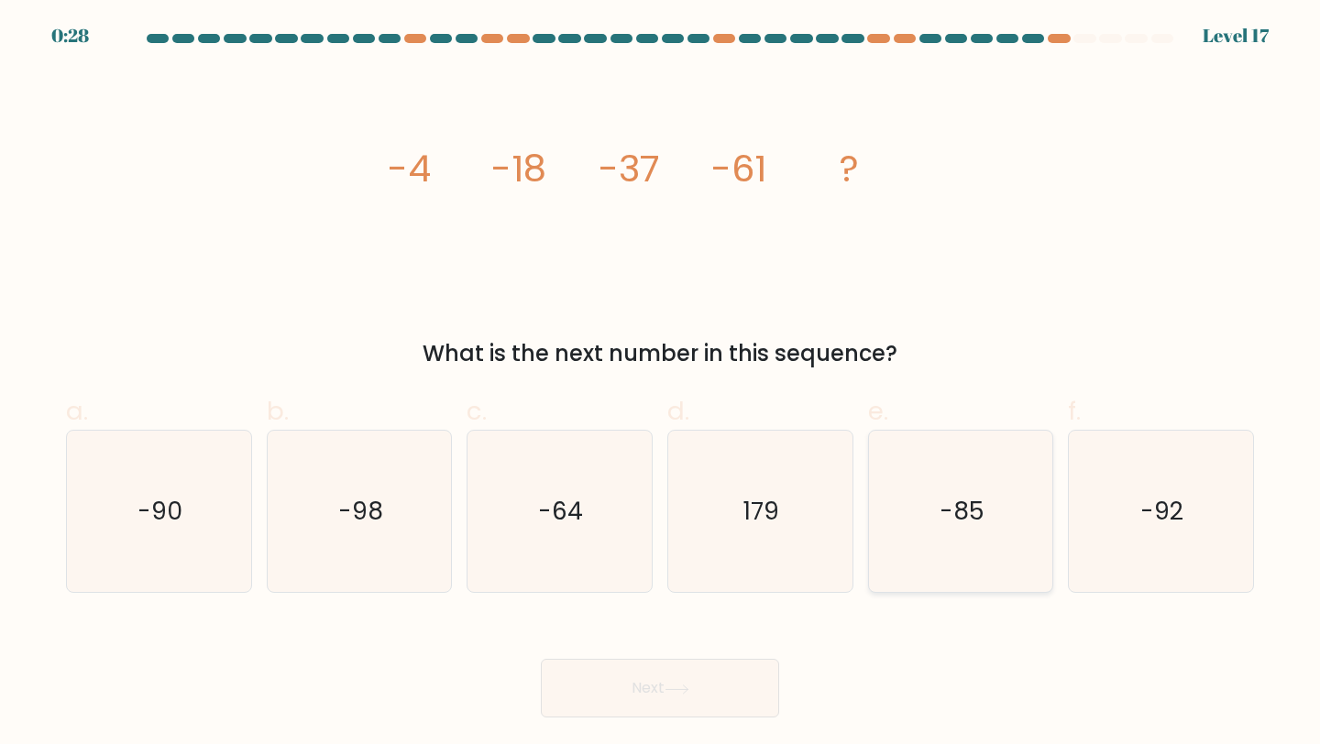
click at [906, 450] on icon "-85" at bounding box center [961, 512] width 162 height 162
click at [661, 384] on input "e. -85" at bounding box center [660, 378] width 1 height 12
radio input "true"
click at [699, 687] on button "Next" at bounding box center [660, 688] width 238 height 59
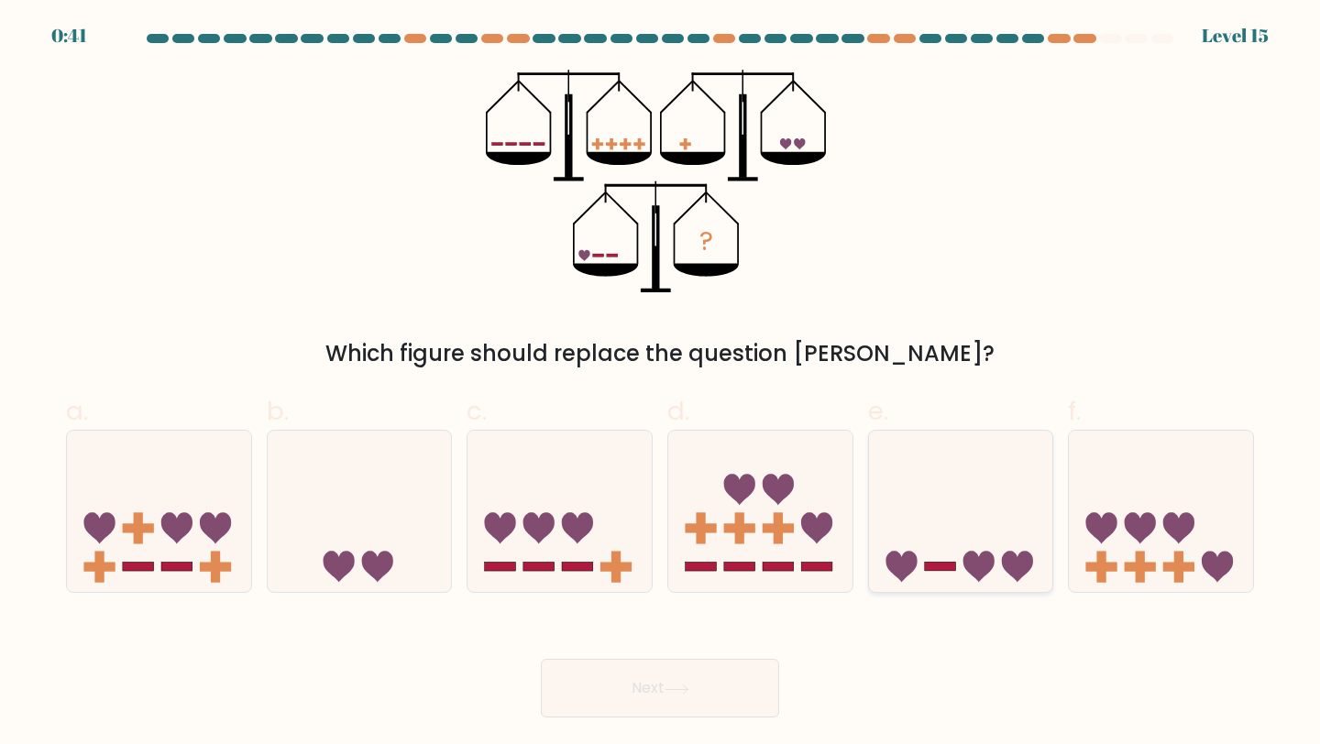
click at [926, 585] on icon at bounding box center [961, 511] width 184 height 152
click at [661, 384] on input "e." at bounding box center [660, 378] width 1 height 12
radio input "true"
click at [686, 680] on button "Next" at bounding box center [660, 688] width 238 height 59
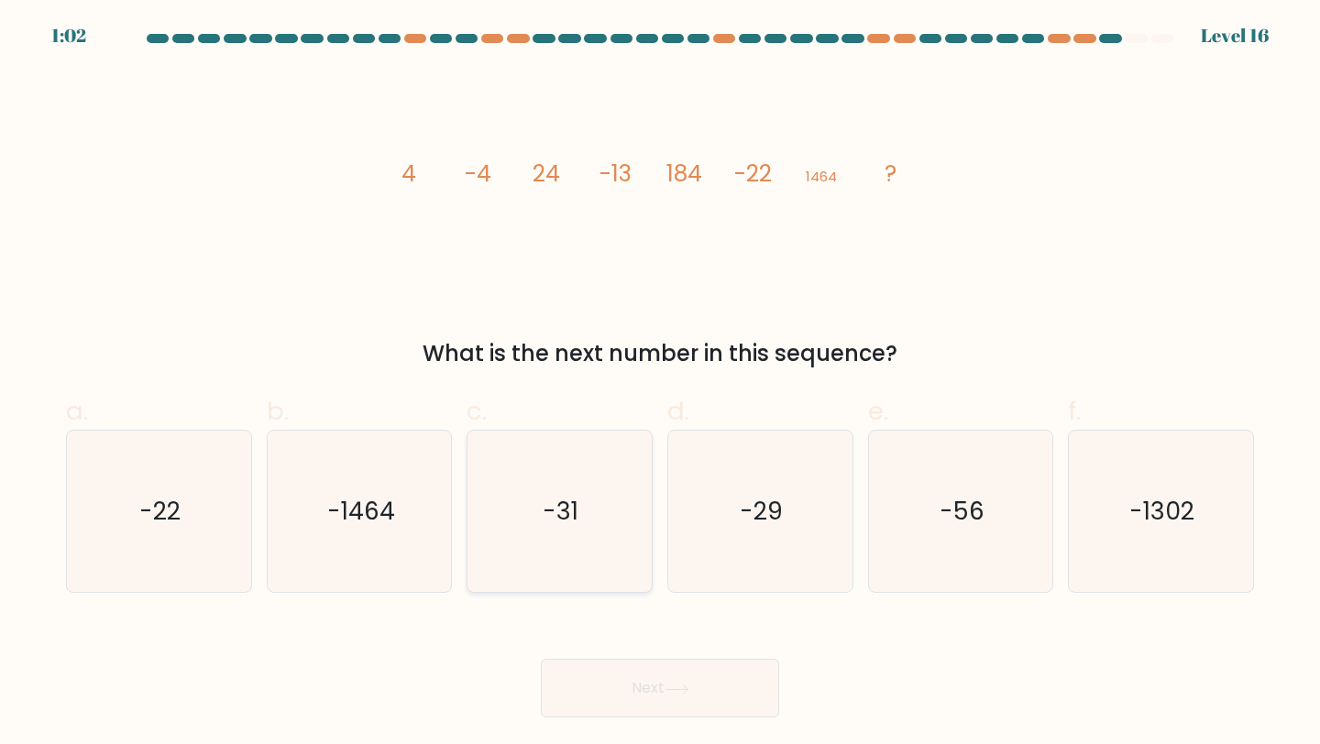
click at [545, 511] on text "-31" at bounding box center [562, 511] width 36 height 34
click at [660, 384] on input "c. -31" at bounding box center [660, 378] width 1 height 12
radio input "true"
click at [598, 685] on button "Next" at bounding box center [660, 688] width 238 height 59
click at [637, 682] on button "Next" at bounding box center [660, 688] width 238 height 59
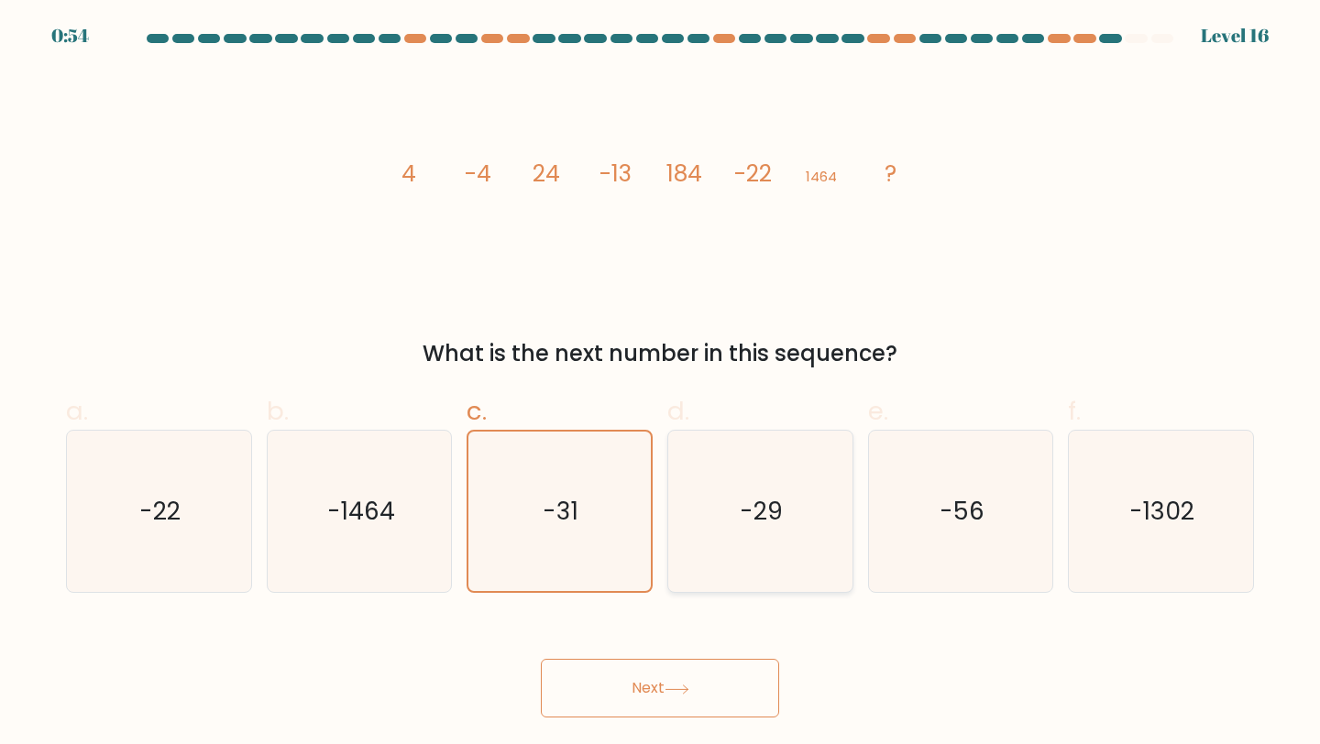
click at [781, 520] on text "-29" at bounding box center [762, 511] width 43 height 34
click at [661, 384] on input "d. -29" at bounding box center [660, 378] width 1 height 12
radio input "true"
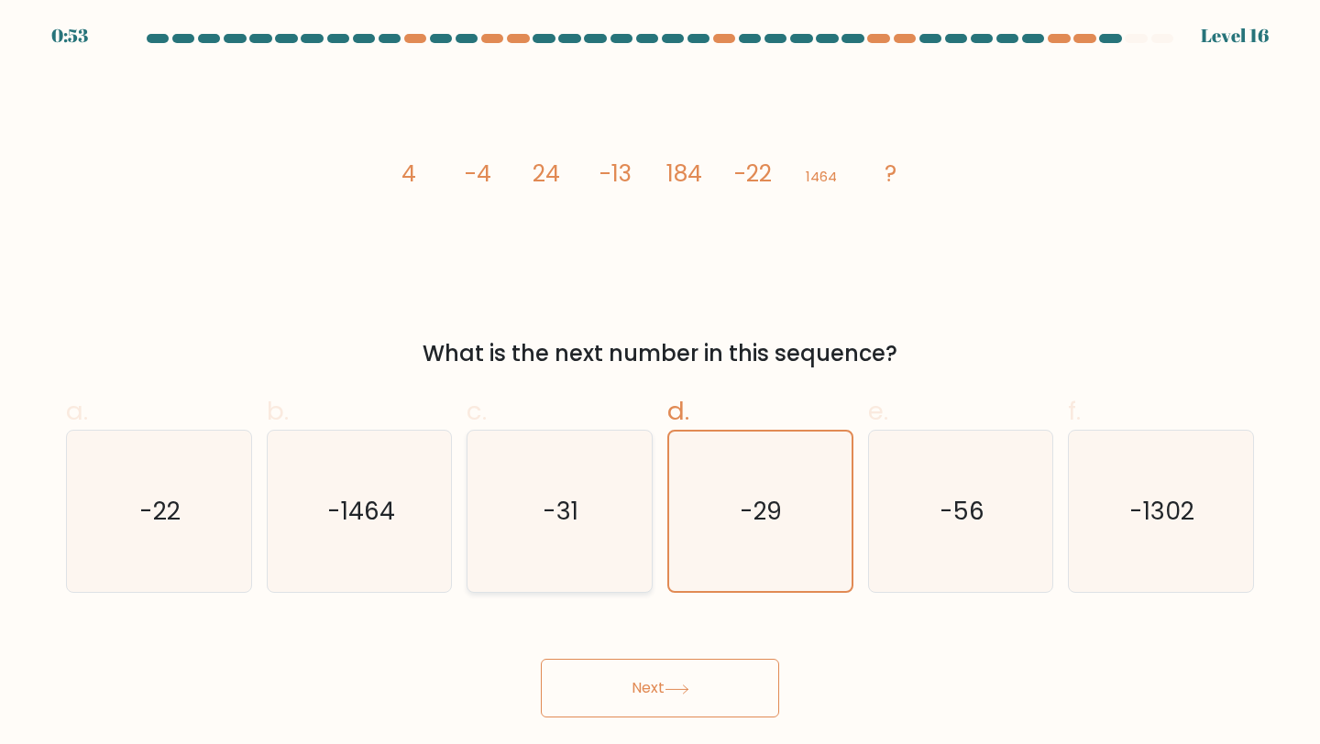
click at [596, 514] on icon "-31" at bounding box center [560, 512] width 162 height 162
click at [660, 384] on input "c. -31" at bounding box center [660, 378] width 1 height 12
radio input "true"
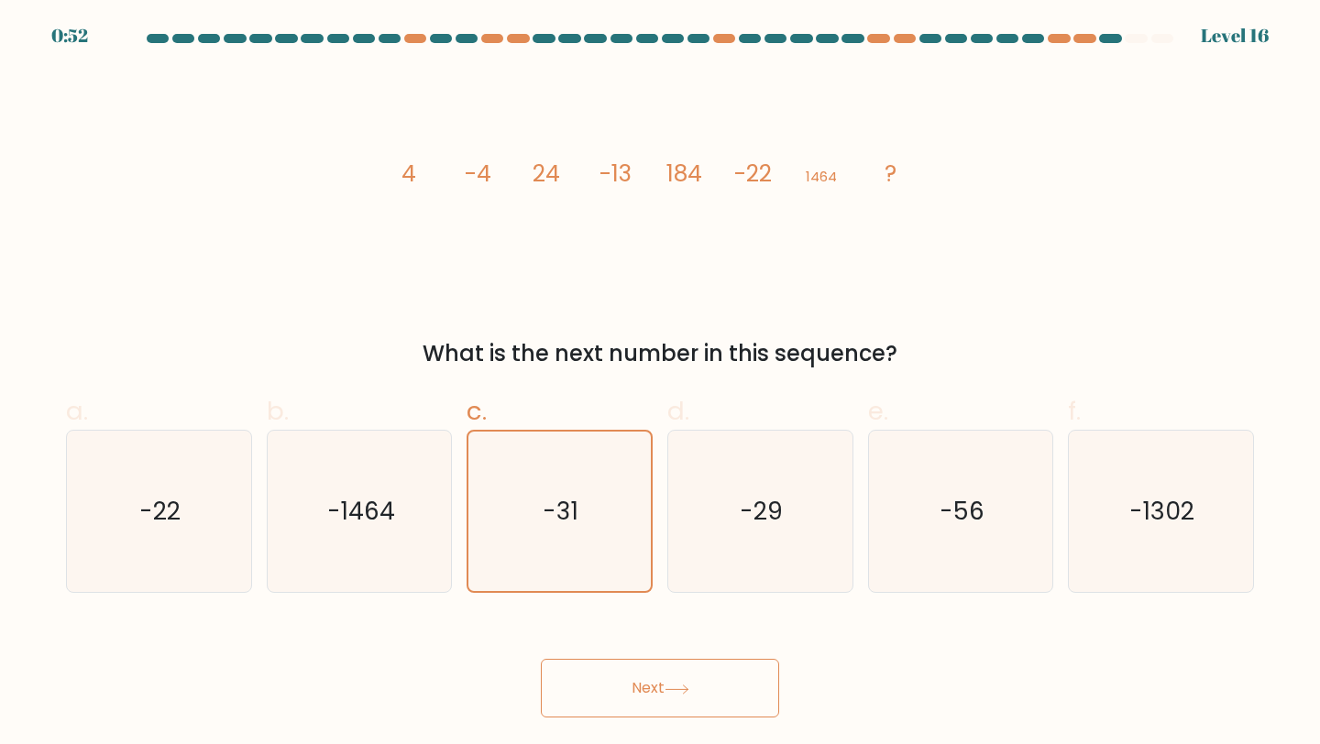
click at [626, 688] on button "Next" at bounding box center [660, 688] width 238 height 59
click at [749, 712] on button "Next" at bounding box center [660, 688] width 238 height 59
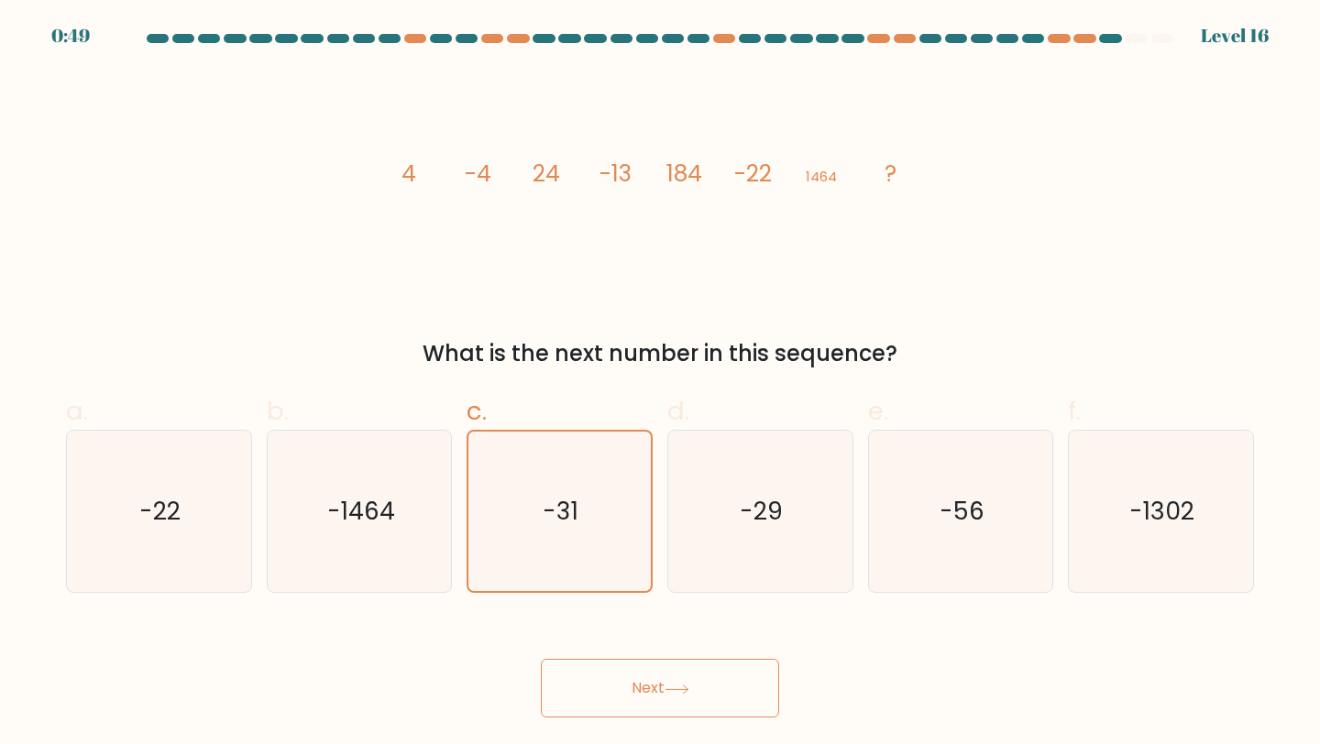
click at [749, 712] on button "Next" at bounding box center [660, 688] width 238 height 59
click at [665, 651] on div "Next" at bounding box center [660, 666] width 1210 height 103
click at [665, 677] on button "Next" at bounding box center [660, 688] width 238 height 59
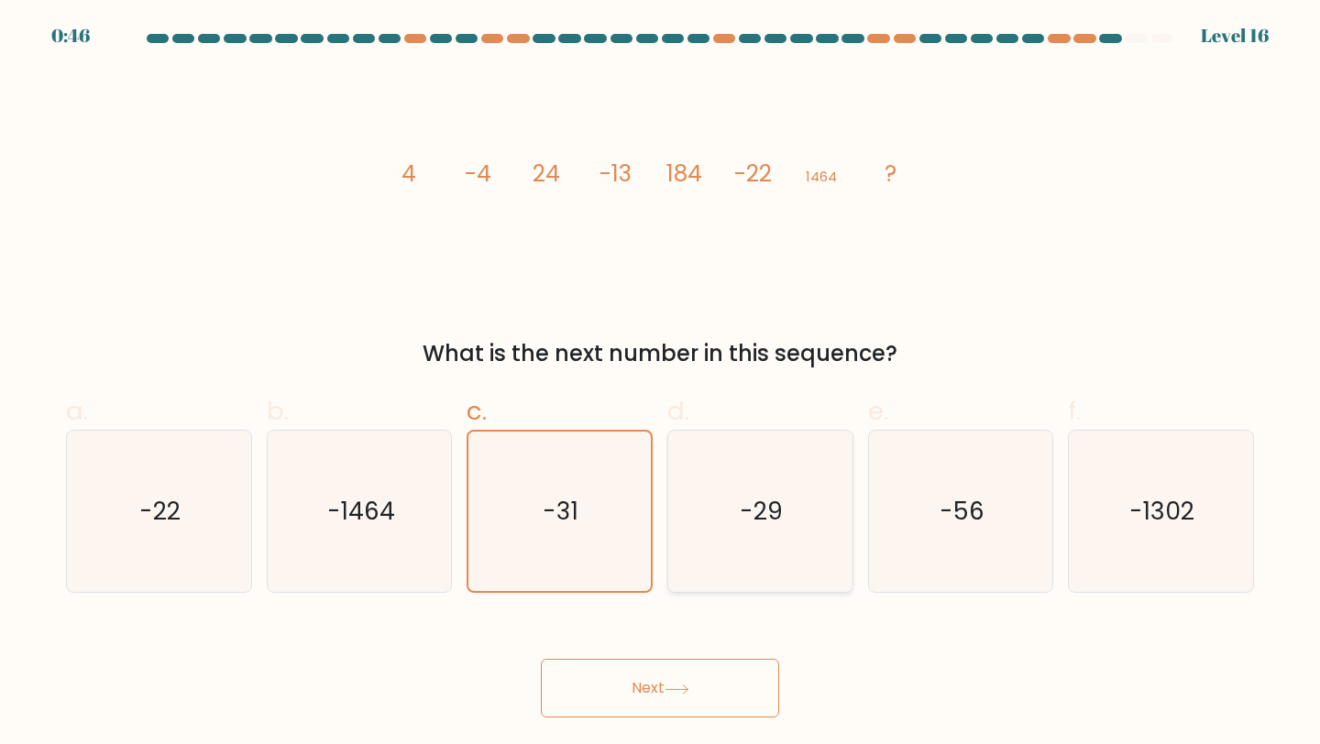
click at [797, 523] on icon "-29" at bounding box center [760, 512] width 162 height 162
click at [661, 384] on input "d. -29" at bounding box center [660, 378] width 1 height 12
radio input "true"
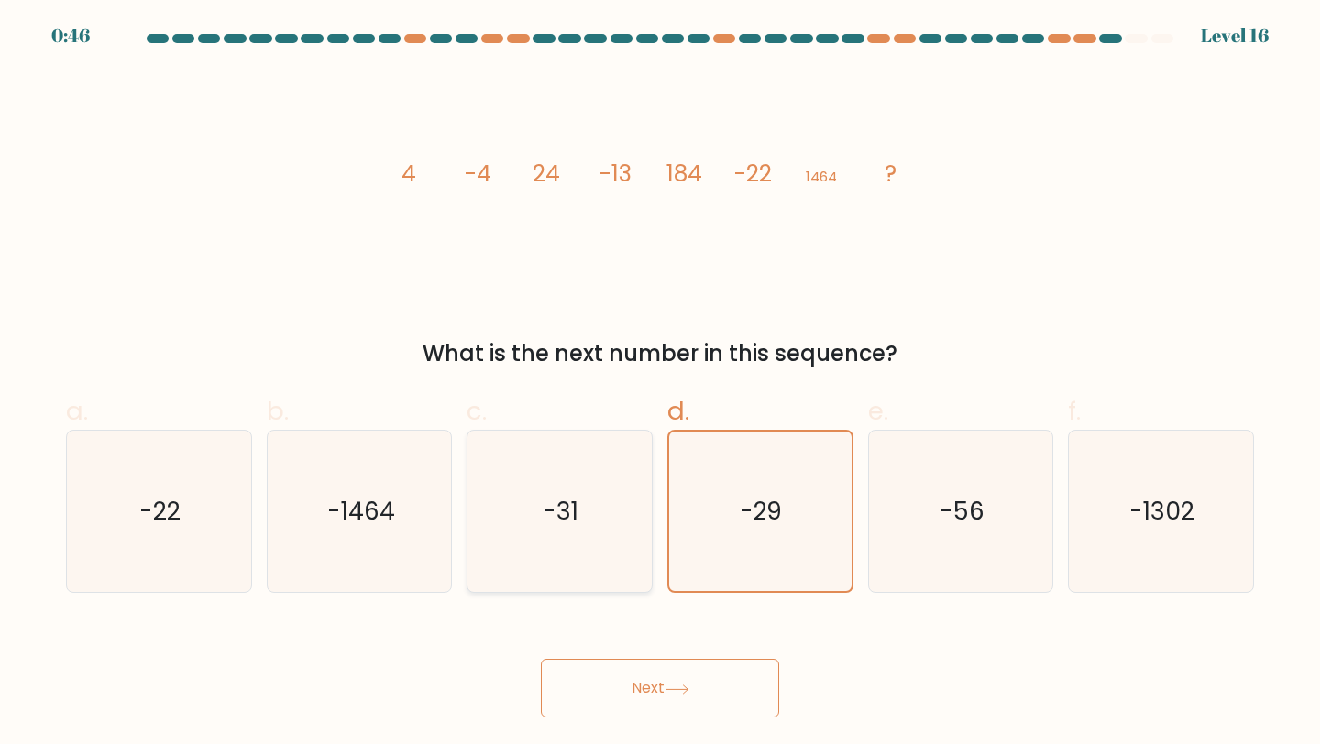
click at [607, 557] on icon "-31" at bounding box center [560, 512] width 162 height 162
click at [660, 384] on input "c. -31" at bounding box center [660, 378] width 1 height 12
radio input "true"
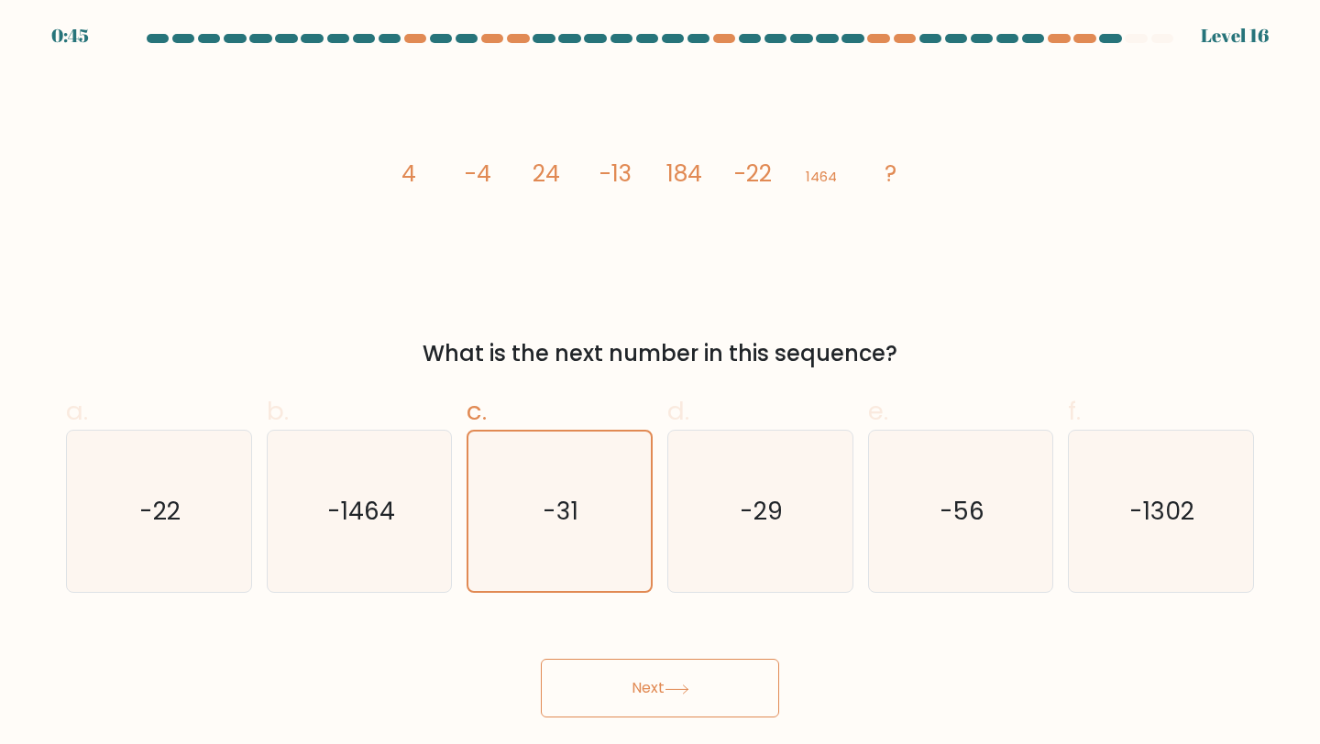
click at [624, 676] on button "Next" at bounding box center [660, 688] width 238 height 59
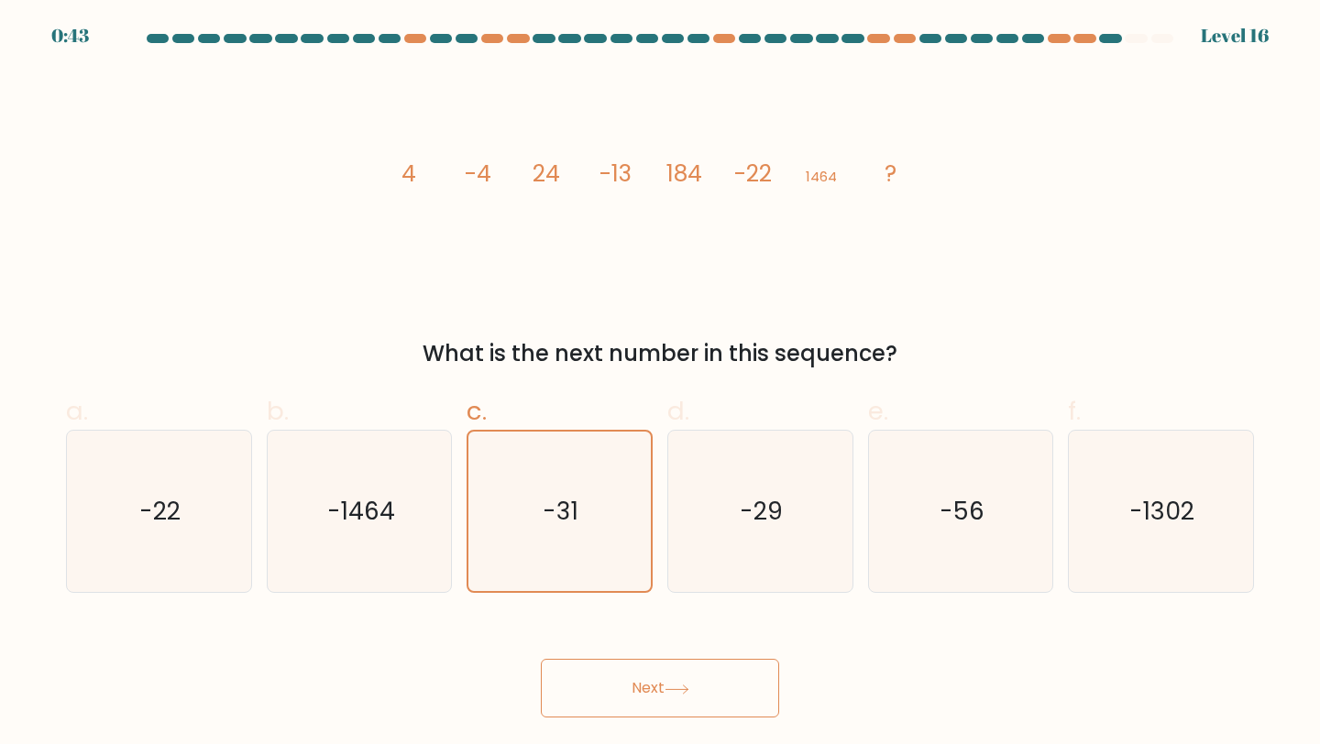
click at [624, 676] on button "Next" at bounding box center [660, 688] width 238 height 59
click at [541, 659] on button "Next" at bounding box center [660, 688] width 238 height 59
click at [1105, 38] on div at bounding box center [1110, 38] width 22 height 9
click at [379, 545] on icon "-1464" at bounding box center [360, 512] width 162 height 162
click at [660, 384] on input "b. -1464" at bounding box center [660, 378] width 1 height 12
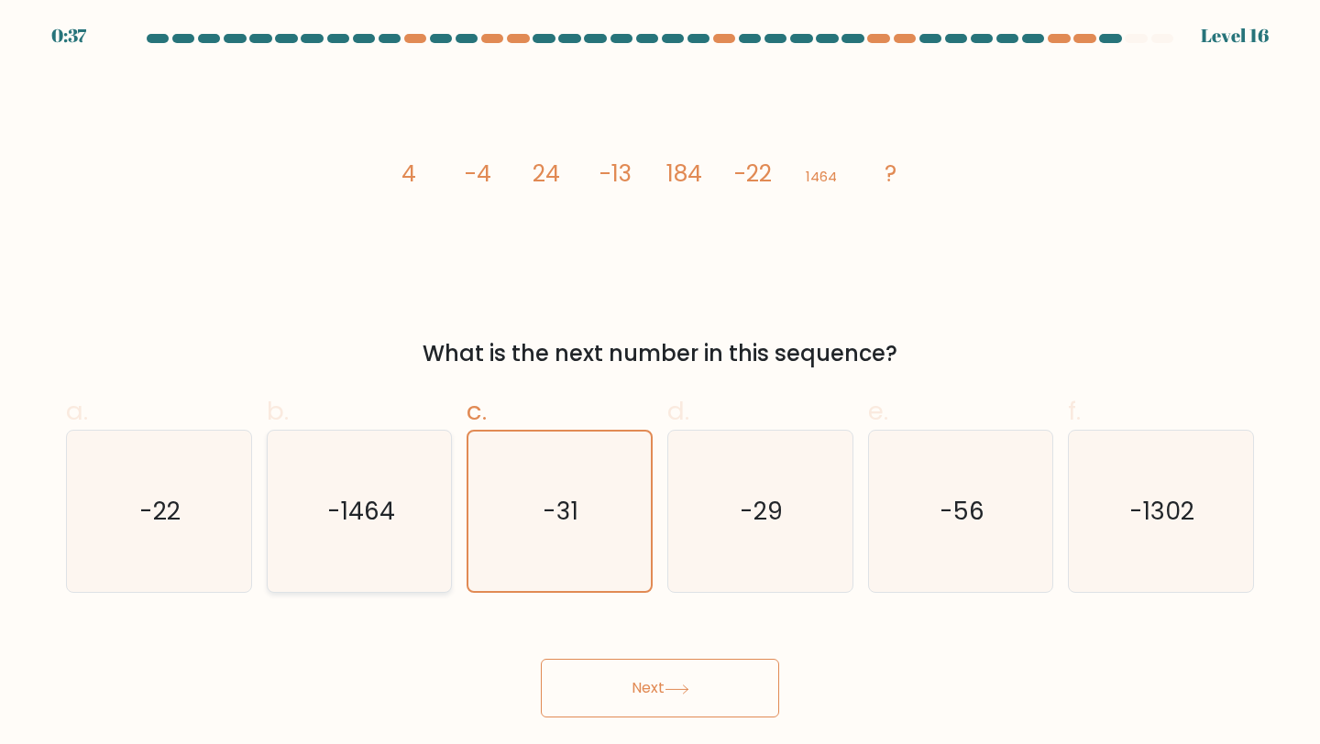
radio input "true"
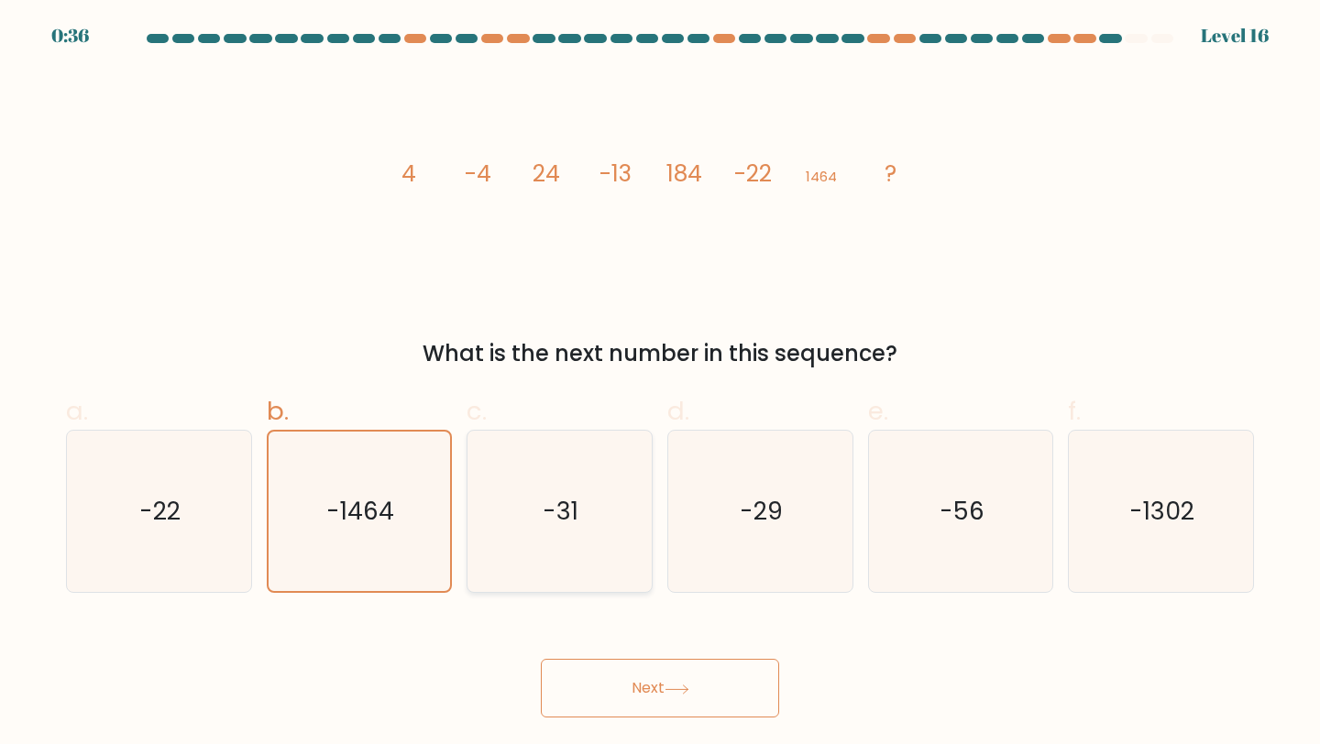
click at [563, 523] on text "-31" at bounding box center [562, 511] width 36 height 34
click at [660, 384] on input "c. -31" at bounding box center [660, 378] width 1 height 12
radio input "true"
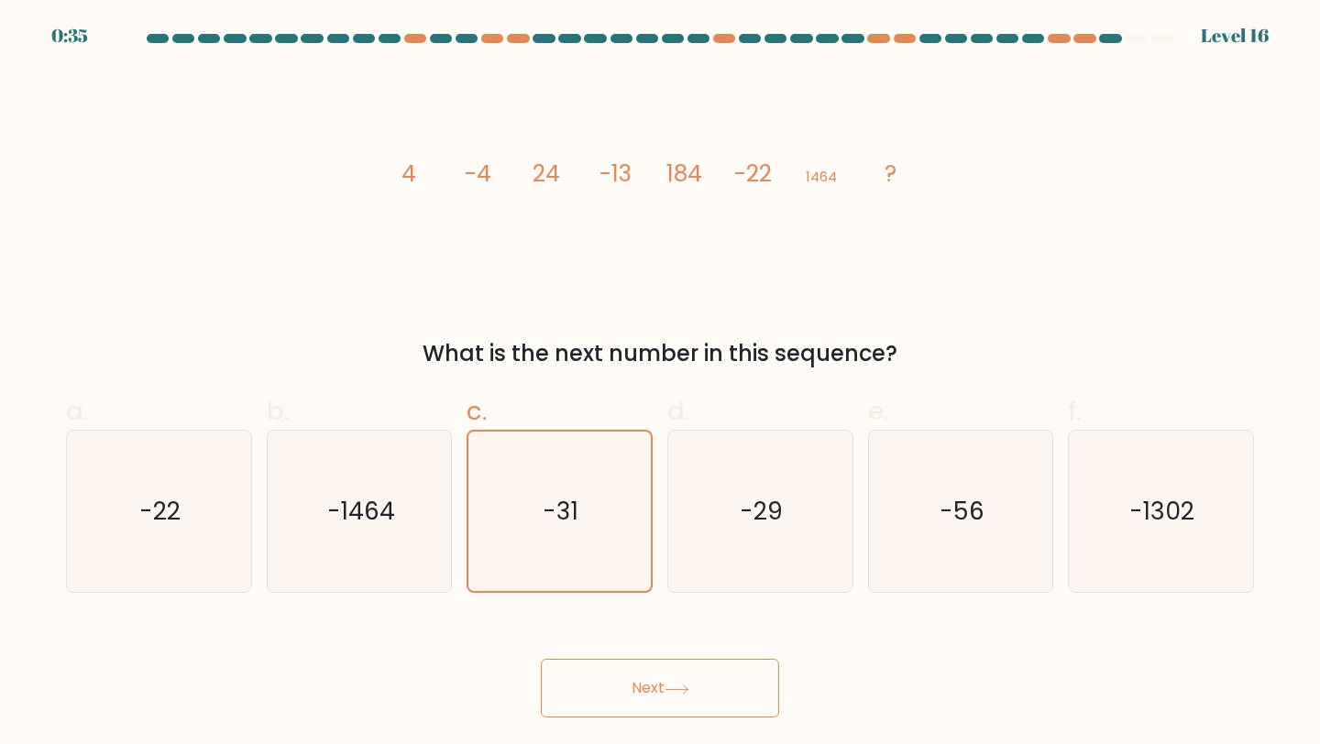
click at [634, 673] on button "Next" at bounding box center [660, 688] width 238 height 59
click at [665, 697] on button "Next" at bounding box center [660, 688] width 238 height 59
click at [718, 700] on button "Next" at bounding box center [660, 688] width 238 height 59
click at [734, 700] on button "Next" at bounding box center [660, 688] width 238 height 59
click at [749, 703] on button "Next" at bounding box center [660, 688] width 238 height 59
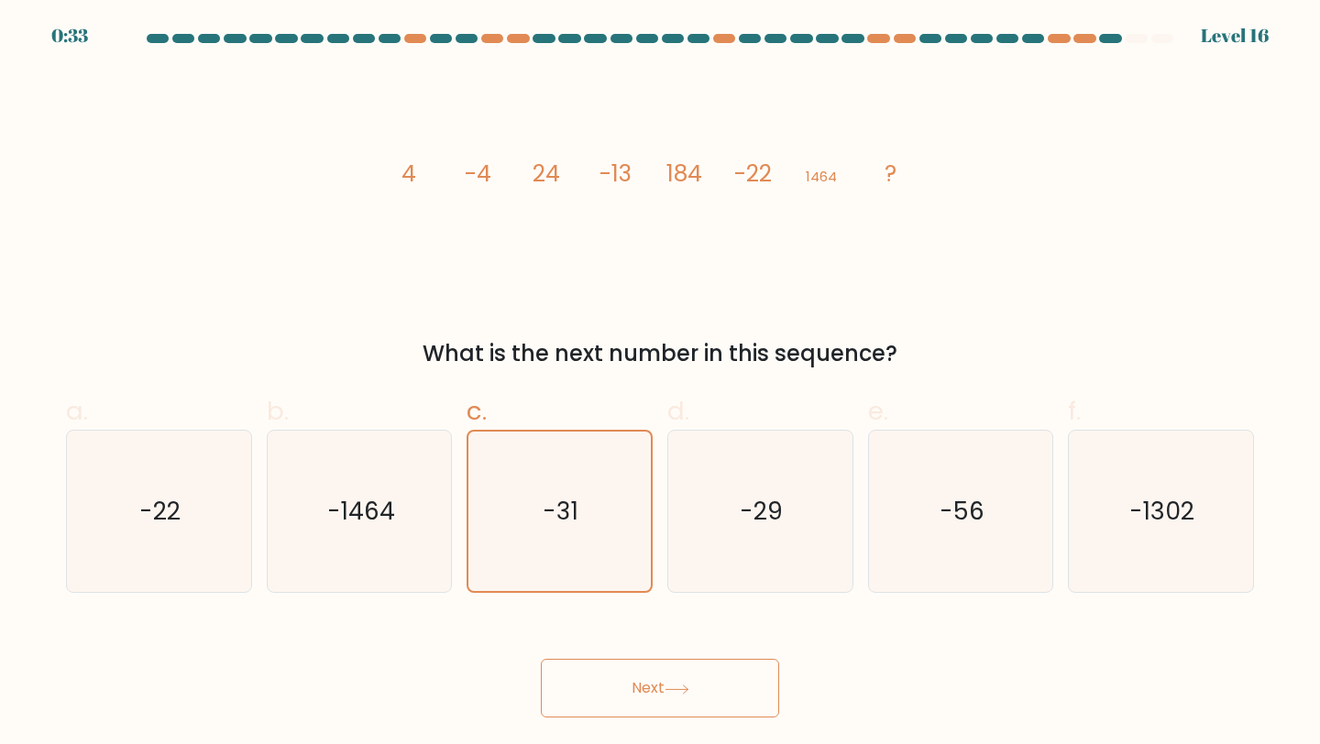
drag, startPoint x: 605, startPoint y: 713, endPoint x: 567, endPoint y: 713, distance: 38.5
click at [605, 713] on button "Next" at bounding box center [660, 688] width 238 height 59
click at [552, 693] on button "Next" at bounding box center [660, 688] width 238 height 59
click at [594, 669] on button "Next" at bounding box center [660, 688] width 238 height 59
click at [735, 669] on button "Next" at bounding box center [660, 688] width 238 height 59
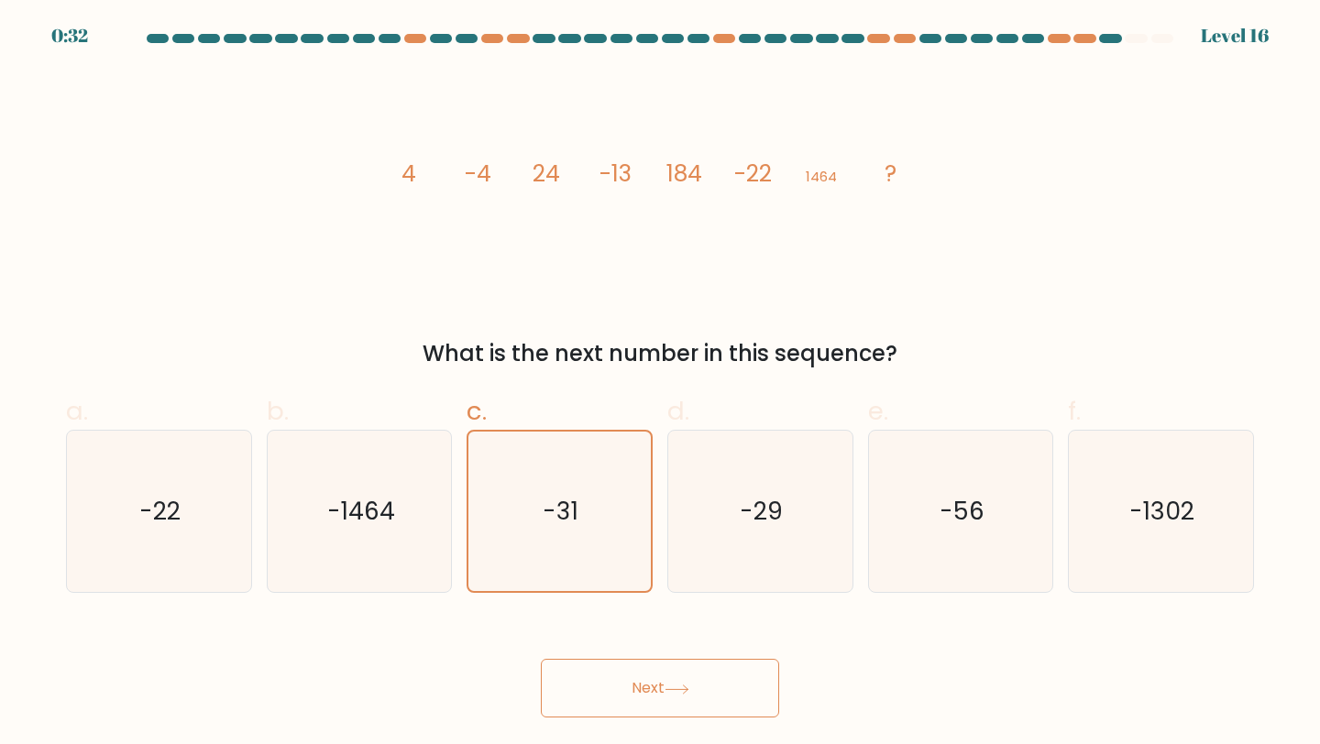
drag, startPoint x: 740, startPoint y: 673, endPoint x: 690, endPoint y: 678, distance: 49.8
click at [719, 678] on button "Next" at bounding box center [660, 688] width 238 height 59
click at [650, 678] on button "Next" at bounding box center [660, 688] width 238 height 59
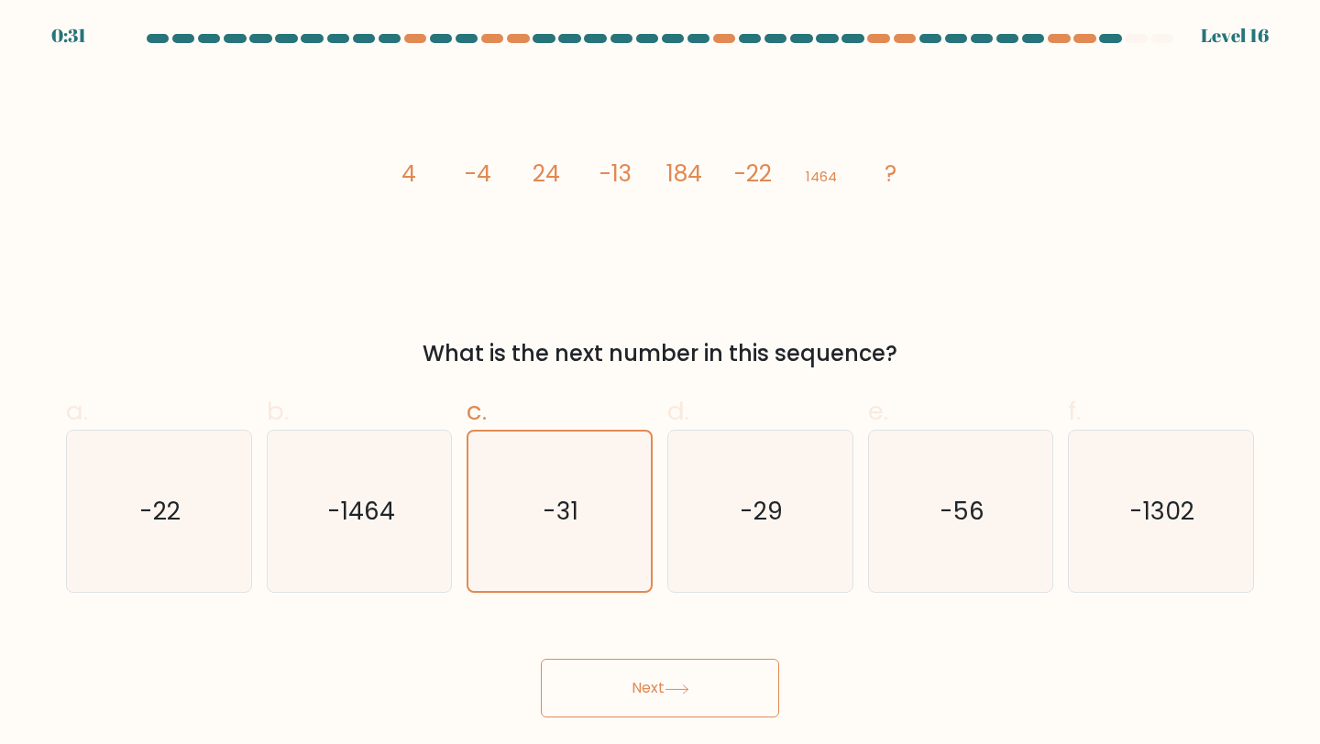
click at [650, 678] on button "Next" at bounding box center [660, 688] width 238 height 59
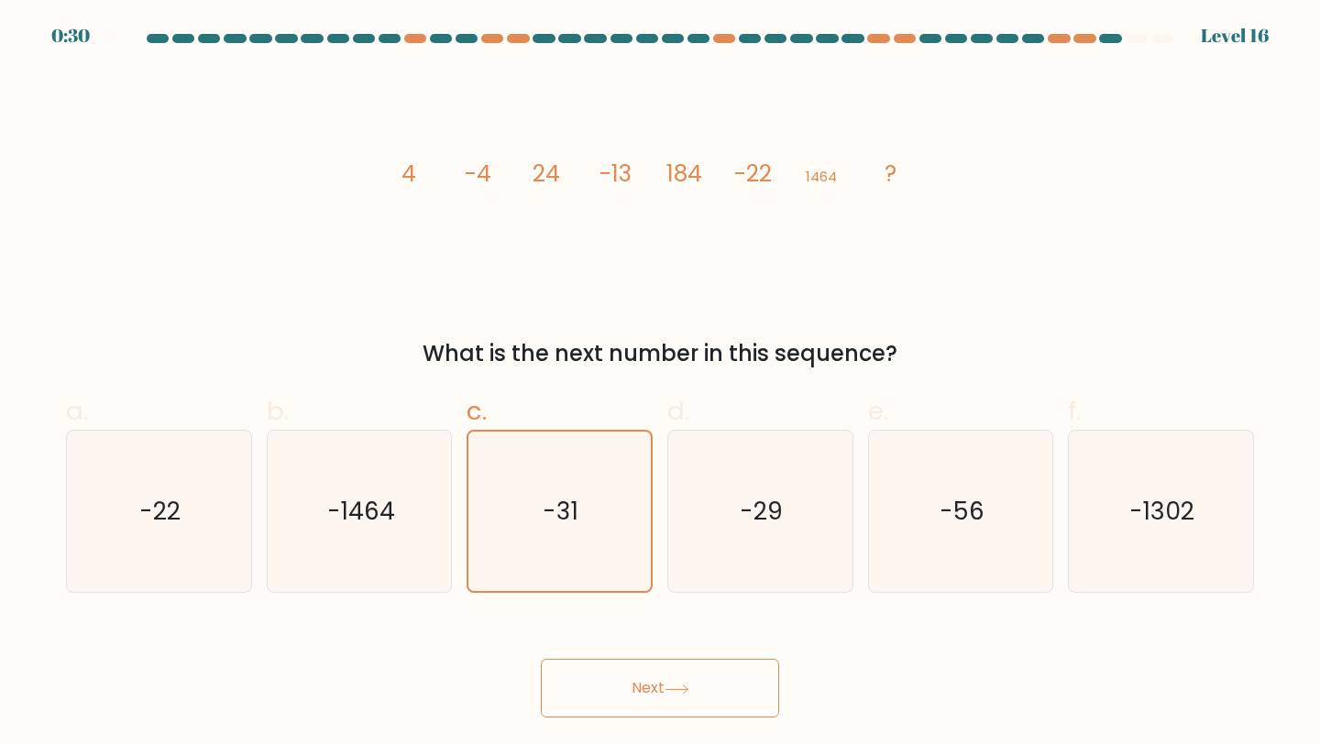
click at [650, 678] on button "Next" at bounding box center [660, 688] width 238 height 59
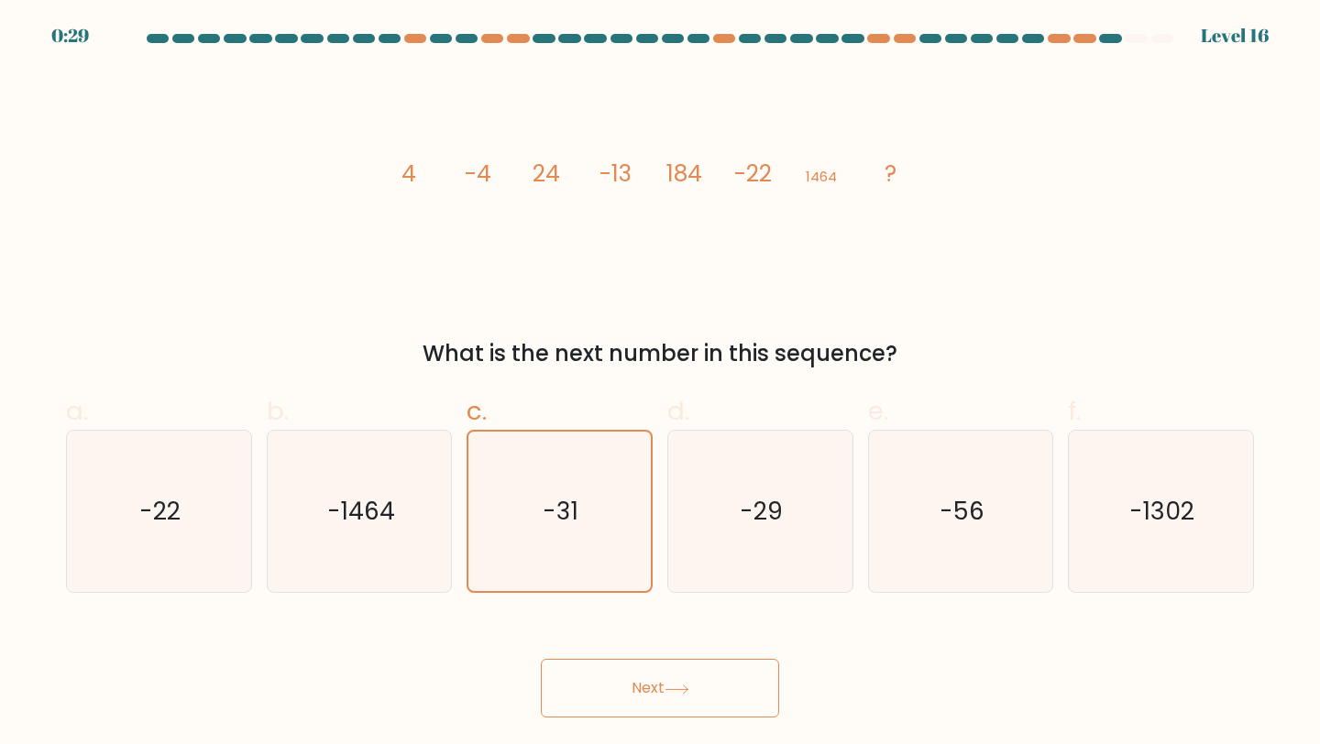
click at [650, 678] on button "Next" at bounding box center [660, 688] width 238 height 59
click at [633, 667] on button "Next" at bounding box center [660, 688] width 238 height 59
click at [634, 667] on button "Next" at bounding box center [660, 688] width 238 height 59
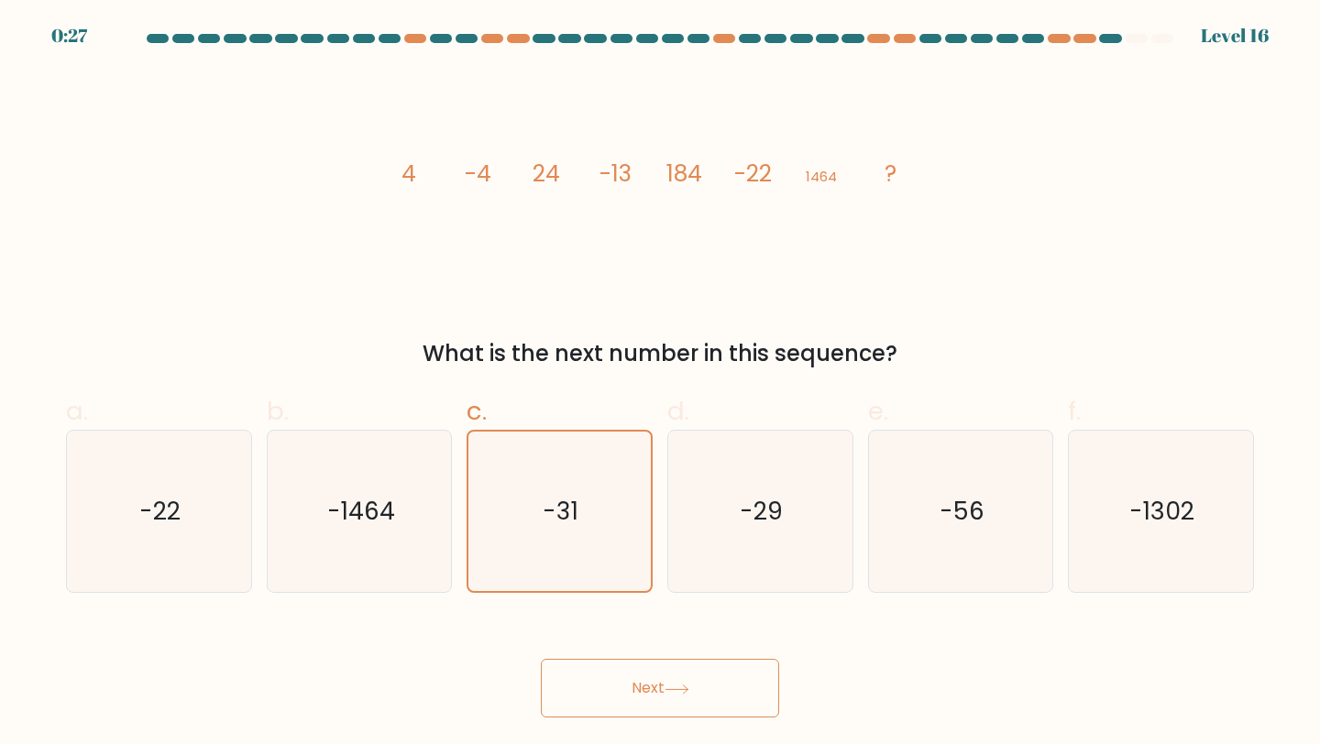
click at [661, 678] on button "Next" at bounding box center [660, 688] width 238 height 59
click at [669, 680] on button "Next" at bounding box center [660, 688] width 238 height 59
click at [669, 679] on button "Next" at bounding box center [660, 688] width 238 height 59
click at [667, 676] on button "Next" at bounding box center [660, 688] width 238 height 59
click at [541, 659] on button "Next" at bounding box center [660, 688] width 238 height 59
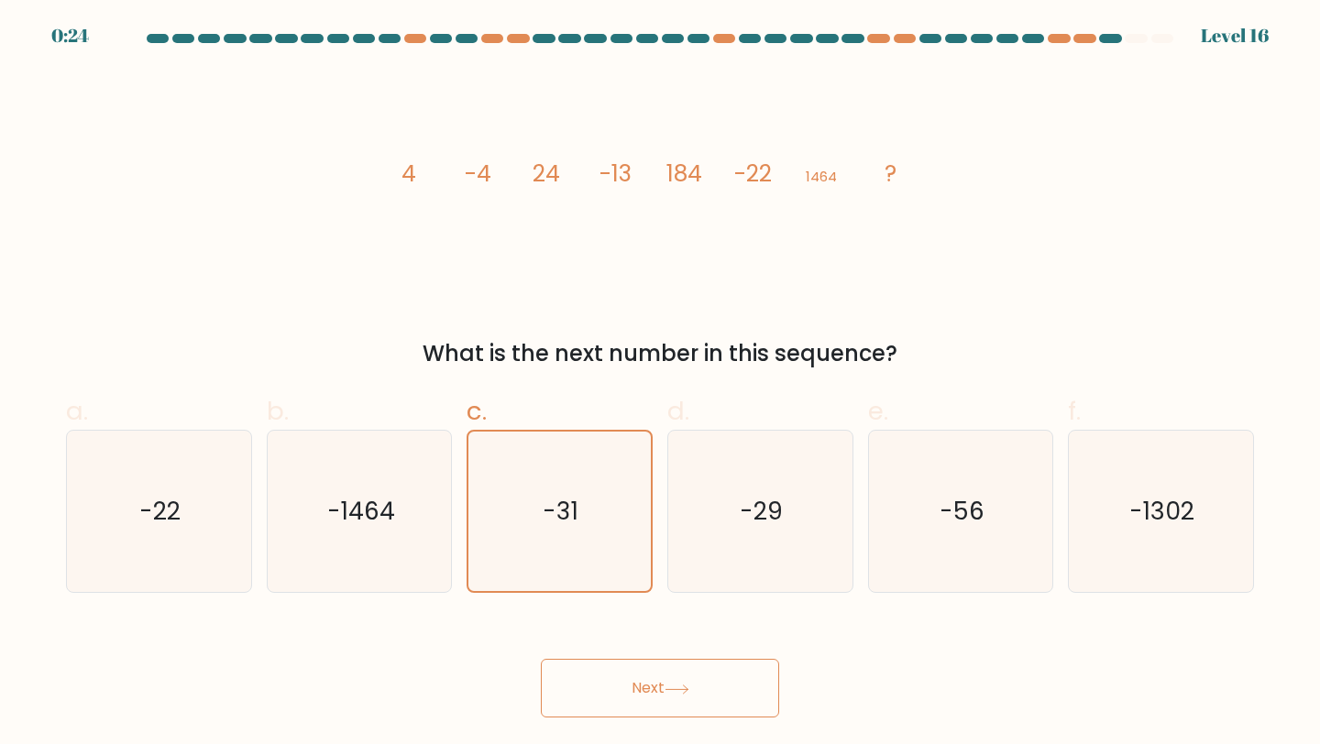
click at [541, 659] on button "Next" at bounding box center [660, 688] width 238 height 59
click at [667, 675] on button "Next" at bounding box center [660, 688] width 238 height 59
click at [687, 719] on body "0:20 Level 16" at bounding box center [660, 372] width 1320 height 744
click at [689, 688] on icon at bounding box center [677, 690] width 25 height 10
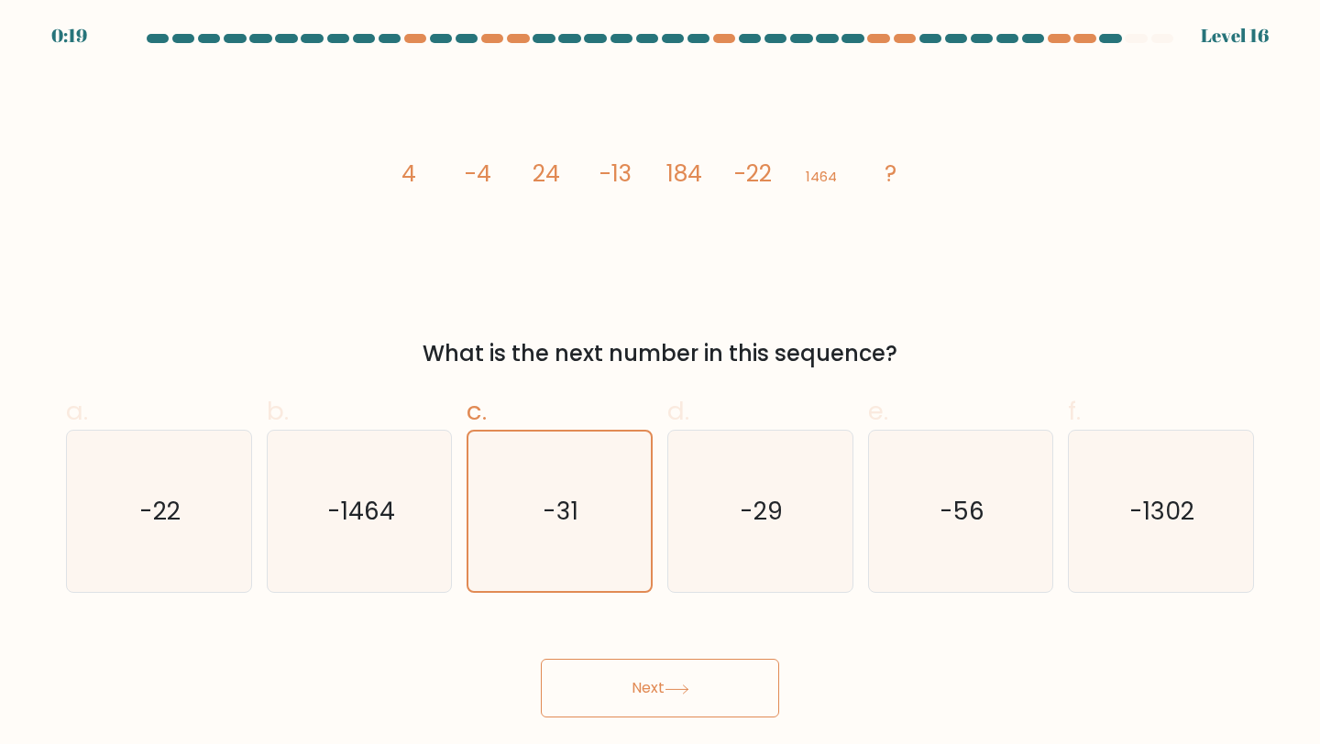
click at [689, 688] on icon at bounding box center [677, 690] width 25 height 10
click at [784, 517] on icon "-29" at bounding box center [760, 512] width 162 height 162
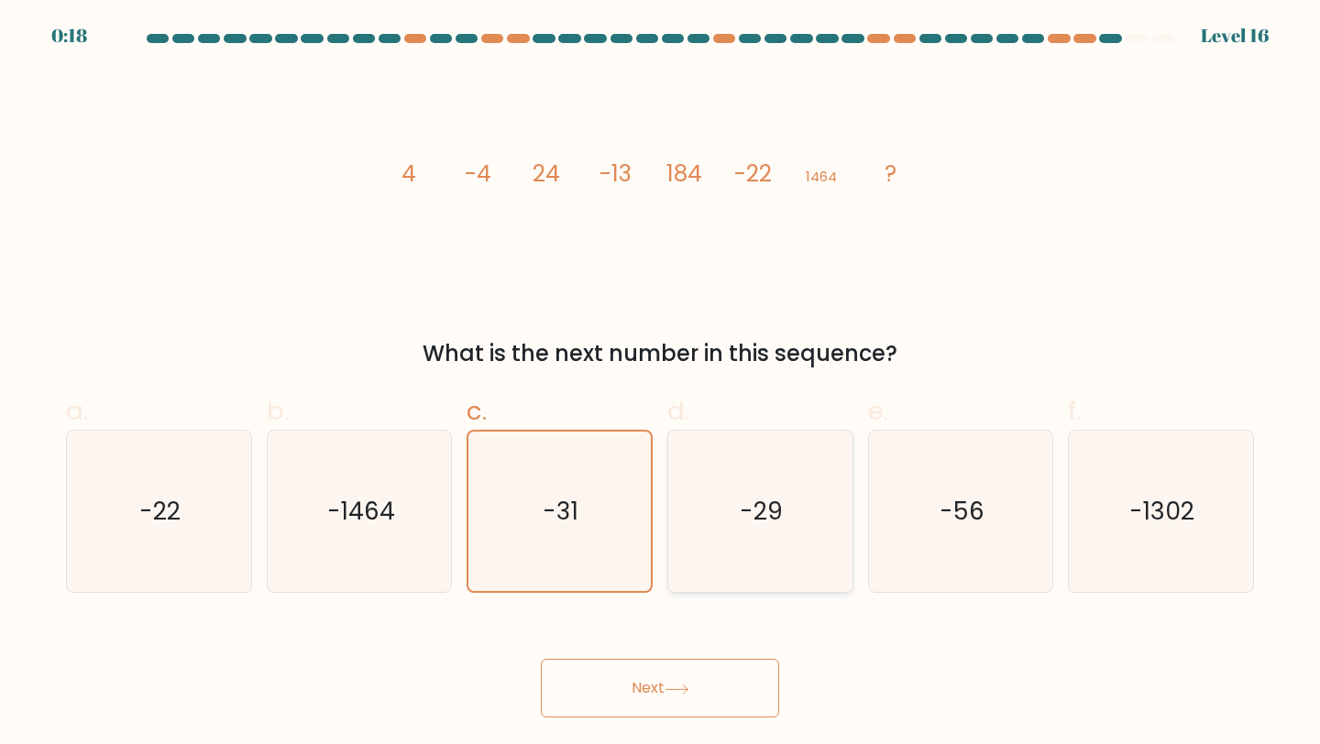
click at [661, 384] on input "d. -29" at bounding box center [660, 378] width 1 height 12
radio input "true"
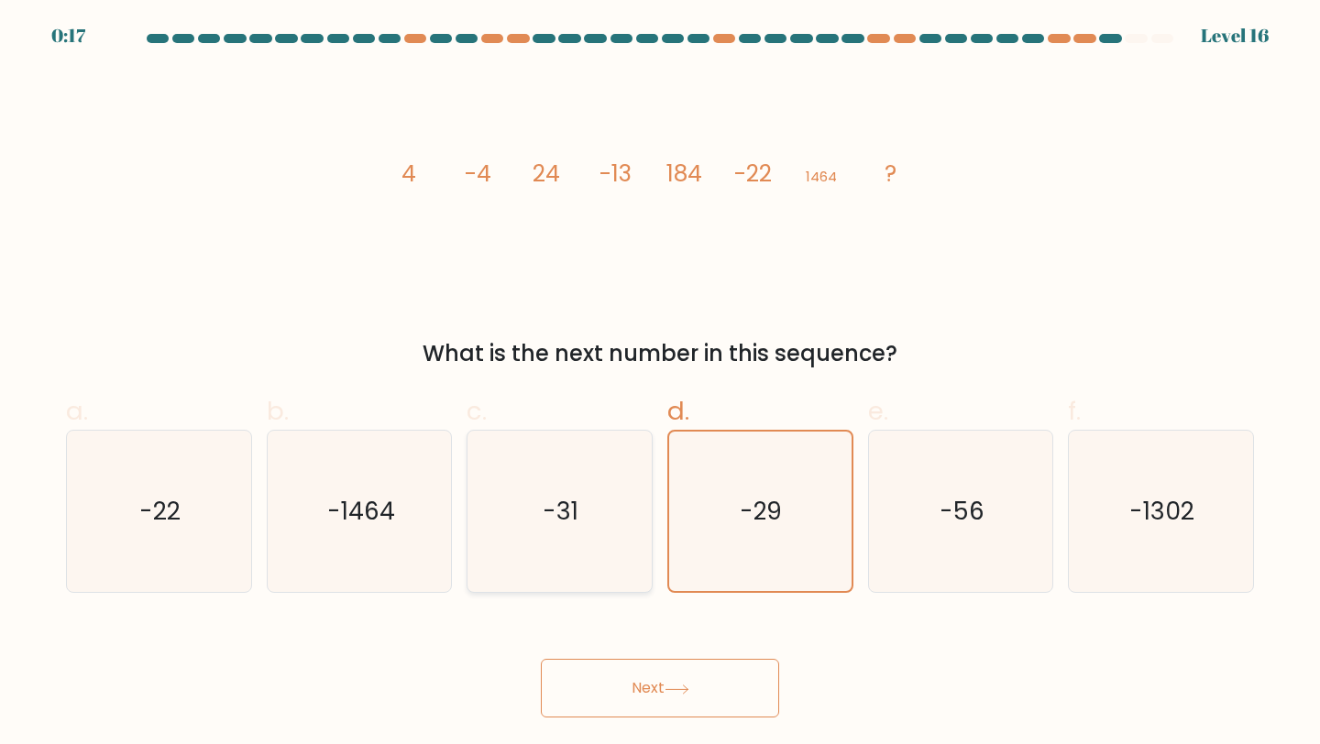
click at [603, 550] on icon "-31" at bounding box center [560, 512] width 162 height 162
click at [660, 384] on input "c. -31" at bounding box center [660, 378] width 1 height 12
radio input "true"
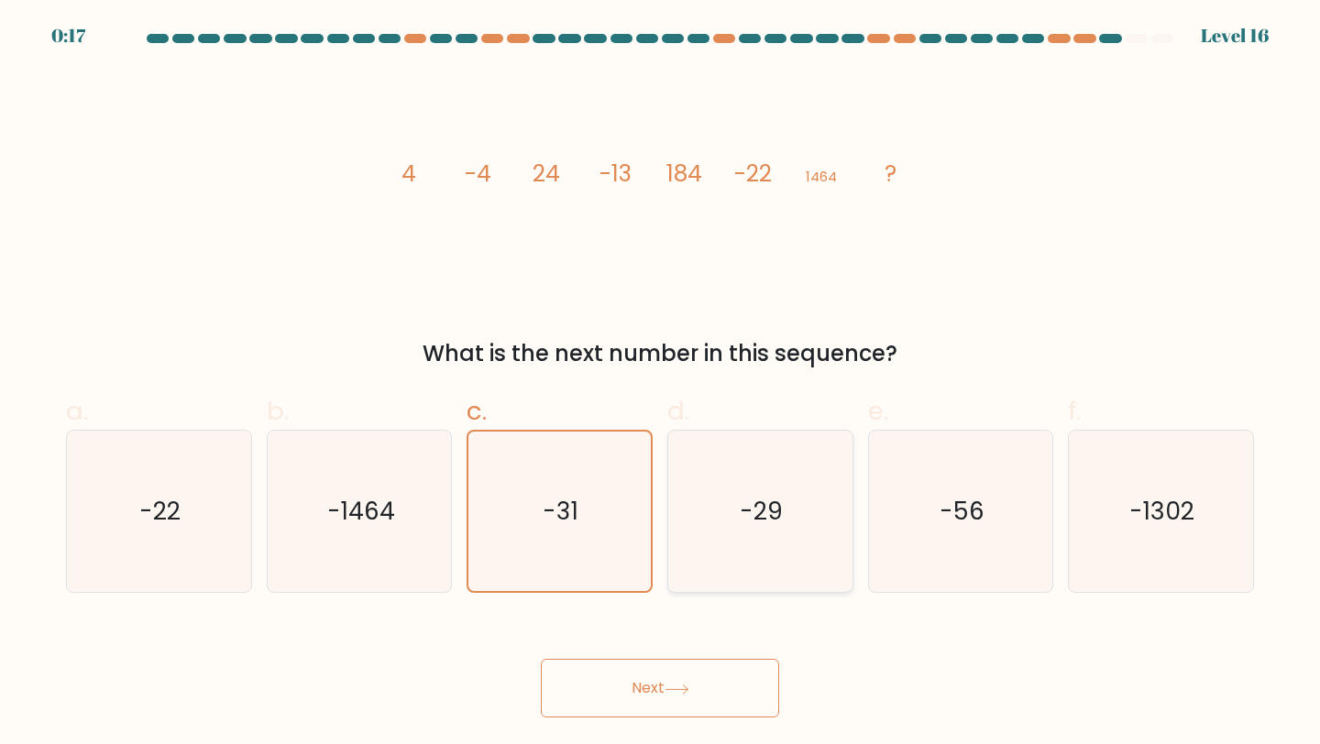
click at [783, 543] on icon "-29" at bounding box center [760, 512] width 162 height 162
click at [661, 384] on input "d. -29" at bounding box center [660, 378] width 1 height 12
radio input "true"
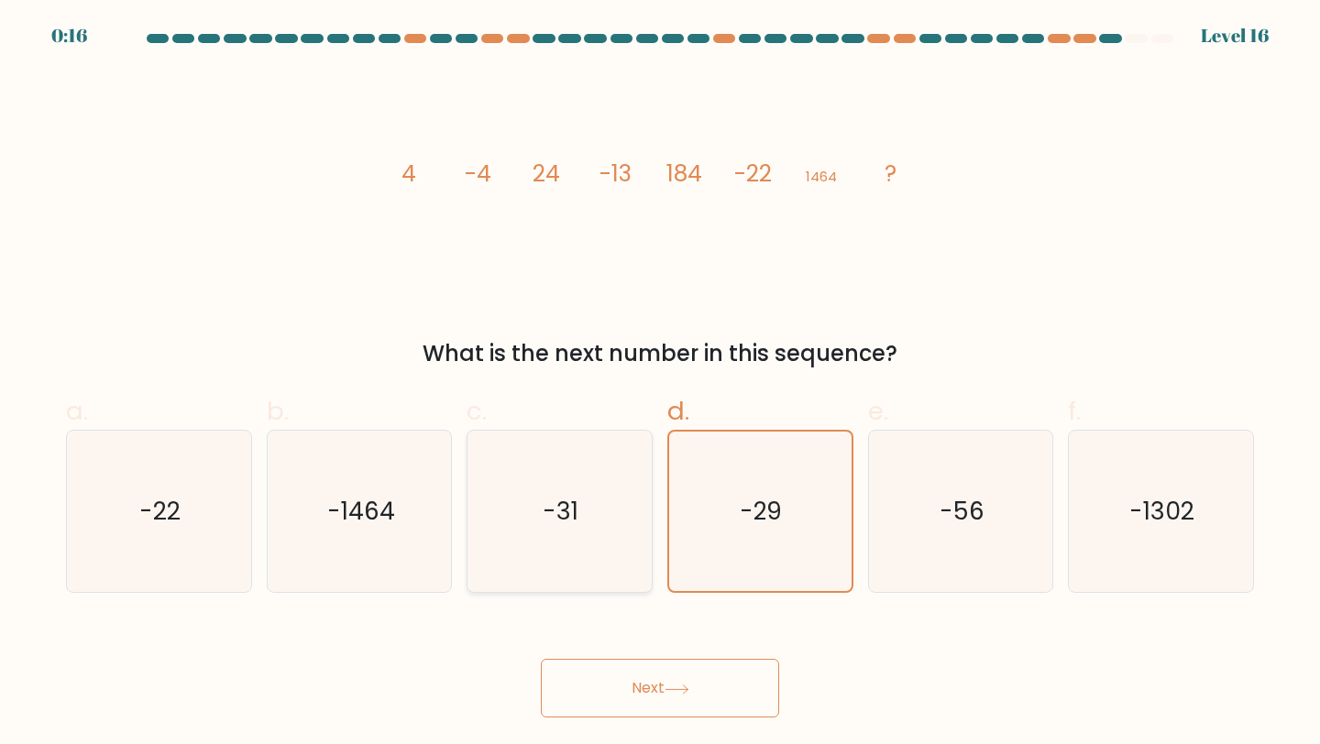
click at [590, 549] on icon "-31" at bounding box center [560, 512] width 162 height 162
click at [660, 384] on input "c. -31" at bounding box center [660, 378] width 1 height 12
radio input "true"
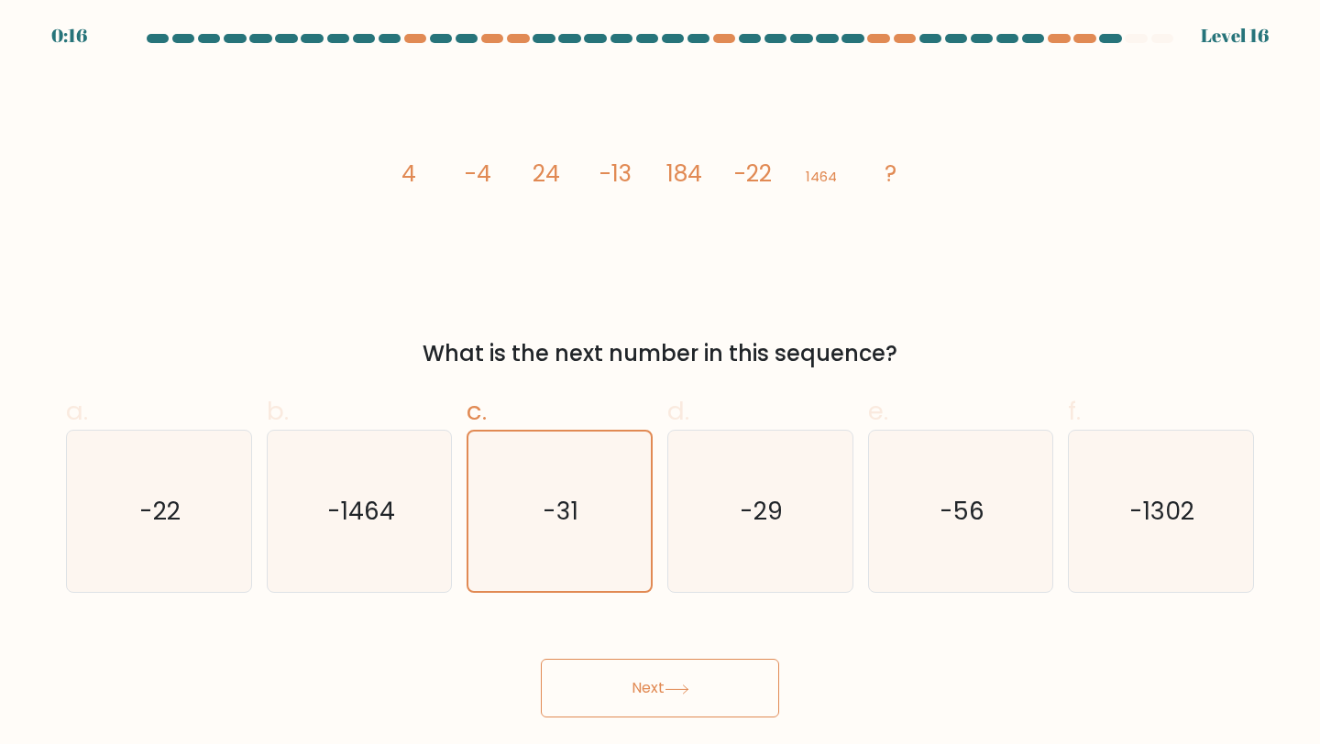
click at [631, 704] on button "Next" at bounding box center [660, 688] width 238 height 59
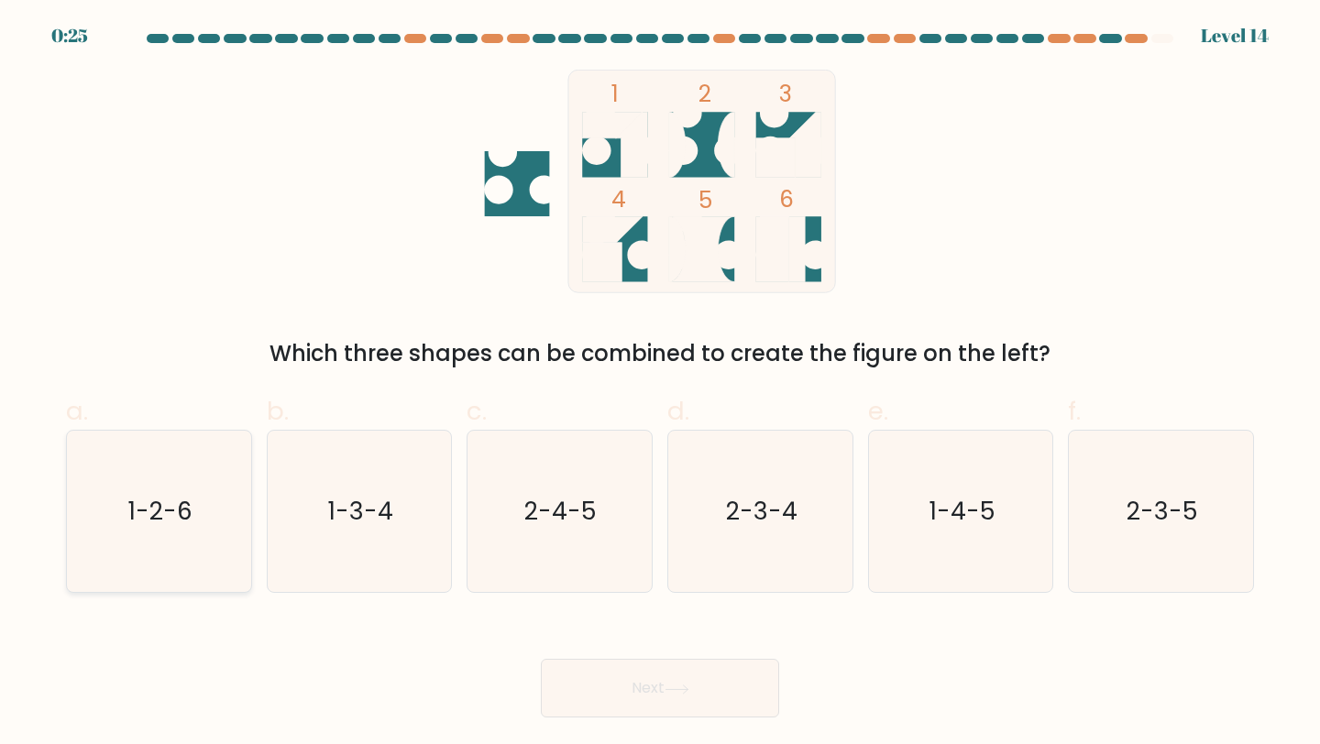
click at [173, 503] on text "1-2-6" at bounding box center [160, 511] width 64 height 34
click at [660, 384] on input "a. 1-2-6" at bounding box center [660, 378] width 1 height 12
radio input "true"
click at [667, 711] on button "Next" at bounding box center [660, 688] width 238 height 59
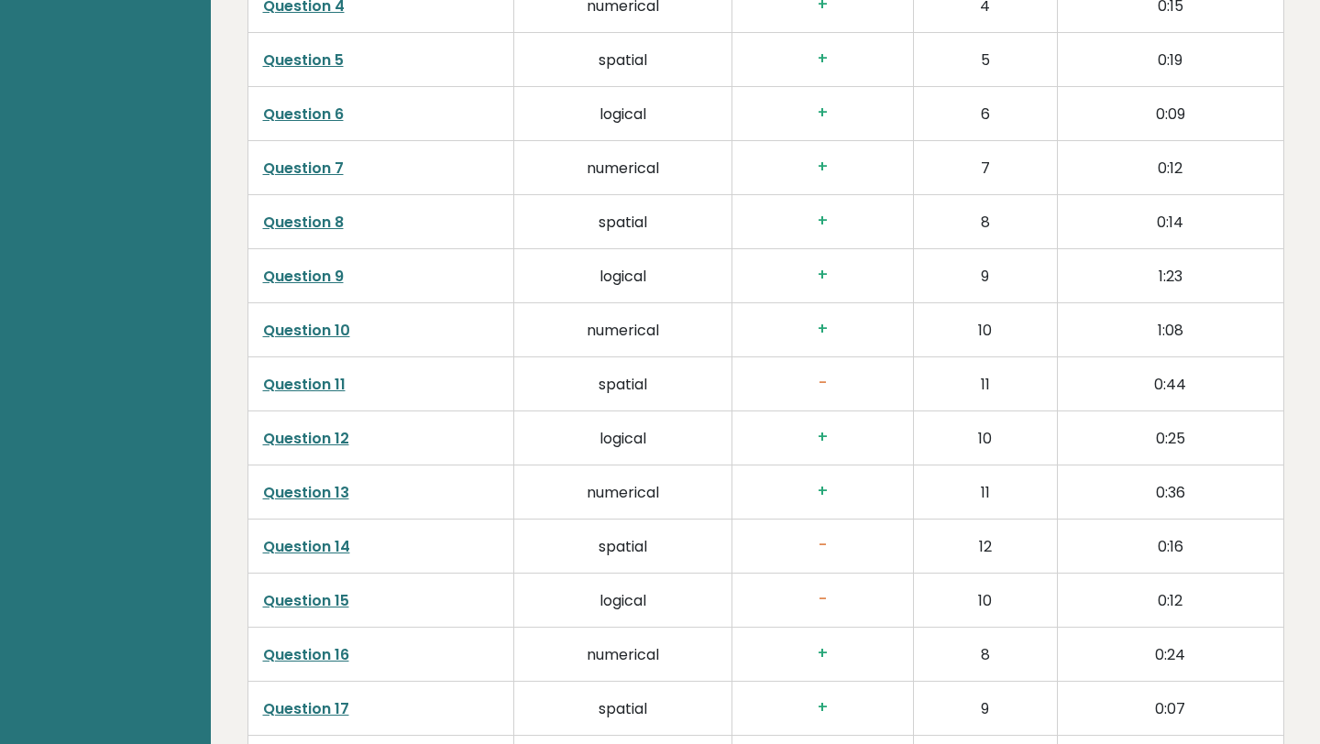
scroll to position [3212, 0]
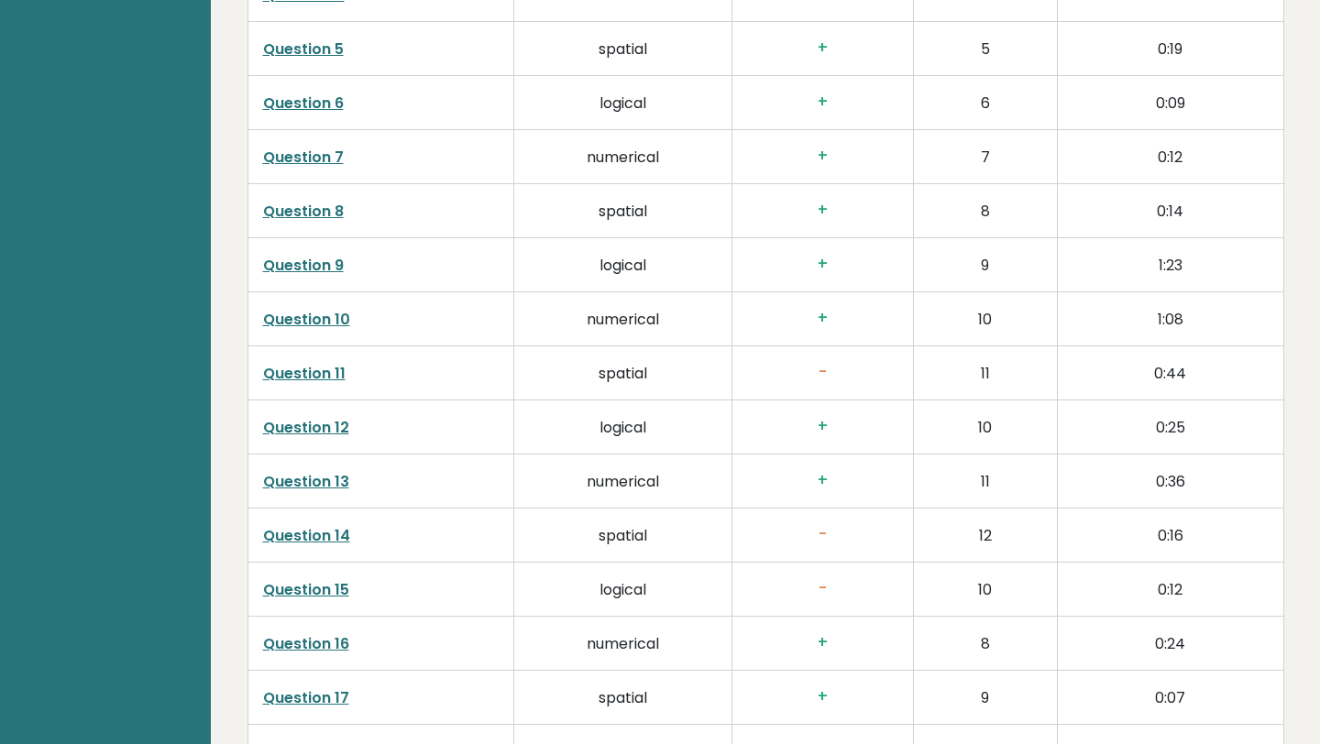
click at [336, 525] on link "Question 14" at bounding box center [306, 535] width 87 height 21
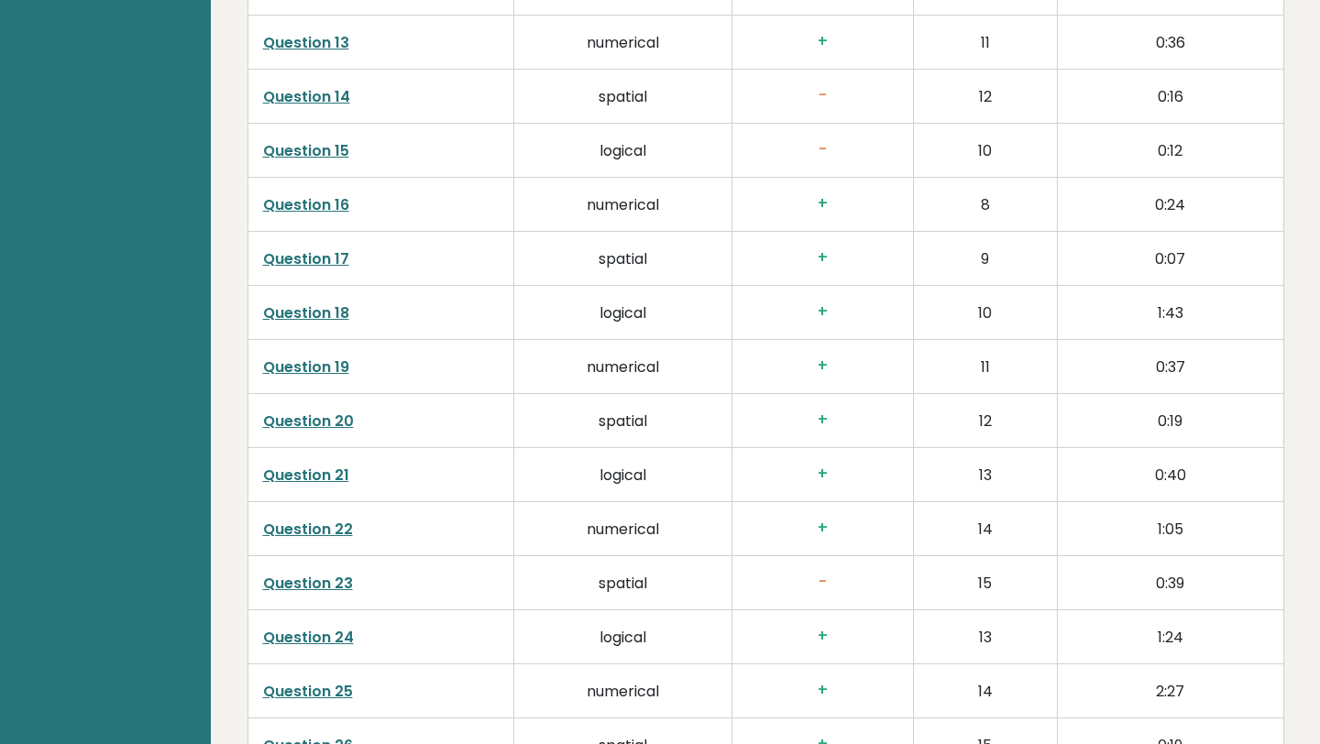
scroll to position [3653, 0]
click at [322, 572] on link "Question 23" at bounding box center [308, 582] width 90 height 21
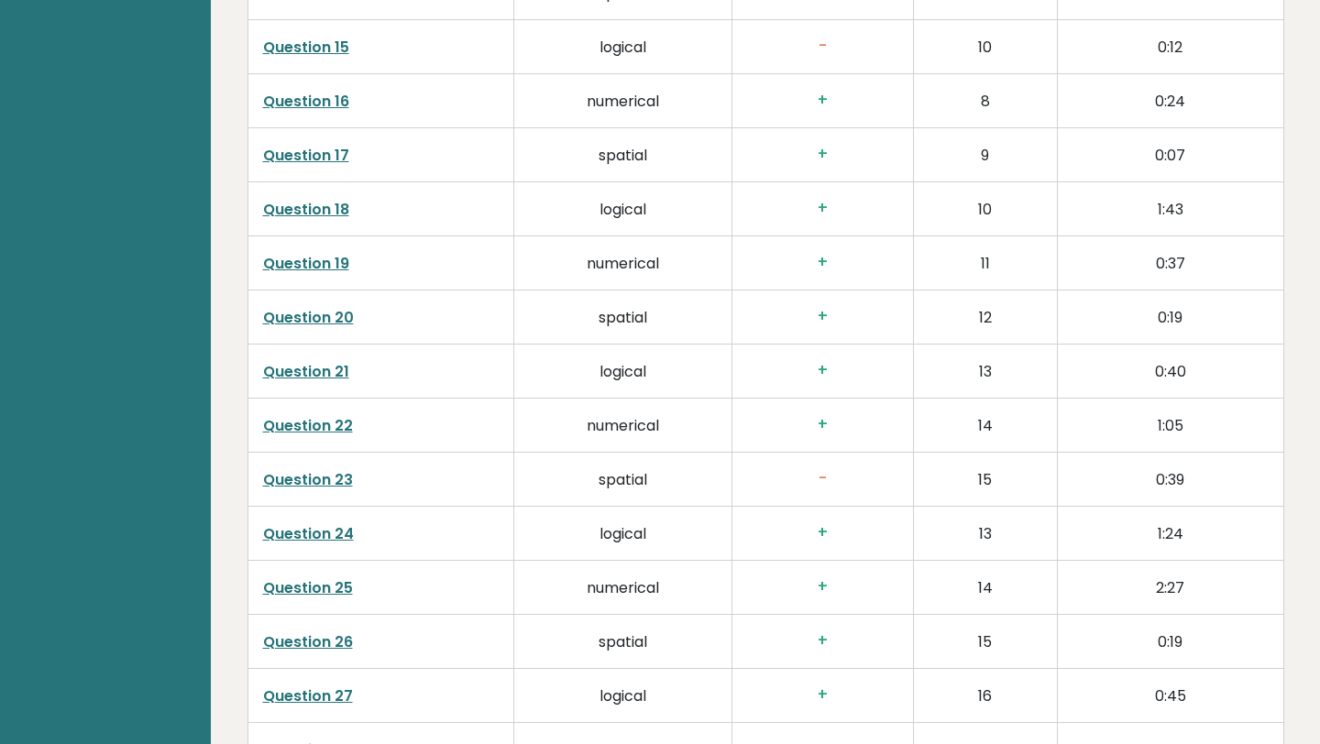
scroll to position [3759, 0]
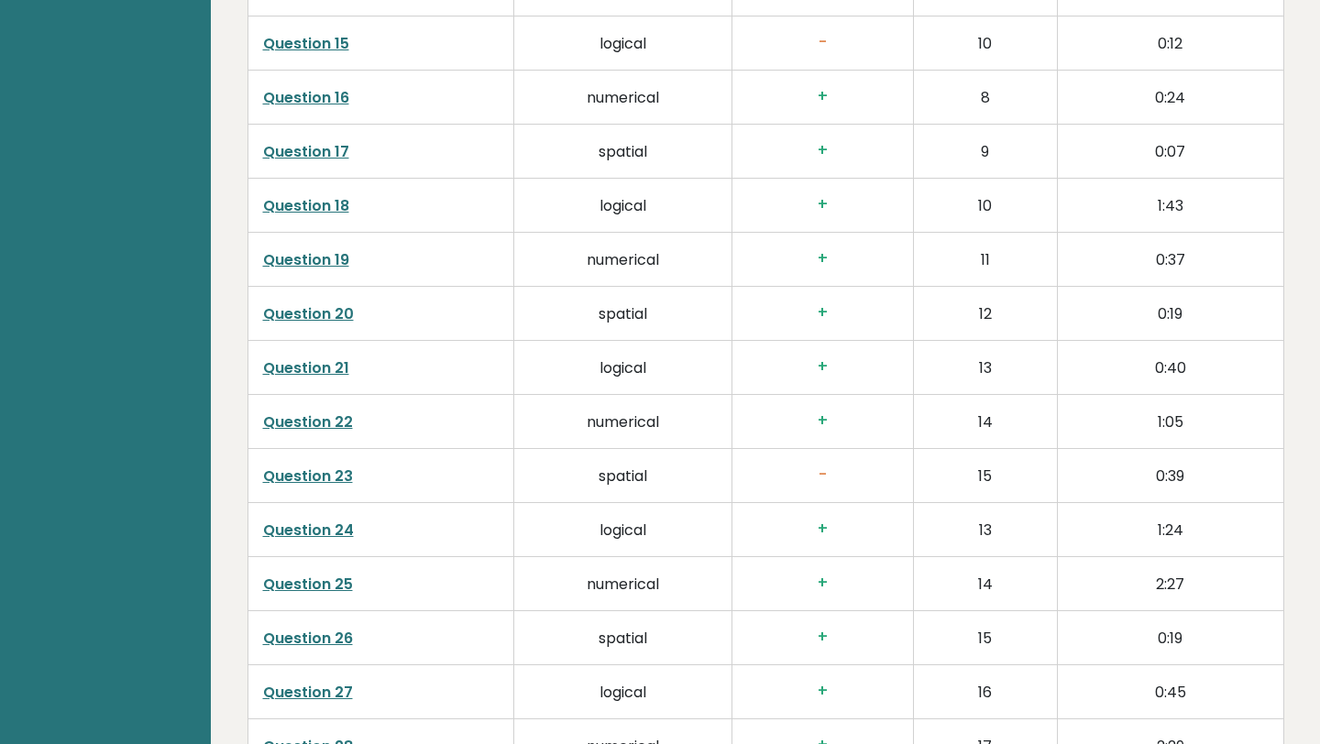
click at [312, 628] on link "Question 26" at bounding box center [308, 638] width 90 height 21
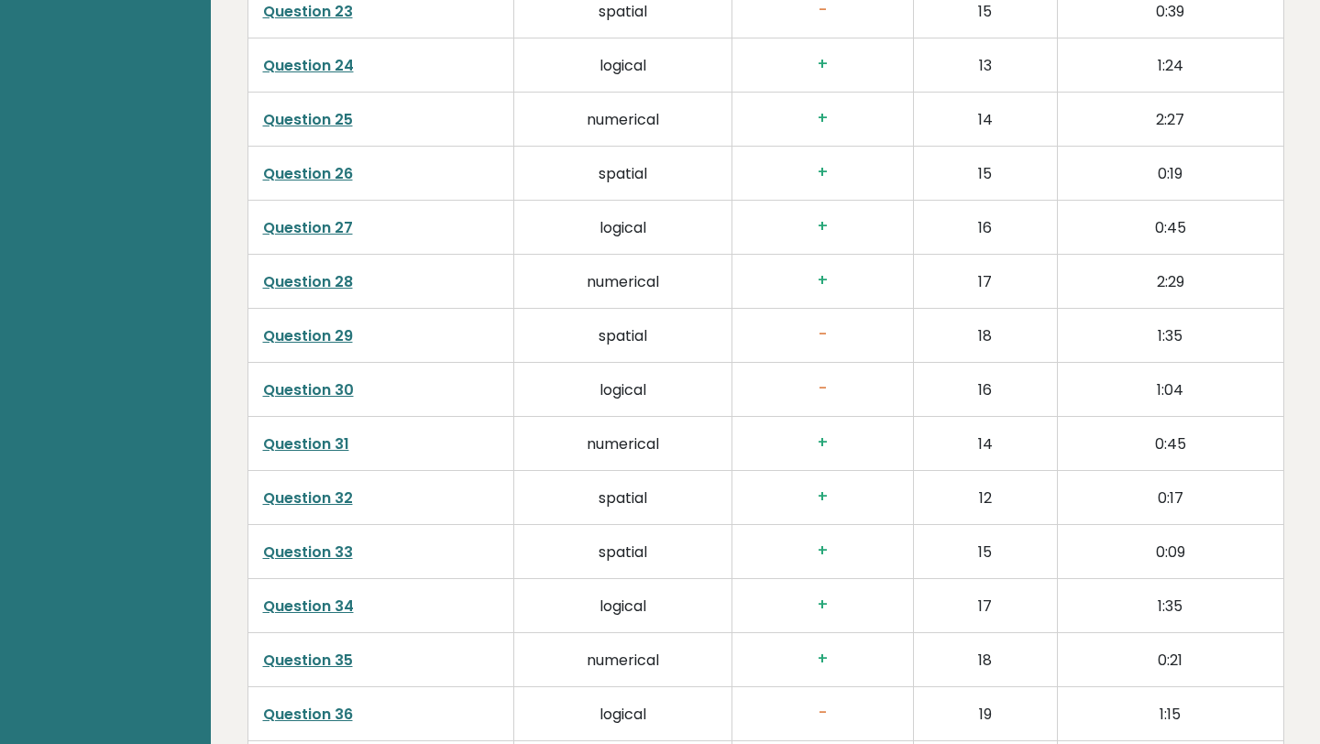
scroll to position [4226, 0]
click at [316, 324] on link "Question 29" at bounding box center [308, 334] width 90 height 21
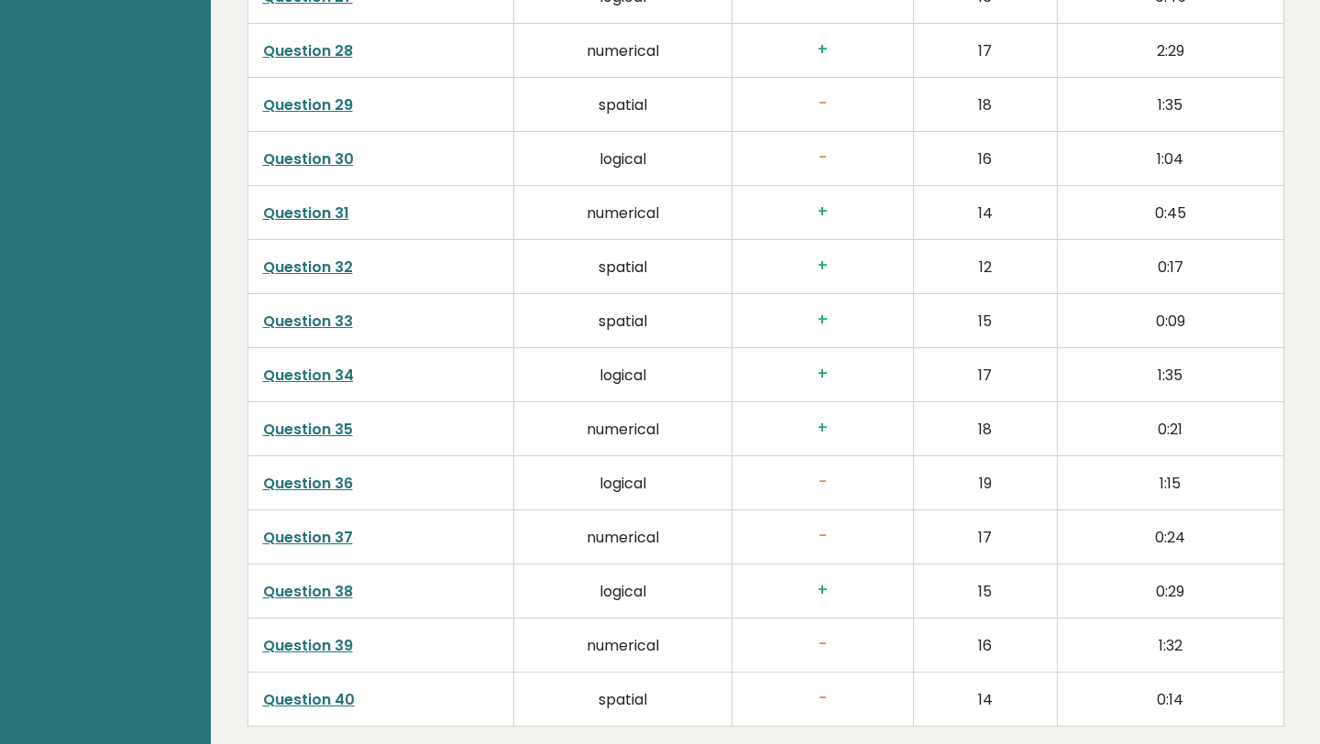
scroll to position [4456, 0]
click at [302, 689] on link "Question 40" at bounding box center [309, 699] width 92 height 21
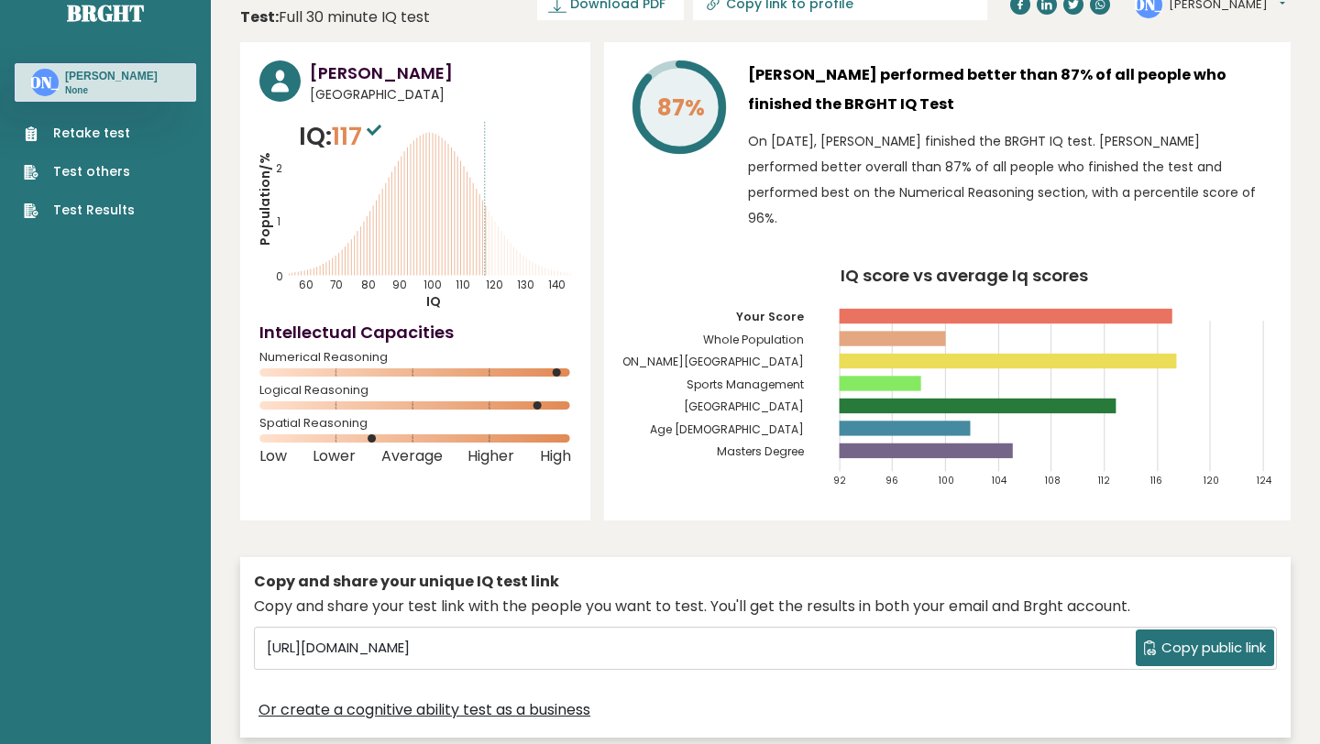
scroll to position [0, 0]
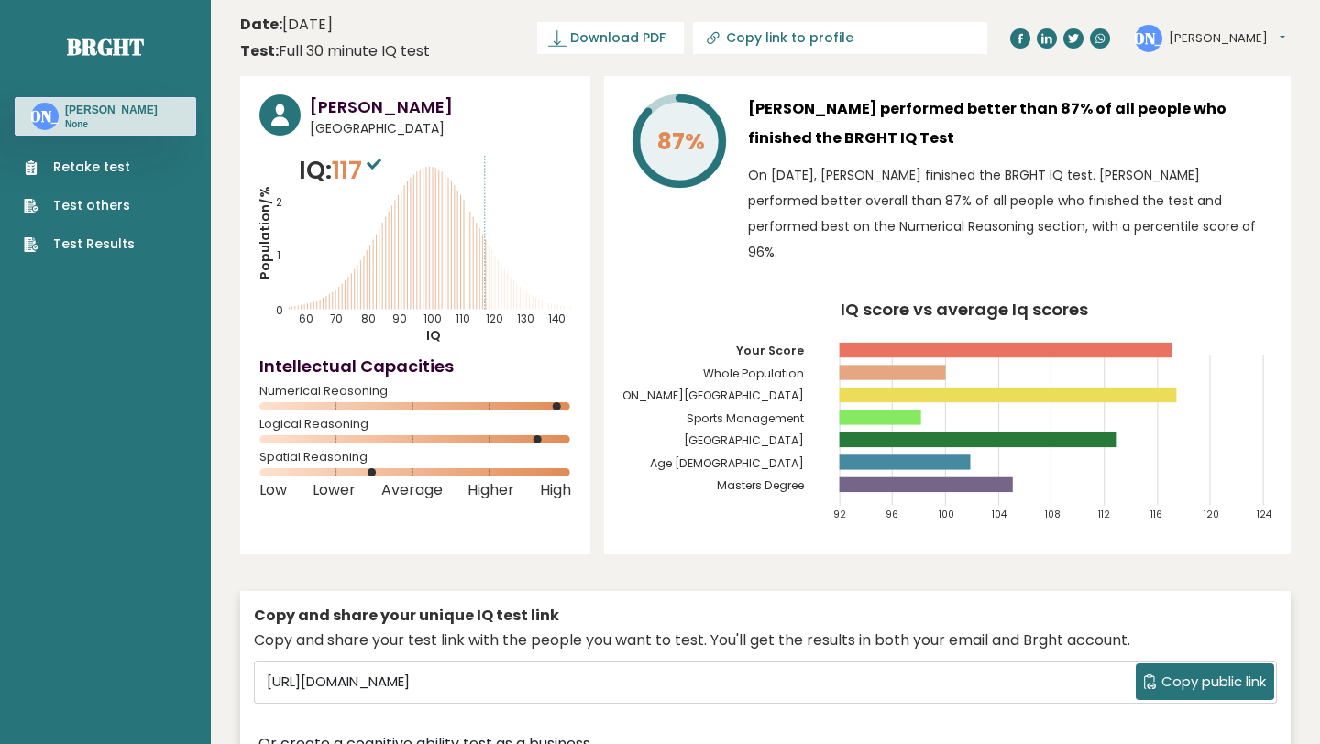
click at [97, 121] on p "None" at bounding box center [111, 124] width 93 height 13
click at [124, 117] on h3 "[PERSON_NAME]" at bounding box center [111, 110] width 93 height 15
click at [104, 110] on h3 "Jonas Adam" at bounding box center [111, 110] width 93 height 15
click at [33, 118] on circle at bounding box center [45, 117] width 28 height 28
click at [125, 35] on link "Brght" at bounding box center [105, 46] width 77 height 29
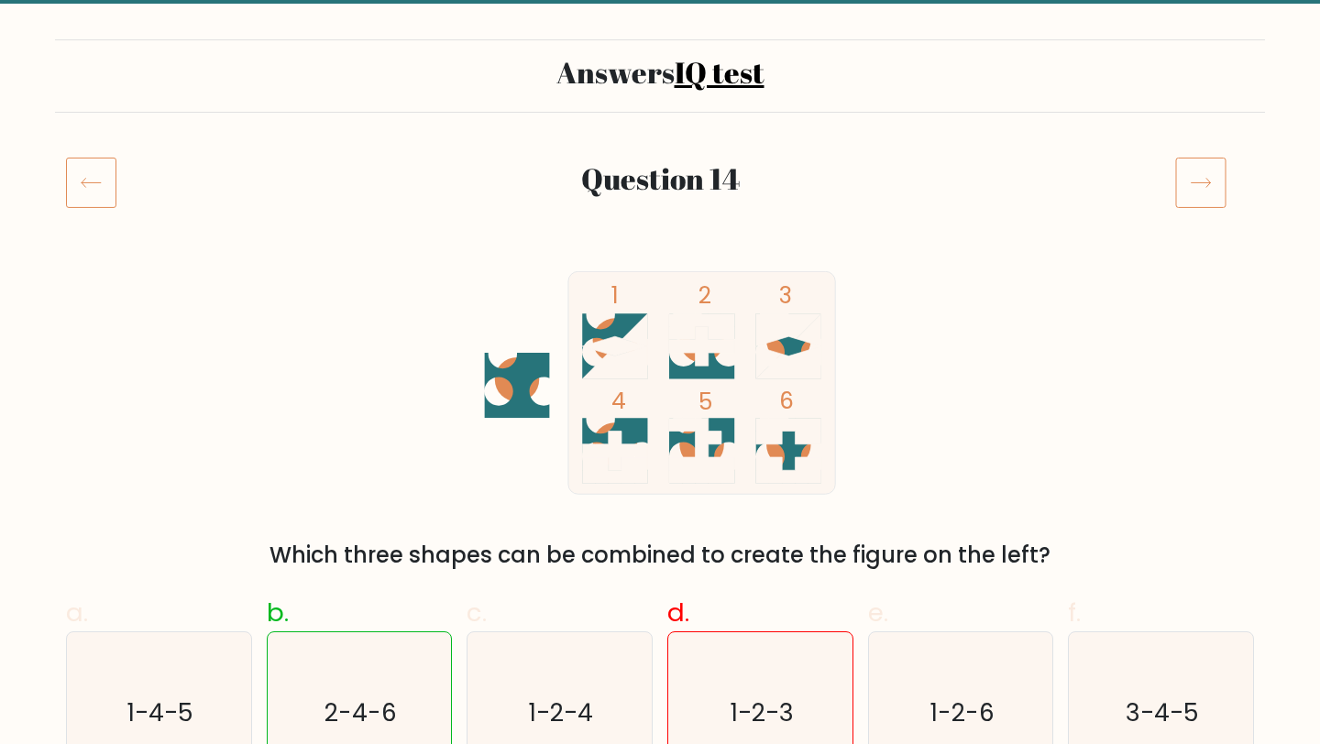
scroll to position [101, 0]
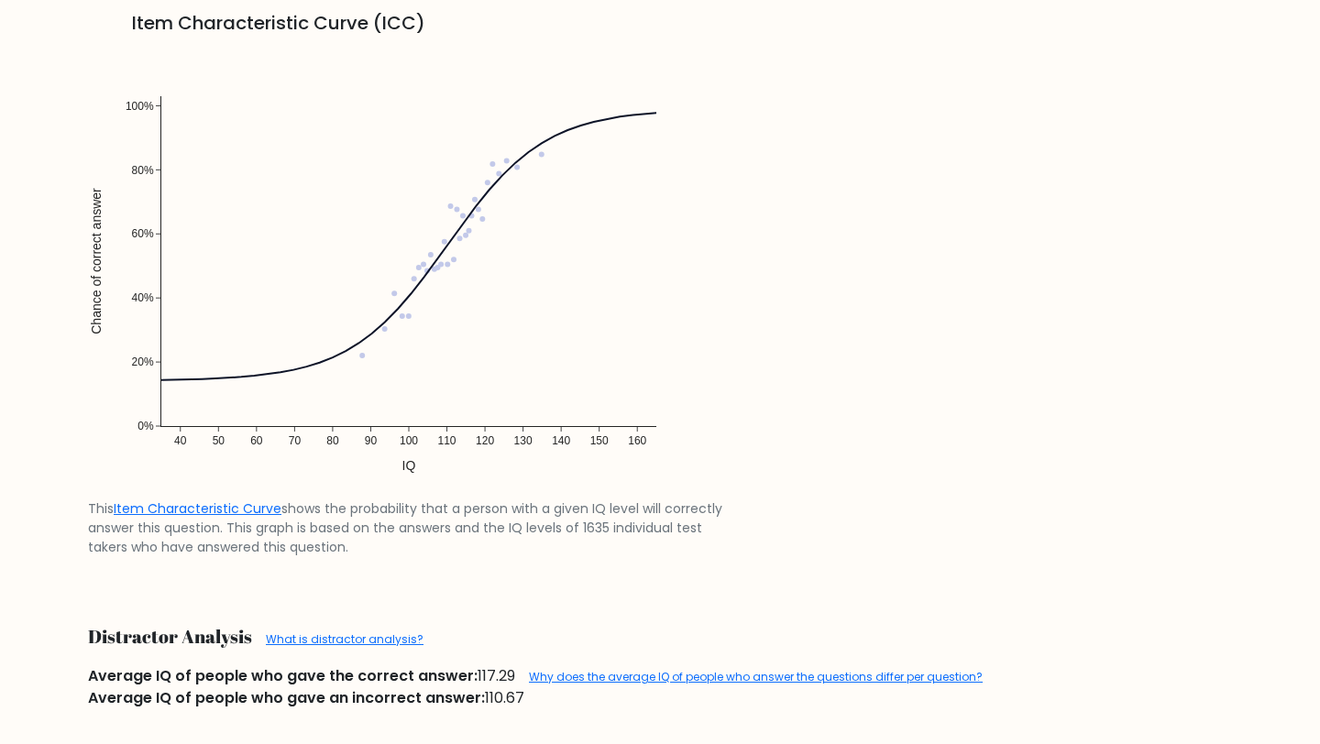
scroll to position [1757, 0]
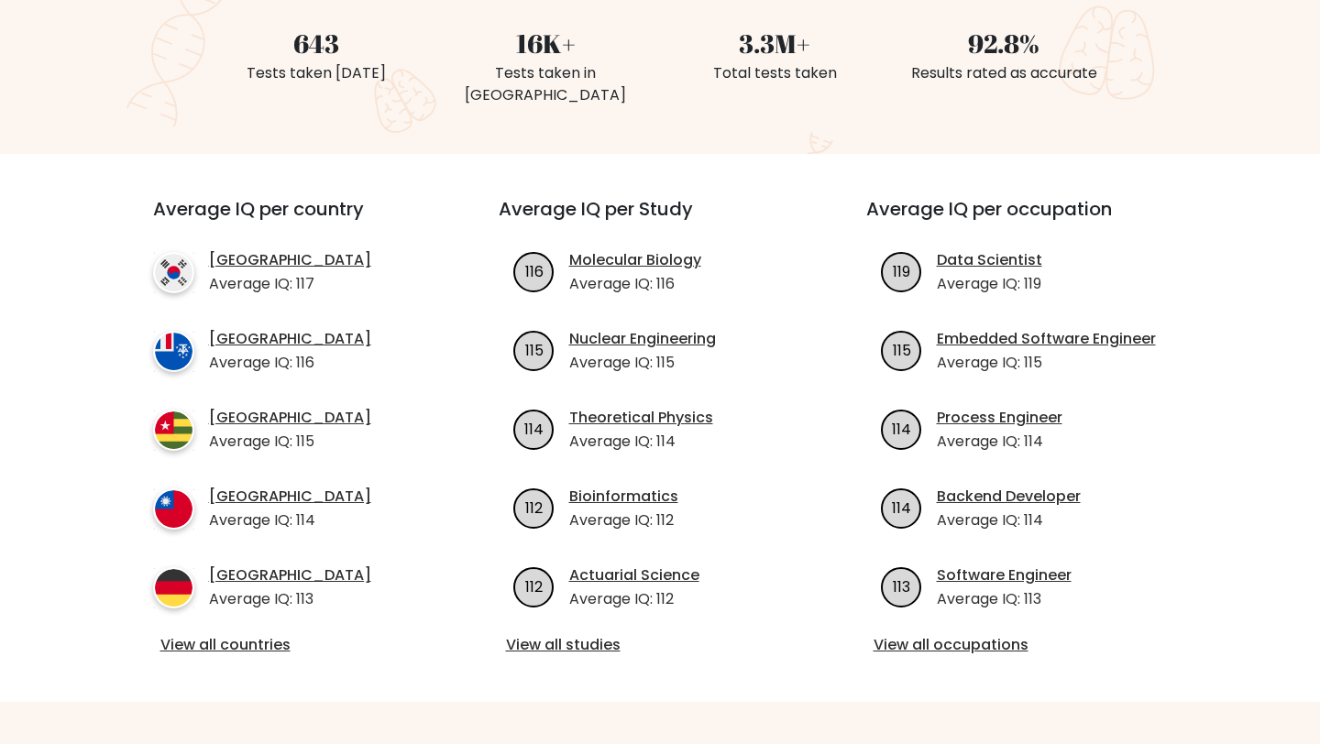
scroll to position [523, 0]
